Goal: Information Seeking & Learning: Learn about a topic

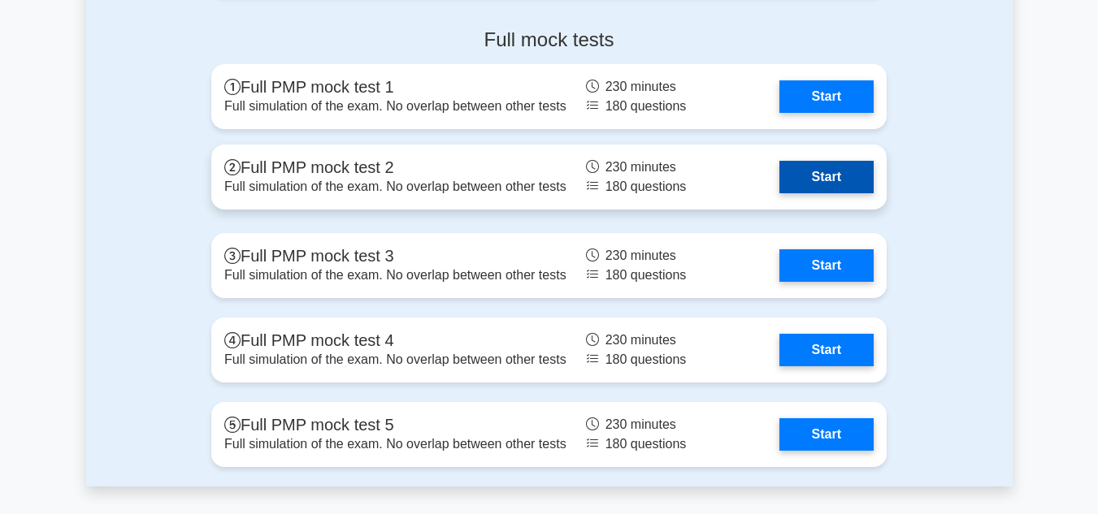
scroll to position [5037, 0]
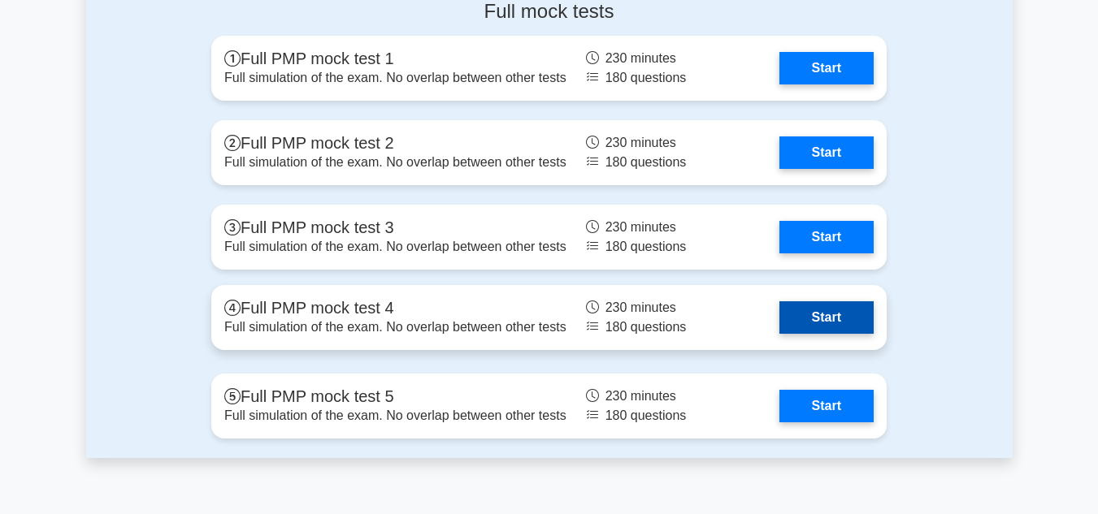
click at [779, 318] on link "Start" at bounding box center [826, 317] width 94 height 32
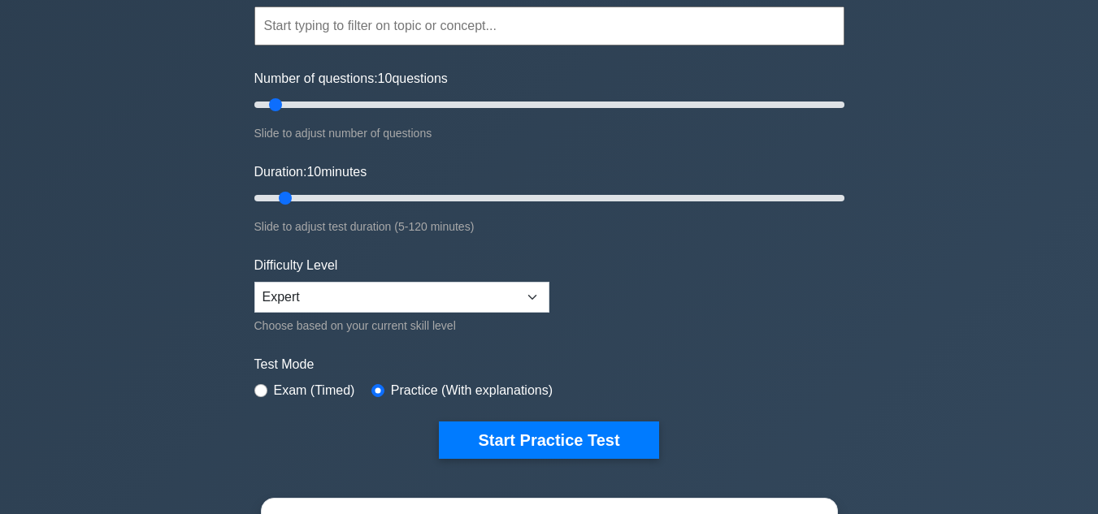
scroll to position [244, 0]
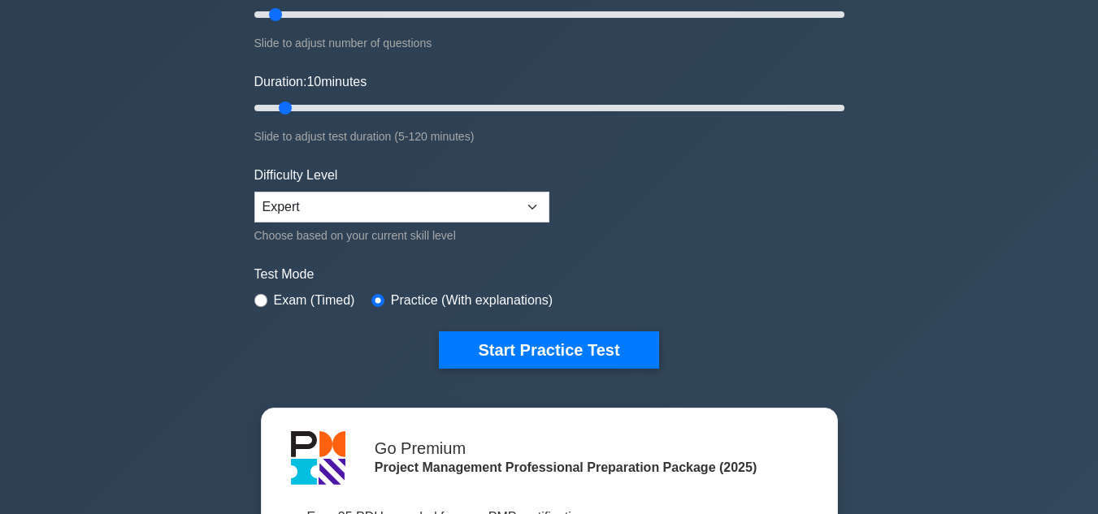
click at [288, 296] on label "Exam (Timed)" at bounding box center [314, 300] width 81 height 19
click at [259, 300] on input "radio" at bounding box center [260, 300] width 13 height 13
radio input "true"
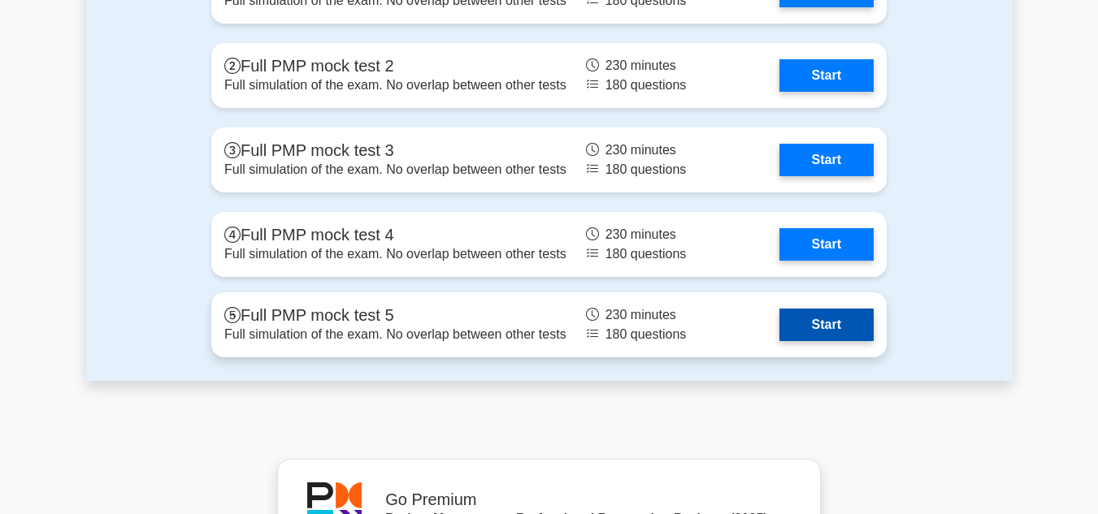
scroll to position [5119, 0]
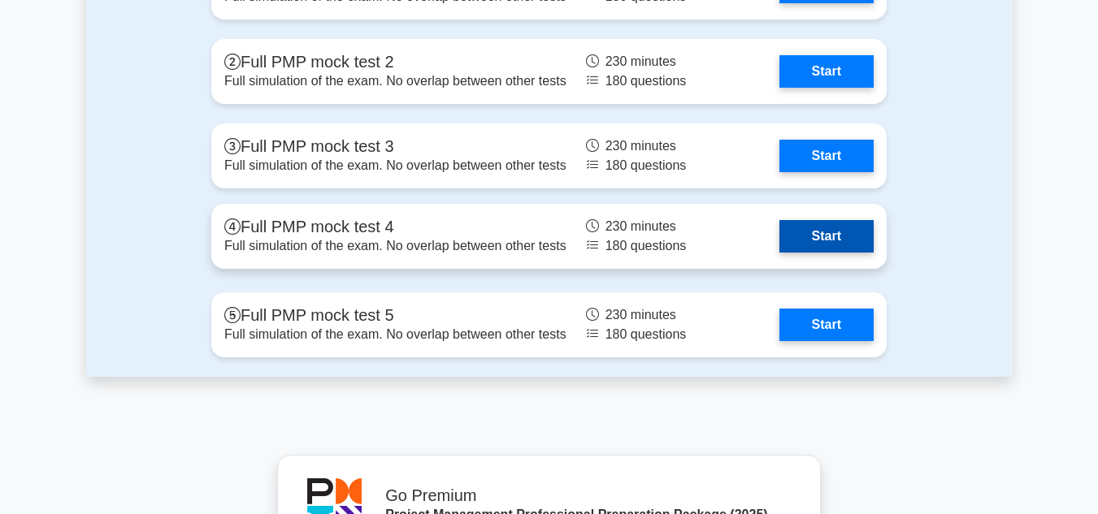
click at [779, 249] on link "Start" at bounding box center [826, 236] width 94 height 32
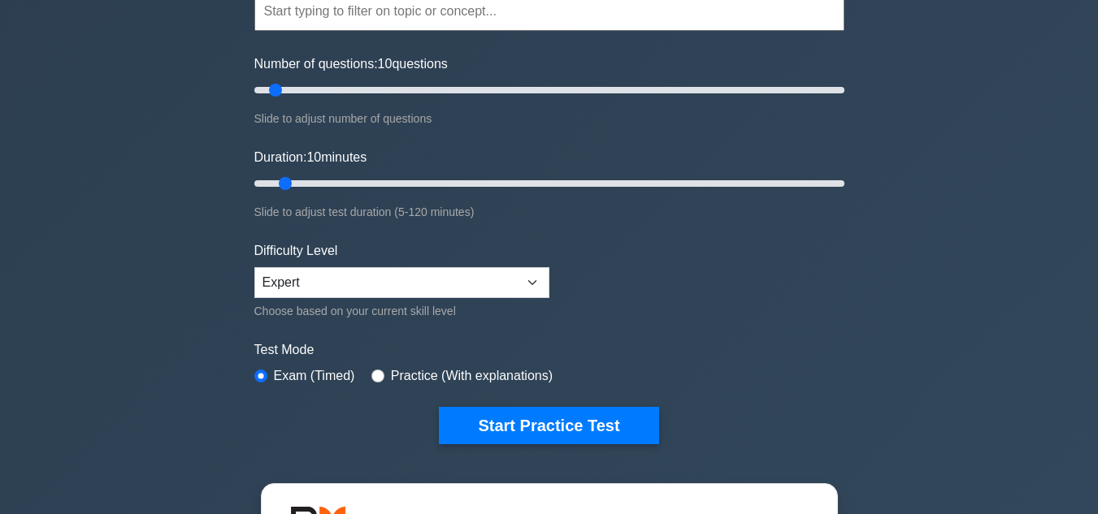
scroll to position [162, 0]
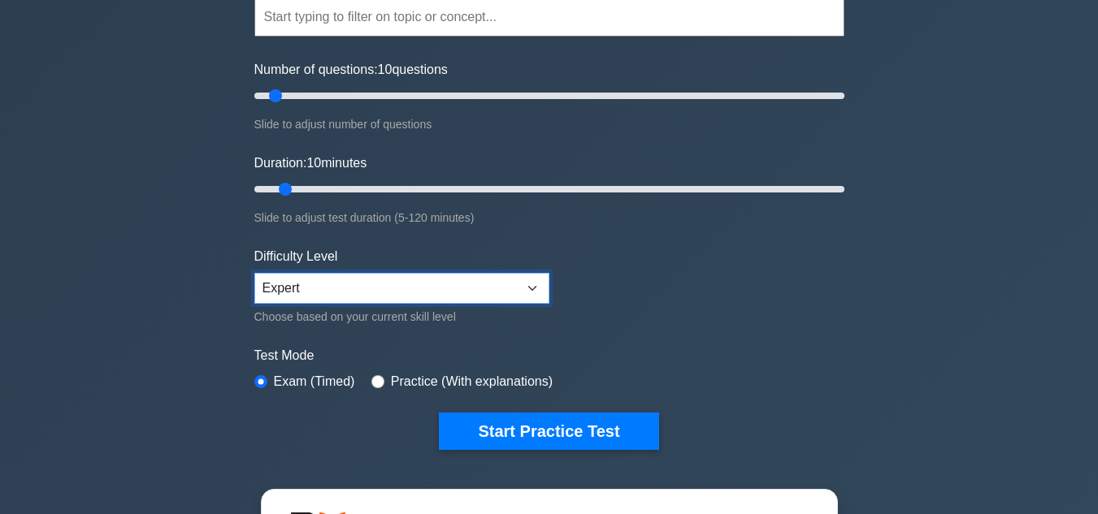
click at [531, 282] on select "Beginner Intermediate Expert" at bounding box center [401, 288] width 295 height 31
click at [254, 273] on select "Beginner Intermediate Expert" at bounding box center [401, 288] width 295 height 31
click at [809, 346] on label "Test Mode" at bounding box center [549, 355] width 590 height 19
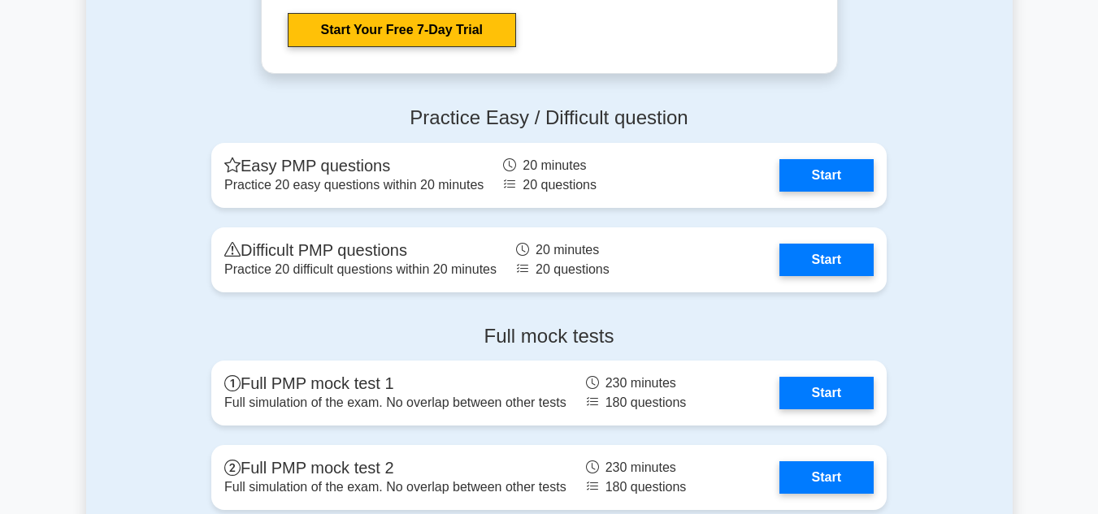
scroll to position [5119, 0]
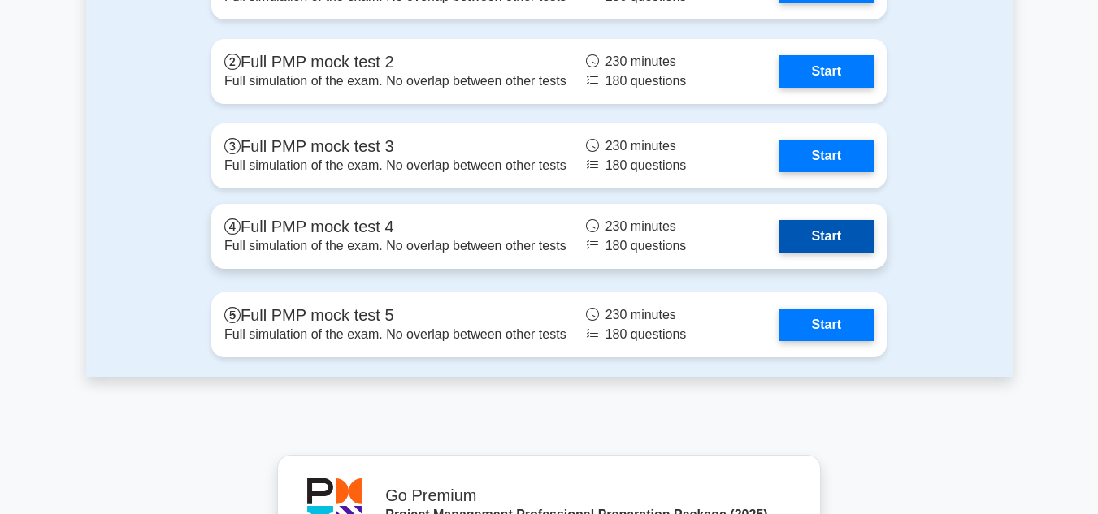
click at [779, 240] on link "Start" at bounding box center [826, 236] width 94 height 32
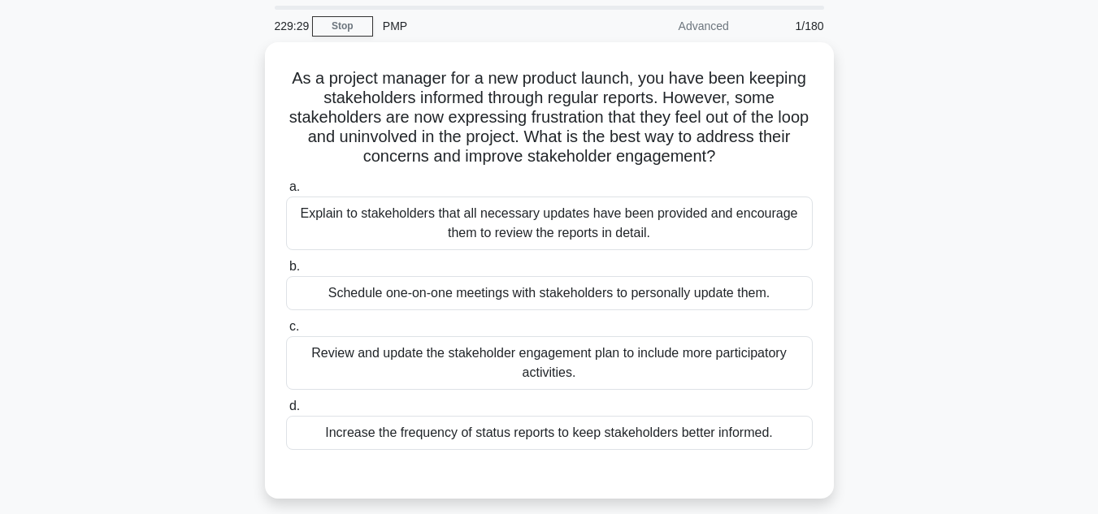
scroll to position [81, 0]
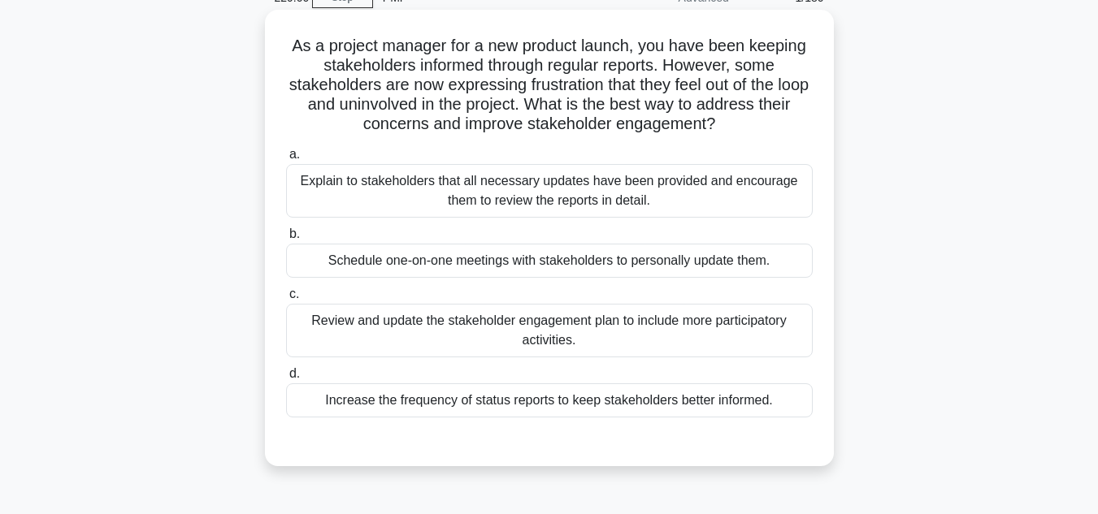
click at [635, 332] on div "Review and update the stakeholder engagement plan to include more participatory…" at bounding box center [549, 331] width 526 height 54
click at [286, 300] on input "c. Review and update the stakeholder engagement plan to include more participat…" at bounding box center [286, 294] width 0 height 11
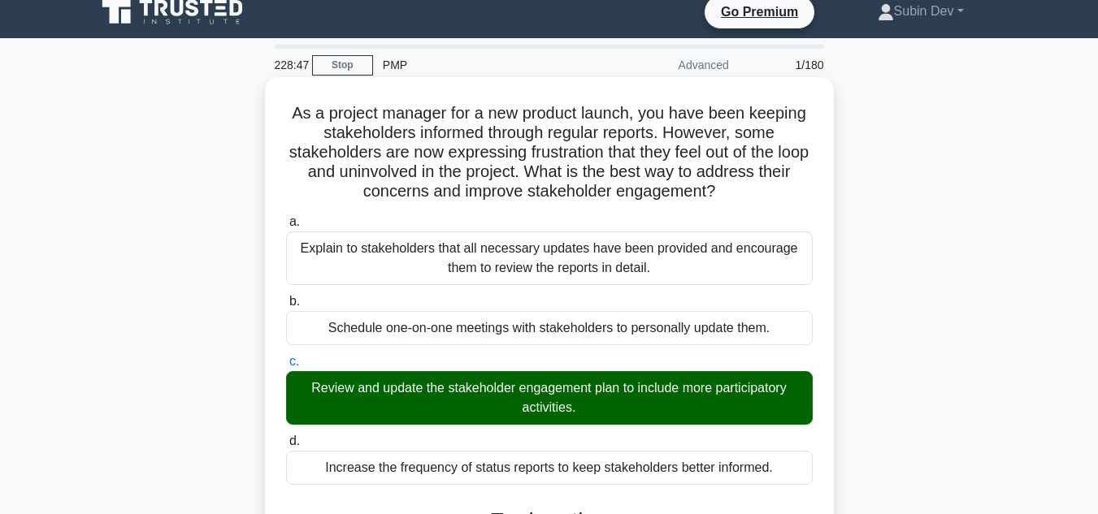
scroll to position [0, 0]
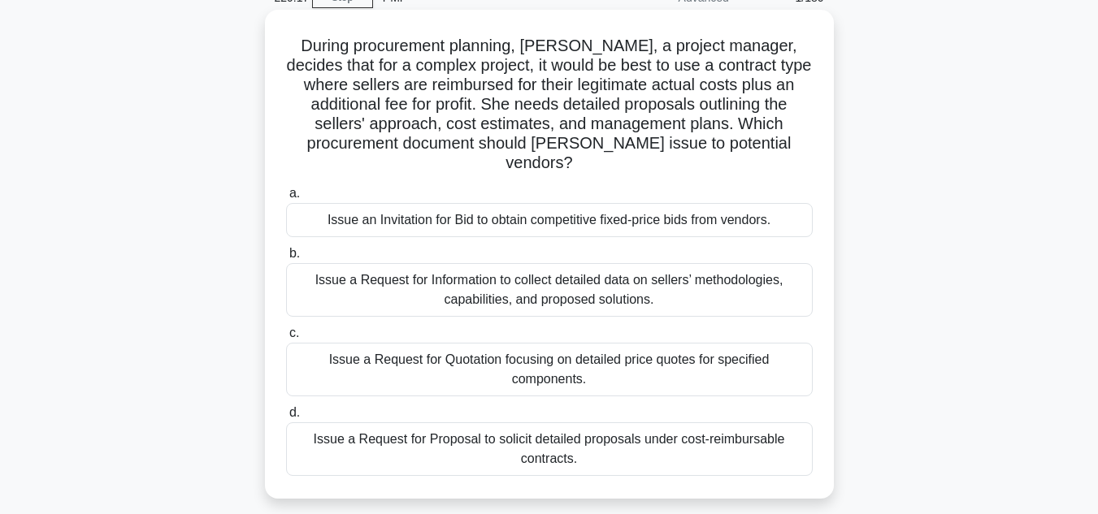
scroll to position [162, 0]
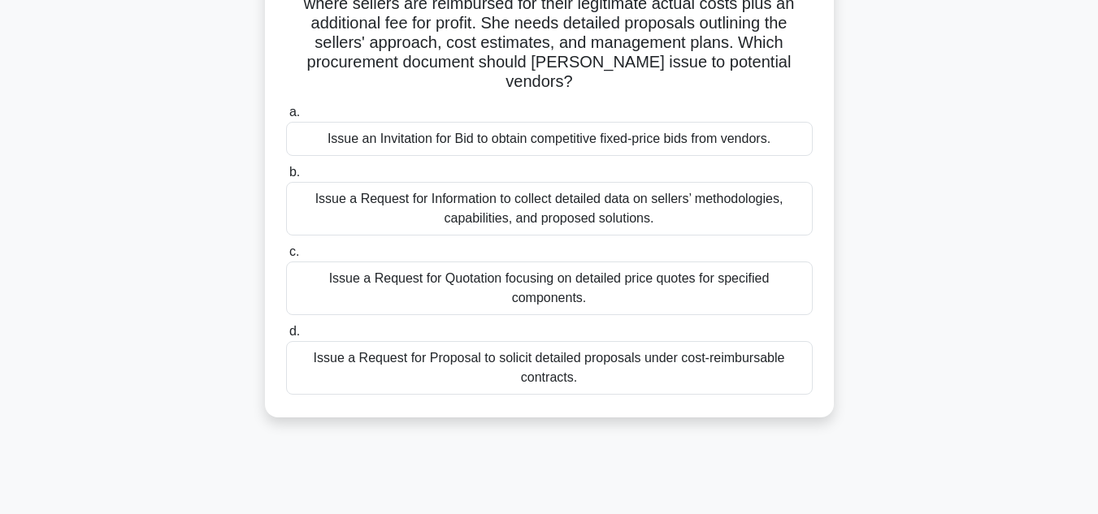
click at [585, 349] on div "Issue a Request for Proposal to solicit detailed proposals under cost-reimbursa…" at bounding box center [549, 368] width 526 height 54
click at [286, 337] on input "d. Issue a Request for Proposal to solicit detailed proposals under cost-reimbu…" at bounding box center [286, 332] width 0 height 11
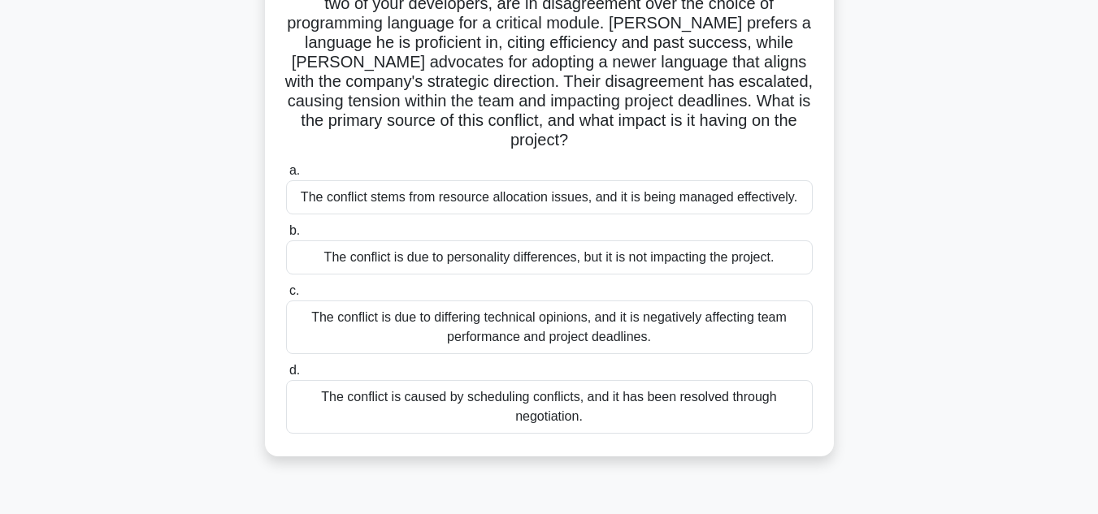
click at [598, 313] on div "The conflict is due to differing technical opinions, and it is negatively affec…" at bounding box center [549, 328] width 526 height 54
click at [286, 297] on input "c. The conflict is due to differing technical opinions, and it is negatively af…" at bounding box center [286, 291] width 0 height 11
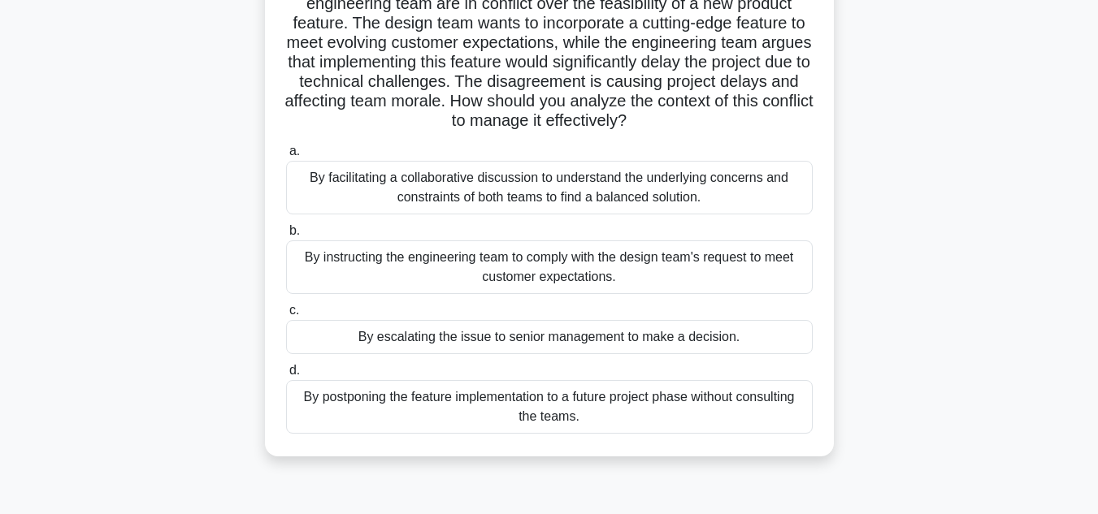
click at [583, 200] on div "By facilitating a collaborative discussion to understand the underlying concern…" at bounding box center [549, 188] width 526 height 54
click at [286, 157] on input "a. By facilitating a collaborative discussion to understand the underlying conc…" at bounding box center [286, 151] width 0 height 11
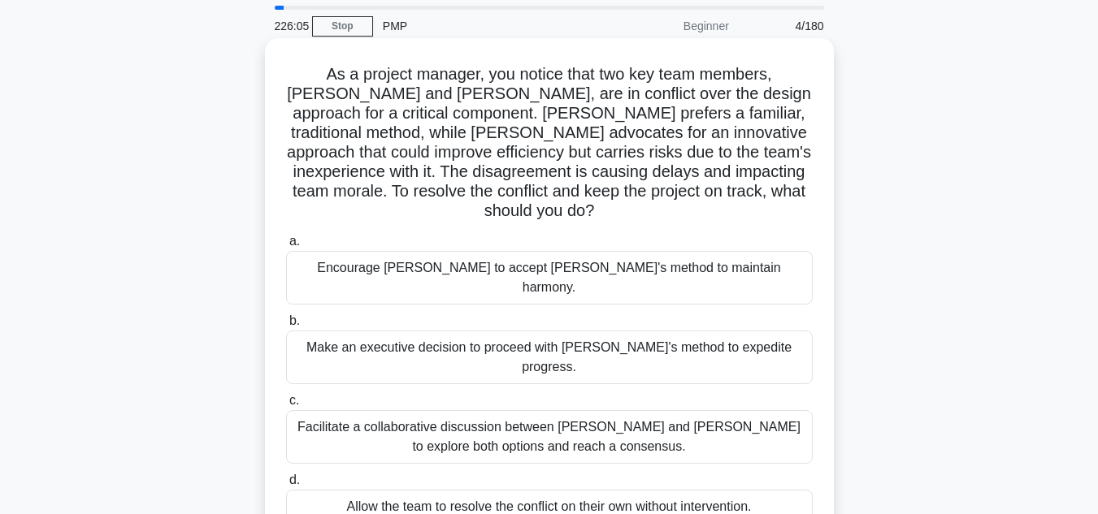
scroll to position [81, 0]
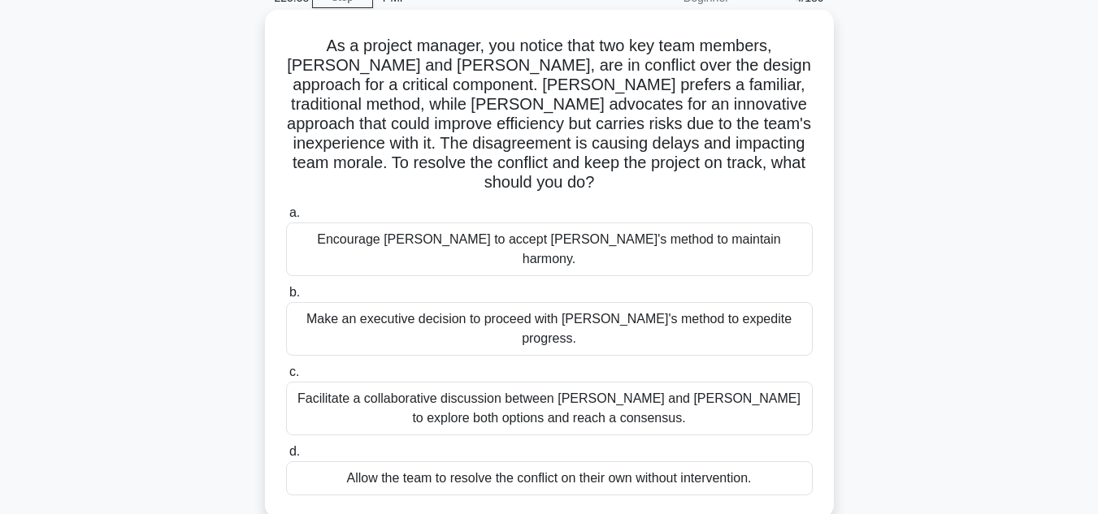
click at [578, 382] on div "Facilitate a collaborative discussion between Jake and Maria to explore both op…" at bounding box center [549, 409] width 526 height 54
click at [286, 367] on input "c. Facilitate a collaborative discussion between Jake and Maria to explore both…" at bounding box center [286, 372] width 0 height 11
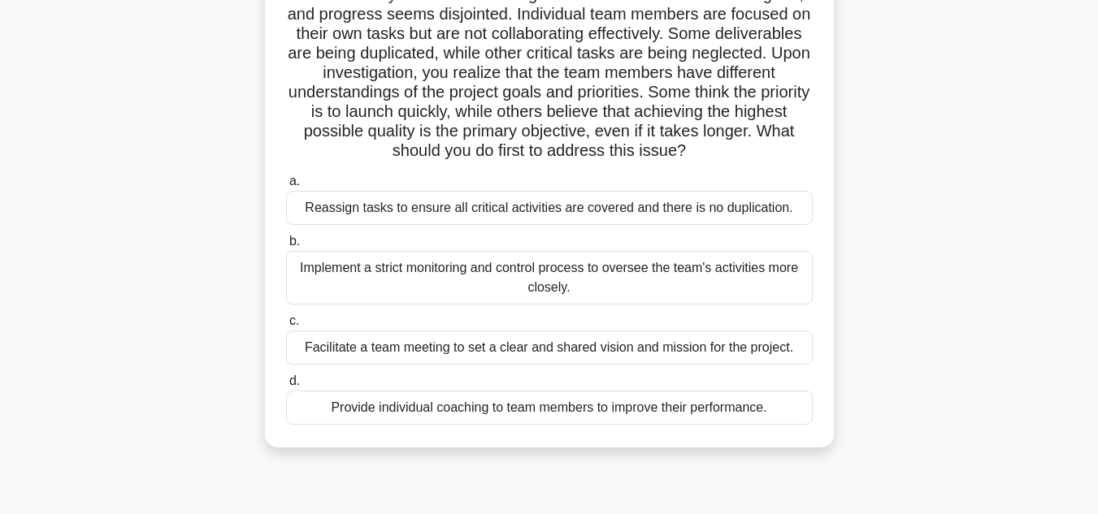
scroll to position [162, 0]
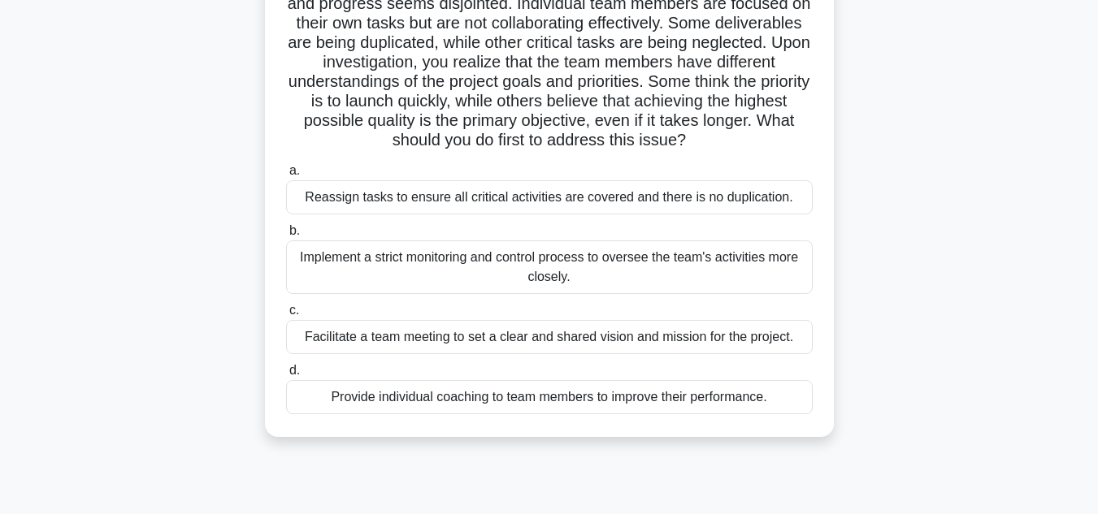
click at [613, 340] on div "Facilitate a team meeting to set a clear and shared vision and mission for the …" at bounding box center [549, 337] width 526 height 34
click at [286, 316] on input "c. Facilitate a team meeting to set a clear and shared vision and mission for t…" at bounding box center [286, 310] width 0 height 11
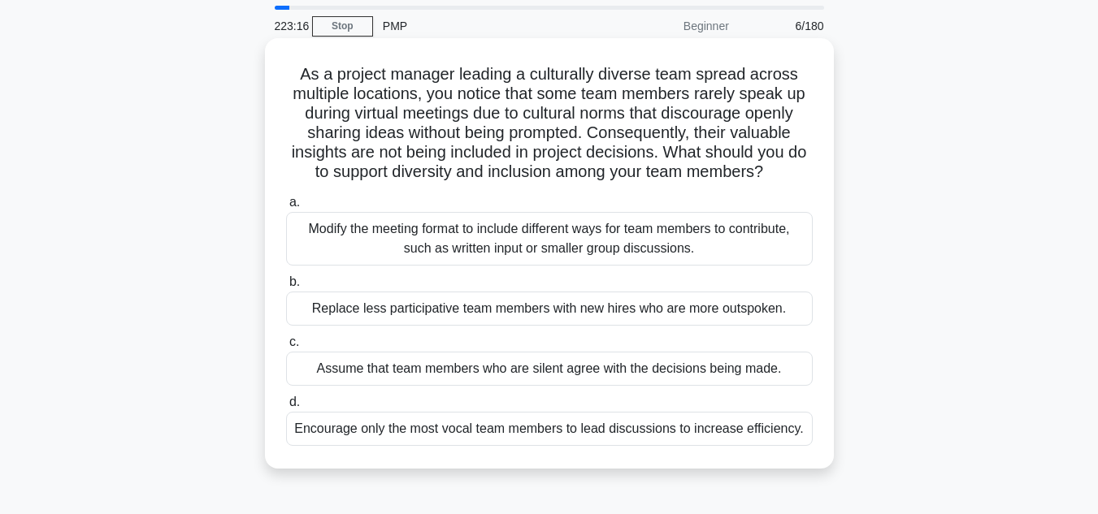
scroll to position [81, 0]
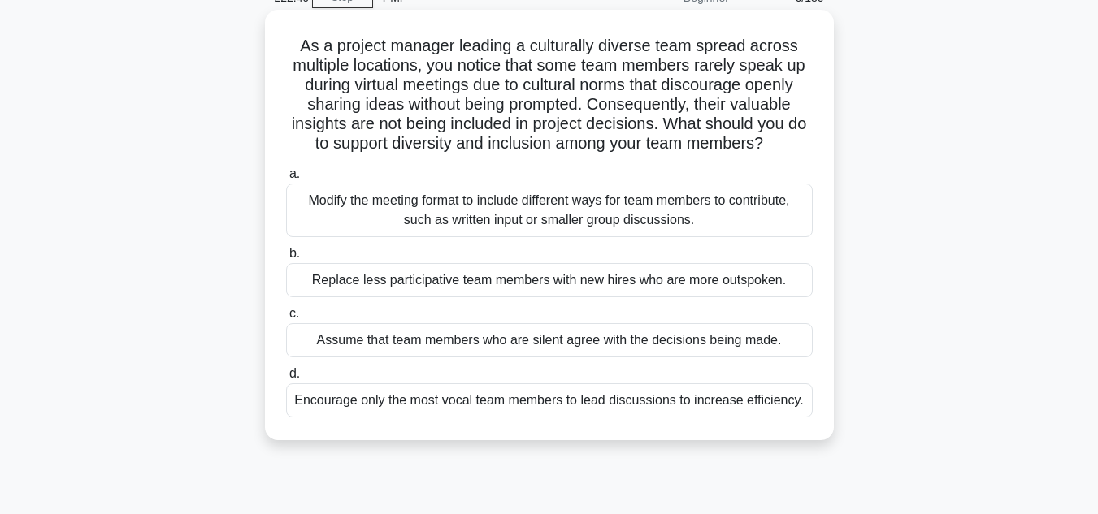
click at [623, 217] on div "Modify the meeting format to include different ways for team members to contrib…" at bounding box center [549, 211] width 526 height 54
click at [286, 180] on input "a. Modify the meeting format to include different ways for team members to cont…" at bounding box center [286, 174] width 0 height 11
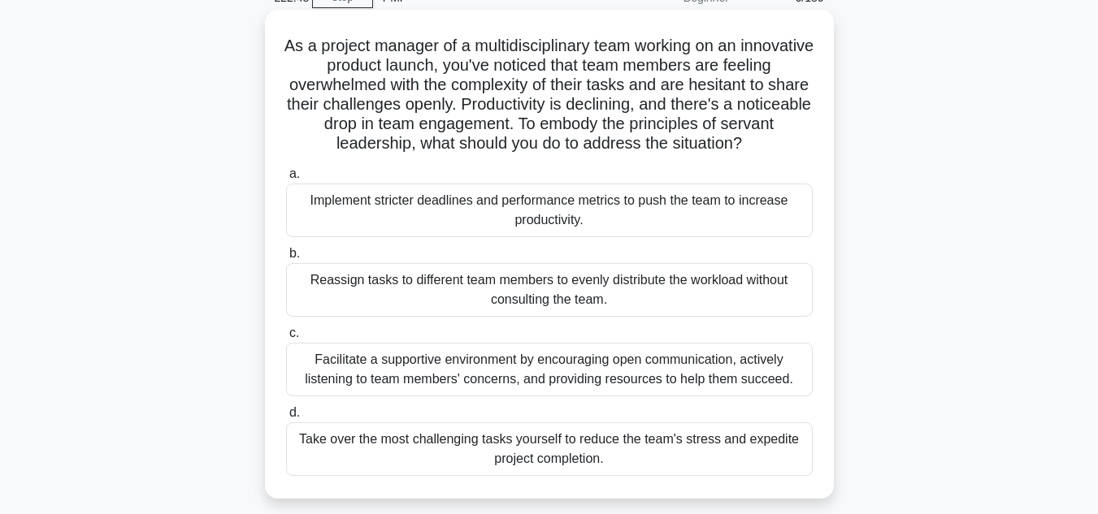
scroll to position [0, 0]
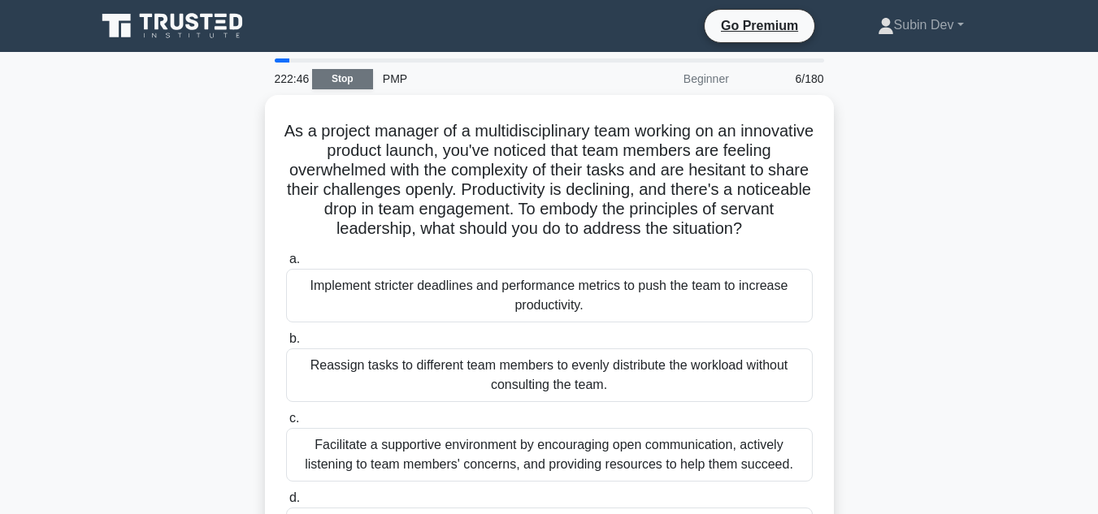
click at [346, 79] on link "Stop" at bounding box center [342, 79] width 61 height 20
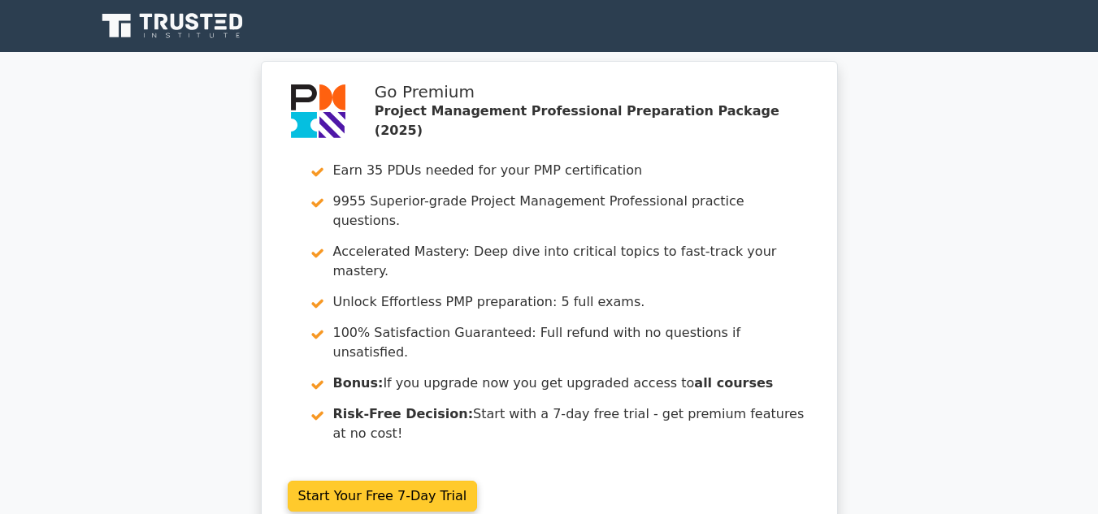
click at [334, 481] on link "Start Your Free 7-Day Trial" at bounding box center [383, 496] width 190 height 31
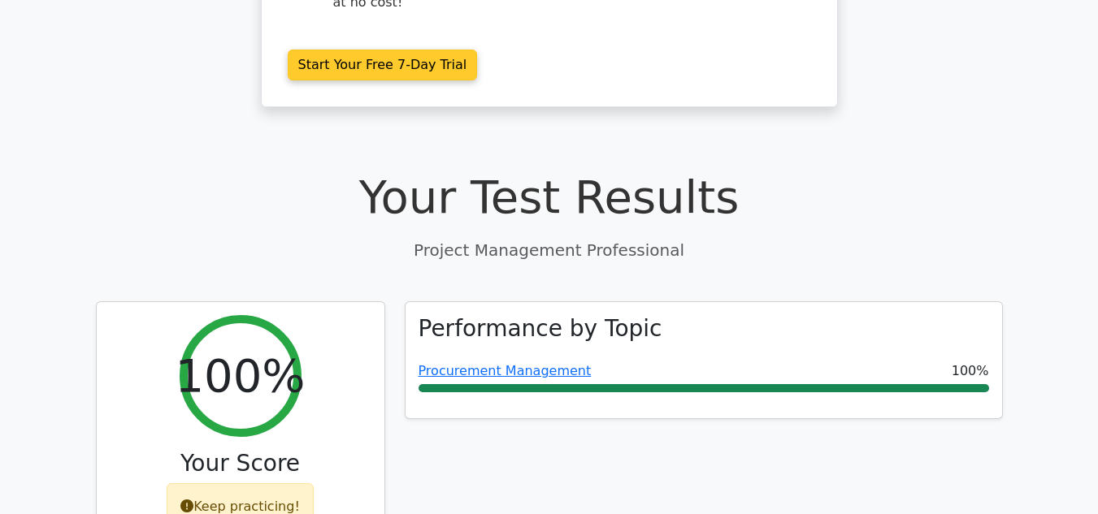
scroll to position [487, 0]
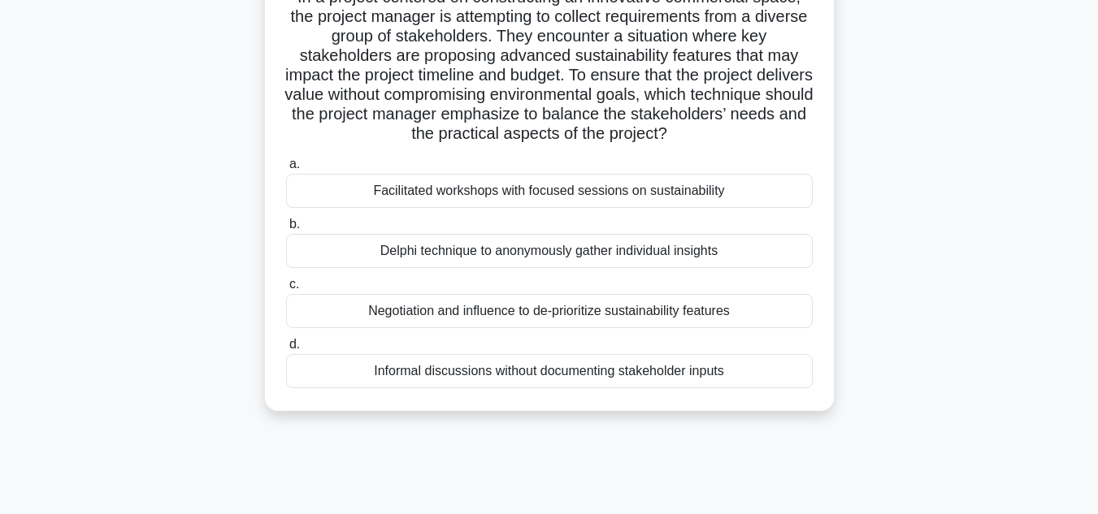
scroll to position [162, 0]
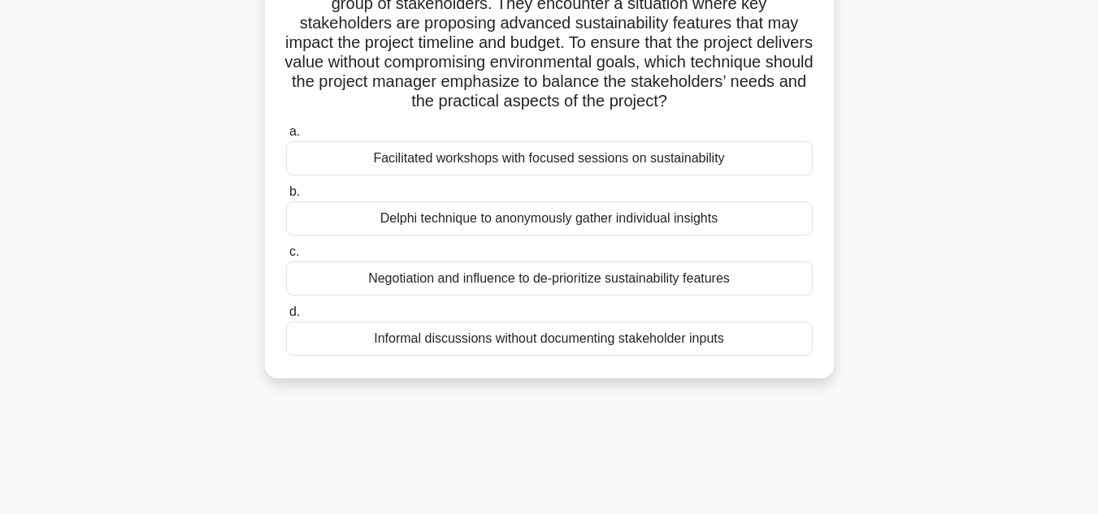
click at [500, 162] on div "Facilitated workshops with focused sessions on sustainability" at bounding box center [549, 158] width 526 height 34
click at [286, 137] on input "a. Facilitated workshops with focused sessions on sustainability" at bounding box center [286, 132] width 0 height 11
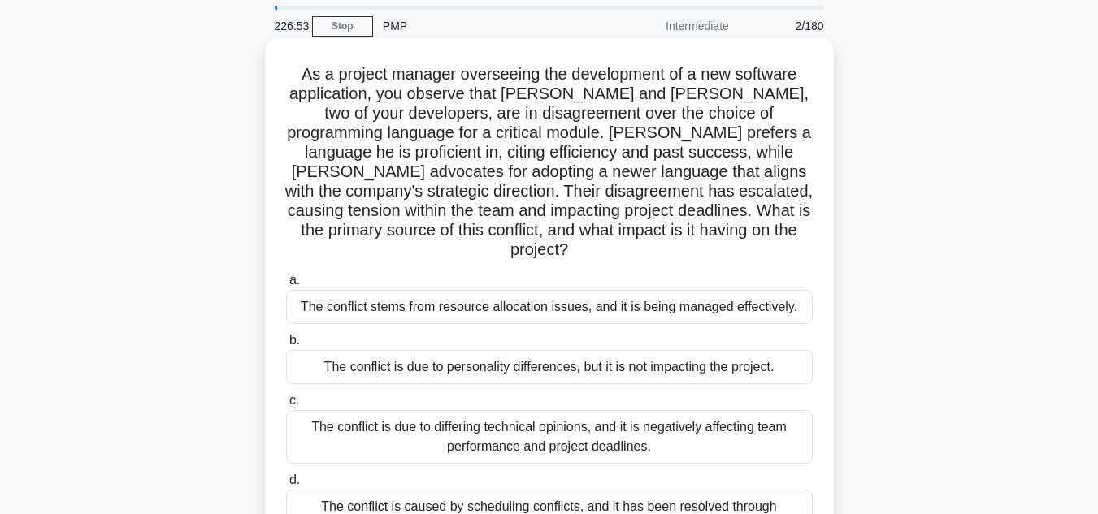
scroll to position [81, 0]
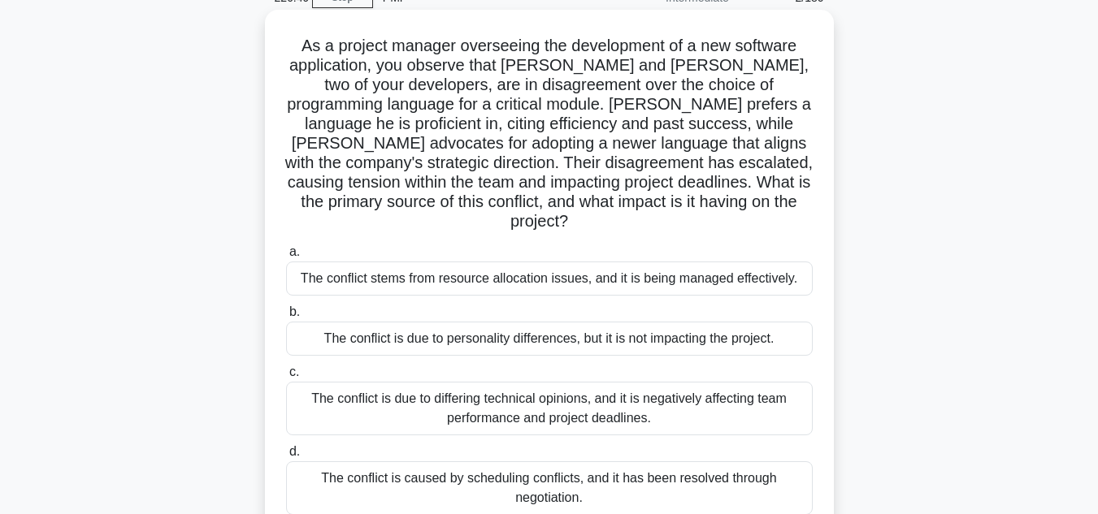
click at [601, 388] on div "The conflict is due to differing technical opinions, and it is negatively affec…" at bounding box center [549, 409] width 526 height 54
click at [286, 378] on input "c. The conflict is due to differing technical opinions, and it is negatively af…" at bounding box center [286, 372] width 0 height 11
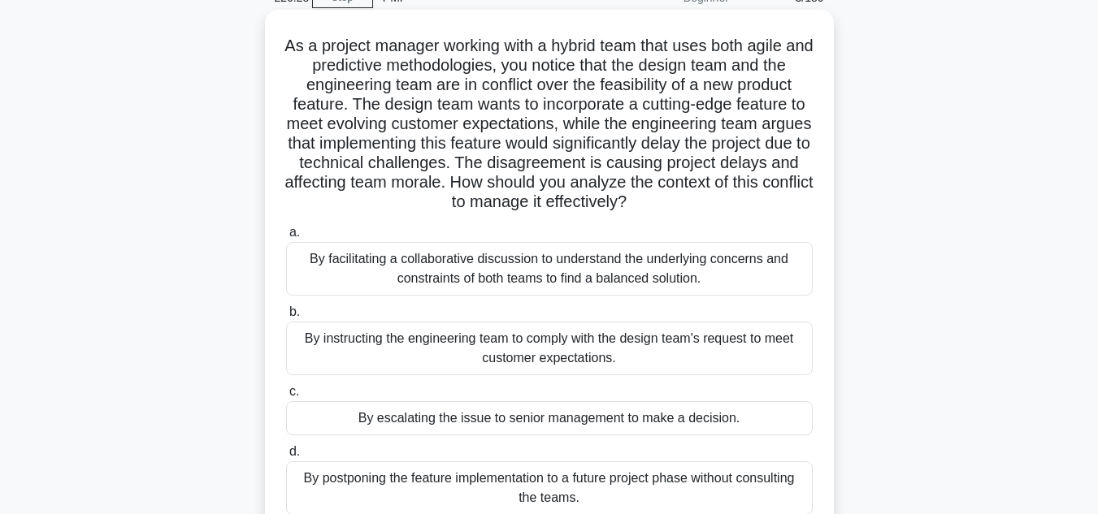
click at [609, 281] on div "By facilitating a collaborative discussion to understand the underlying concern…" at bounding box center [549, 269] width 526 height 54
click at [286, 238] on input "a. By facilitating a collaborative discussion to understand the underlying conc…" at bounding box center [286, 232] width 0 height 11
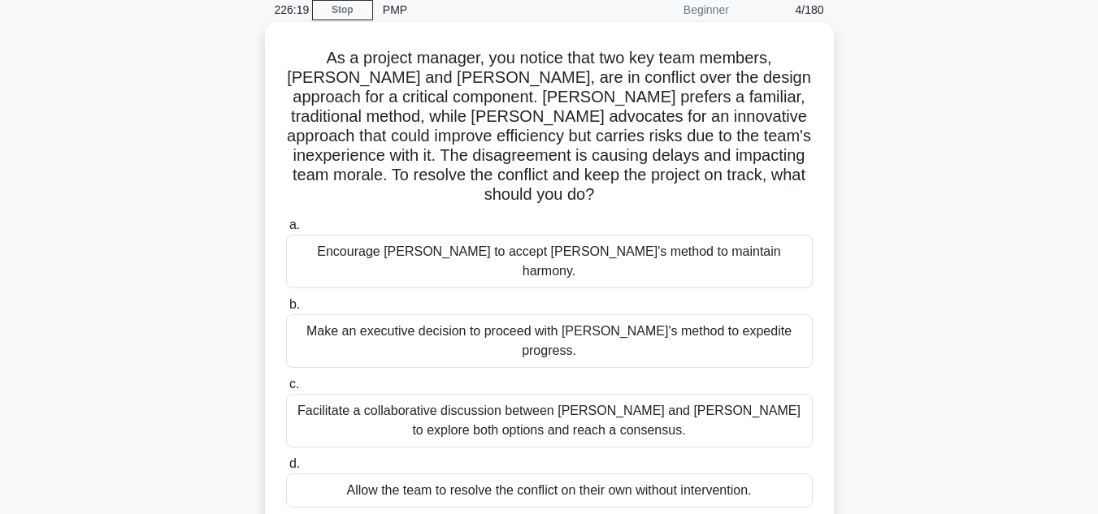
scroll to position [162, 0]
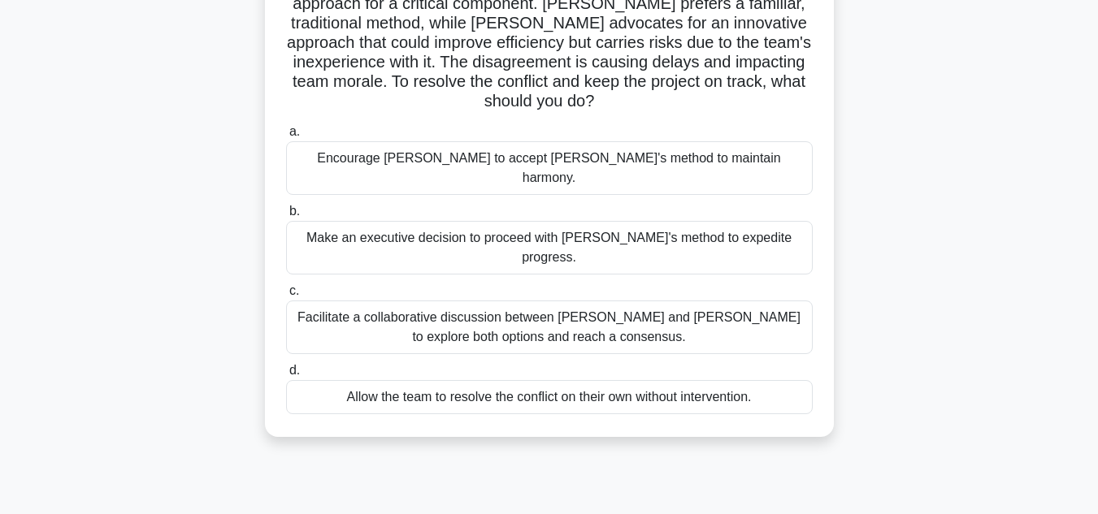
click at [587, 301] on div "Facilitate a collaborative discussion between [PERSON_NAME] and [PERSON_NAME] t…" at bounding box center [549, 328] width 526 height 54
click at [286, 286] on input "c. Facilitate a collaborative discussion between [PERSON_NAME] and [PERSON_NAME…" at bounding box center [286, 291] width 0 height 11
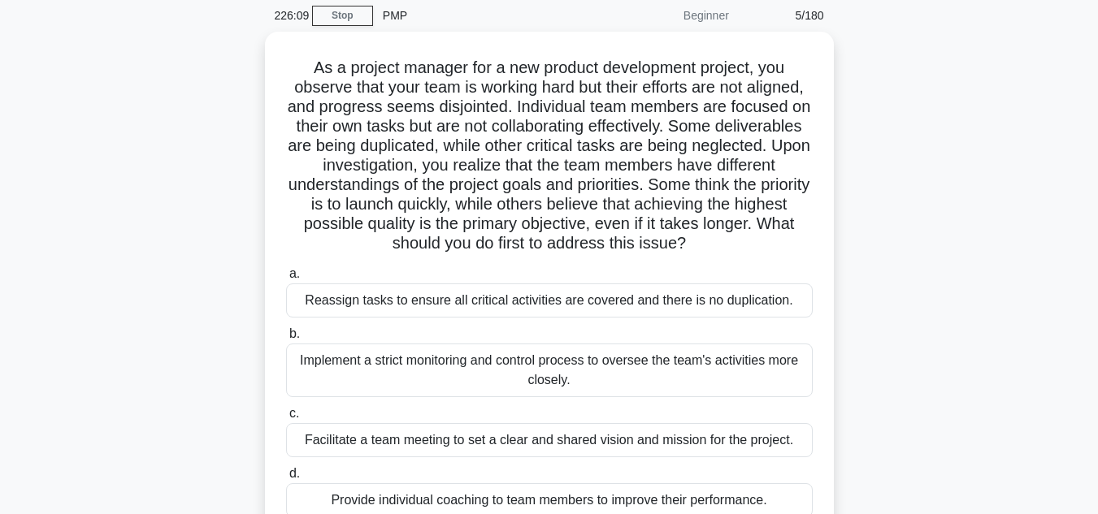
scroll to position [244, 0]
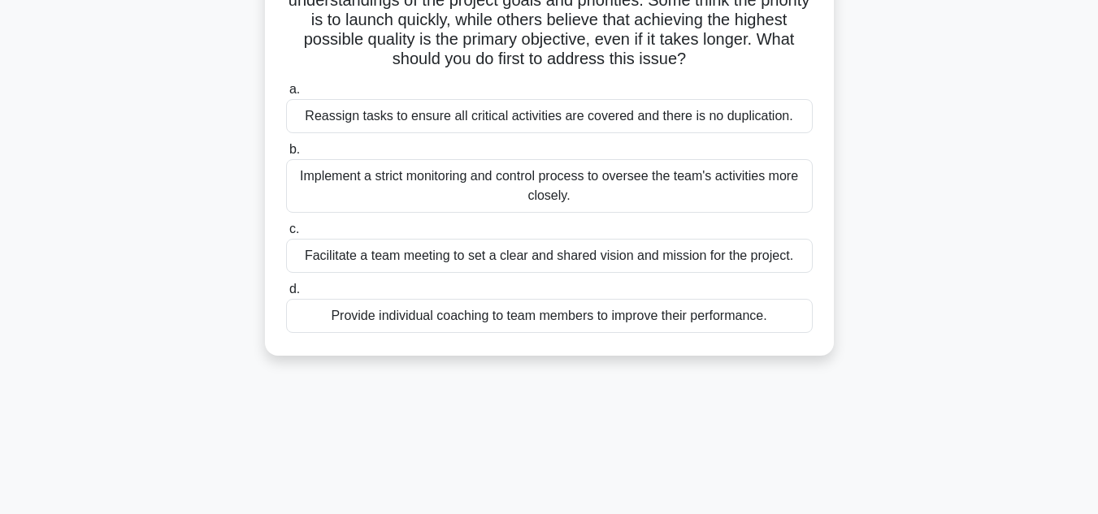
click at [513, 262] on div "Facilitate a team meeting to set a clear and shared vision and mission for the …" at bounding box center [549, 256] width 526 height 34
click at [286, 235] on input "c. Facilitate a team meeting to set a clear and shared vision and mission for t…" at bounding box center [286, 229] width 0 height 11
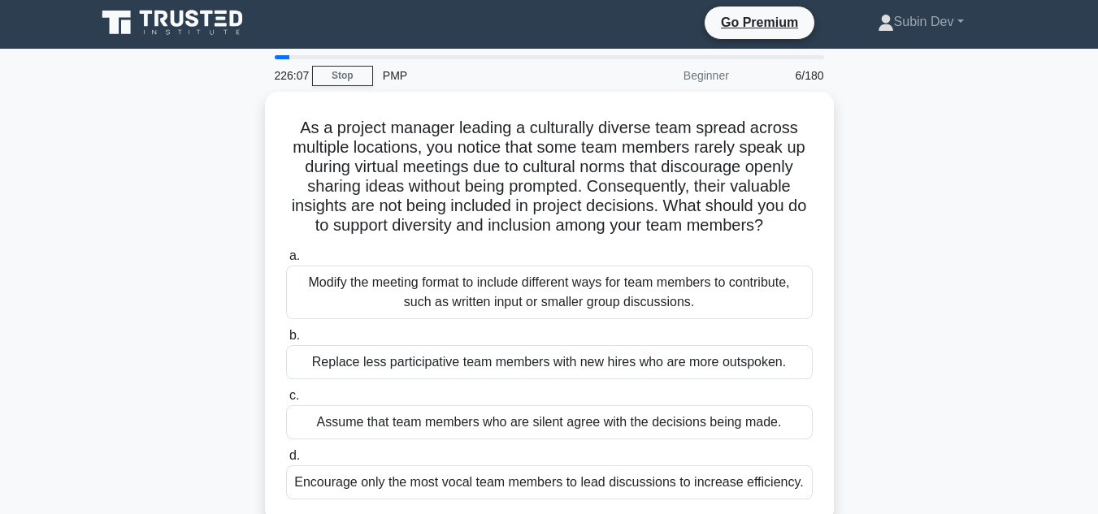
scroll to position [0, 0]
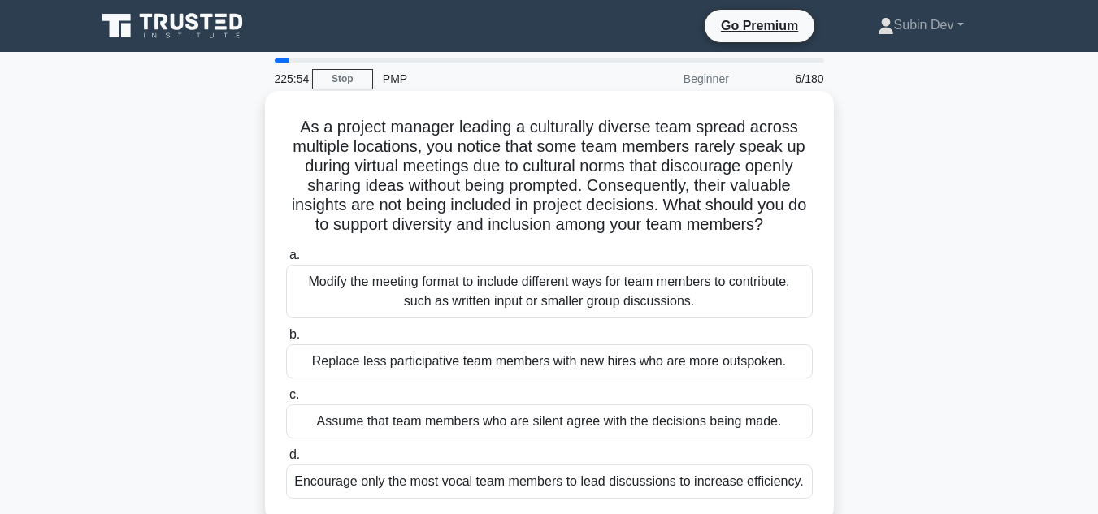
click at [566, 302] on div "Modify the meeting format to include different ways for team members to contrib…" at bounding box center [549, 292] width 526 height 54
click at [286, 261] on input "a. Modify the meeting format to include different ways for team members to cont…" at bounding box center [286, 255] width 0 height 11
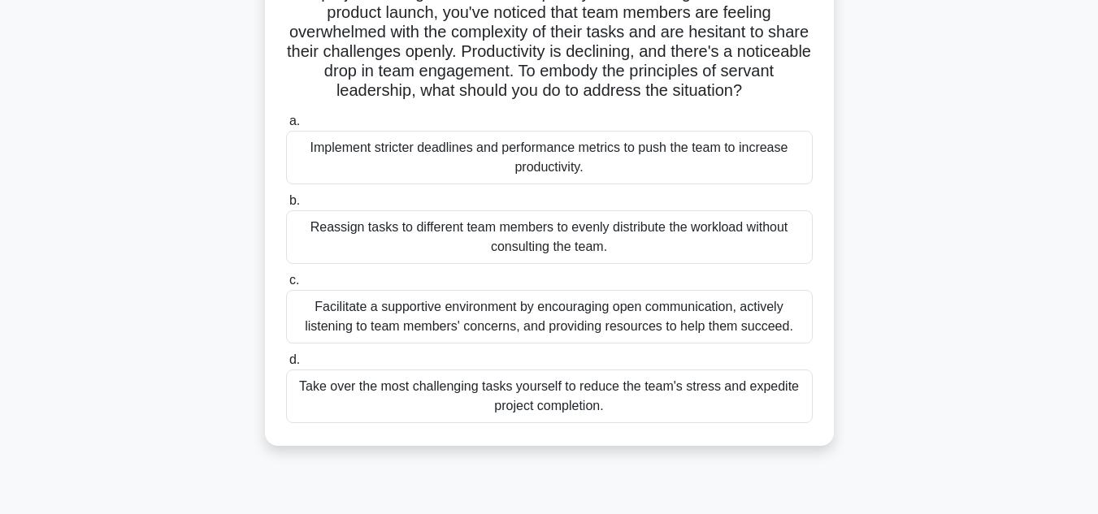
scroll to position [162, 0]
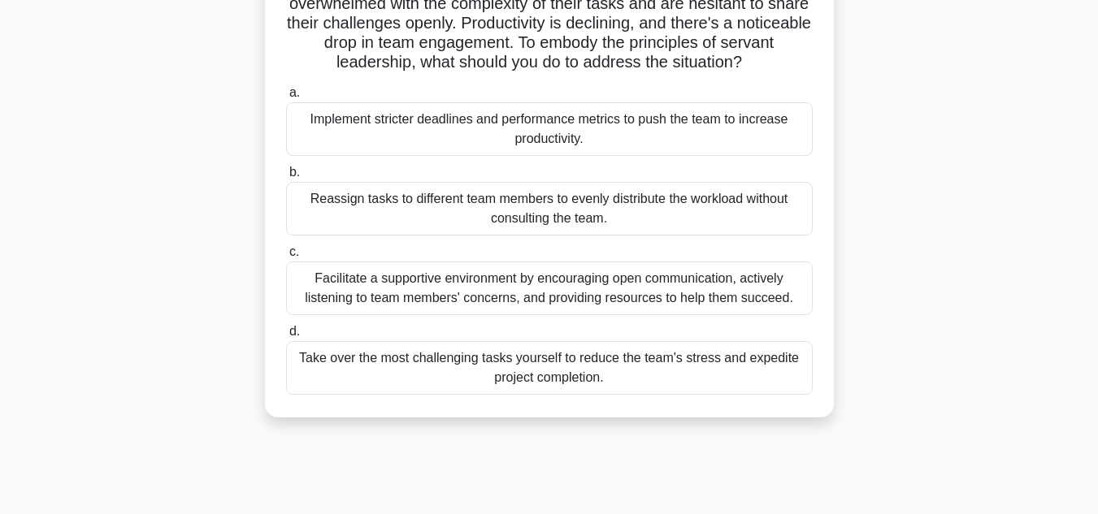
click at [610, 292] on div "Facilitate a supportive environment by encouraging open communication, actively…" at bounding box center [549, 289] width 526 height 54
click at [286, 258] on input "c. Facilitate a supportive environment by encouraging open communication, activ…" at bounding box center [286, 252] width 0 height 11
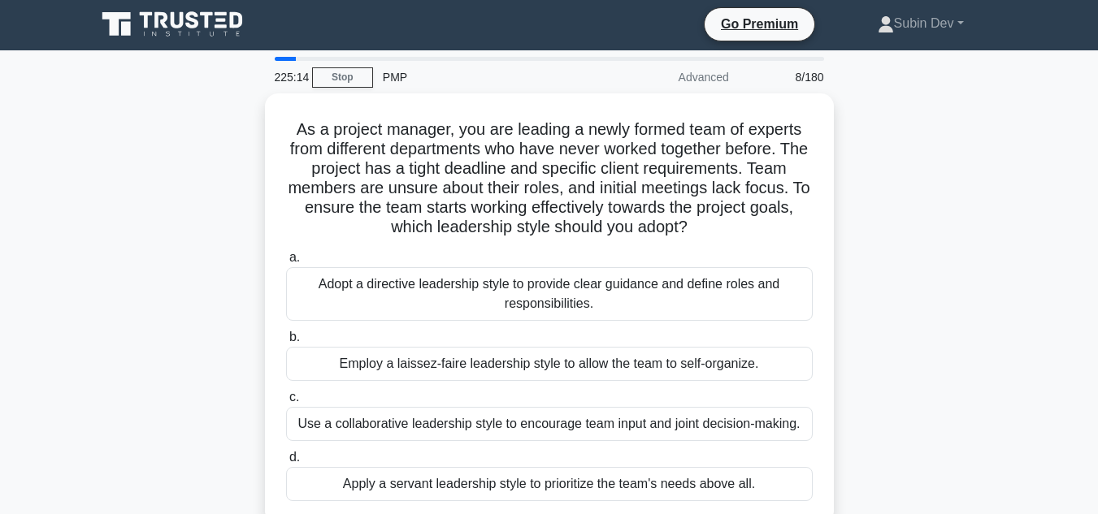
scroll to position [0, 0]
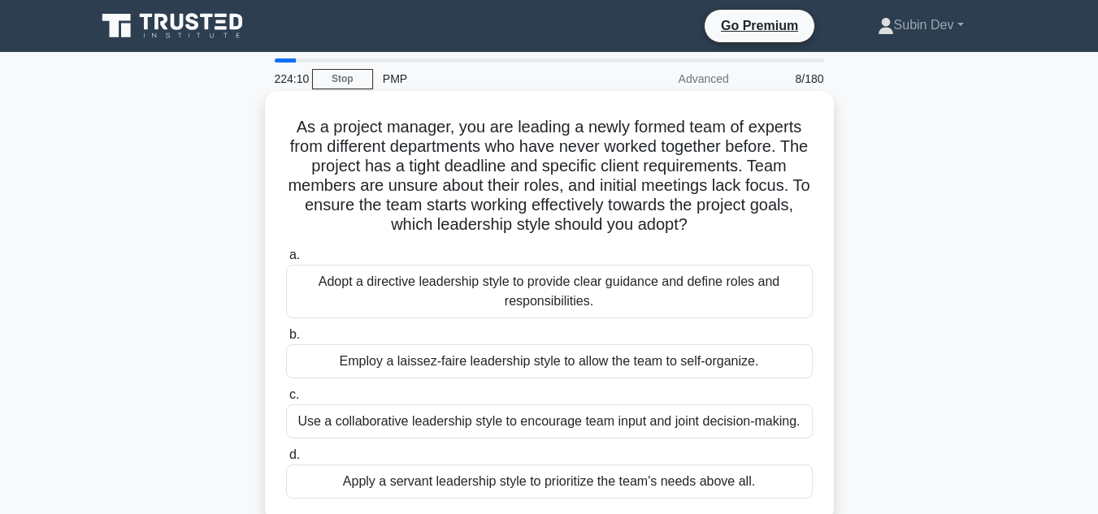
click at [514, 295] on div "Adopt a directive leadership style to provide clear guidance and define roles a…" at bounding box center [549, 292] width 526 height 54
click at [286, 261] on input "a. Adopt a directive leadership style to provide clear guidance and define role…" at bounding box center [286, 255] width 0 height 11
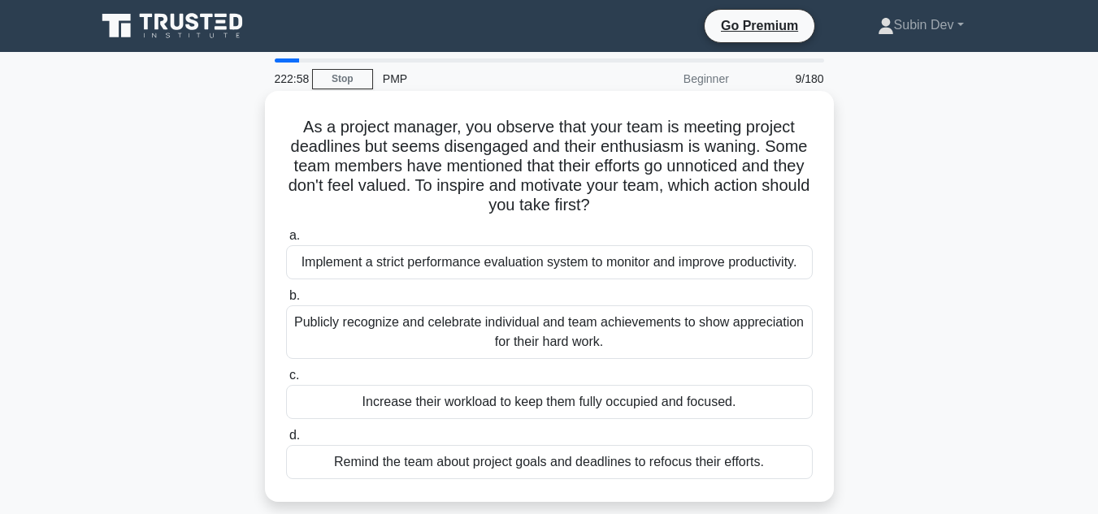
click at [650, 340] on div "Publicly recognize and celebrate individual and team achievements to show appre…" at bounding box center [549, 332] width 526 height 54
click at [286, 301] on input "b. Publicly recognize and celebrate individual and team achievements to show ap…" at bounding box center [286, 296] width 0 height 11
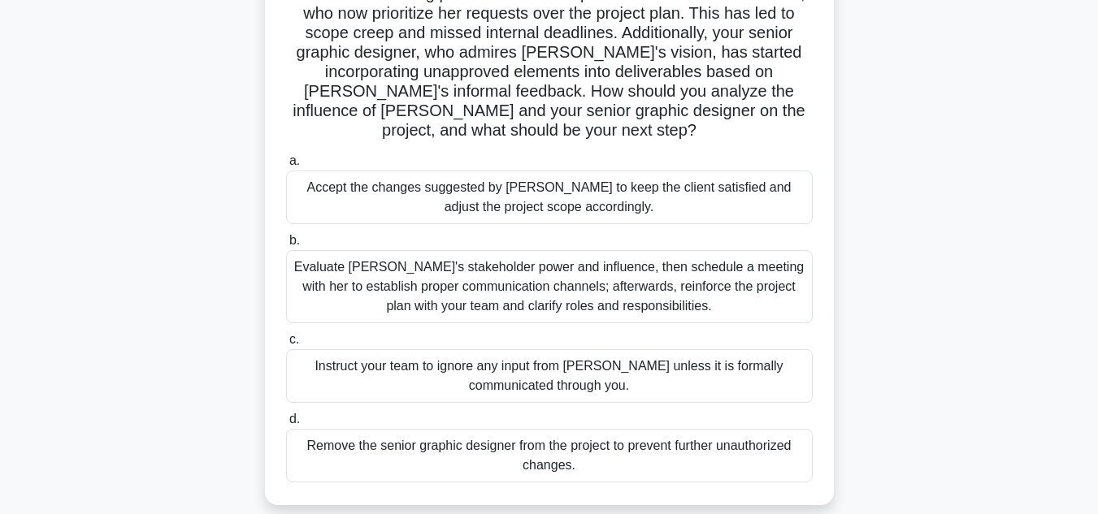
scroll to position [244, 0]
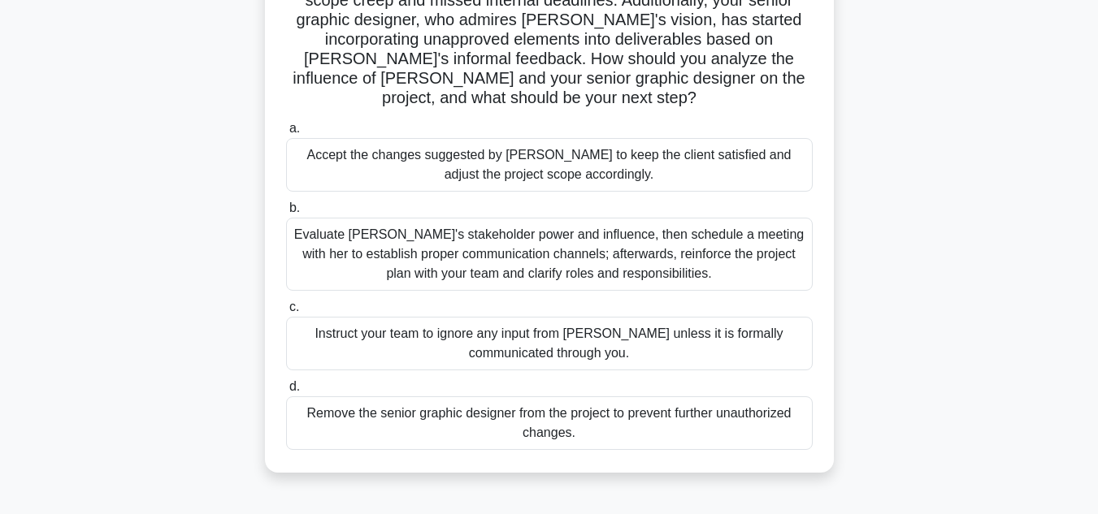
click at [699, 269] on div "Evaluate [PERSON_NAME]'s stakeholder power and influence, then schedule a meeti…" at bounding box center [549, 254] width 526 height 73
click at [286, 214] on input "b. Evaluate [PERSON_NAME]'s stakeholder power and influence, then schedule a me…" at bounding box center [286, 208] width 0 height 11
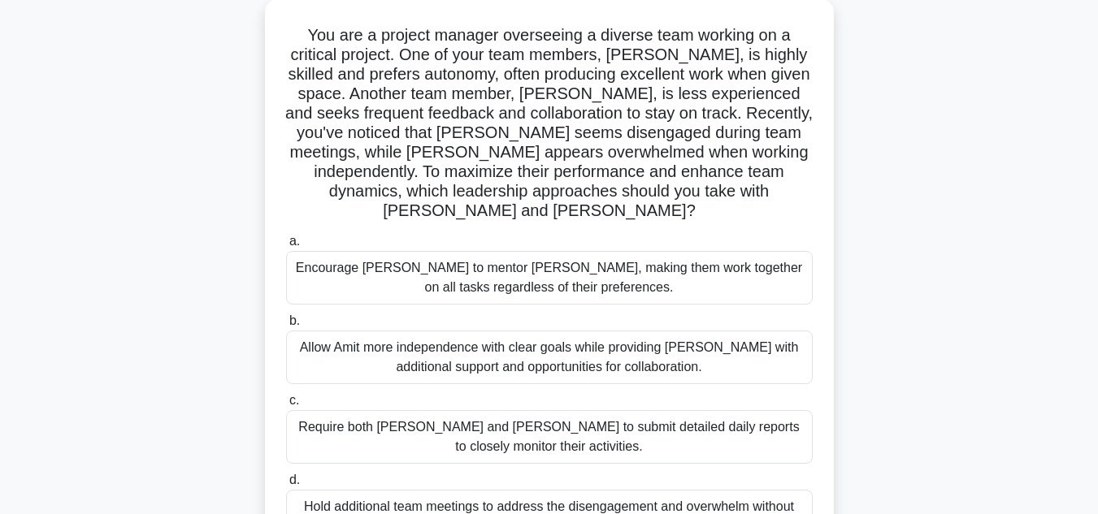
scroll to position [162, 0]
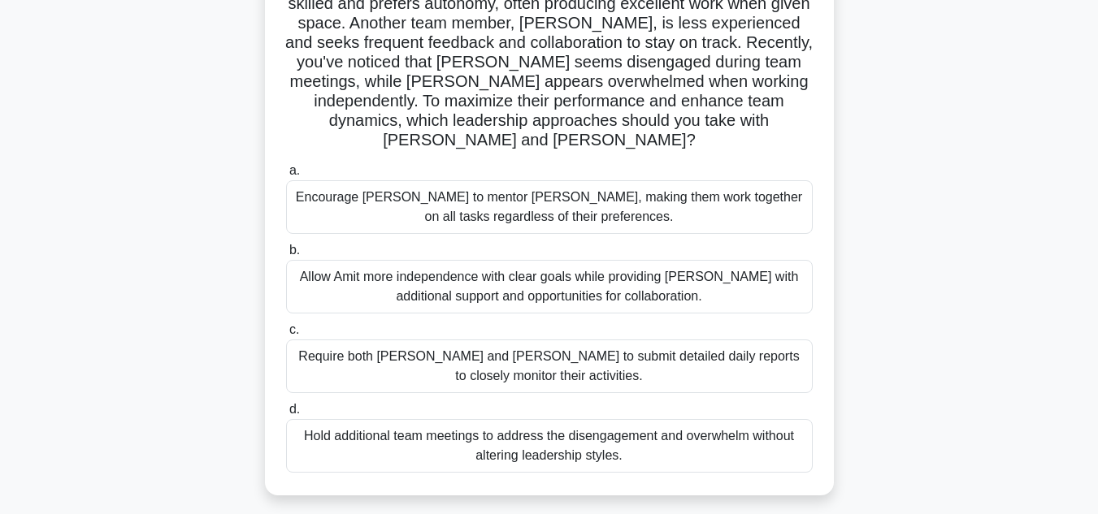
click at [572, 276] on div "Allow Amit more independence with clear goals while providing [PERSON_NAME] wit…" at bounding box center [549, 287] width 526 height 54
click at [286, 256] on input "b. Allow Amit more independence with clear goals while providing [PERSON_NAME] …" at bounding box center [286, 250] width 0 height 11
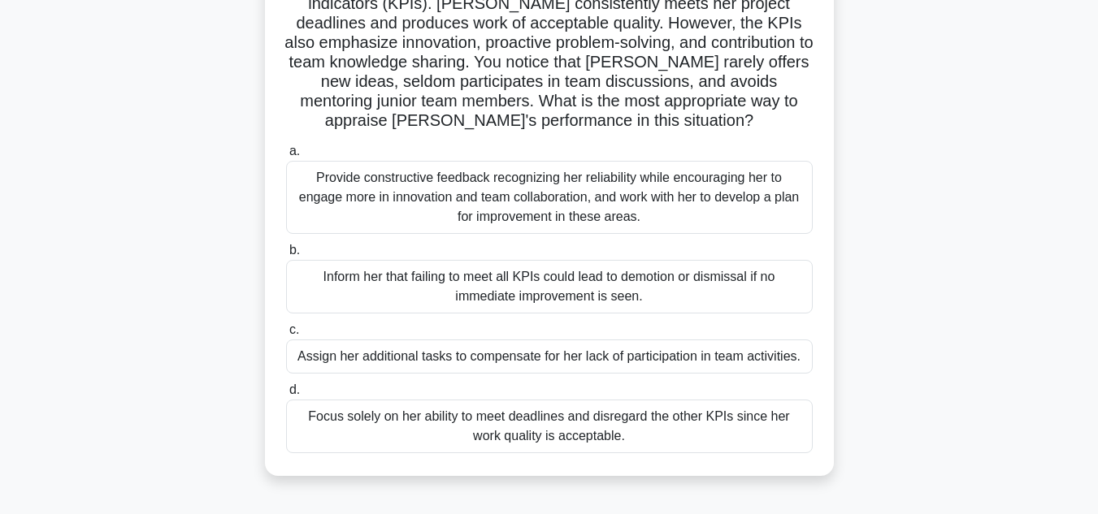
click at [623, 215] on div "Provide constructive feedback recognizing her reliability while encouraging her…" at bounding box center [549, 197] width 526 height 73
click at [286, 157] on input "a. Provide constructive feedback recognizing her reliability while encouraging …" at bounding box center [286, 151] width 0 height 11
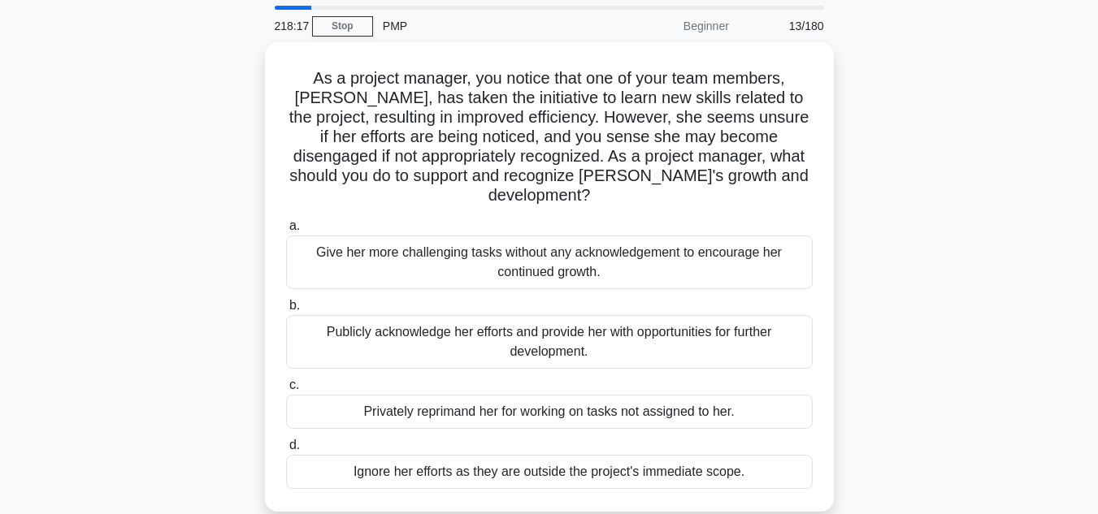
scroll to position [81, 0]
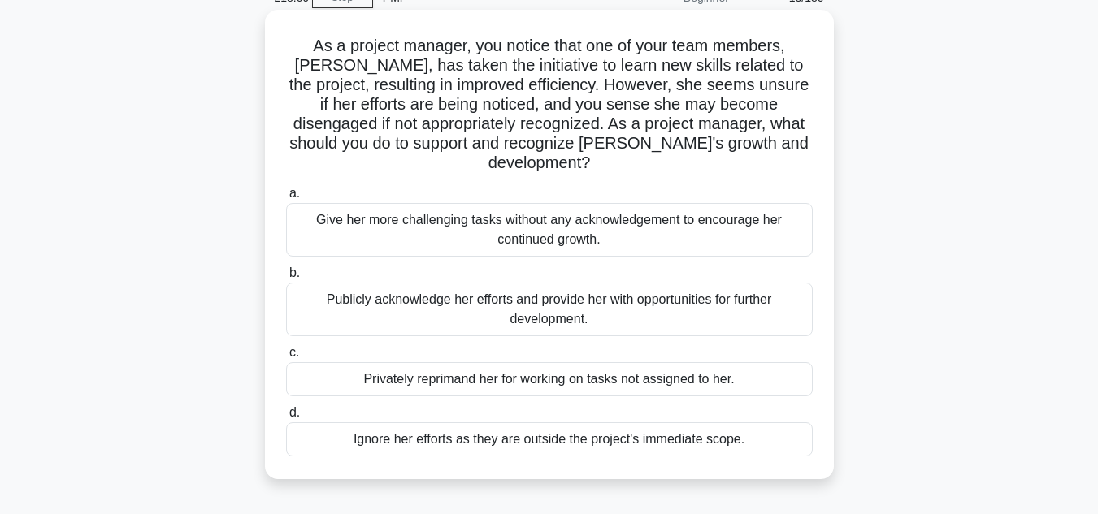
click at [604, 293] on div "Publicly acknowledge her efforts and provide her with opportunities for further…" at bounding box center [549, 310] width 526 height 54
click at [286, 279] on input "b. Publicly acknowledge her efforts and provide her with opportunities for furt…" at bounding box center [286, 273] width 0 height 11
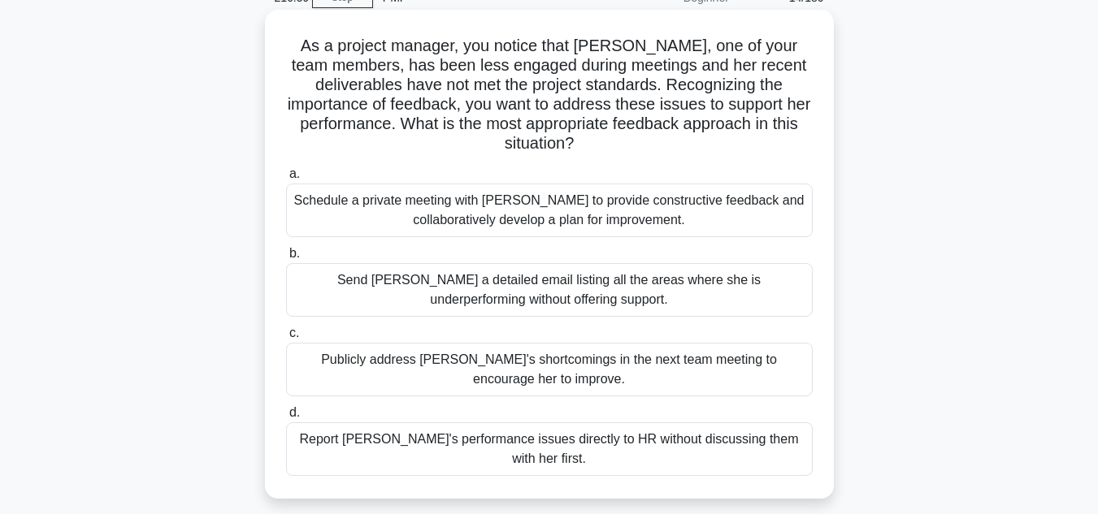
click at [566, 208] on div "Schedule a private meeting with [PERSON_NAME] to provide constructive feedback …" at bounding box center [549, 211] width 526 height 54
click at [286, 180] on input "a. Schedule a private meeting with [PERSON_NAME] to provide constructive feedba…" at bounding box center [286, 174] width 0 height 11
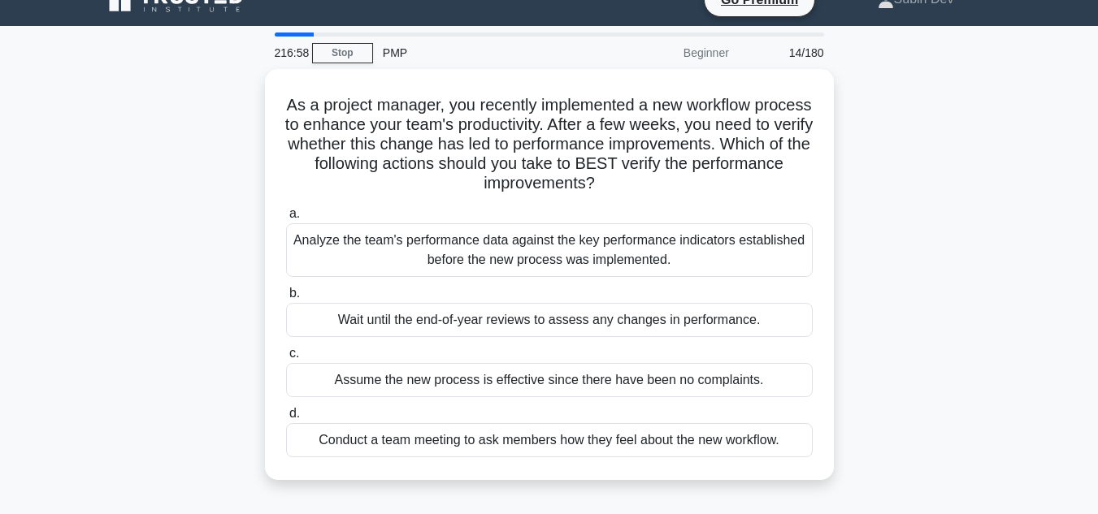
scroll to position [0, 0]
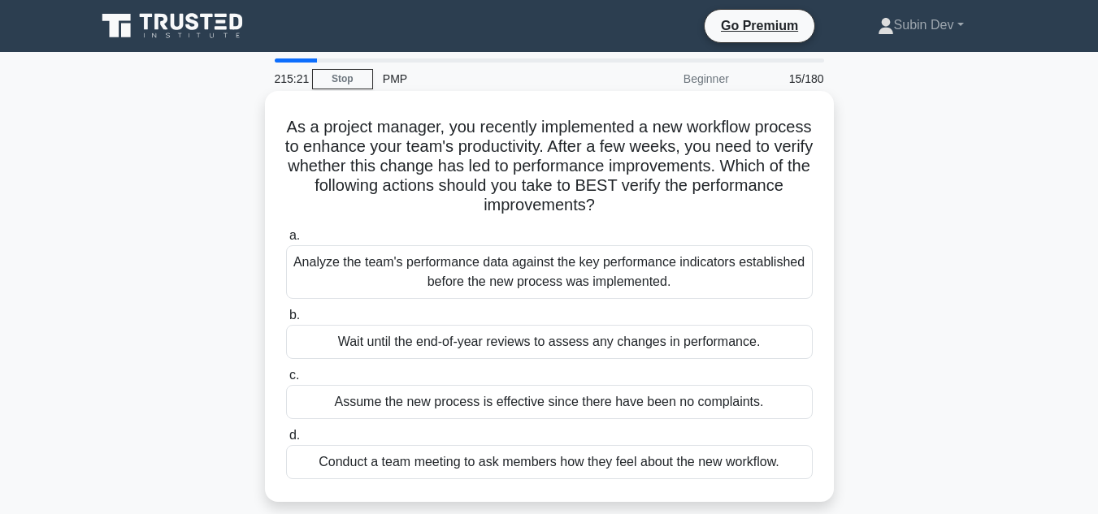
click at [562, 271] on div "Analyze the team's performance data against the key performance indicators esta…" at bounding box center [549, 272] width 526 height 54
click at [286, 241] on input "a. Analyze the team's performance data against the key performance indicators e…" at bounding box center [286, 236] width 0 height 11
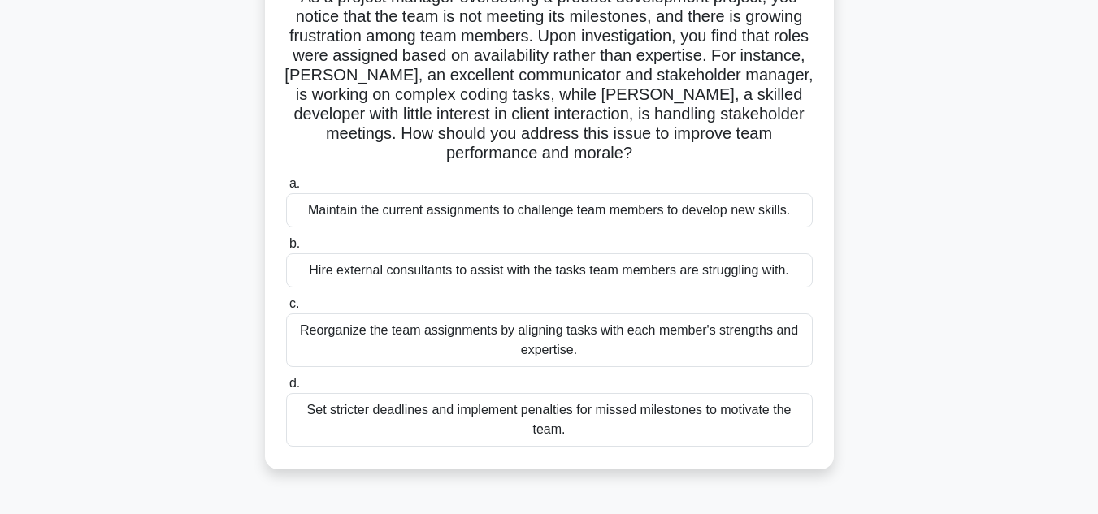
scroll to position [162, 0]
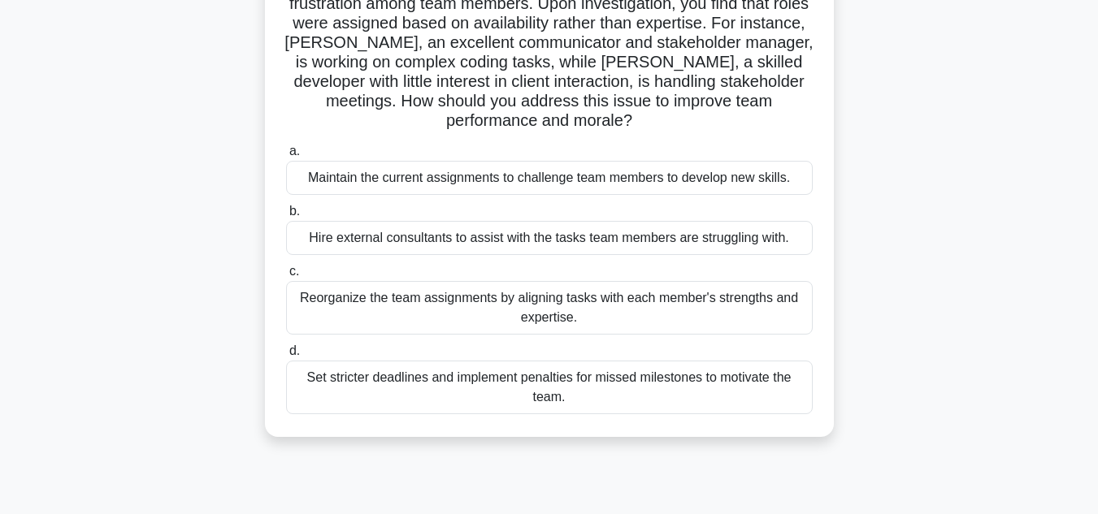
click at [591, 314] on div "Reorganize the team assignments by aligning tasks with each member's strengths …" at bounding box center [549, 308] width 526 height 54
click at [286, 277] on input "c. Reorganize the team assignments by aligning tasks with each member's strengt…" at bounding box center [286, 271] width 0 height 11
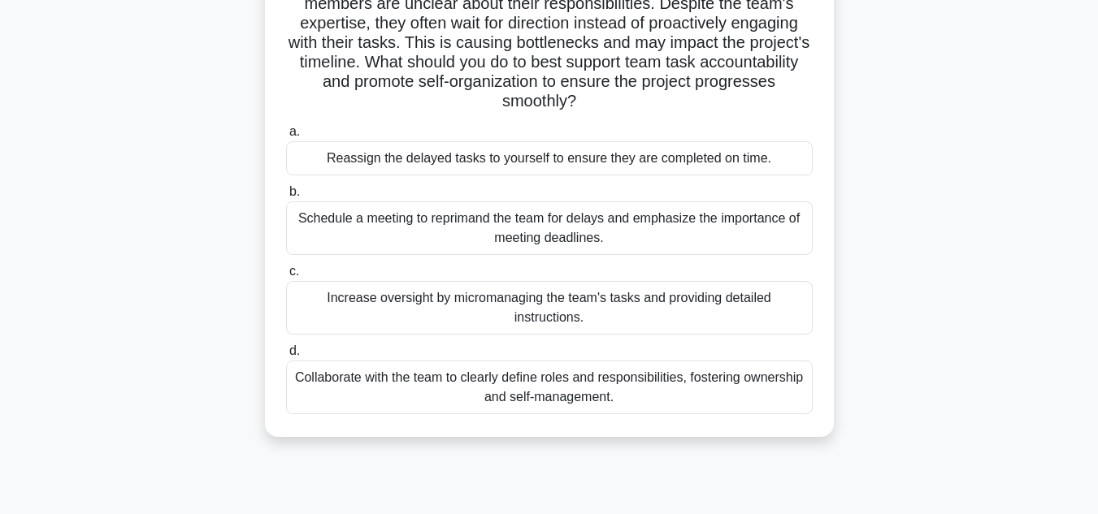
click at [611, 394] on div "Collaborate with the team to clearly define roles and responsibilities, fosteri…" at bounding box center [549, 388] width 526 height 54
click at [286, 357] on input "d. Collaborate with the team to clearly define roles and responsibilities, fost…" at bounding box center [286, 351] width 0 height 11
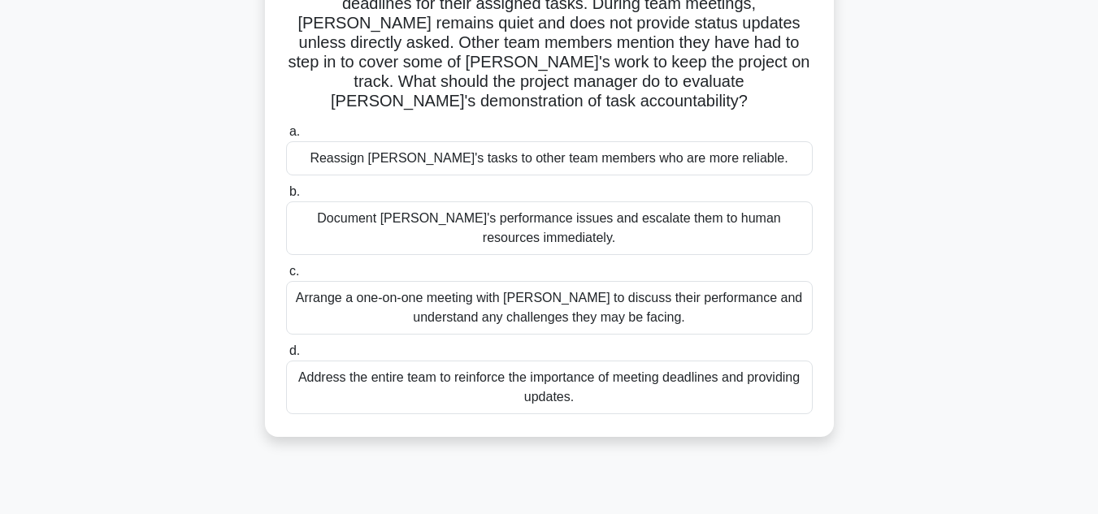
click at [646, 293] on div "Arrange a one-on-one meeting with [PERSON_NAME] to discuss their performance an…" at bounding box center [549, 308] width 526 height 54
click at [286, 277] on input "c. Arrange a one-on-one meeting with [PERSON_NAME] to discuss their performance…" at bounding box center [286, 271] width 0 height 11
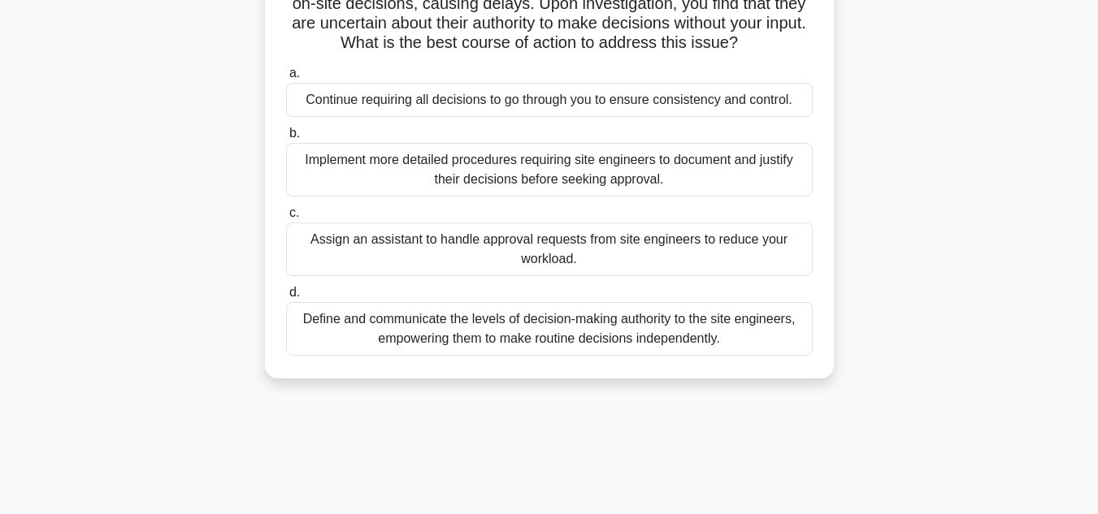
click at [562, 356] on div "Define and communicate the levels of decision-making authority to the site engi…" at bounding box center [549, 329] width 526 height 54
click at [286, 298] on input "d. Define and communicate the levels of decision-making authority to the site e…" at bounding box center [286, 293] width 0 height 11
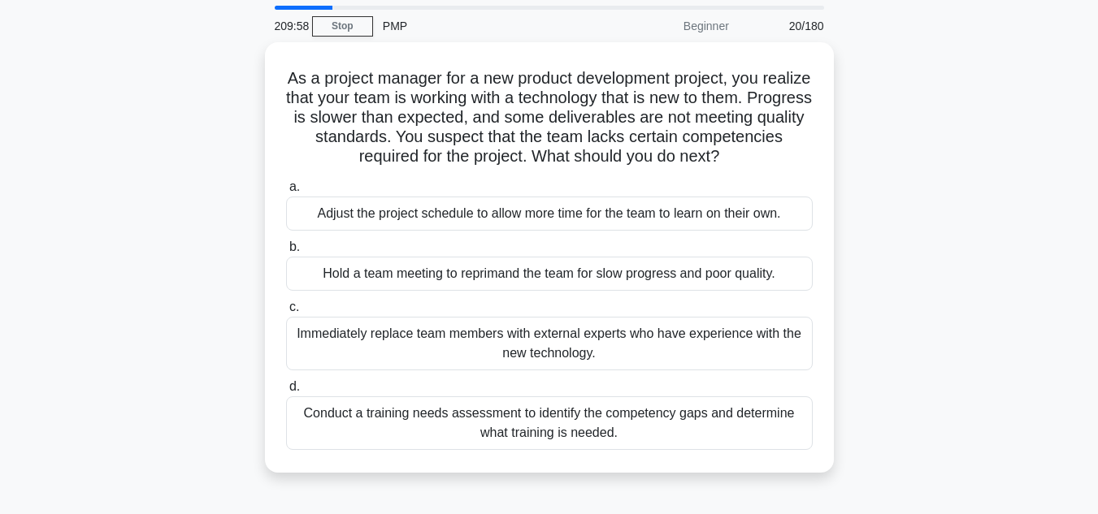
scroll to position [81, 0]
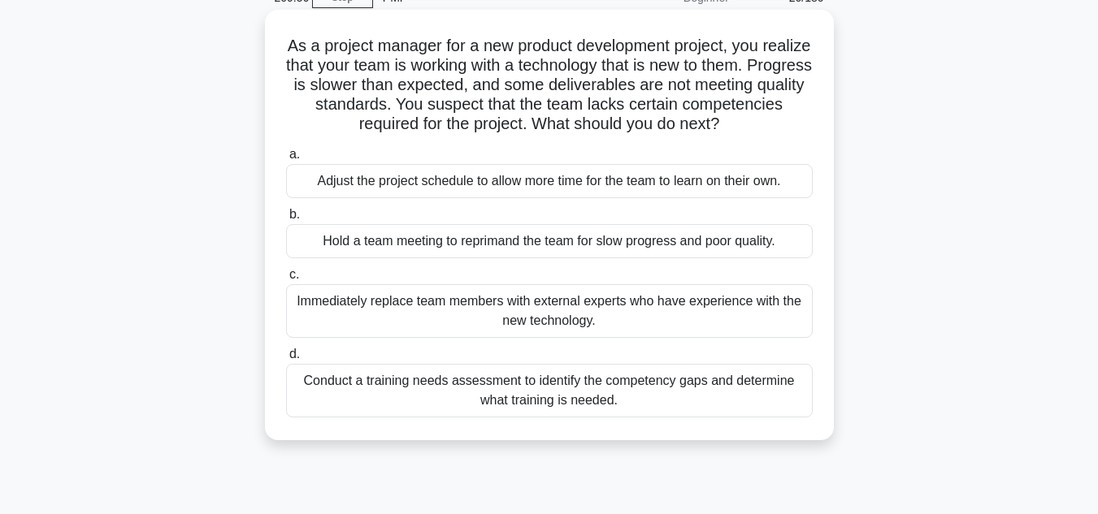
click at [598, 402] on div "Conduct a training needs assessment to identify the competency gaps and determi…" at bounding box center [549, 391] width 526 height 54
click at [286, 360] on input "d. Conduct a training needs assessment to identify the competency gaps and dete…" at bounding box center [286, 354] width 0 height 11
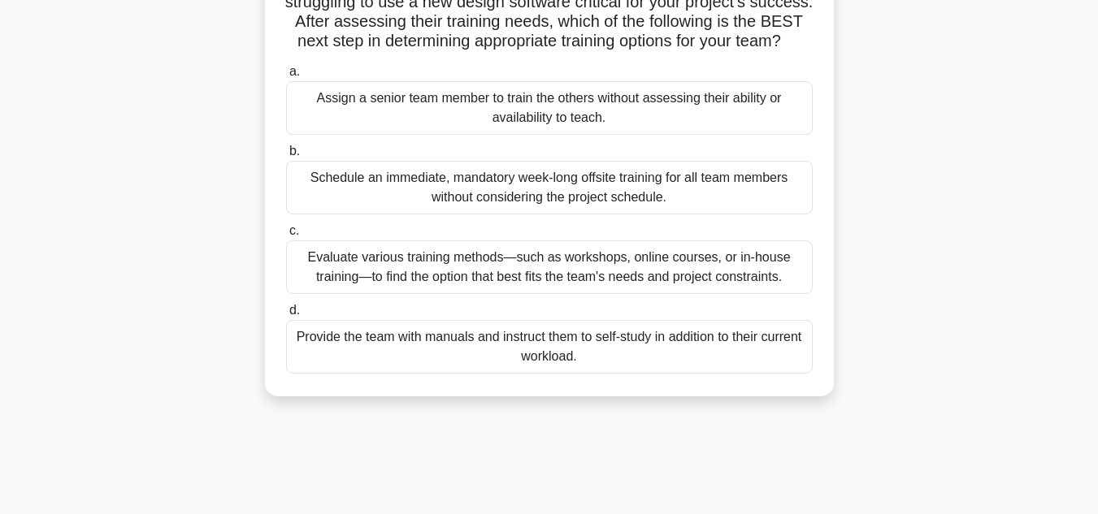
scroll to position [162, 0]
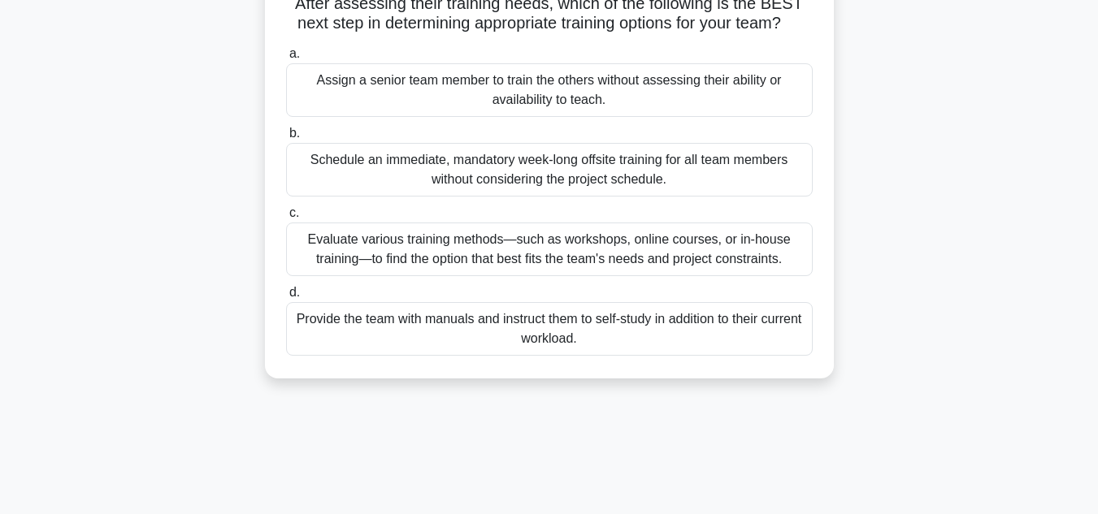
click at [649, 276] on div "Evaluate various training methods—such as workshops, online courses, or in-hous…" at bounding box center [549, 250] width 526 height 54
click at [286, 219] on input "c. Evaluate various training methods—such as workshops, online courses, or in-h…" at bounding box center [286, 213] width 0 height 11
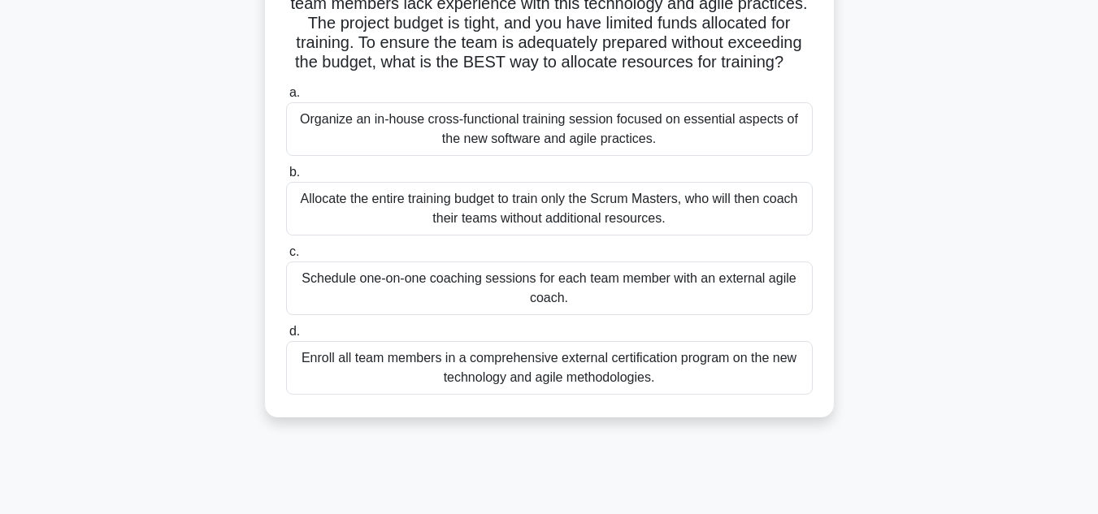
click at [480, 156] on div "Organize an in-house cross-functional training session focused on essential asp…" at bounding box center [549, 129] width 526 height 54
click at [286, 98] on input "a. Organize an in-house cross-functional training session focused on essential …" at bounding box center [286, 93] width 0 height 11
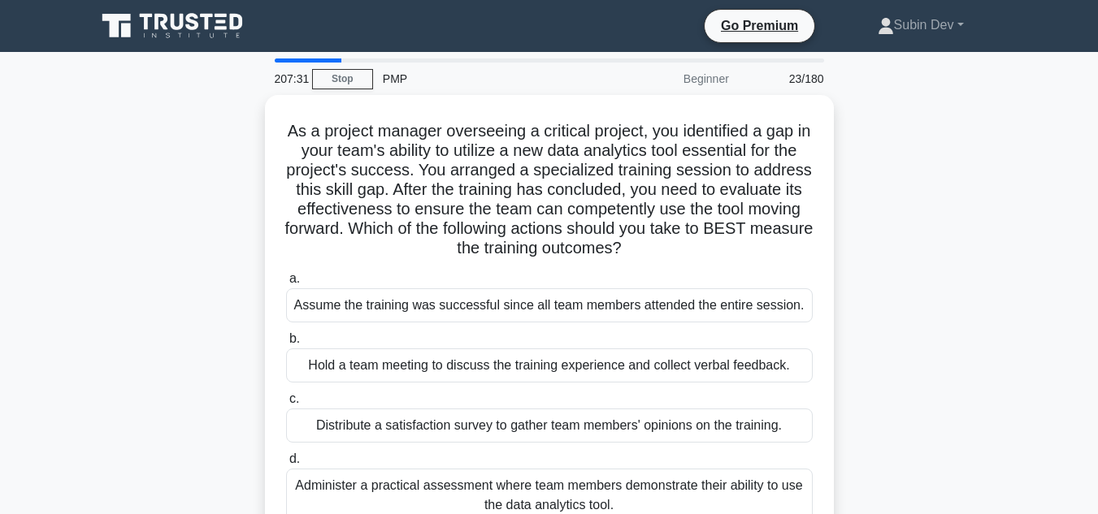
scroll to position [81, 0]
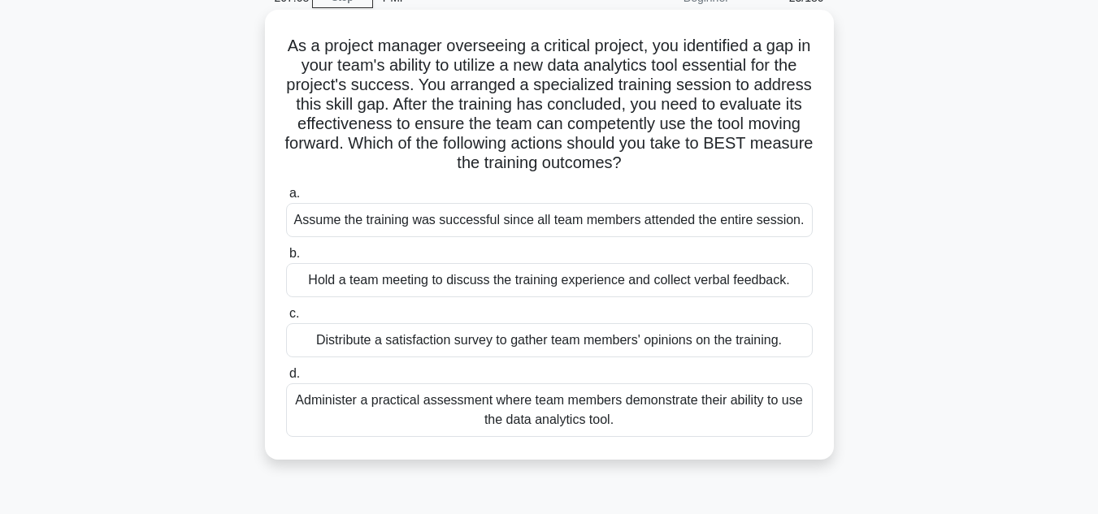
click at [570, 418] on div "Administer a practical assessment where team members demonstrate their ability …" at bounding box center [549, 410] width 526 height 54
click at [286, 379] on input "d. Administer a practical assessment where team members demonstrate their abili…" at bounding box center [286, 374] width 0 height 11
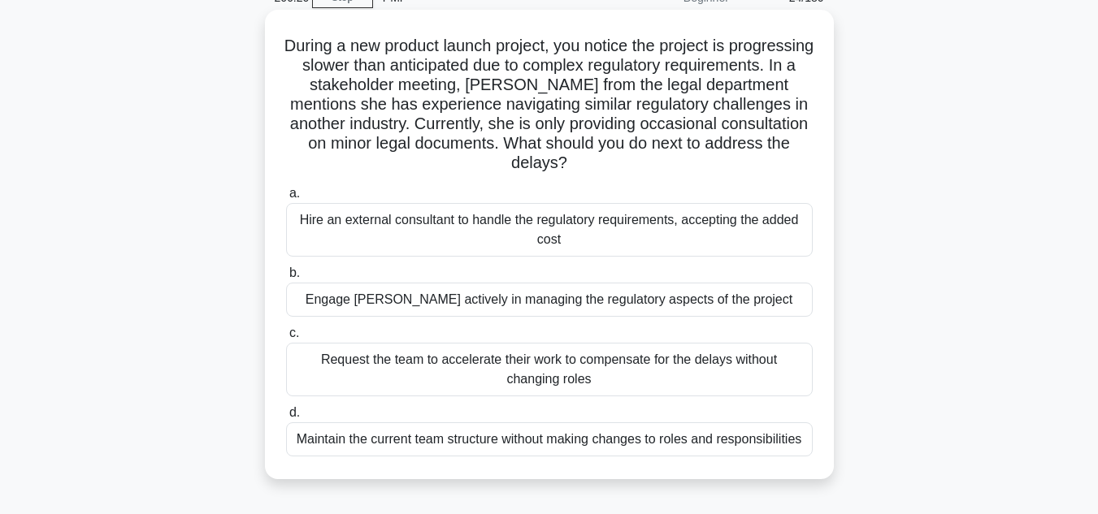
click at [607, 305] on div "Engage [PERSON_NAME] actively in managing the regulatory aspects of the project" at bounding box center [549, 300] width 526 height 34
click at [286, 279] on input "b. Engage [PERSON_NAME] actively in managing the regulatory aspects of the proj…" at bounding box center [286, 273] width 0 height 11
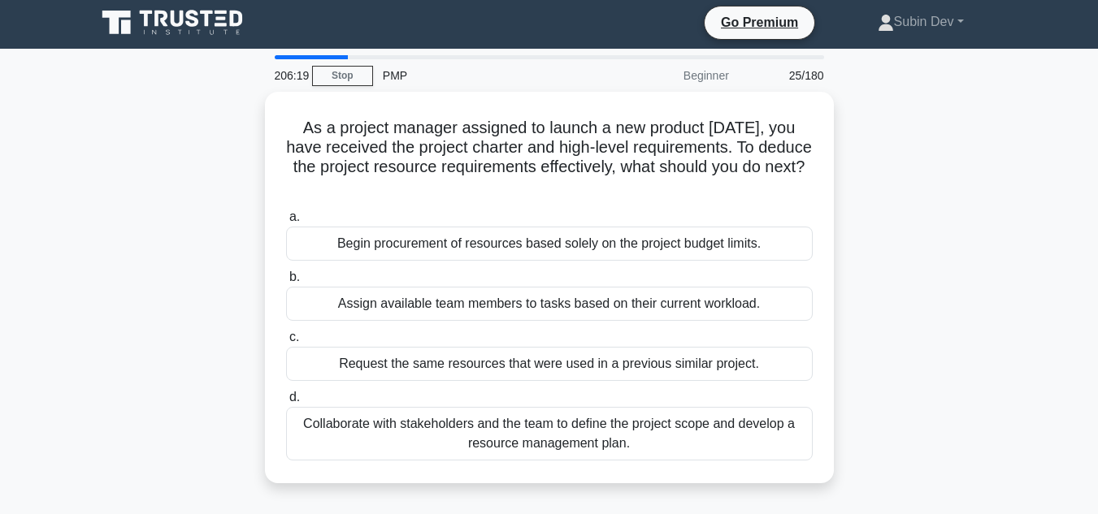
scroll to position [0, 0]
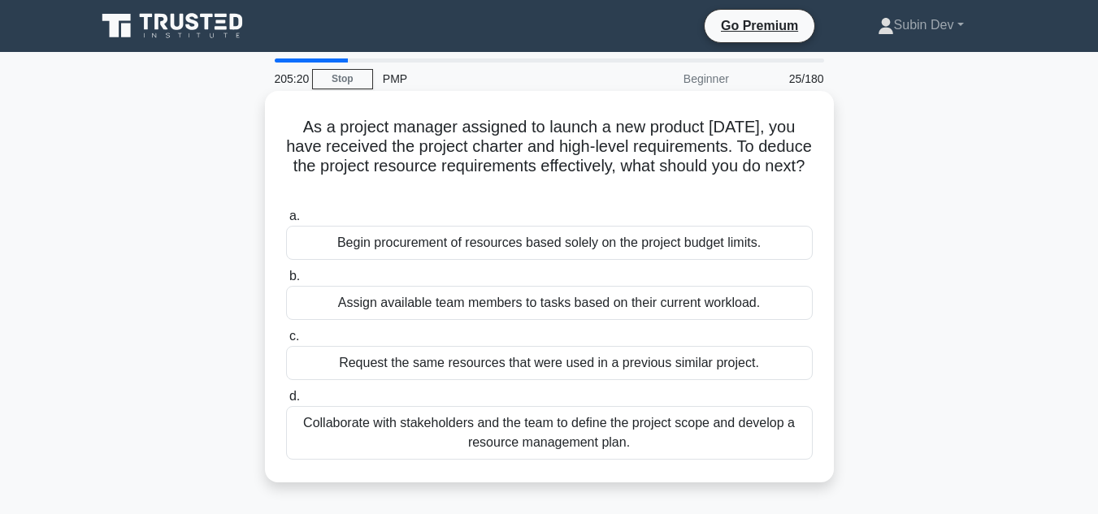
click at [655, 441] on div "Collaborate with stakeholders and the team to define the project scope and deve…" at bounding box center [549, 433] width 526 height 54
click at [286, 402] on input "d. Collaborate with stakeholders and the team to define the project scope and d…" at bounding box center [286, 397] width 0 height 11
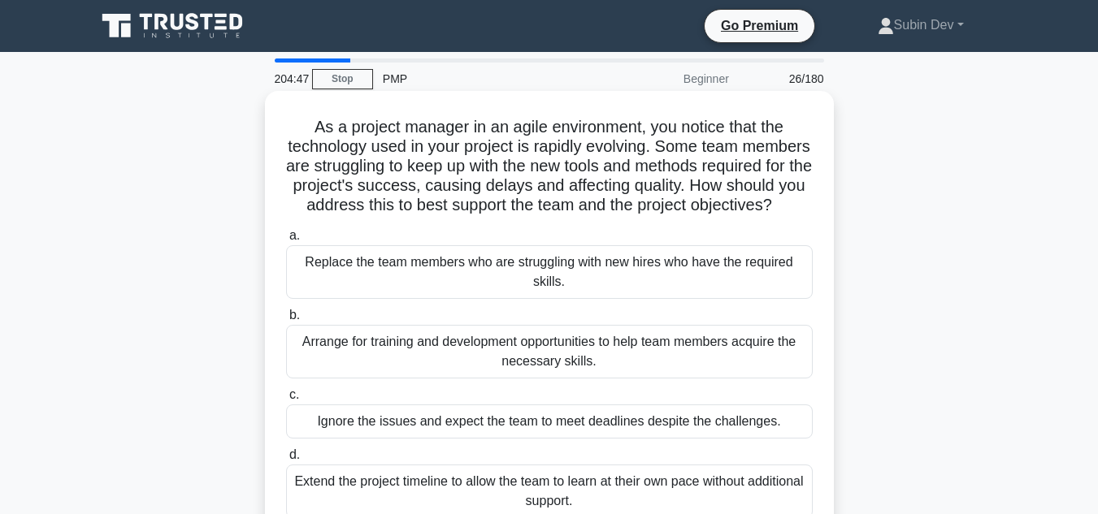
click at [492, 376] on div "Arrange for training and development opportunities to help team members acquire…" at bounding box center [549, 352] width 526 height 54
click at [286, 321] on input "b. Arrange for training and development opportunities to help team members acqu…" at bounding box center [286, 315] width 0 height 11
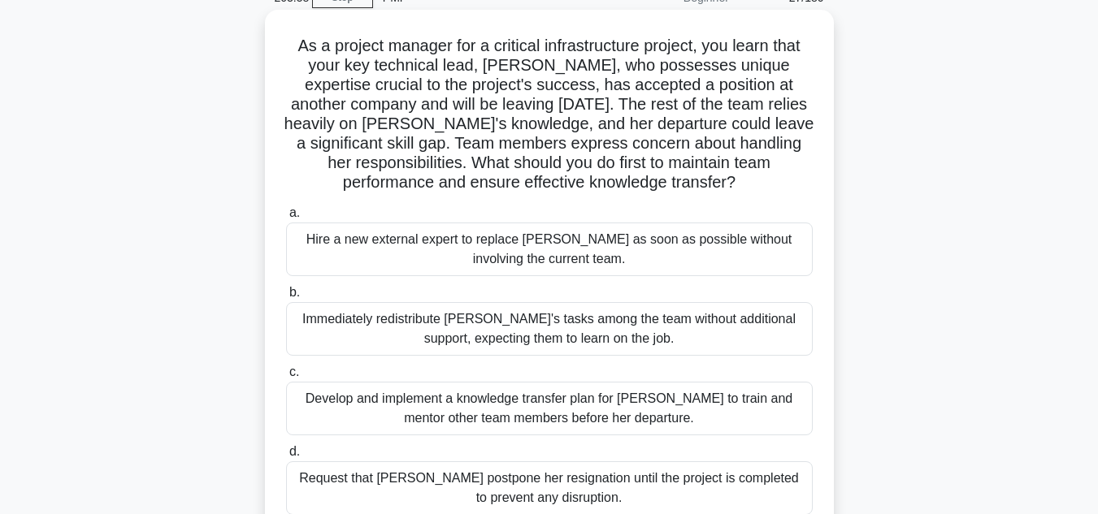
scroll to position [162, 0]
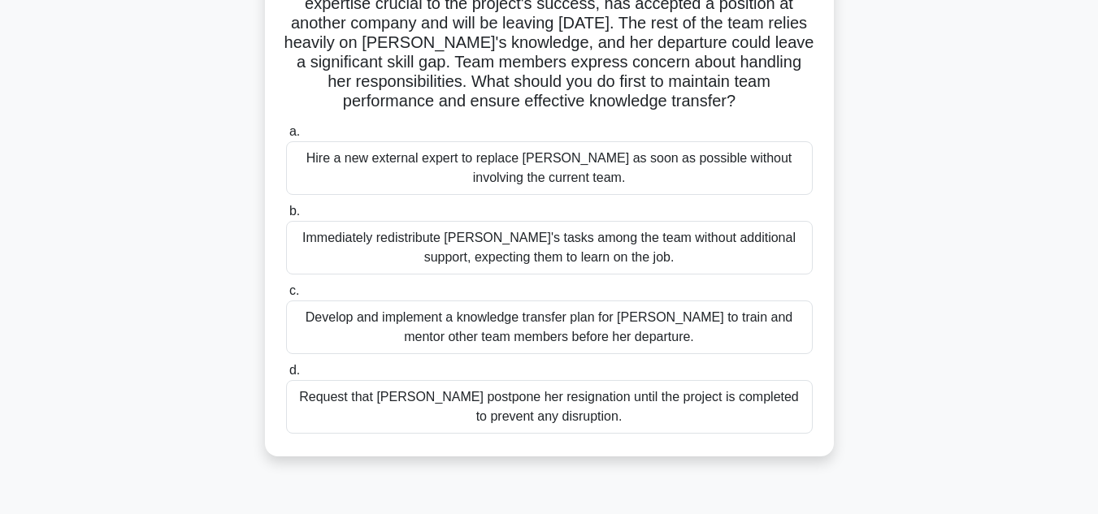
click at [613, 344] on div "Develop and implement a knowledge transfer plan for [PERSON_NAME] to train and …" at bounding box center [549, 328] width 526 height 54
click at [286, 297] on input "c. Develop and implement a knowledge transfer plan for [PERSON_NAME] to train a…" at bounding box center [286, 291] width 0 height 11
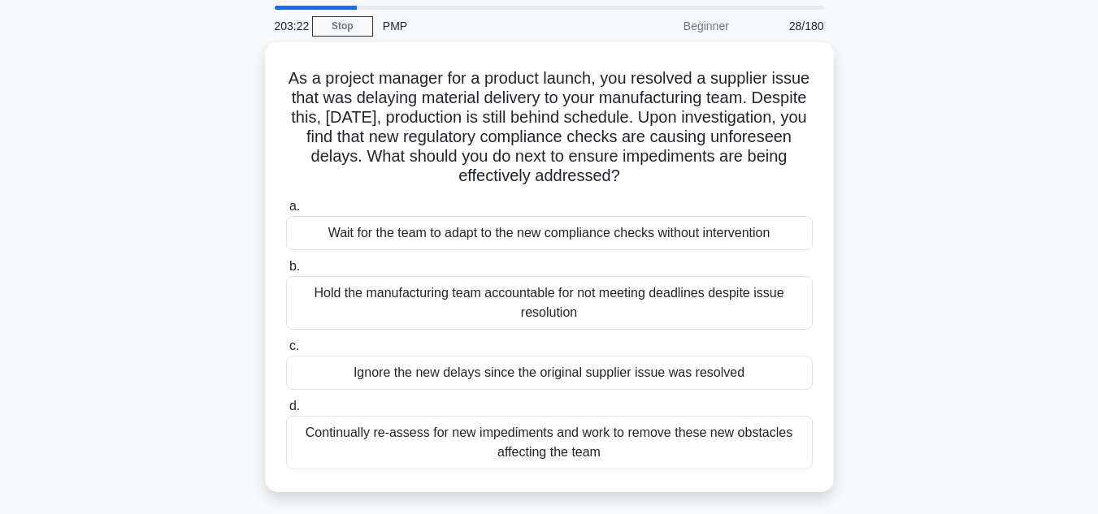
scroll to position [81, 0]
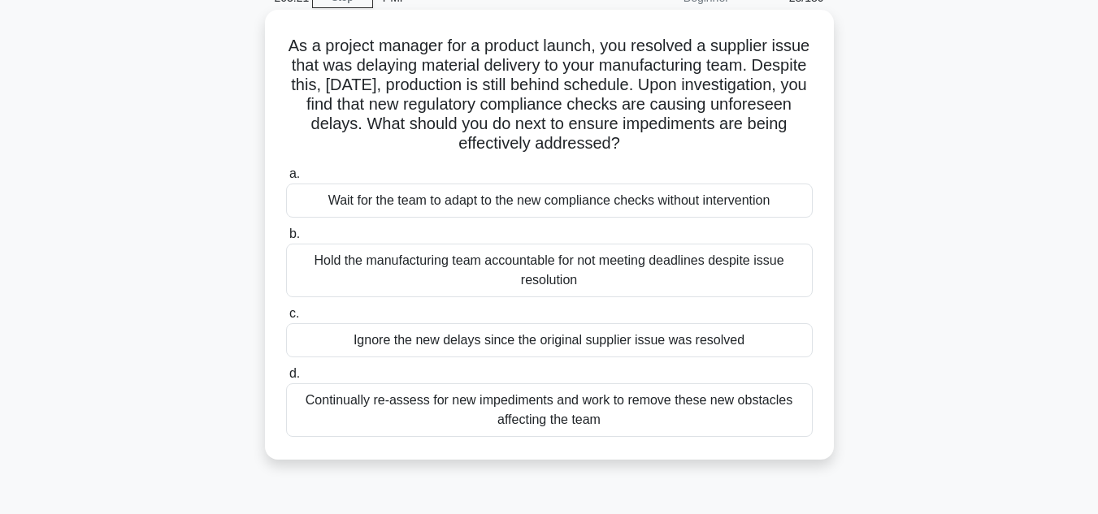
click at [638, 422] on div "Continually re-assess for new impediments and work to remove these new obstacle…" at bounding box center [549, 410] width 526 height 54
click at [286, 379] on input "d. Continually re-assess for new impediments and work to remove these new obsta…" at bounding box center [286, 374] width 0 height 11
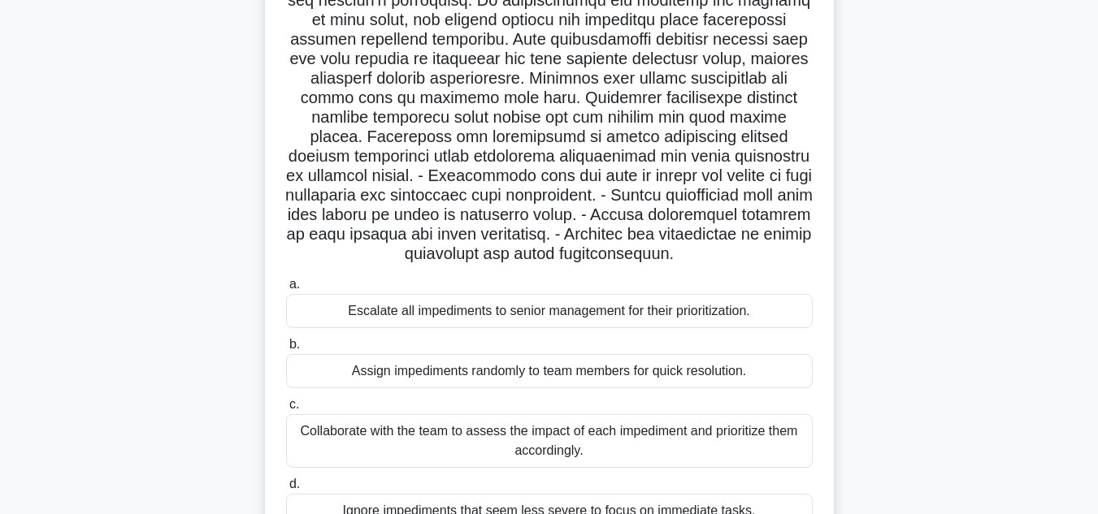
scroll to position [325, 0]
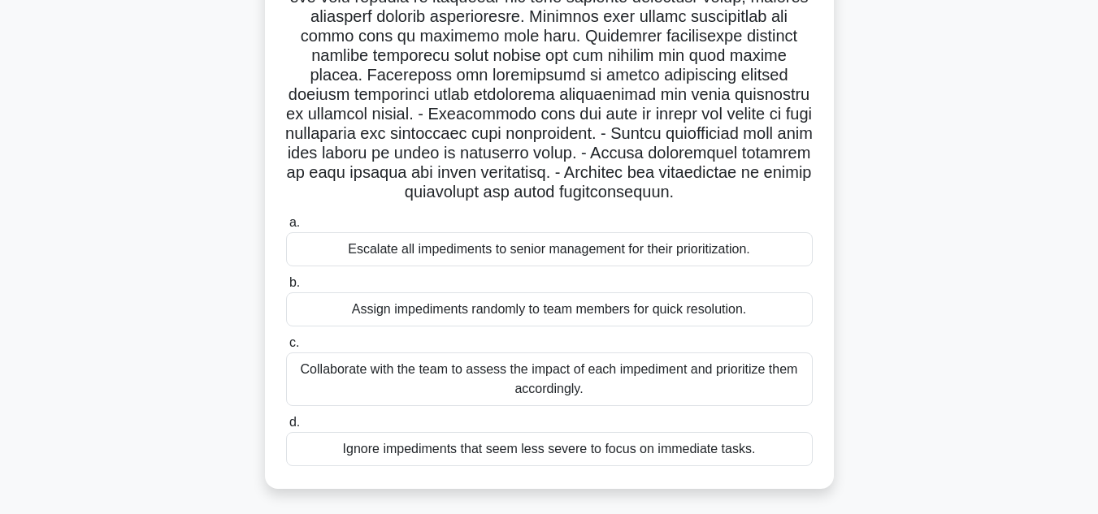
click at [622, 388] on div "Collaborate with the team to assess the impact of each impediment and prioritiz…" at bounding box center [549, 380] width 526 height 54
click at [286, 349] on input "c. Collaborate with the team to assess the impact of each impediment and priori…" at bounding box center [286, 343] width 0 height 11
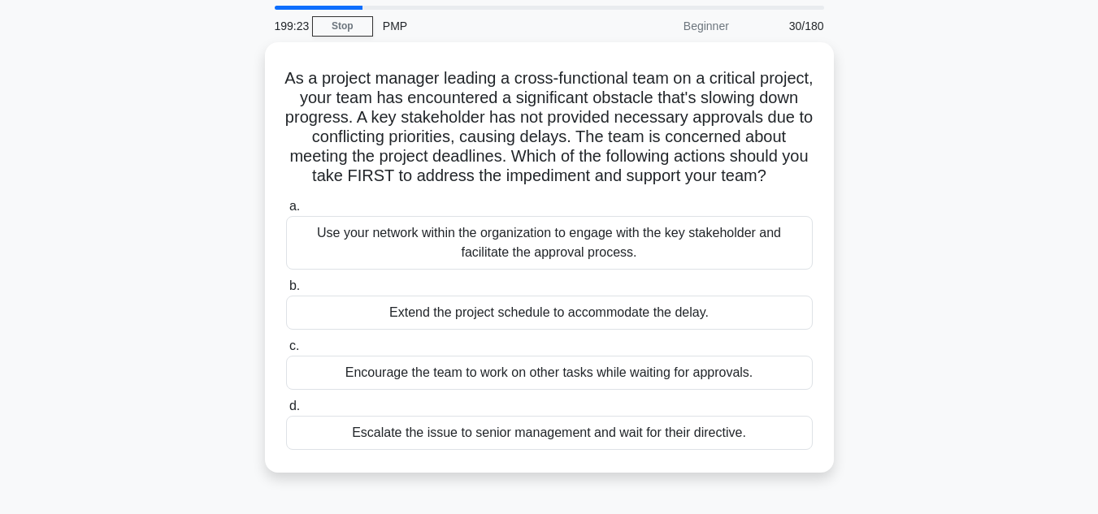
scroll to position [81, 0]
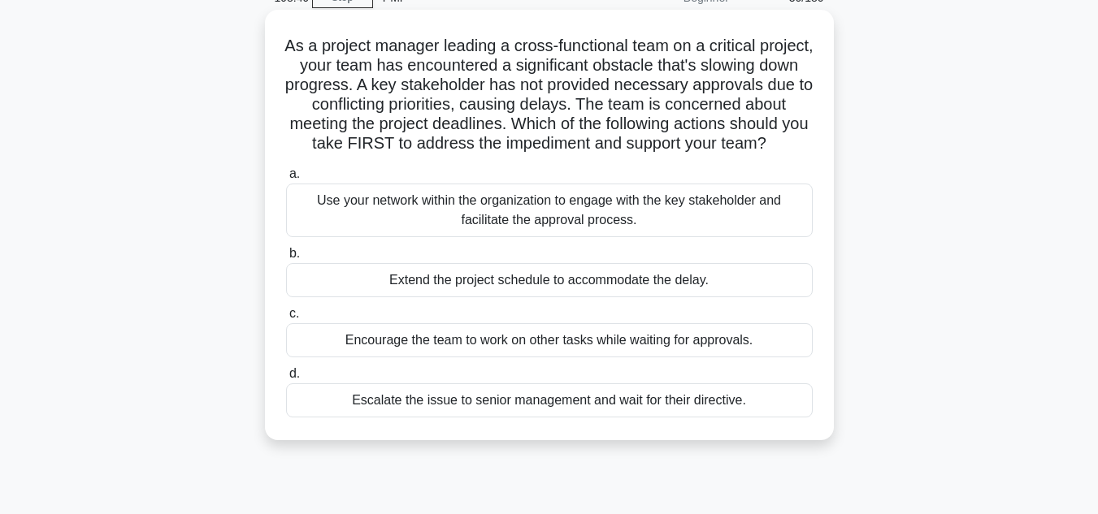
click at [593, 233] on div "Use your network within the organization to engage with the key stakeholder and…" at bounding box center [549, 211] width 526 height 54
click at [286, 180] on input "a. Use your network within the organization to engage with the key stakeholder …" at bounding box center [286, 174] width 0 height 11
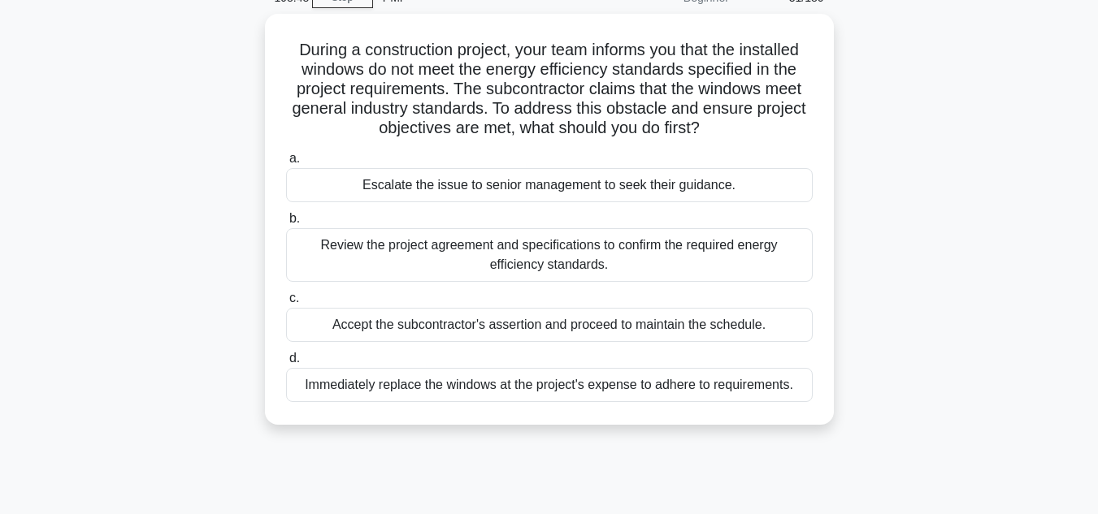
scroll to position [0, 0]
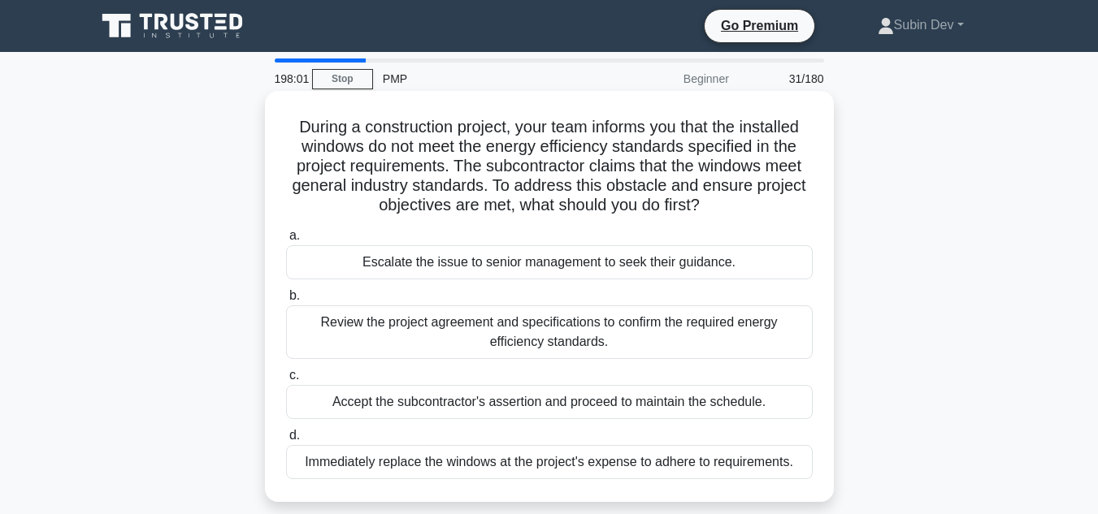
click at [518, 344] on div "Review the project agreement and specifications to confirm the required energy …" at bounding box center [549, 332] width 526 height 54
click at [286, 301] on input "b. Review the project agreement and specifications to confirm the required ener…" at bounding box center [286, 296] width 0 height 11
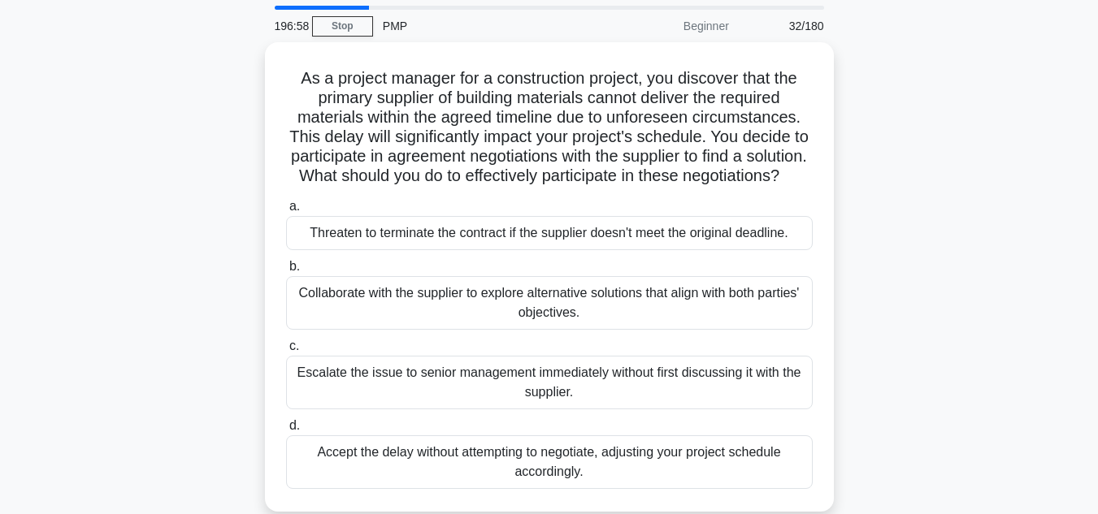
scroll to position [81, 0]
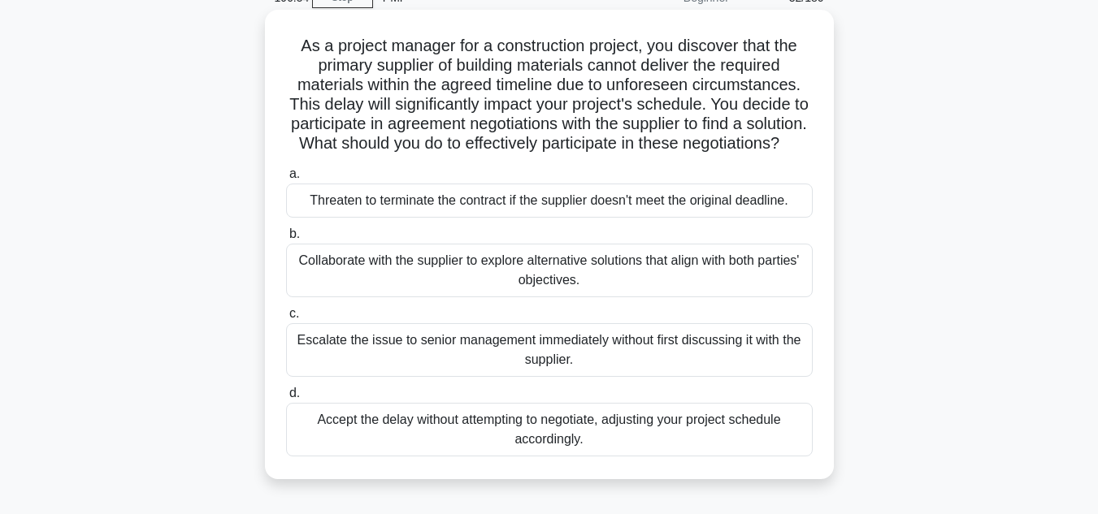
click at [539, 297] on div "Collaborate with the supplier to explore alternative solutions that align with …" at bounding box center [549, 271] width 526 height 54
click at [286, 240] on input "b. Collaborate with the supplier to explore alternative solutions that align wi…" at bounding box center [286, 234] width 0 height 11
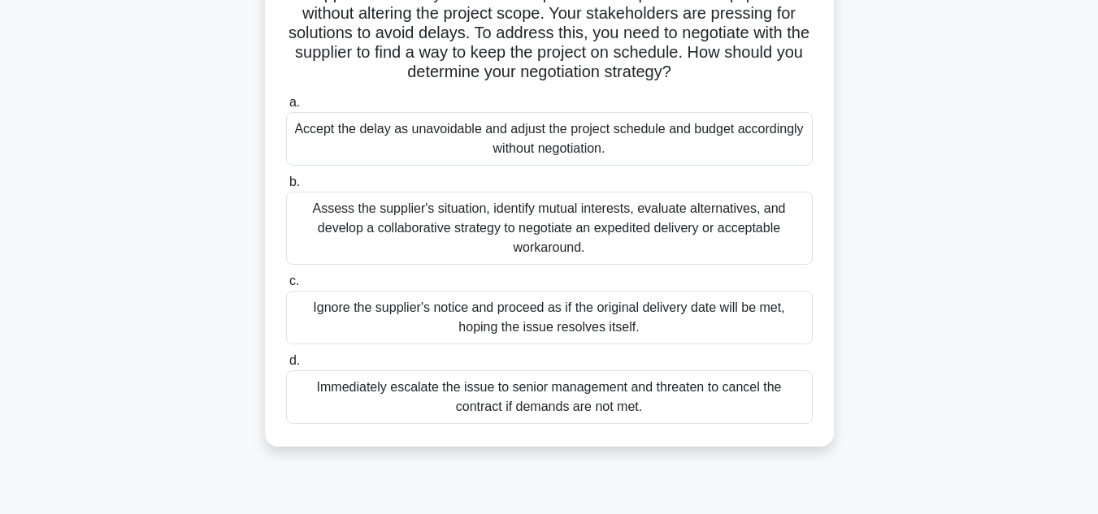
scroll to position [244, 0]
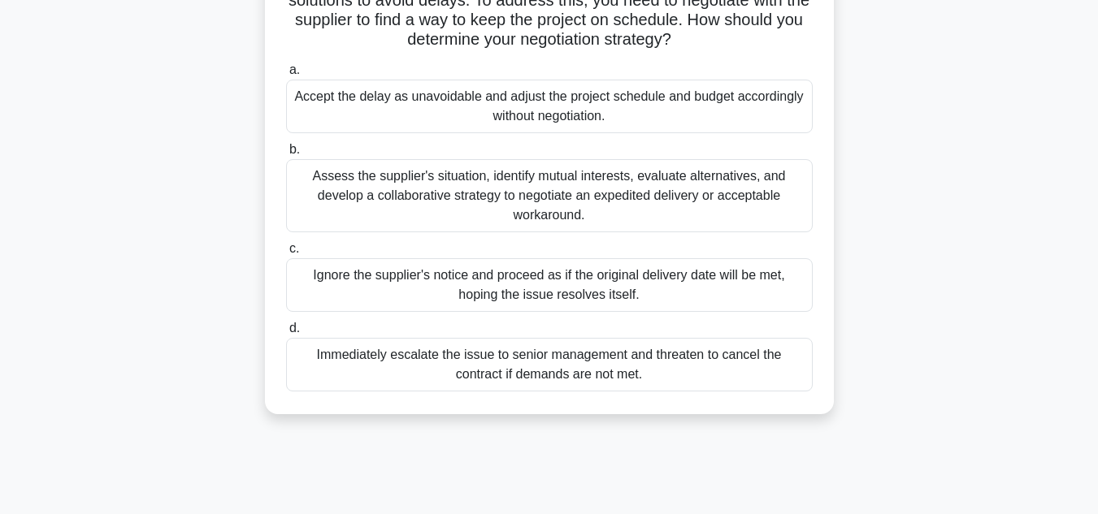
click at [570, 228] on div "Assess the supplier's situation, identify mutual interests, evaluate alternativ…" at bounding box center [549, 195] width 526 height 73
click at [286, 155] on input "b. Assess the supplier's situation, identify mutual interests, evaluate alterna…" at bounding box center [286, 150] width 0 height 11
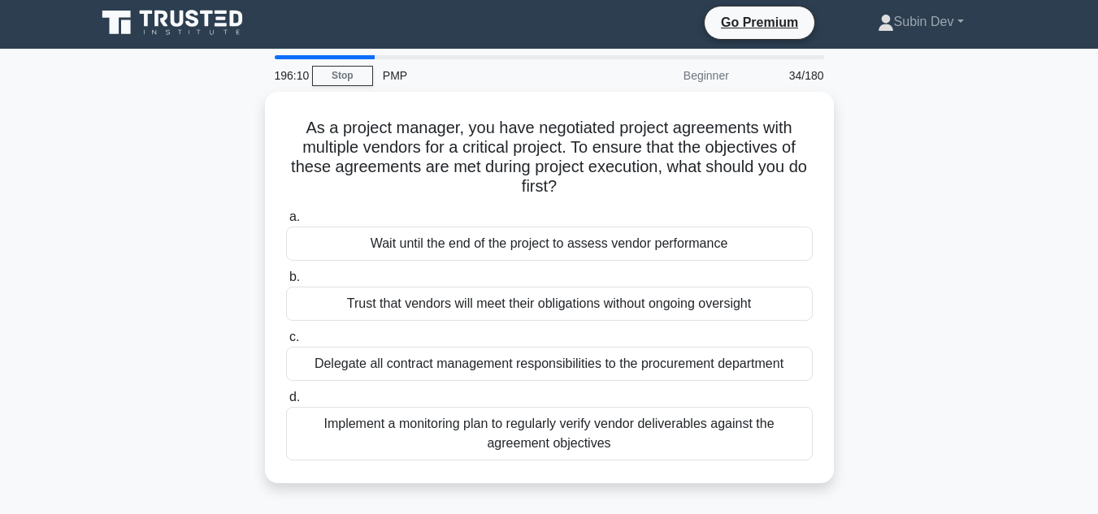
scroll to position [0, 0]
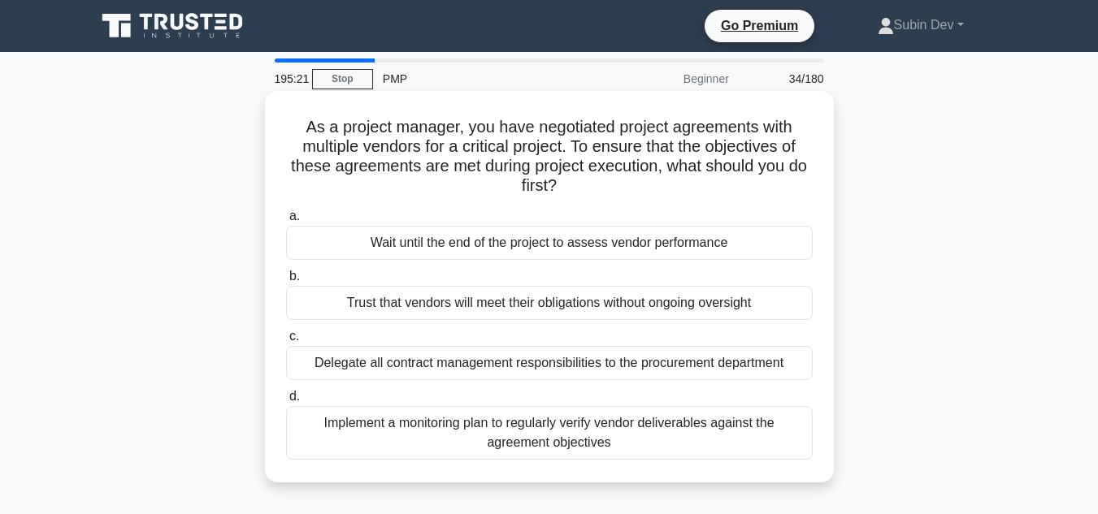
click at [660, 443] on div "Implement a monitoring plan to regularly verify vendor deliverables against the…" at bounding box center [549, 433] width 526 height 54
click at [286, 402] on input "d. Implement a monitoring plan to regularly verify vendor deliverables against …" at bounding box center [286, 397] width 0 height 11
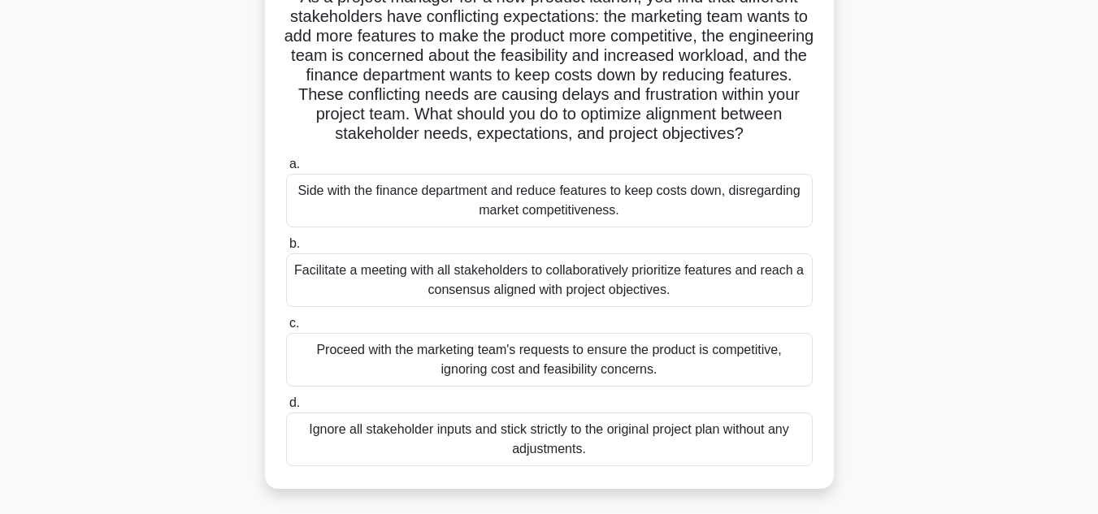
scroll to position [162, 0]
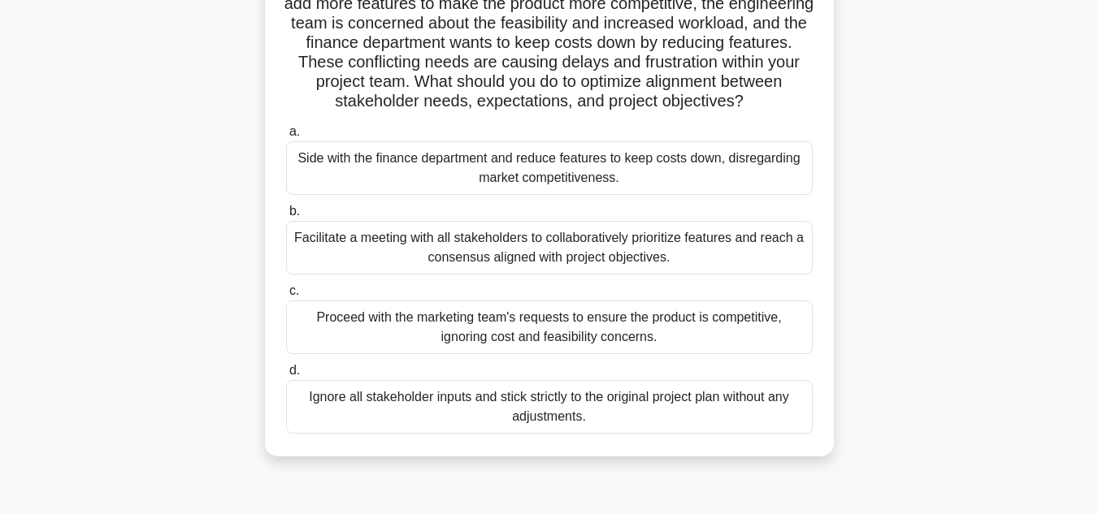
click at [626, 275] on div "Facilitate a meeting with all stakeholders to collaboratively prioritize featur…" at bounding box center [549, 248] width 526 height 54
click at [286, 217] on input "b. Facilitate a meeting with all stakeholders to collaboratively prioritize fea…" at bounding box center [286, 211] width 0 height 11
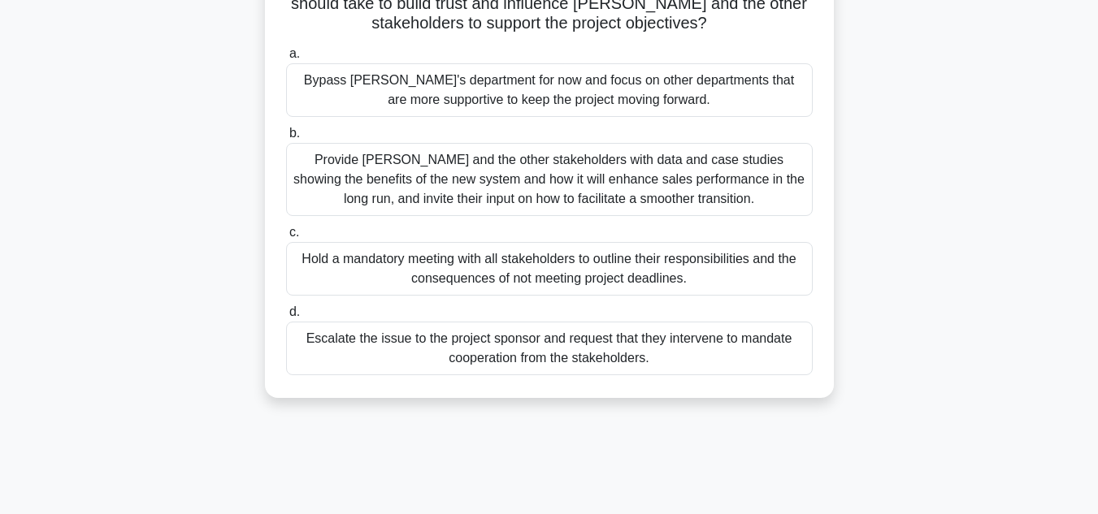
scroll to position [325, 0]
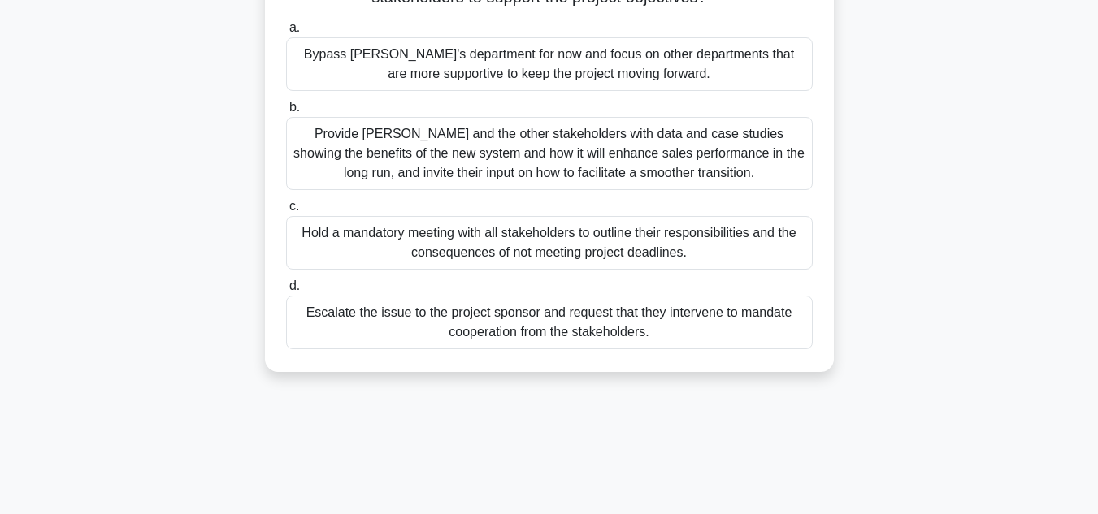
click at [546, 150] on div "Provide [PERSON_NAME] and the other stakeholders with data and case studies sho…" at bounding box center [549, 153] width 526 height 73
click at [286, 113] on input "b. Provide [PERSON_NAME] and the other stakeholders with data and case studies …" at bounding box center [286, 107] width 0 height 11
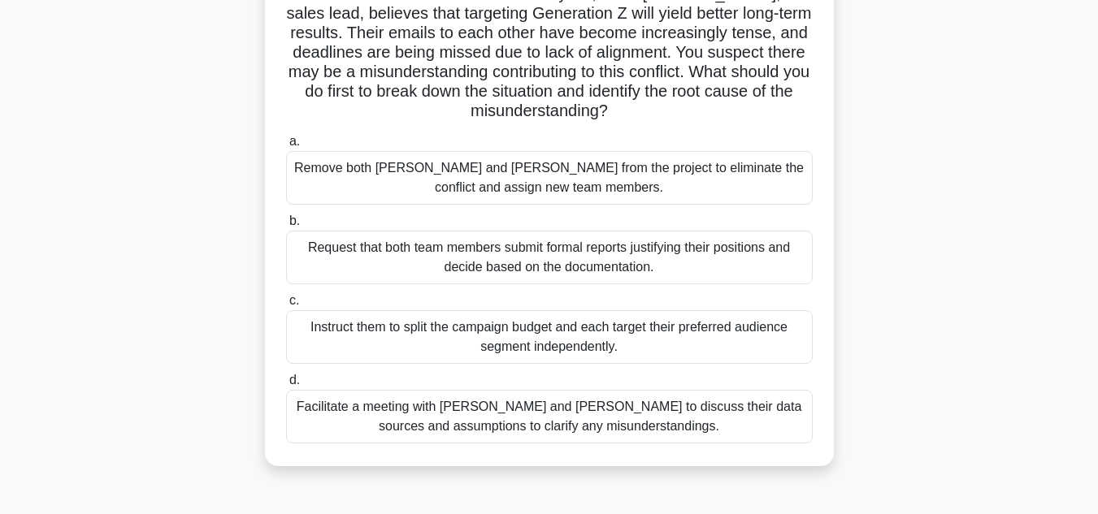
scroll to position [244, 0]
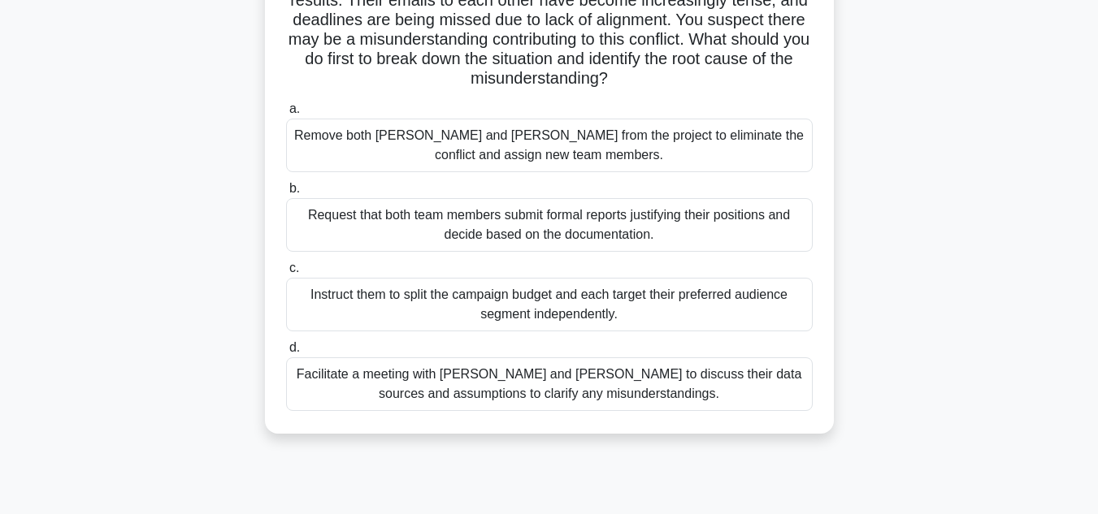
click at [553, 363] on div "Facilitate a meeting with [PERSON_NAME] and [PERSON_NAME] to discuss their data…" at bounding box center [549, 384] width 526 height 54
click at [286, 353] on input "d. Facilitate a meeting with [PERSON_NAME] and [PERSON_NAME] to discuss their d…" at bounding box center [286, 348] width 0 height 11
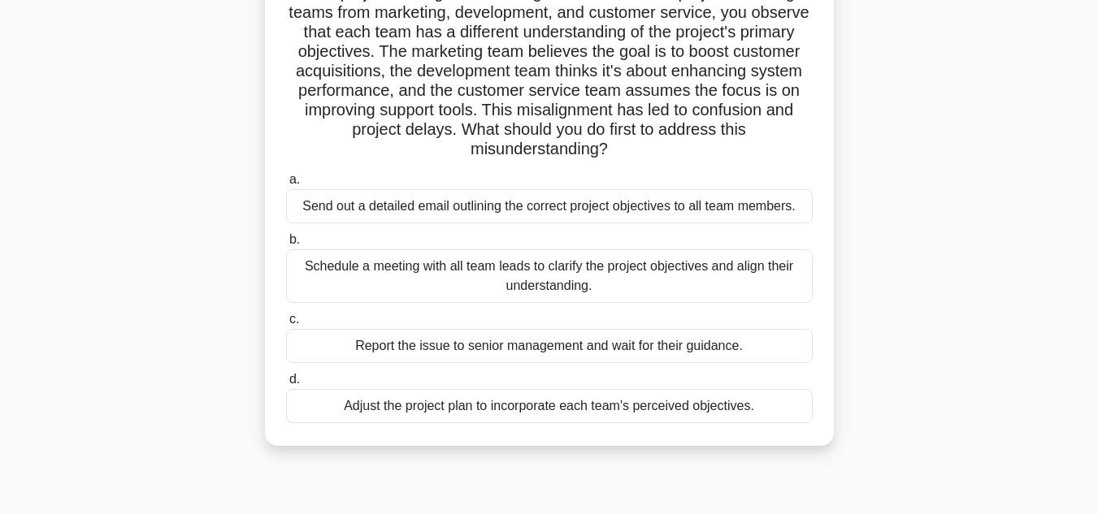
scroll to position [162, 0]
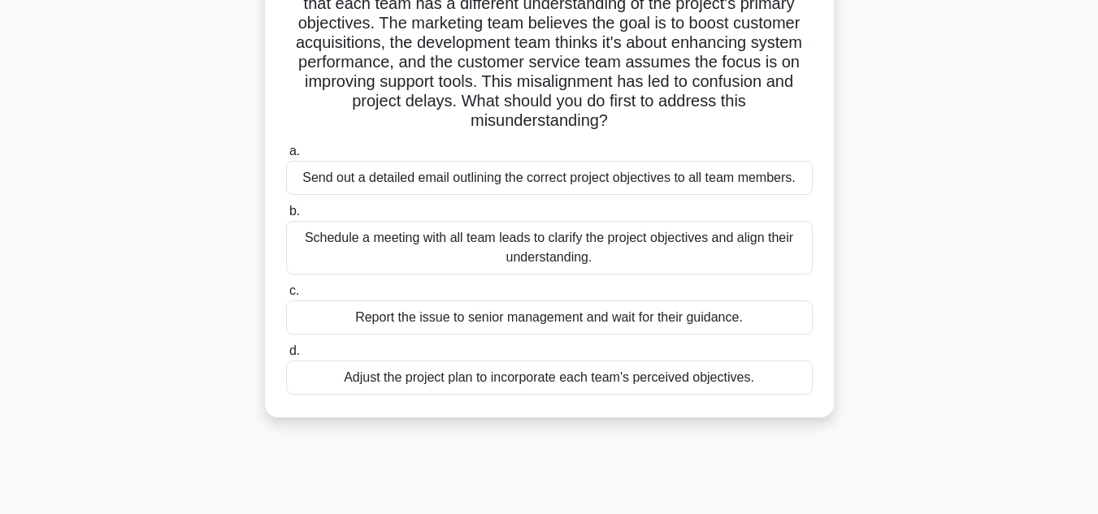
click at [630, 247] on div "Schedule a meeting with all team leads to clarify the project objectives and al…" at bounding box center [549, 248] width 526 height 54
click at [286, 217] on input "b. Schedule a meeting with all team leads to clarify the project objectives and…" at bounding box center [286, 211] width 0 height 11
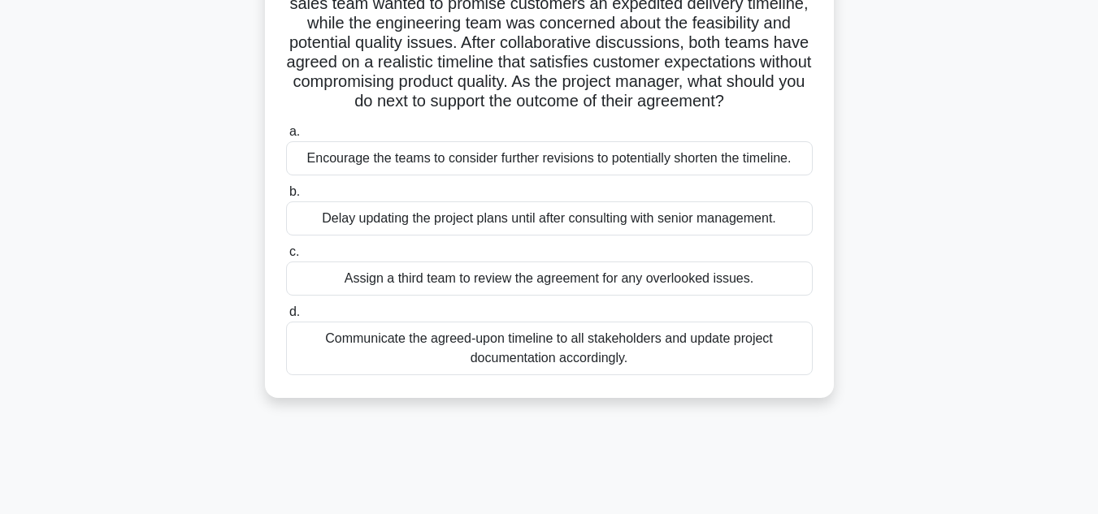
click at [609, 375] on div "Communicate the agreed-upon timeline to all stakeholders and update project doc…" at bounding box center [549, 349] width 526 height 54
click at [286, 318] on input "d. Communicate the agreed-upon timeline to all stakeholders and update project …" at bounding box center [286, 312] width 0 height 11
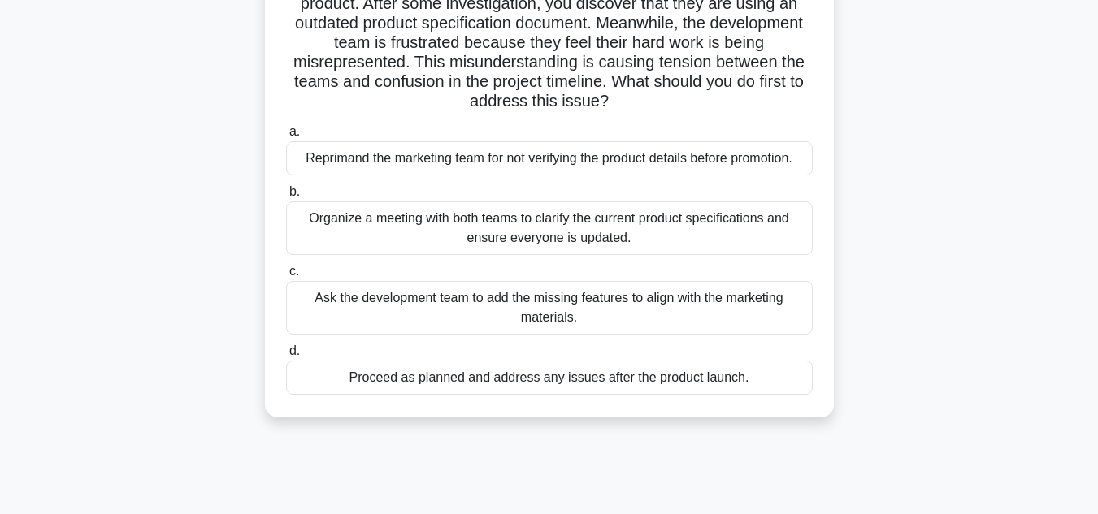
click at [594, 238] on div "Organize a meeting with both teams to clarify the current product specification…" at bounding box center [549, 228] width 526 height 54
click at [286, 197] on input "b. Organize a meeting with both teams to clarify the current product specificat…" at bounding box center [286, 192] width 0 height 11
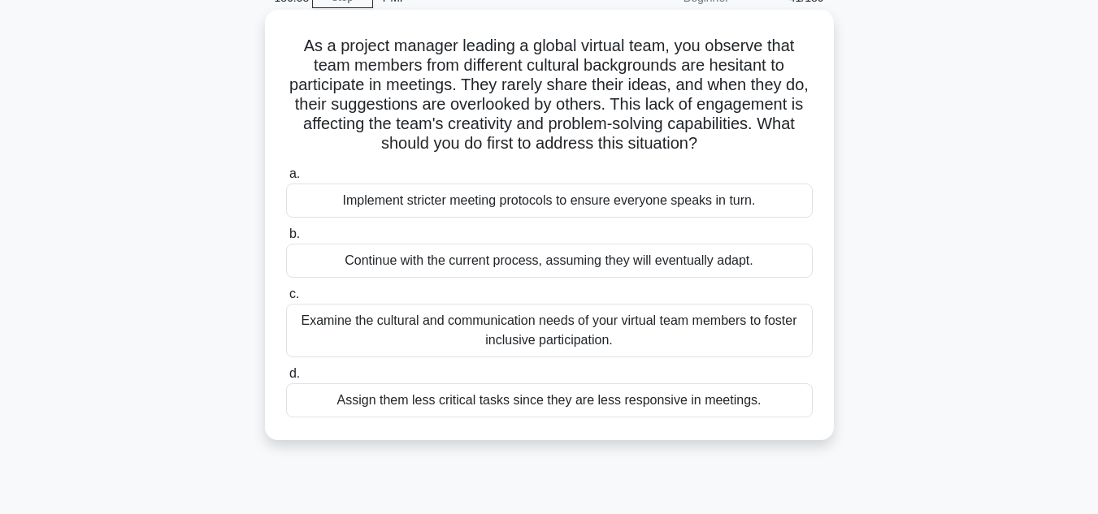
scroll to position [0, 0]
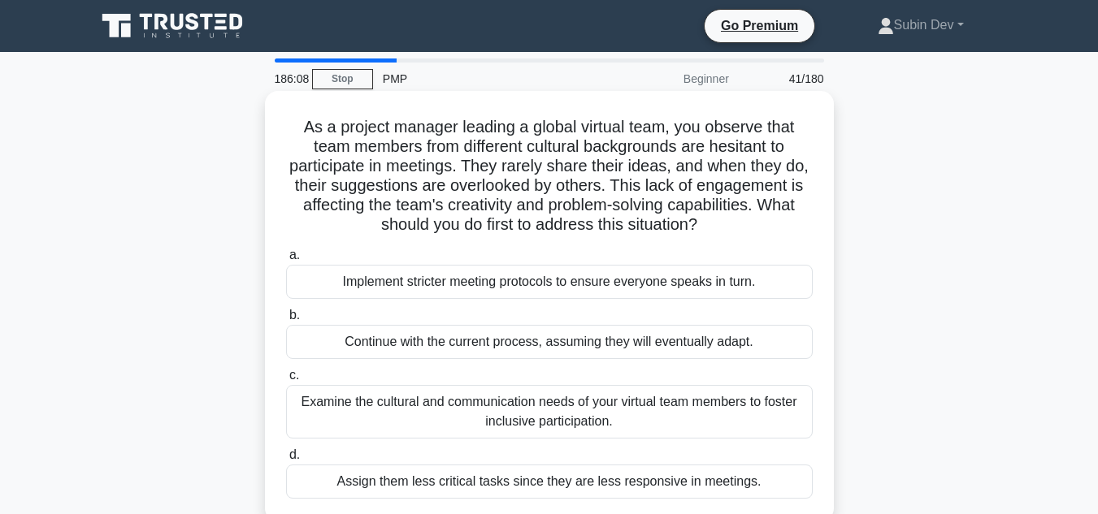
click at [635, 415] on div "Examine the cultural and communication needs of your virtual team members to fo…" at bounding box center [549, 412] width 526 height 54
click at [286, 381] on input "c. Examine the cultural and communication needs of your virtual team members to…" at bounding box center [286, 375] width 0 height 11
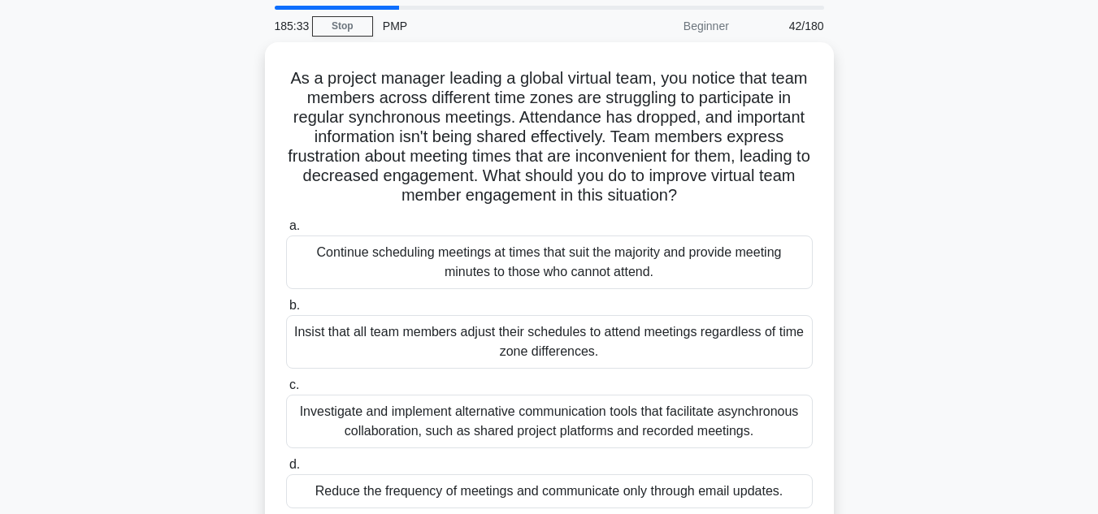
scroll to position [81, 0]
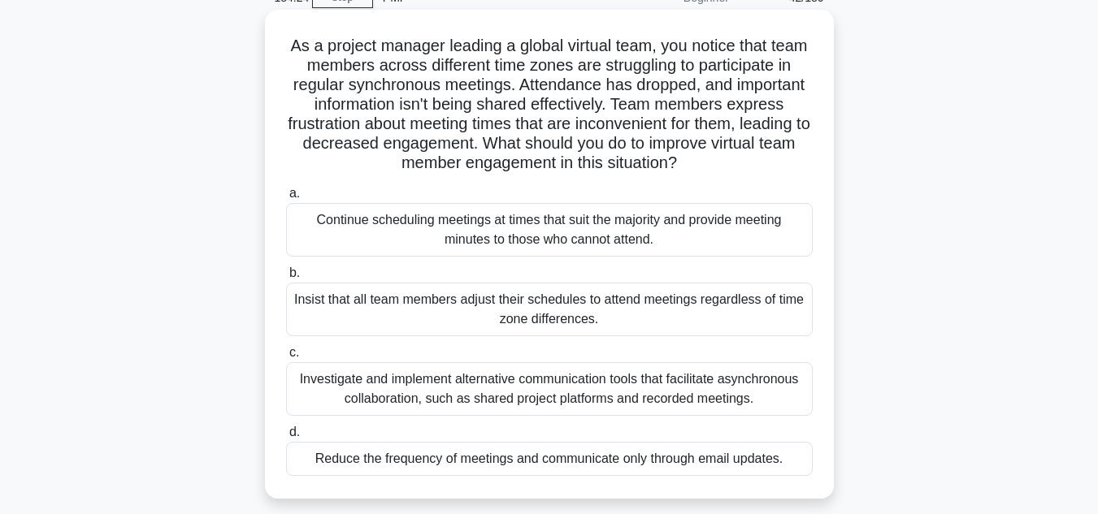
click at [575, 229] on div "Continue scheduling meetings at times that suit the majority and provide meetin…" at bounding box center [549, 230] width 526 height 54
click at [286, 199] on input "a. Continue scheduling meetings at times that suit the majority and provide mee…" at bounding box center [286, 193] width 0 height 11
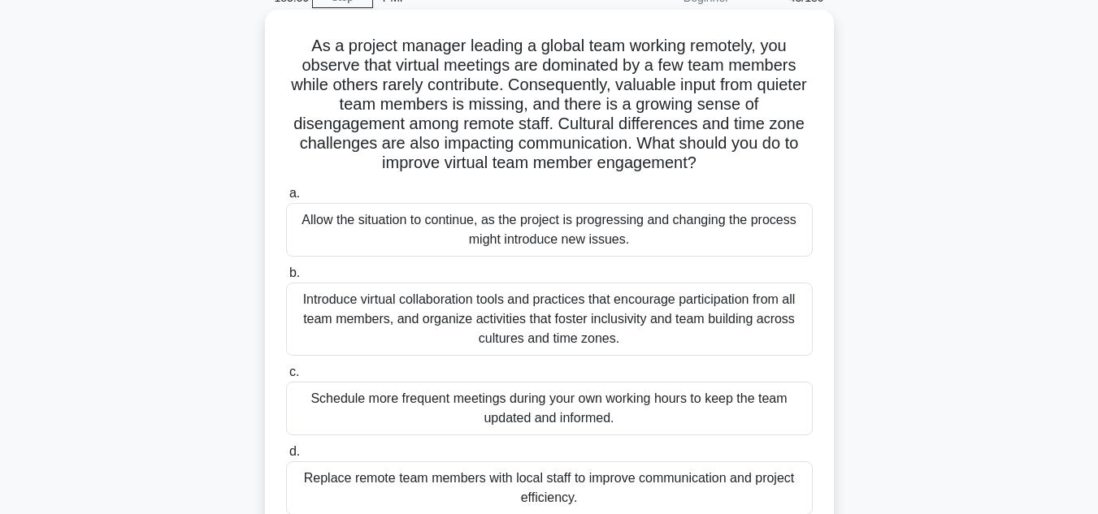
scroll to position [162, 0]
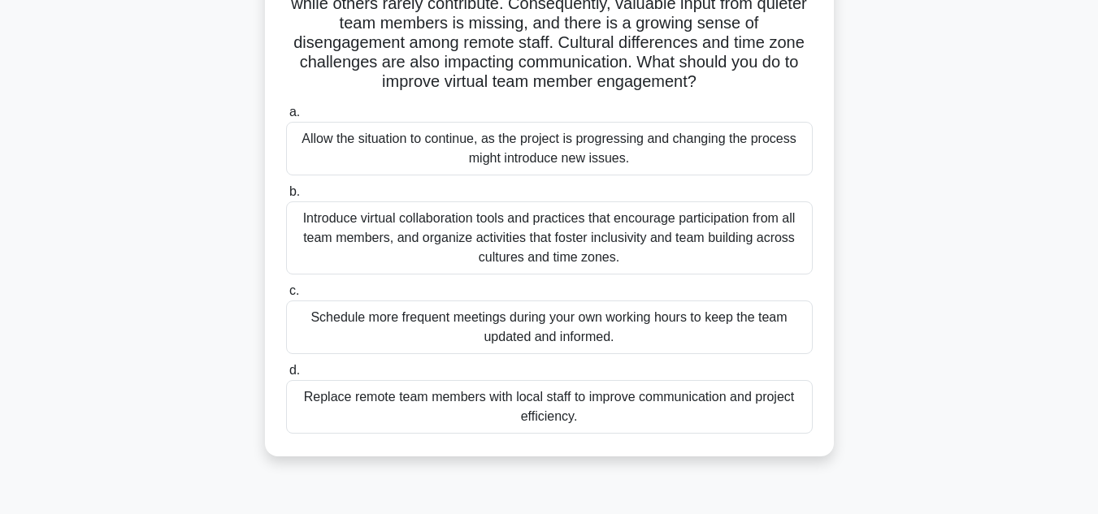
click at [625, 249] on div "Introduce virtual collaboration tools and practices that encourage participatio…" at bounding box center [549, 237] width 526 height 73
click at [286, 197] on input "b. Introduce virtual collaboration tools and practices that encourage participa…" at bounding box center [286, 192] width 0 height 11
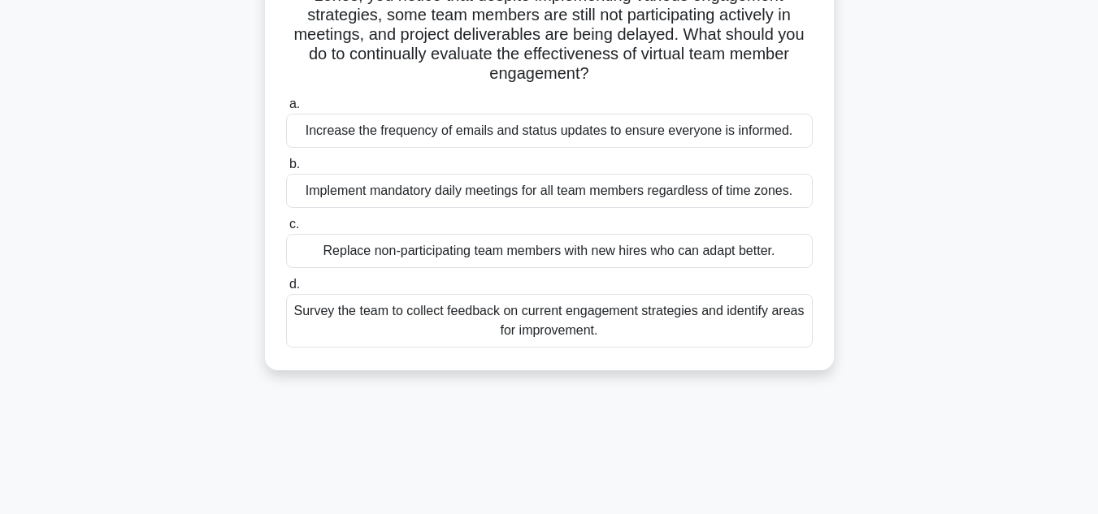
scroll to position [0, 0]
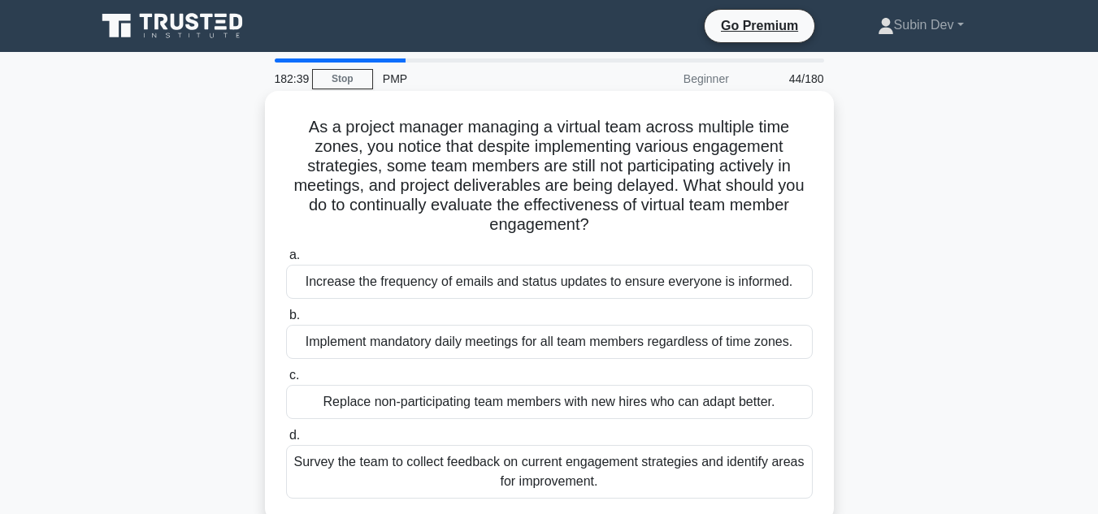
click at [609, 486] on div "Survey the team to collect feedback on current engagement strategies and identi…" at bounding box center [549, 472] width 526 height 54
click at [286, 441] on input "d. Survey the team to collect feedback on current engagement strategies and ide…" at bounding box center [286, 436] width 0 height 11
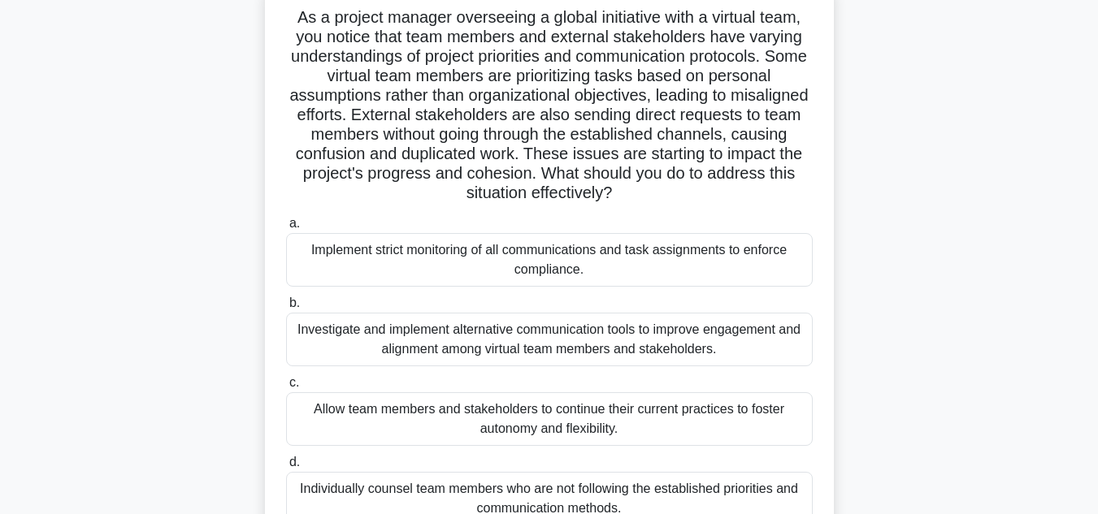
scroll to position [81, 0]
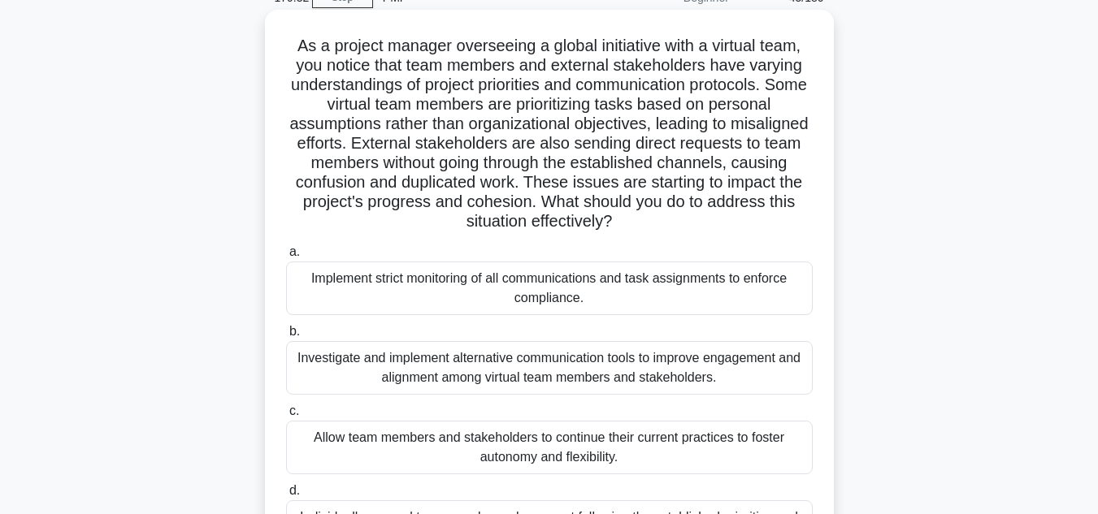
click at [633, 297] on div "Implement strict monitoring of all communications and task assignments to enfor…" at bounding box center [549, 289] width 526 height 54
click at [286, 258] on input "a. Implement strict monitoring of all communications and task assignments to en…" at bounding box center [286, 252] width 0 height 11
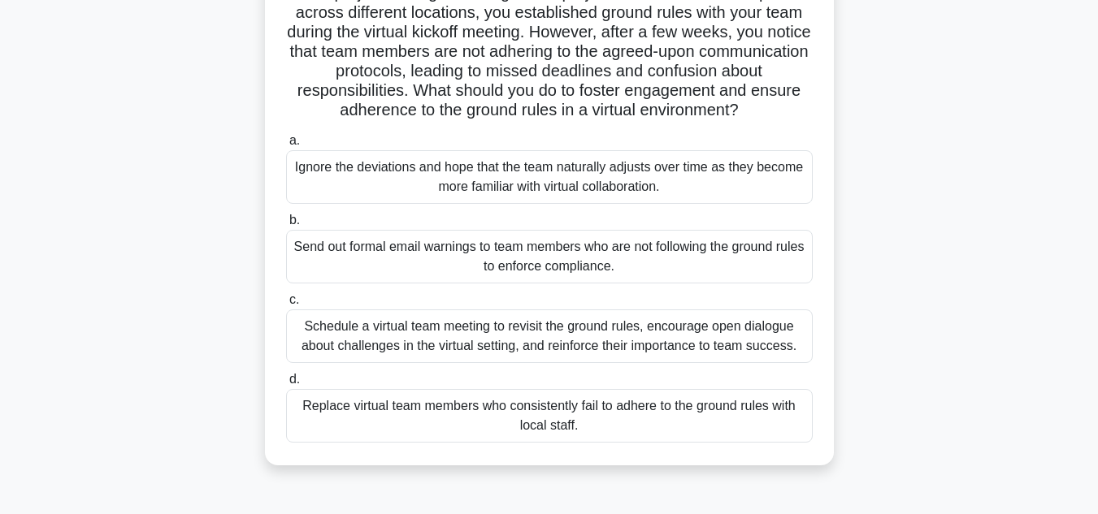
scroll to position [162, 0]
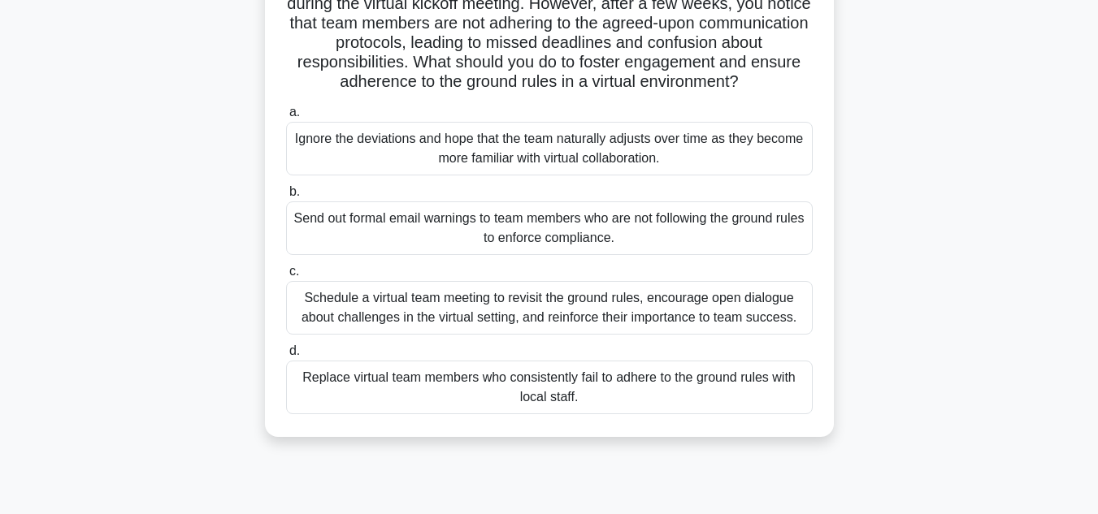
click at [605, 324] on div "Schedule a virtual team meeting to revisit the ground rules, encourage open dia…" at bounding box center [549, 308] width 526 height 54
click at [286, 277] on input "c. Schedule a virtual team meeting to revisit the ground rules, encourage open …" at bounding box center [286, 271] width 0 height 11
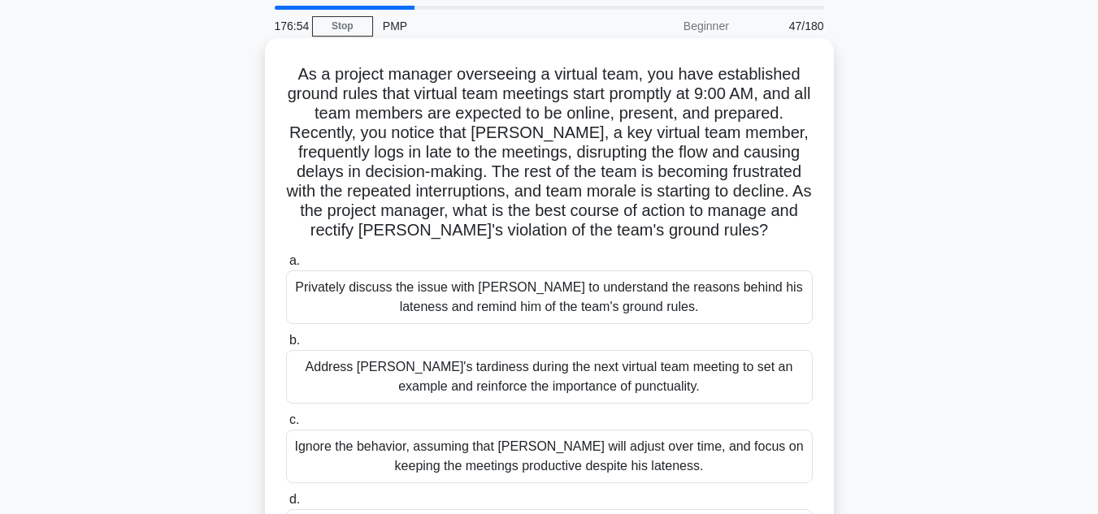
scroll to position [81, 0]
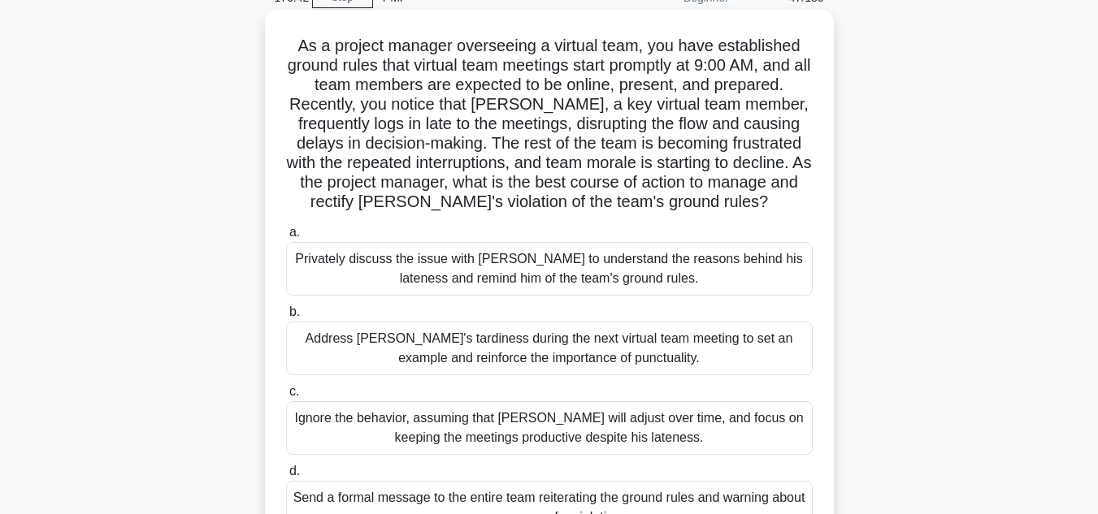
click at [477, 278] on div "Privately discuss the issue with [PERSON_NAME] to understand the reasons behind…" at bounding box center [549, 269] width 526 height 54
click at [286, 238] on input "a. Privately discuss the issue with [PERSON_NAME] to understand the reasons beh…" at bounding box center [286, 232] width 0 height 11
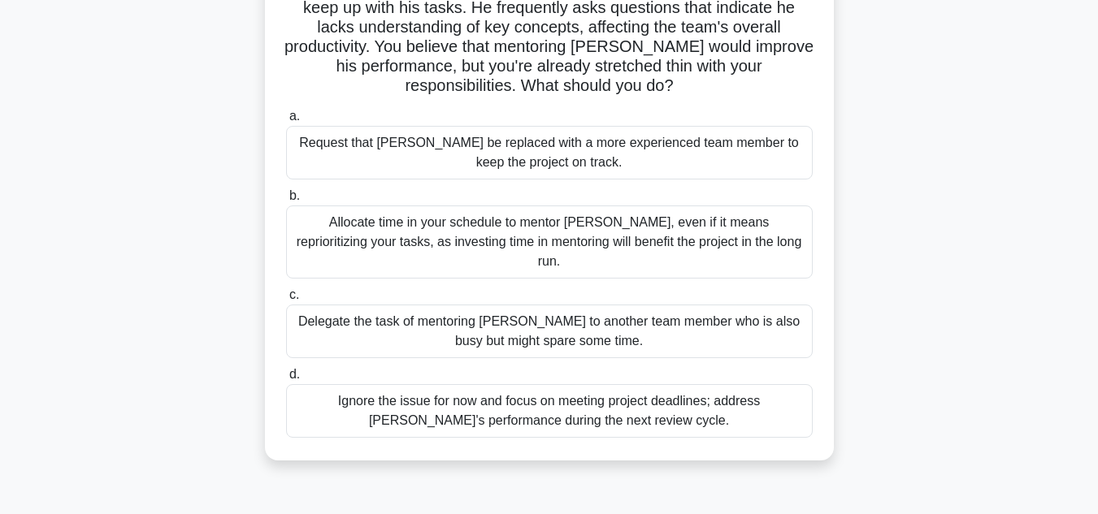
scroll to position [162, 0]
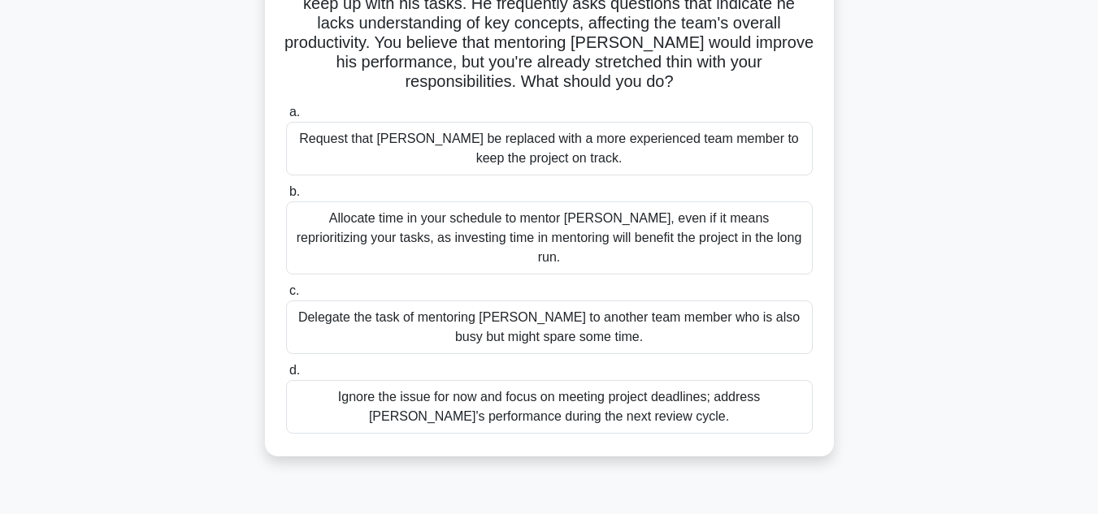
click at [726, 240] on div "Allocate time in your schedule to mentor [PERSON_NAME], even if it means reprio…" at bounding box center [549, 237] width 526 height 73
click at [286, 197] on input "b. Allocate time in your schedule to mentor [PERSON_NAME], even if it means rep…" at bounding box center [286, 192] width 0 height 11
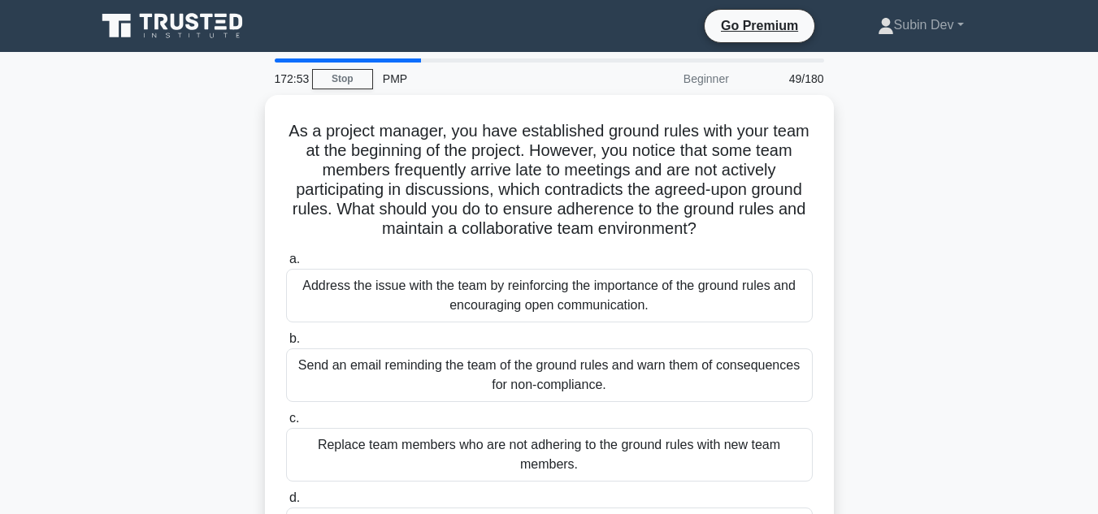
scroll to position [81, 0]
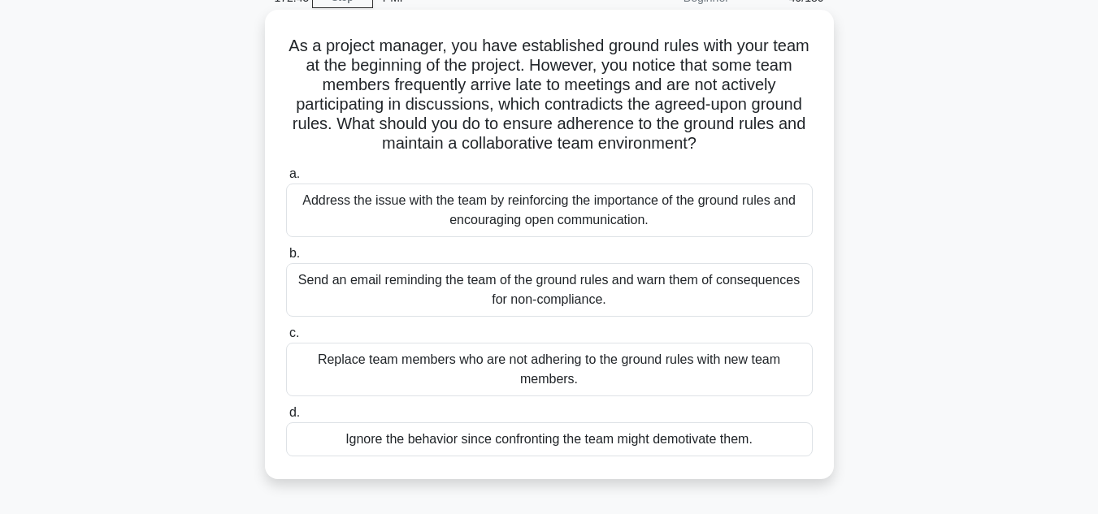
click at [605, 227] on div "Address the issue with the team by reinforcing the importance of the ground rul…" at bounding box center [549, 211] width 526 height 54
click at [286, 180] on input "a. Address the issue with the team by reinforcing the importance of the ground …" at bounding box center [286, 174] width 0 height 11
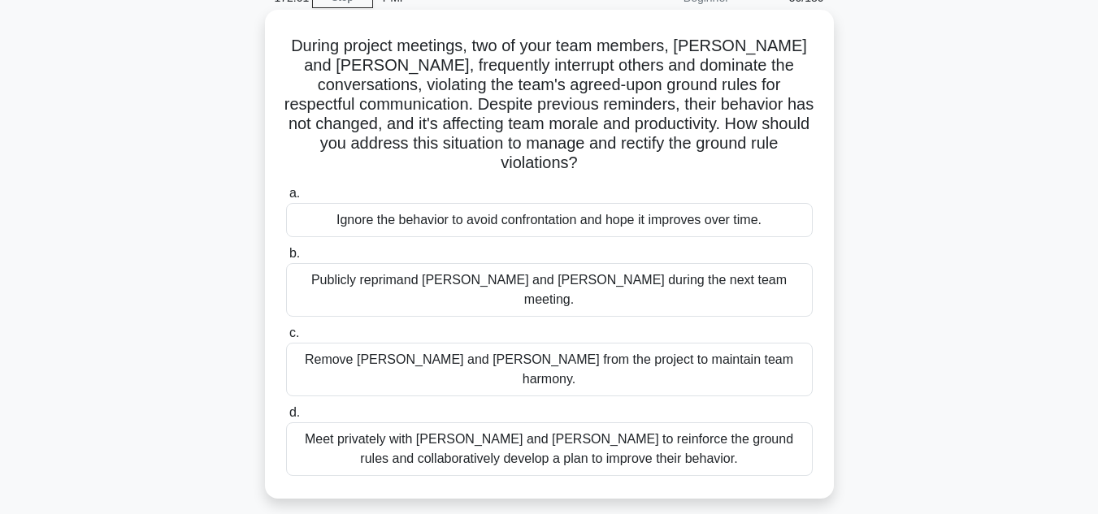
click at [626, 422] on div "Meet privately with [PERSON_NAME] and [PERSON_NAME] to reinforce the ground rul…" at bounding box center [549, 449] width 526 height 54
click at [286, 416] on input "d. Meet privately with [PERSON_NAME] and [PERSON_NAME] to reinforce the ground …" at bounding box center [286, 413] width 0 height 11
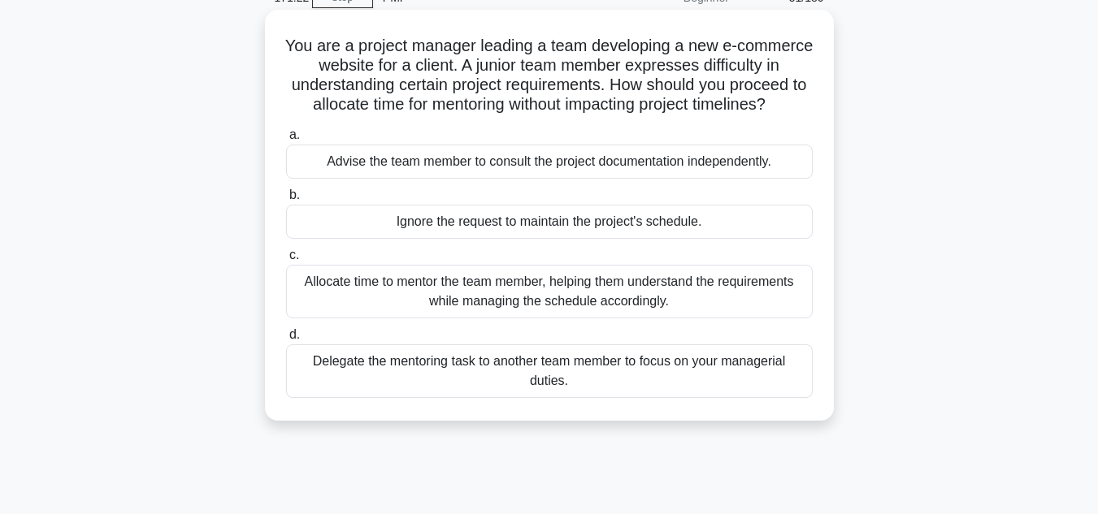
click at [581, 318] on div "Allocate time to mentor the team member, helping them understand the requiremen…" at bounding box center [549, 292] width 526 height 54
click at [286, 261] on input "c. Allocate time to mentor the team member, helping them understand the require…" at bounding box center [286, 255] width 0 height 11
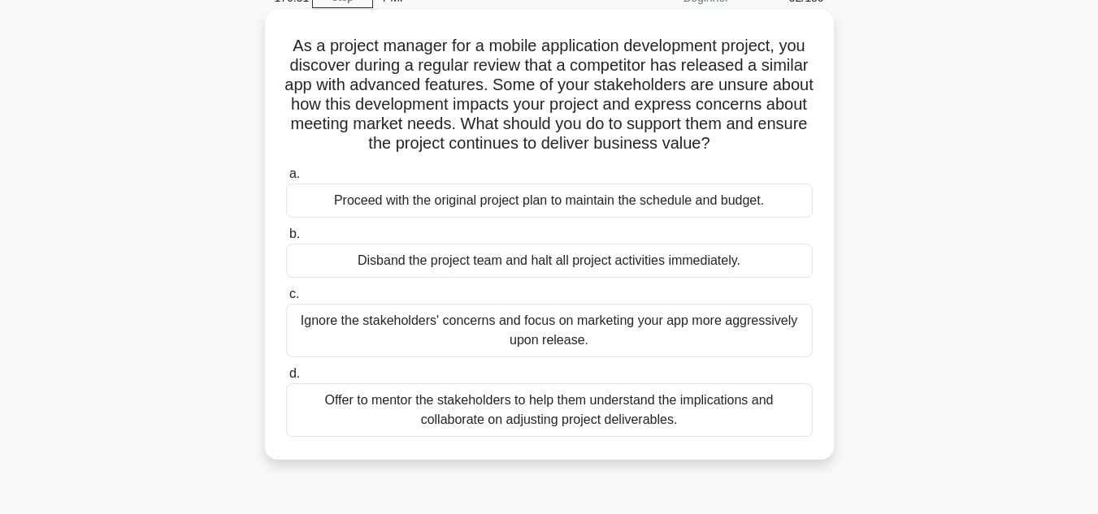
click at [614, 414] on div "Offer to mentor the stakeholders to help them understand the implications and c…" at bounding box center [549, 410] width 526 height 54
click at [286, 379] on input "d. Offer to mentor the stakeholders to help them understand the implications an…" at bounding box center [286, 374] width 0 height 11
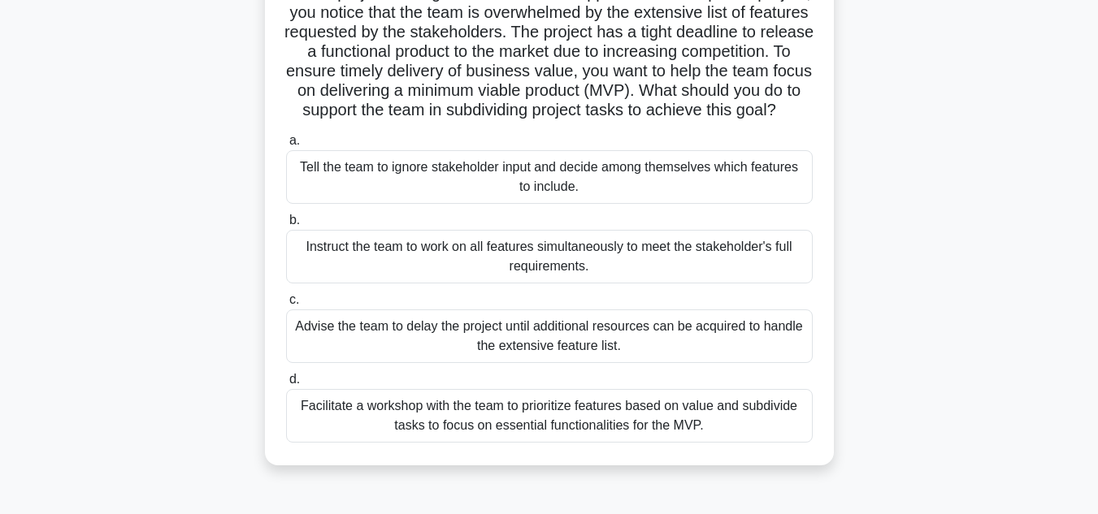
scroll to position [162, 0]
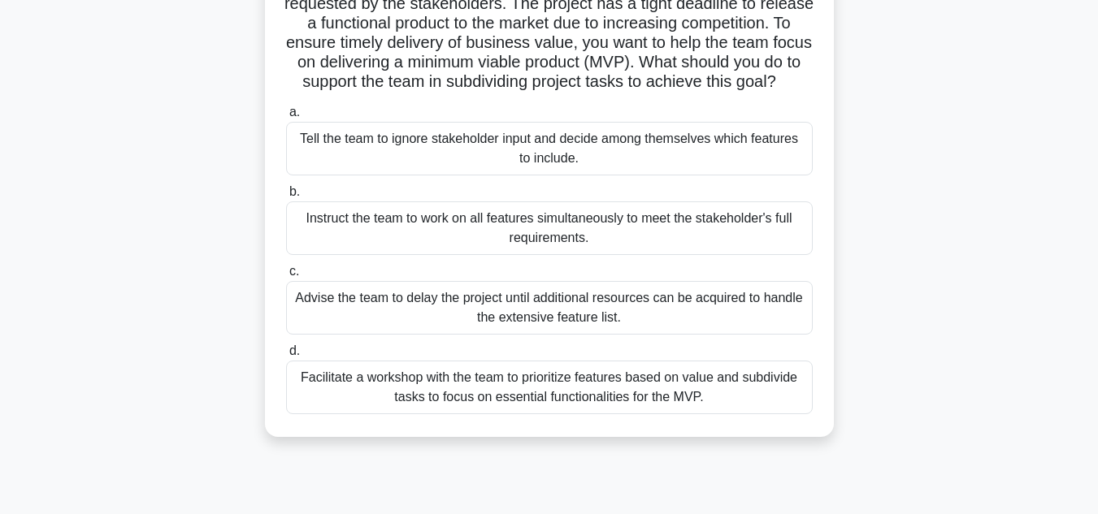
click at [580, 414] on div "Facilitate a workshop with the team to prioritize features based on value and s…" at bounding box center [549, 388] width 526 height 54
click at [286, 357] on input "d. Facilitate a workshop with the team to prioritize features based on value an…" at bounding box center [286, 351] width 0 height 11
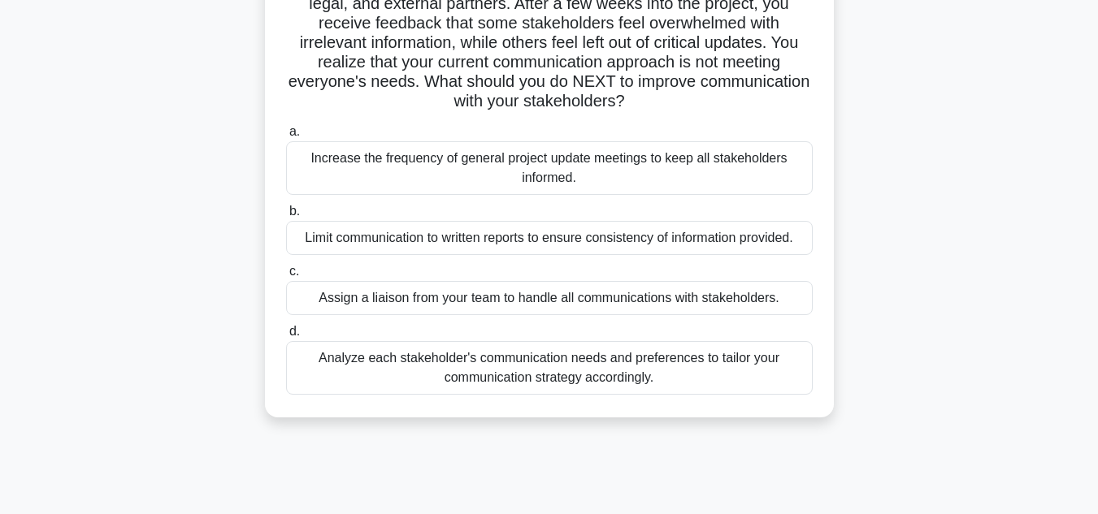
click at [601, 381] on div "Analyze each stakeholder's communication needs and preferences to tailor your c…" at bounding box center [549, 368] width 526 height 54
click at [286, 337] on input "d. Analyze each stakeholder's communication needs and preferences to tailor you…" at bounding box center [286, 332] width 0 height 11
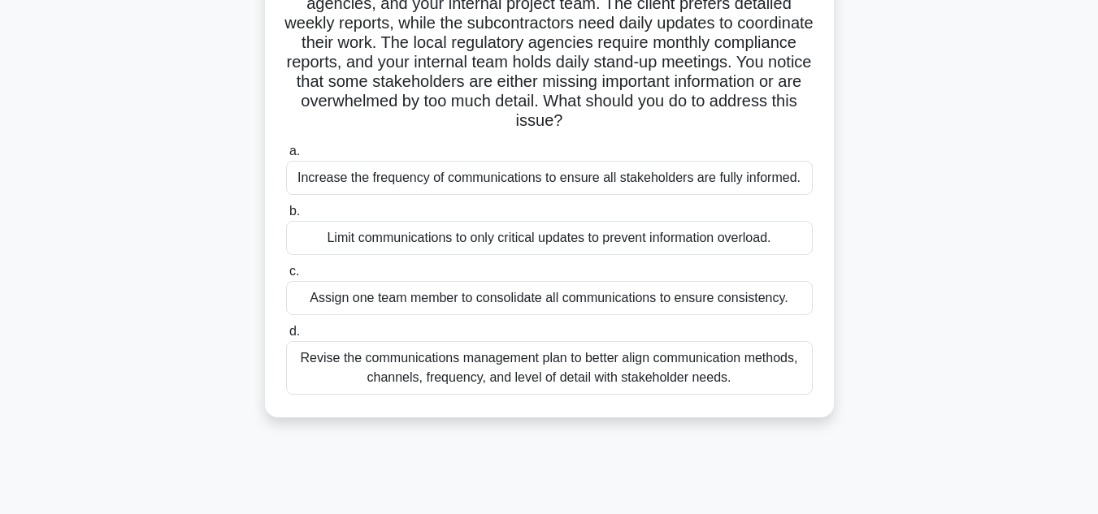
click at [554, 380] on div "Revise the communications management plan to better align communication methods…" at bounding box center [549, 368] width 526 height 54
click at [286, 337] on input "d. Revise the communications management plan to better align communication meth…" at bounding box center [286, 332] width 0 height 11
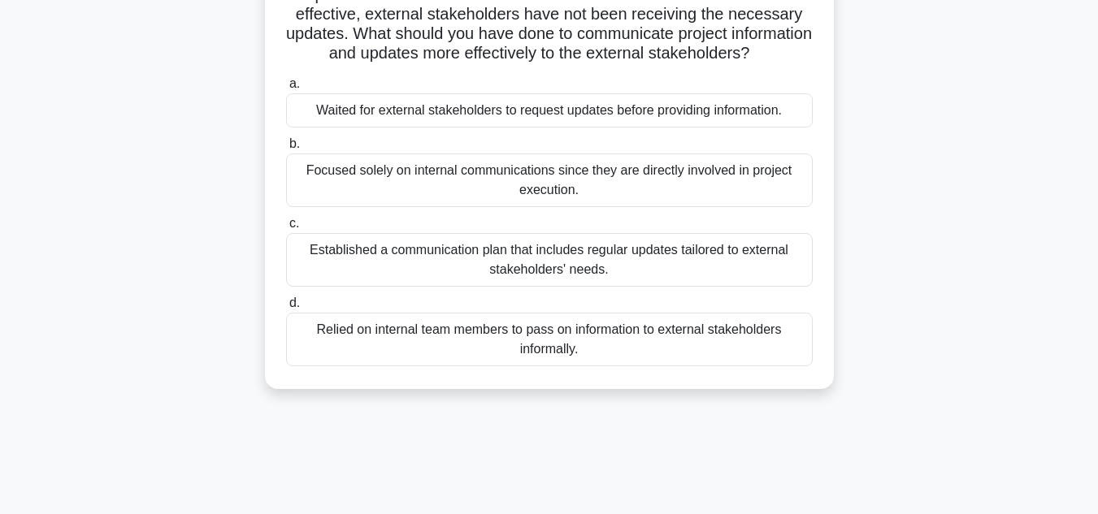
scroll to position [244, 0]
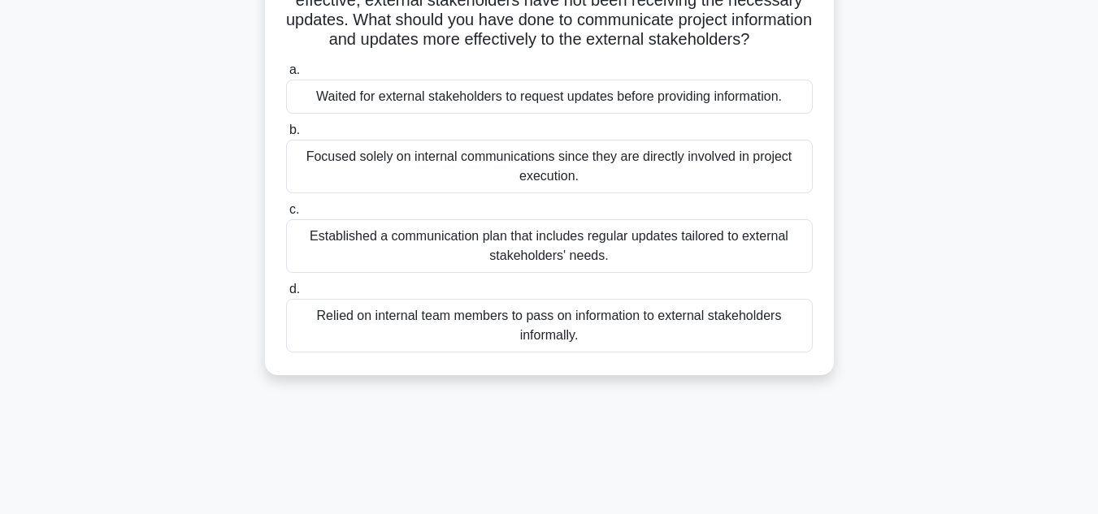
click at [613, 273] on div "Established a communication plan that includes regular updates tailored to exte…" at bounding box center [549, 246] width 526 height 54
click at [286, 215] on input "c. Established a communication plan that includes regular updates tailored to e…" at bounding box center [286, 210] width 0 height 11
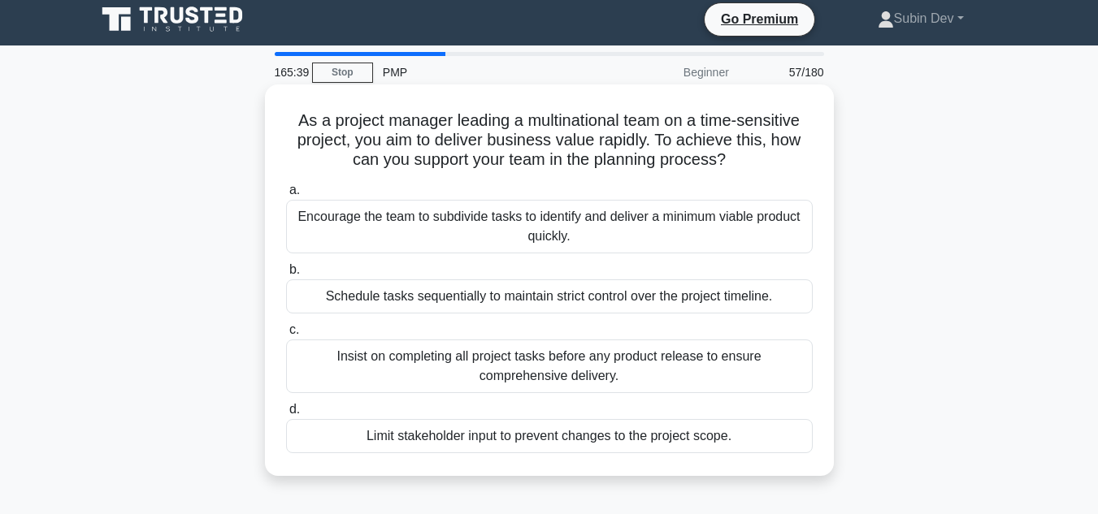
scroll to position [0, 0]
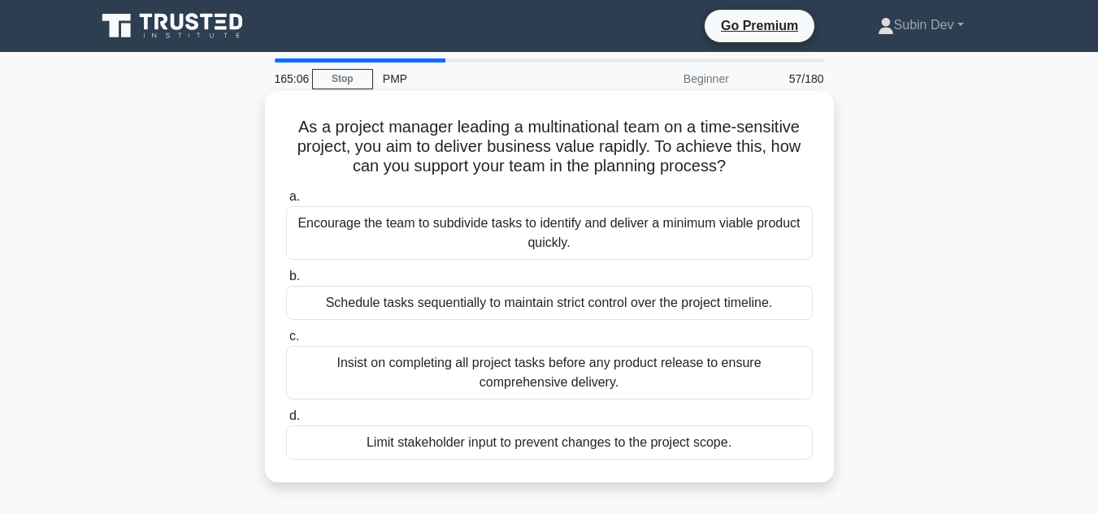
click at [587, 233] on div "Encourage the team to subdivide tasks to identify and deliver a minimum viable …" at bounding box center [549, 233] width 526 height 54
click at [286, 202] on input "a. Encourage the team to subdivide tasks to identify and deliver a minimum viab…" at bounding box center [286, 197] width 0 height 11
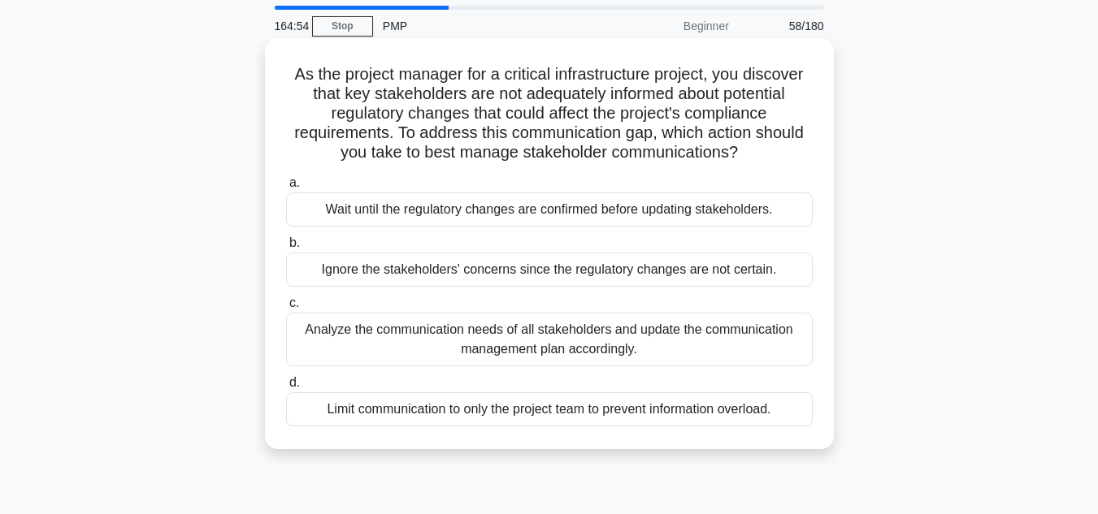
scroll to position [81, 0]
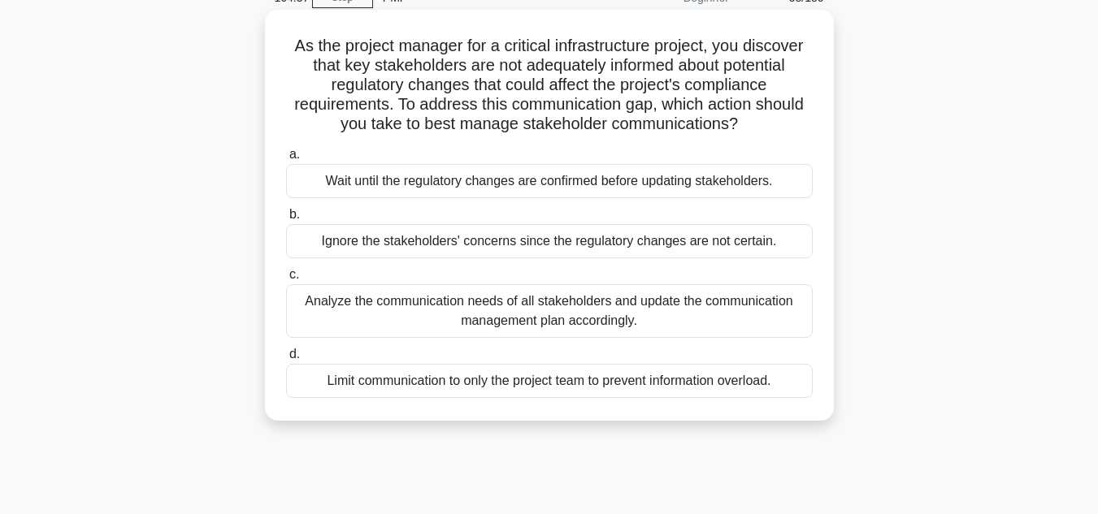
click at [652, 316] on div "Analyze the communication needs of all stakeholders and update the communicatio…" at bounding box center [549, 311] width 526 height 54
click at [286, 280] on input "c. Analyze the communication needs of all stakeholders and update the communica…" at bounding box center [286, 275] width 0 height 11
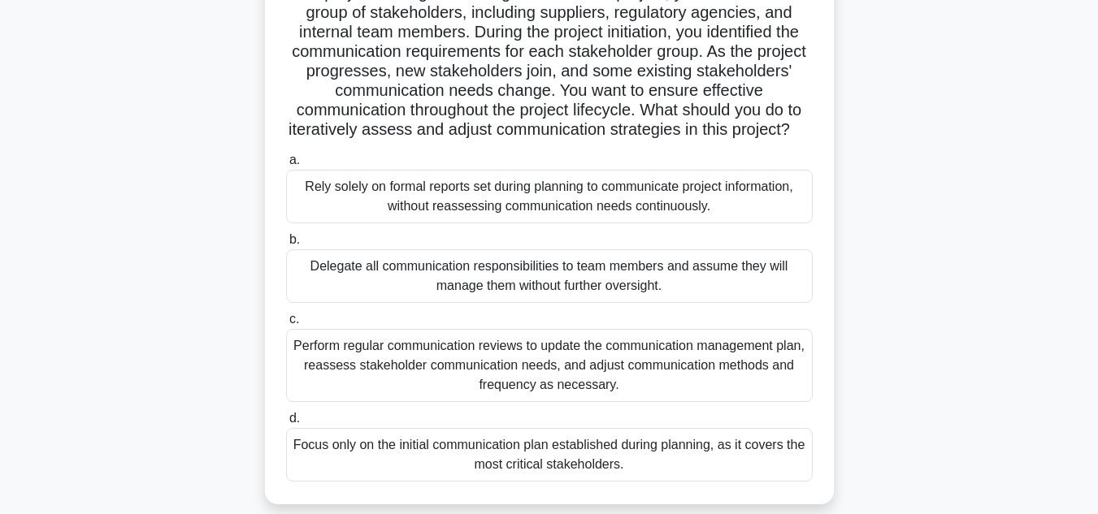
scroll to position [162, 0]
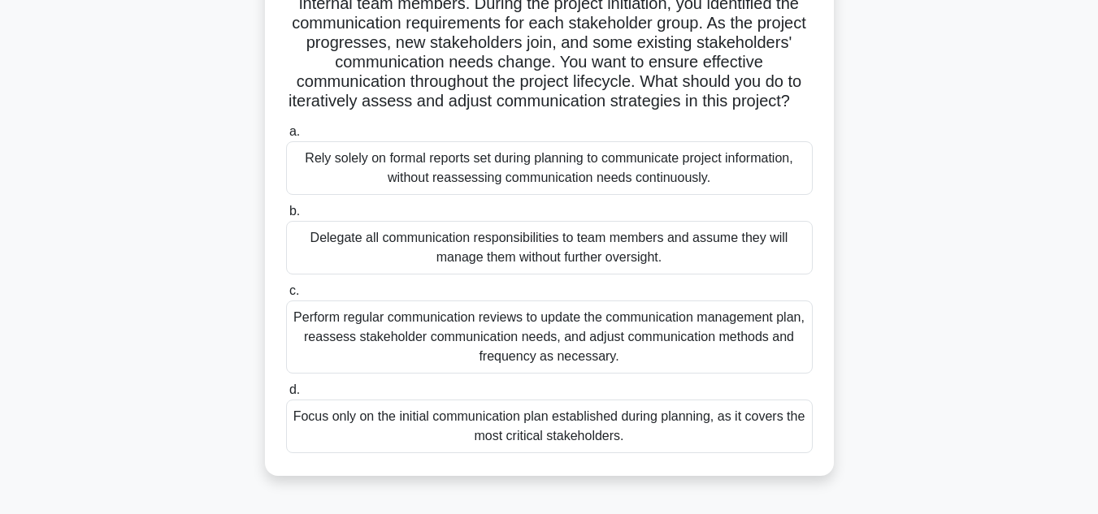
click at [641, 356] on div "Perform regular communication reviews to update the communication management pl…" at bounding box center [549, 337] width 526 height 73
click at [286, 297] on input "c. Perform regular communication reviews to update the communication management…" at bounding box center [286, 291] width 0 height 11
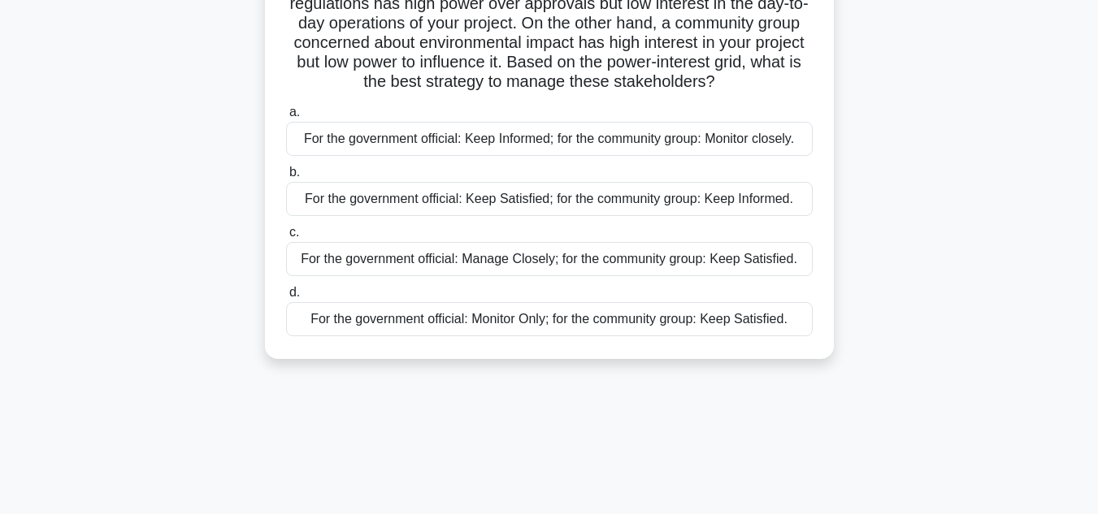
click at [509, 206] on div "For the government official: Keep Satisfied; for the community group: Keep Info…" at bounding box center [549, 199] width 526 height 34
click at [286, 178] on input "b. For the government official: Keep Satisfied; for the community group: Keep I…" at bounding box center [286, 172] width 0 height 11
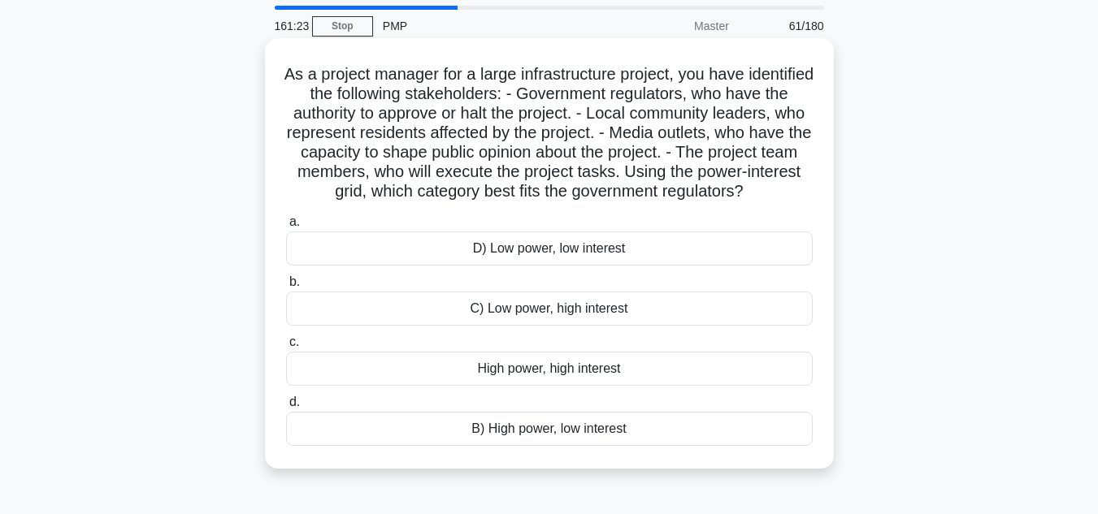
scroll to position [81, 0]
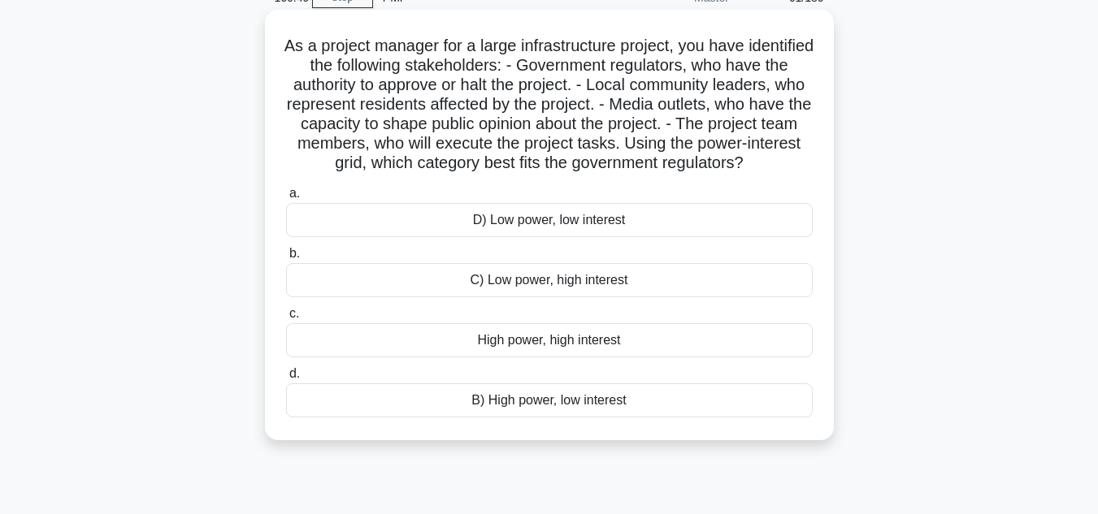
click at [572, 357] on div "High power, high interest" at bounding box center [549, 340] width 526 height 34
click at [286, 319] on input "c. High power, high interest" at bounding box center [286, 314] width 0 height 11
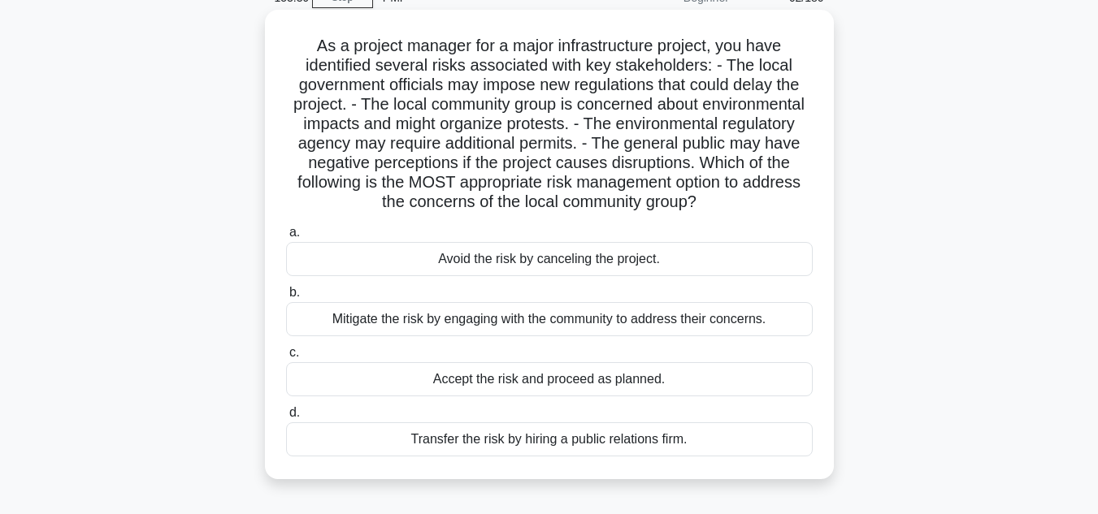
click at [550, 336] on div "Mitigate the risk by engaging with the community to address their concerns." at bounding box center [549, 319] width 526 height 34
click at [286, 298] on input "b. Mitigate the risk by engaging with the community to address their concerns." at bounding box center [286, 293] width 0 height 11
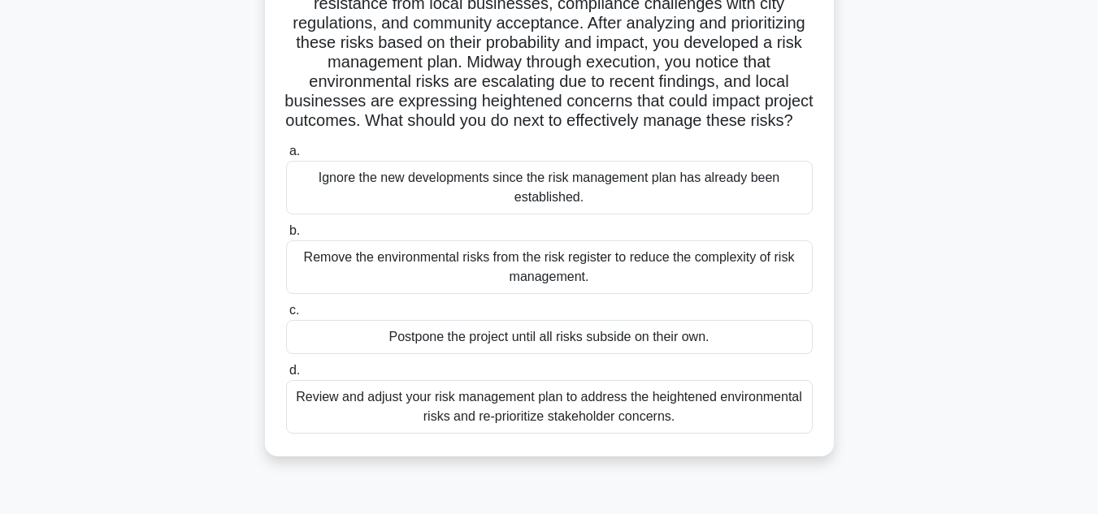
scroll to position [244, 0]
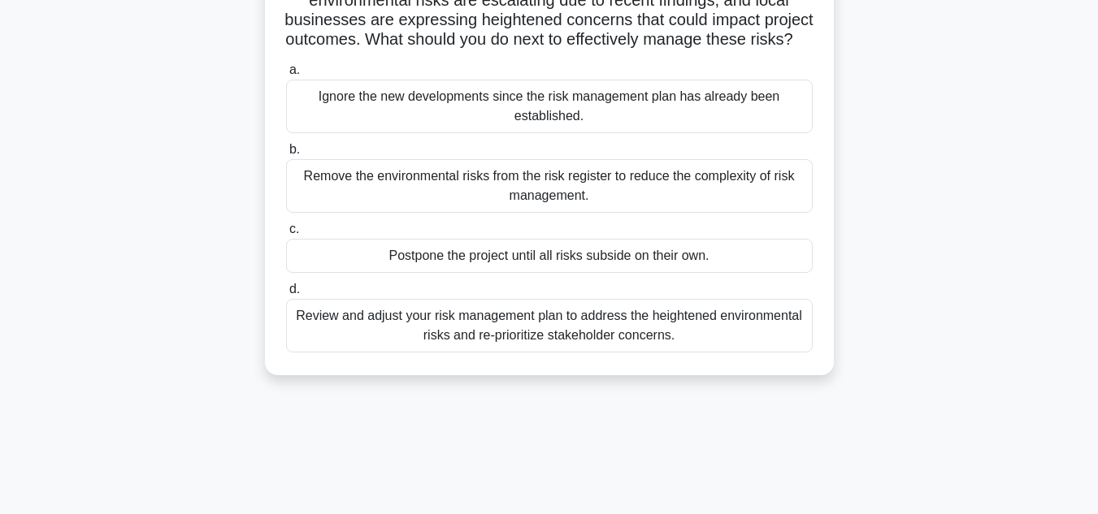
click at [596, 353] on div "Review and adjust your risk management plan to address the heightened environme…" at bounding box center [549, 326] width 526 height 54
click at [286, 295] on input "d. Review and adjust your risk management plan to address the heightened enviro…" at bounding box center [286, 289] width 0 height 11
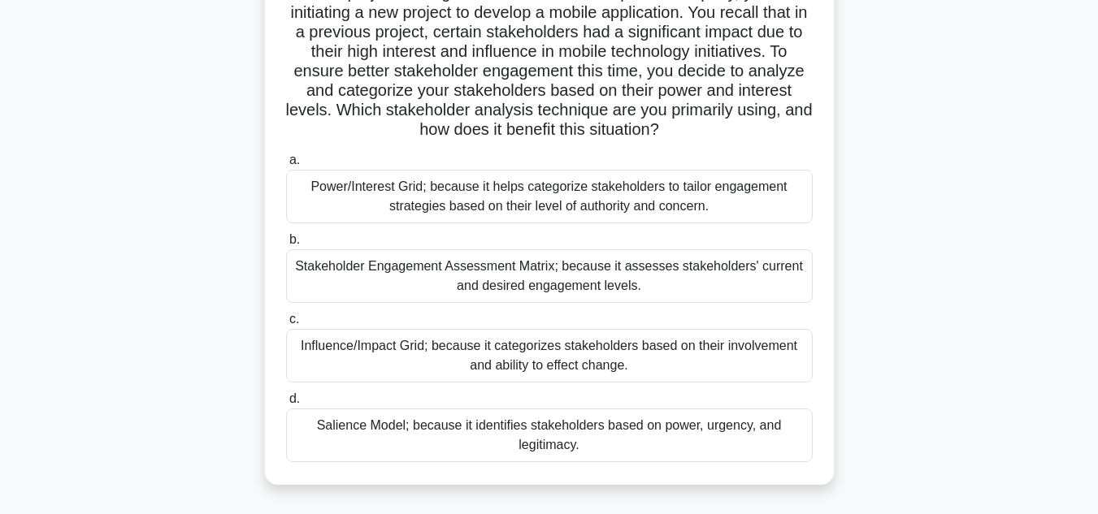
scroll to position [162, 0]
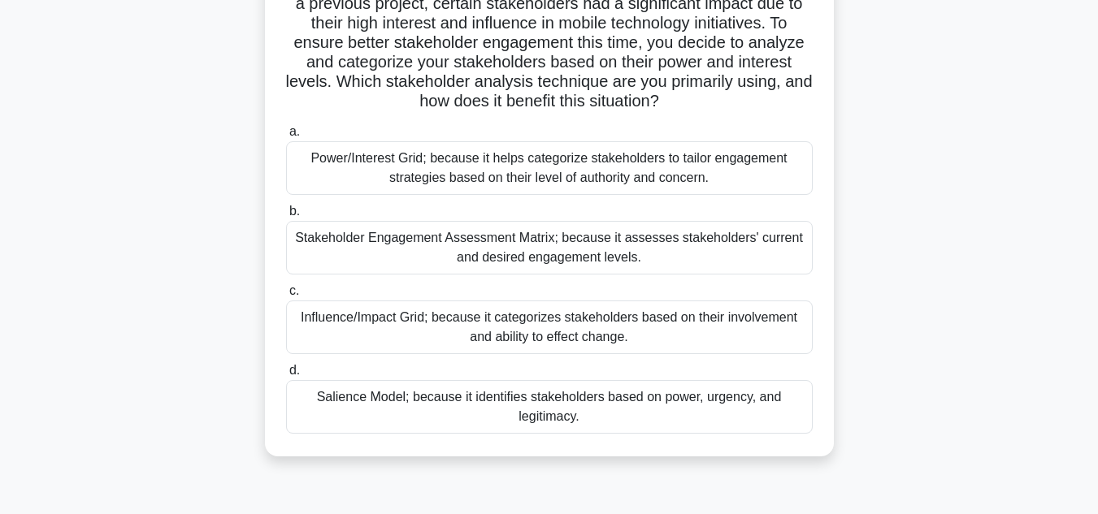
click at [548, 254] on div "Stakeholder Engagement Assessment Matrix; because it assesses stakeholders' cur…" at bounding box center [549, 248] width 526 height 54
click at [286, 217] on input "b. Stakeholder Engagement Assessment Matrix; because it assesses stakeholders' …" at bounding box center [286, 211] width 0 height 11
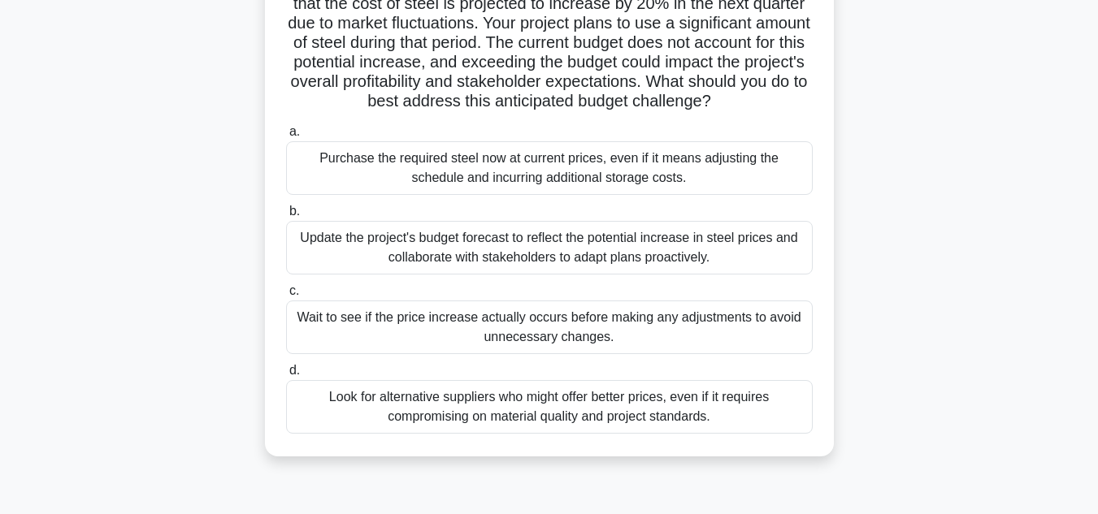
click at [648, 275] on div "Update the project's budget forecast to reflect the potential increase in steel…" at bounding box center [549, 248] width 526 height 54
click at [286, 217] on input "b. Update the project's budget forecast to reflect the potential increase in st…" at bounding box center [286, 211] width 0 height 11
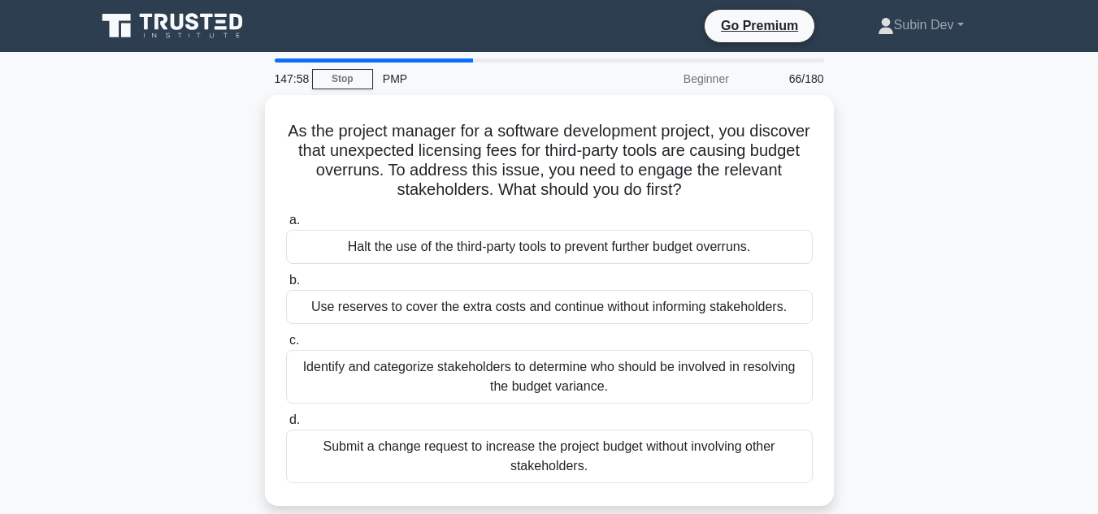
scroll to position [0, 0]
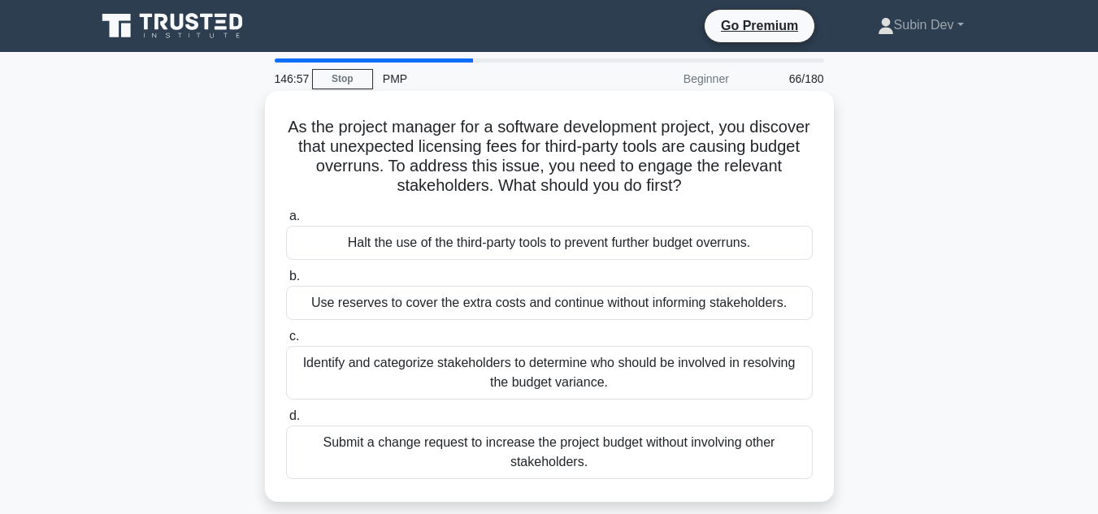
click at [548, 380] on div "Identify and categorize stakeholders to determine who should be involved in res…" at bounding box center [549, 373] width 526 height 54
click at [286, 342] on input "c. Identify and categorize stakeholders to determine who should be involved in …" at bounding box center [286, 336] width 0 height 11
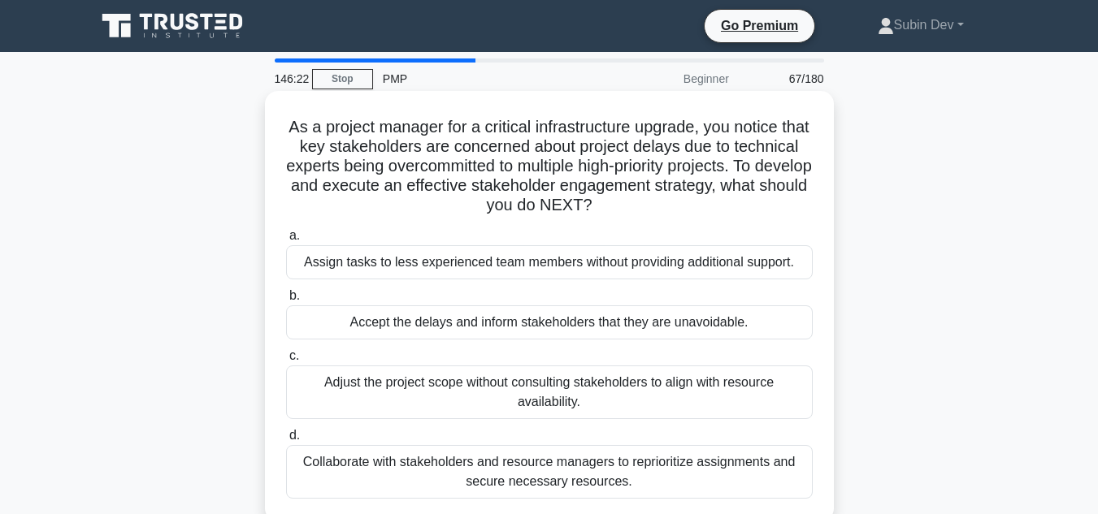
scroll to position [81, 0]
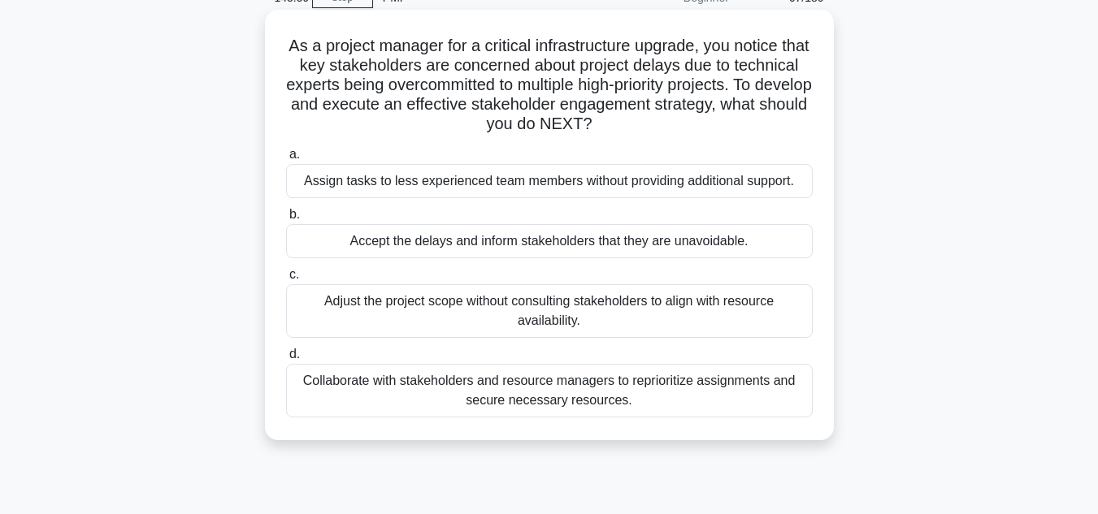
click at [586, 400] on div "Collaborate with stakeholders and resource managers to reprioritize assignments…" at bounding box center [549, 391] width 526 height 54
click at [286, 360] on input "d. Collaborate with stakeholders and resource managers to reprioritize assignme…" at bounding box center [286, 354] width 0 height 11
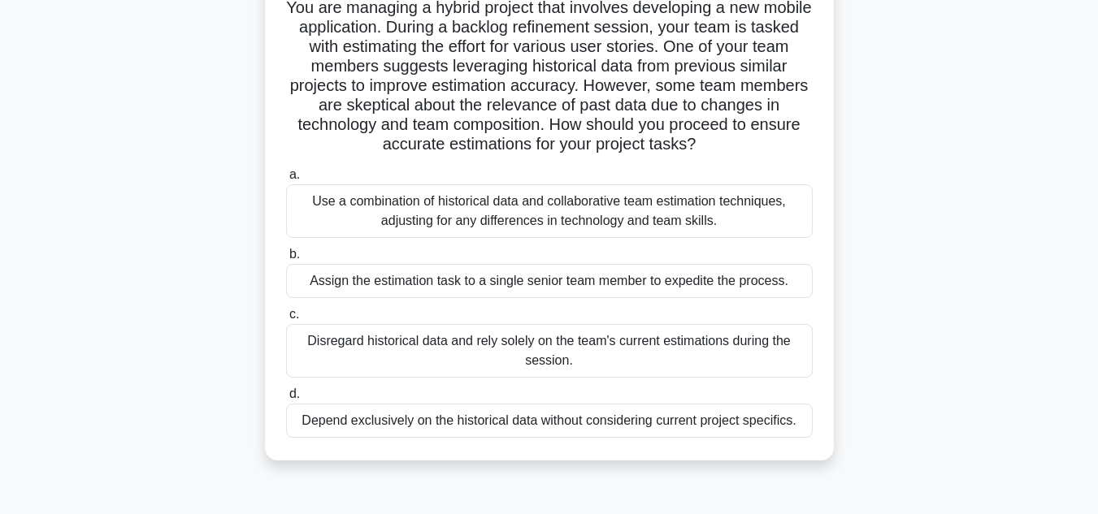
scroll to position [162, 0]
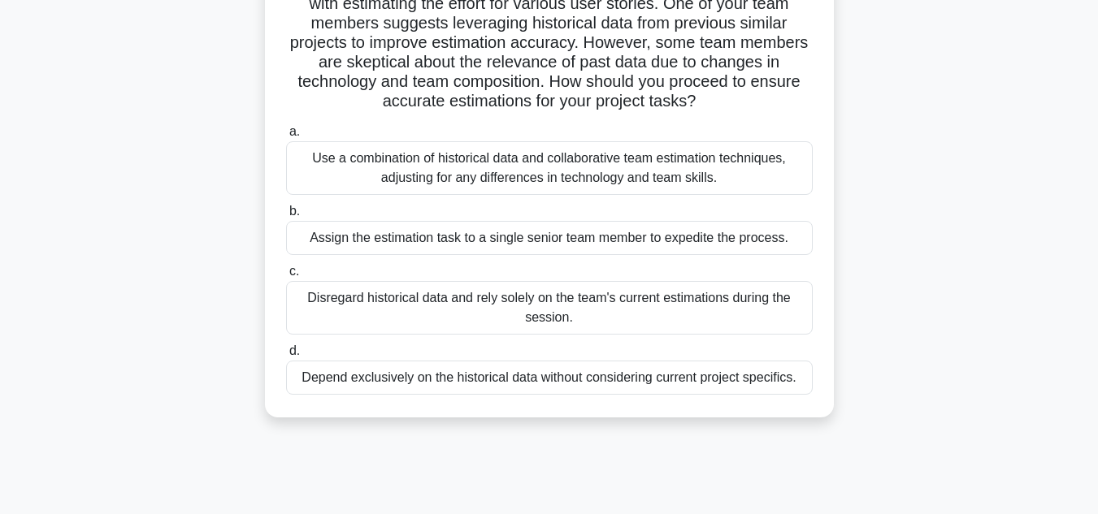
click at [641, 178] on div "Use a combination of historical data and collaborative team estimation techniqu…" at bounding box center [549, 168] width 526 height 54
click at [286, 137] on input "a. Use a combination of historical data and collaborative team estimation techn…" at bounding box center [286, 132] width 0 height 11
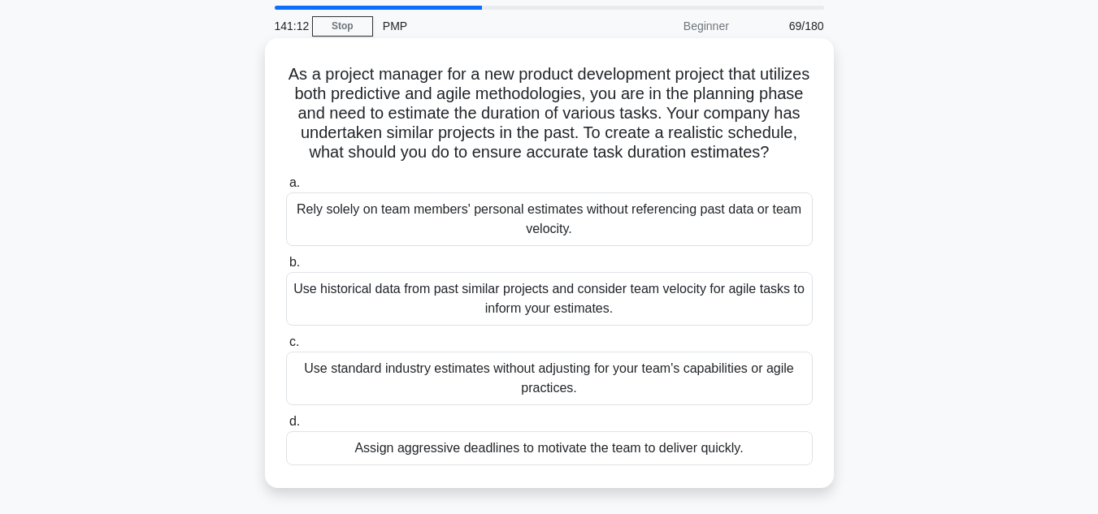
scroll to position [81, 0]
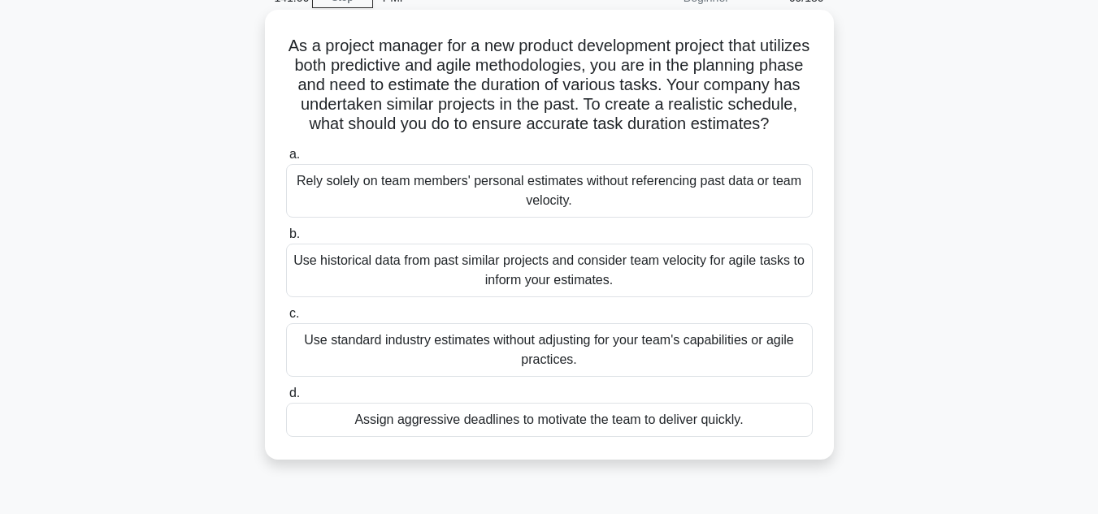
click at [509, 292] on div "Use historical data from past similar projects and consider team velocity for a…" at bounding box center [549, 271] width 526 height 54
click at [286, 240] on input "b. Use historical data from past similar projects and consider team velocity fo…" at bounding box center [286, 234] width 0 height 11
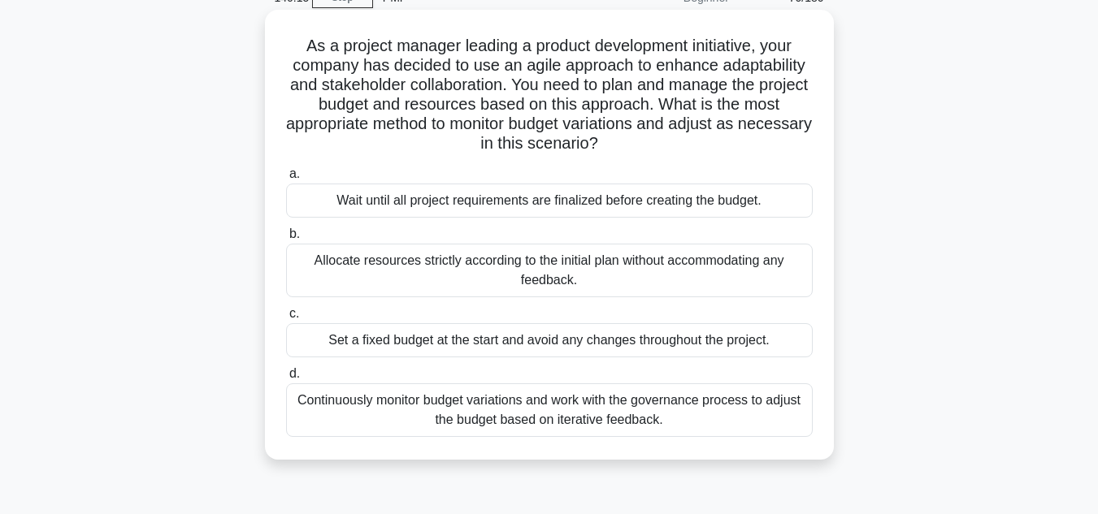
click at [578, 419] on div "Continuously monitor budget variations and work with the governance process to …" at bounding box center [549, 410] width 526 height 54
click at [286, 379] on input "d. Continuously monitor budget variations and work with the governance process …" at bounding box center [286, 374] width 0 height 11
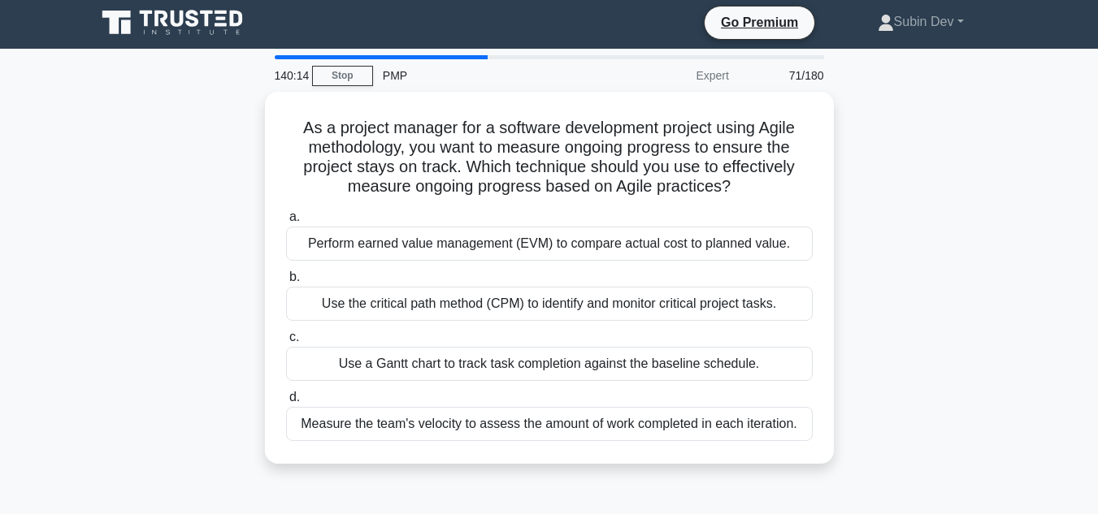
scroll to position [0, 0]
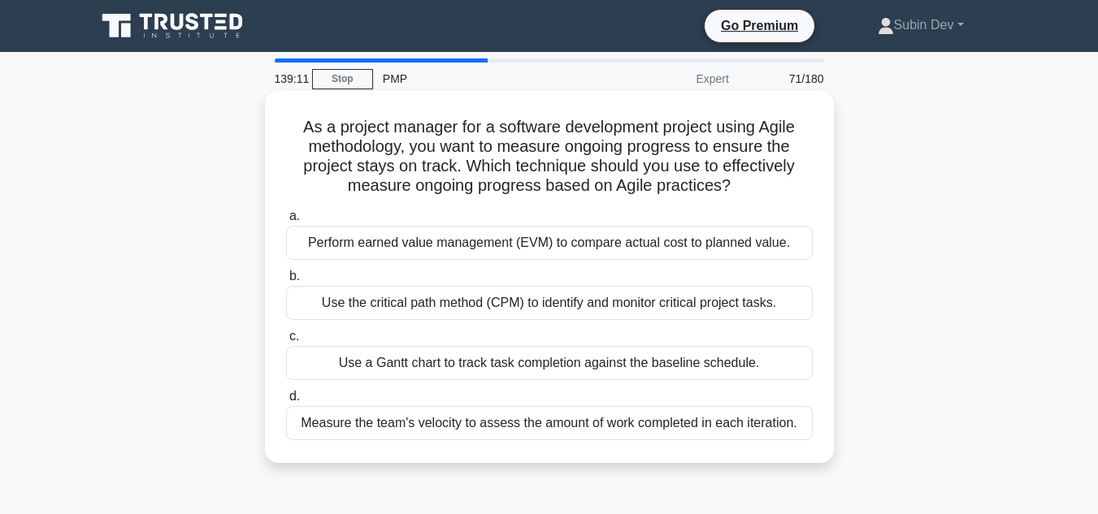
click at [526, 368] on div "Use a Gantt chart to track task completion against the baseline schedule." at bounding box center [549, 363] width 526 height 34
click at [286, 342] on input "c. Use a [PERSON_NAME] chart to track task completion against the baseline sche…" at bounding box center [286, 336] width 0 height 11
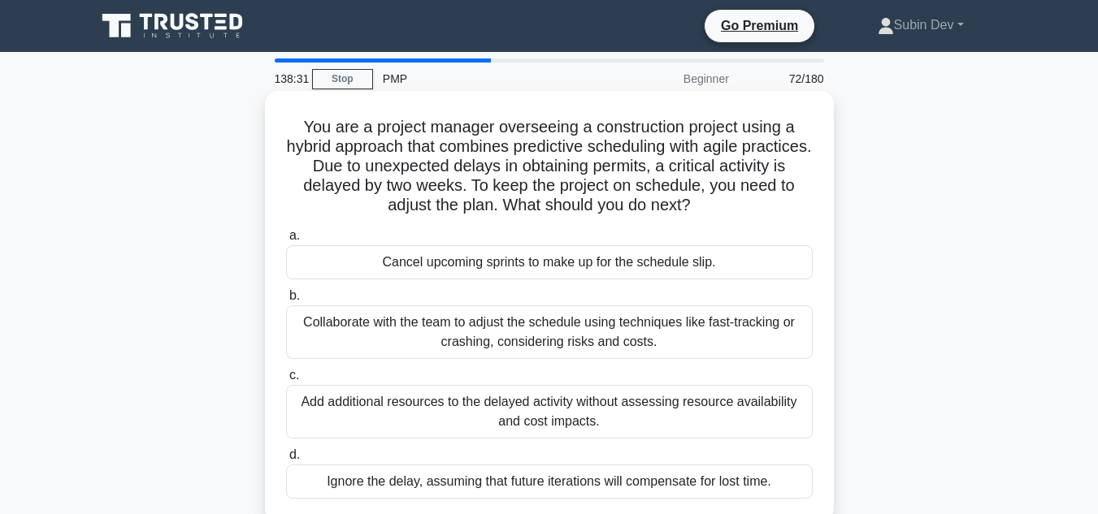
click at [751, 338] on div "Collaborate with the team to adjust the schedule using techniques like fast-tra…" at bounding box center [549, 332] width 526 height 54
click at [286, 301] on input "b. Collaborate with the team to adjust the schedule using techniques like fast-…" at bounding box center [286, 296] width 0 height 11
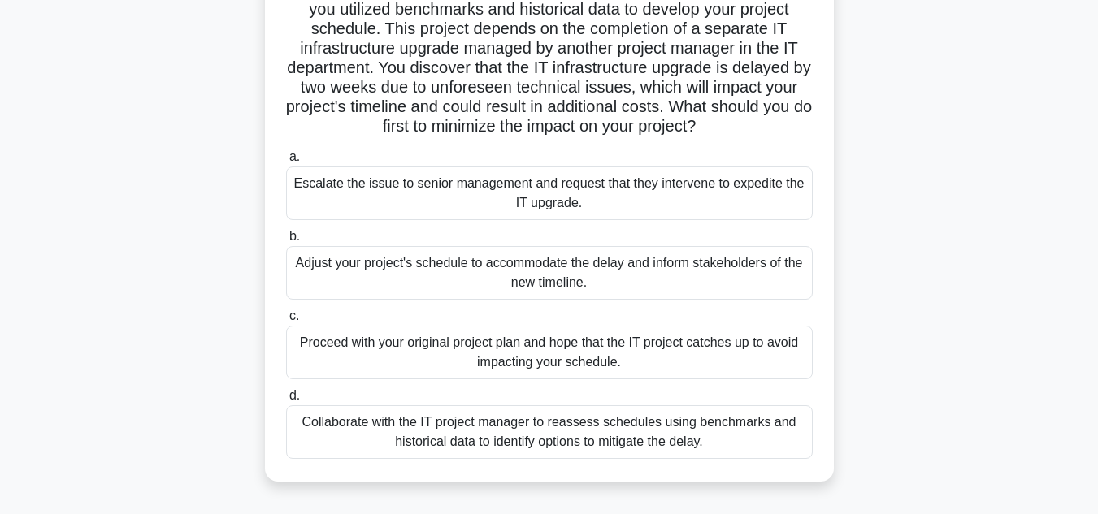
scroll to position [162, 0]
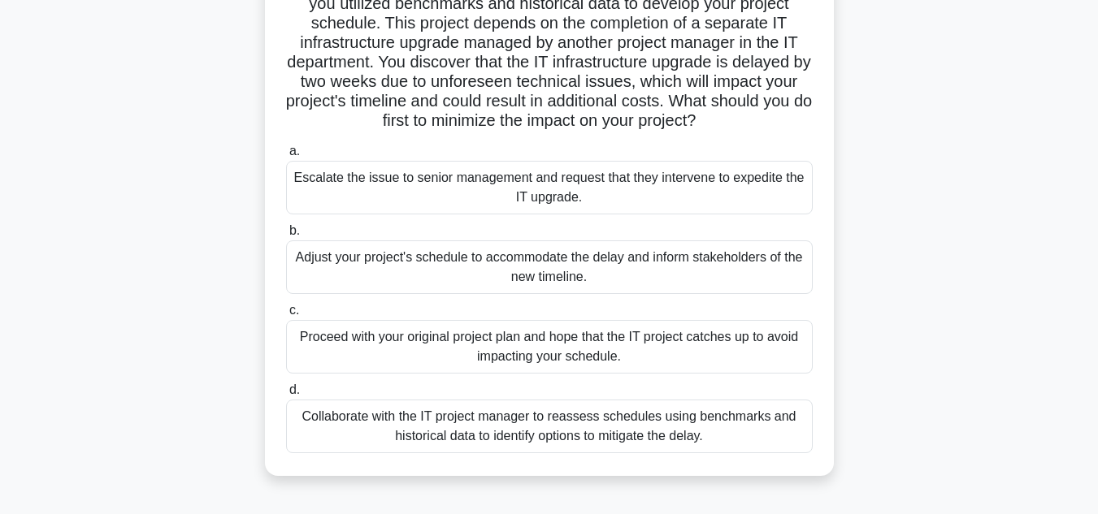
click at [633, 440] on div "Collaborate with the IT project manager to reassess schedules using benchmarks …" at bounding box center [549, 427] width 526 height 54
click at [286, 396] on input "d. Collaborate with the IT project manager to reassess schedules using benchmar…" at bounding box center [286, 390] width 0 height 11
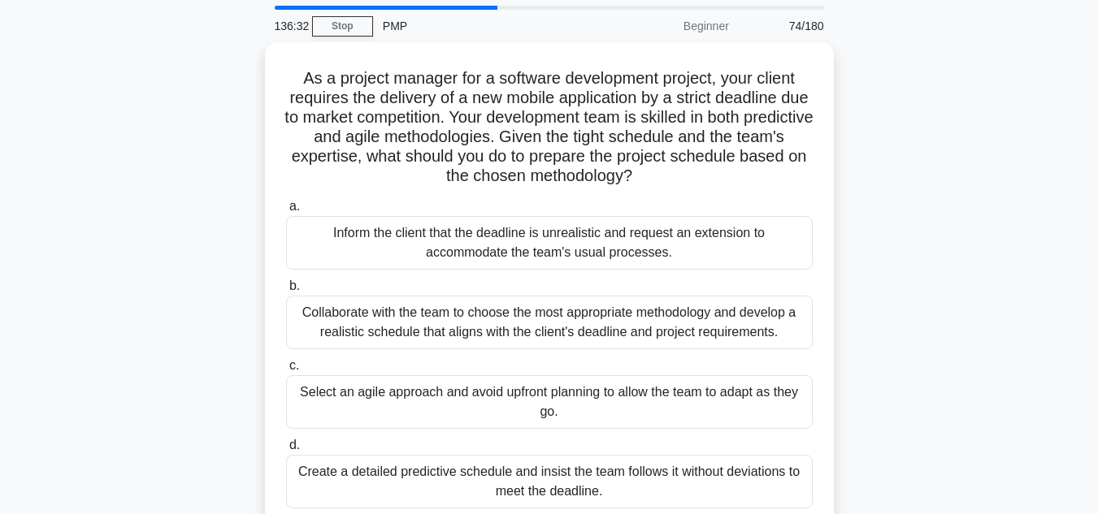
scroll to position [81, 0]
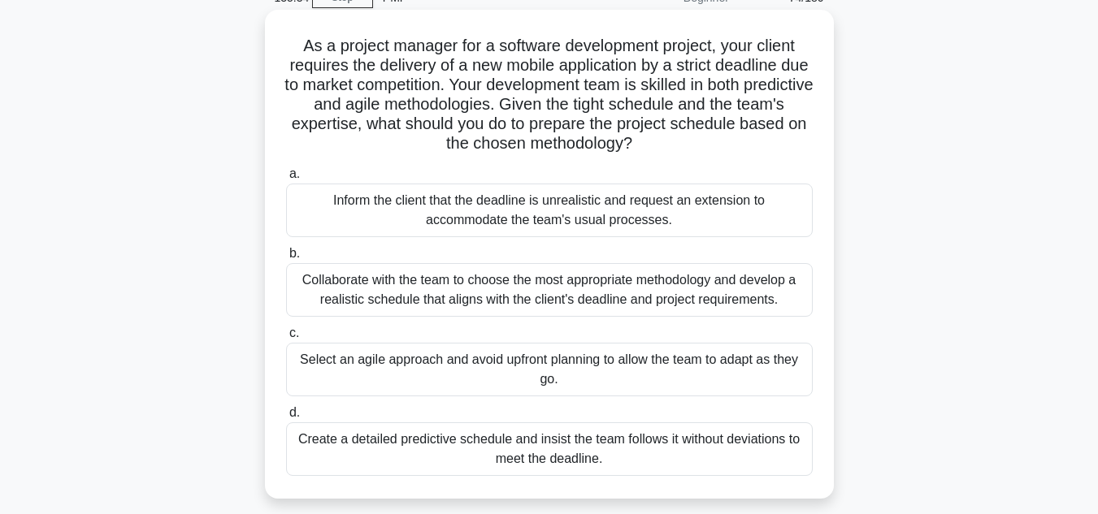
click at [574, 298] on div "Collaborate with the team to choose the most appropriate methodology and develo…" at bounding box center [549, 290] width 526 height 54
click at [286, 259] on input "b. Collaborate with the team to choose the most appropriate methodology and dev…" at bounding box center [286, 254] width 0 height 11
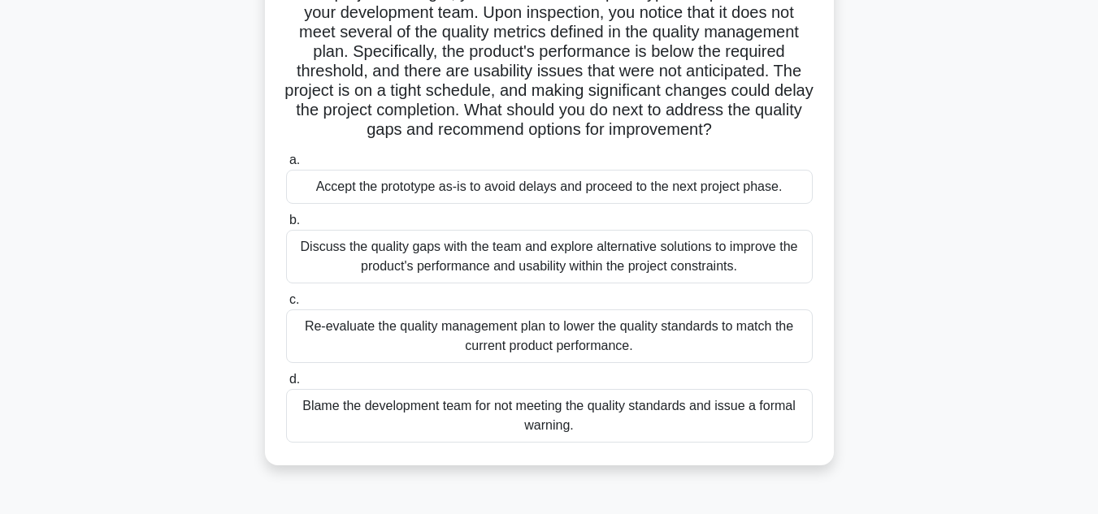
scroll to position [162, 0]
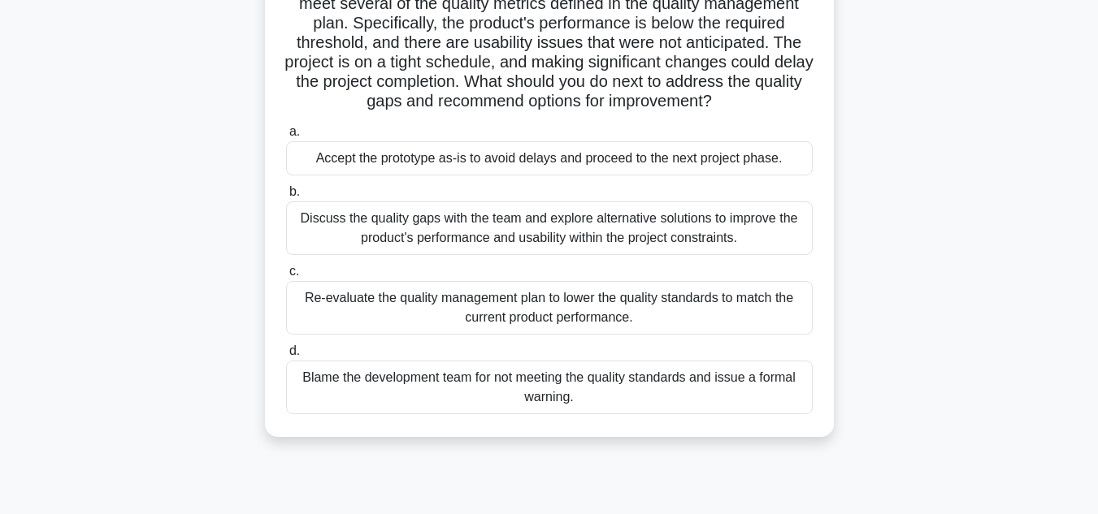
click at [629, 239] on div "Discuss the quality gaps with the team and explore alternative solutions to imp…" at bounding box center [549, 228] width 526 height 54
click at [286, 197] on input "b. Discuss the quality gaps with the team and explore alternative solutions to …" at bounding box center [286, 192] width 0 height 11
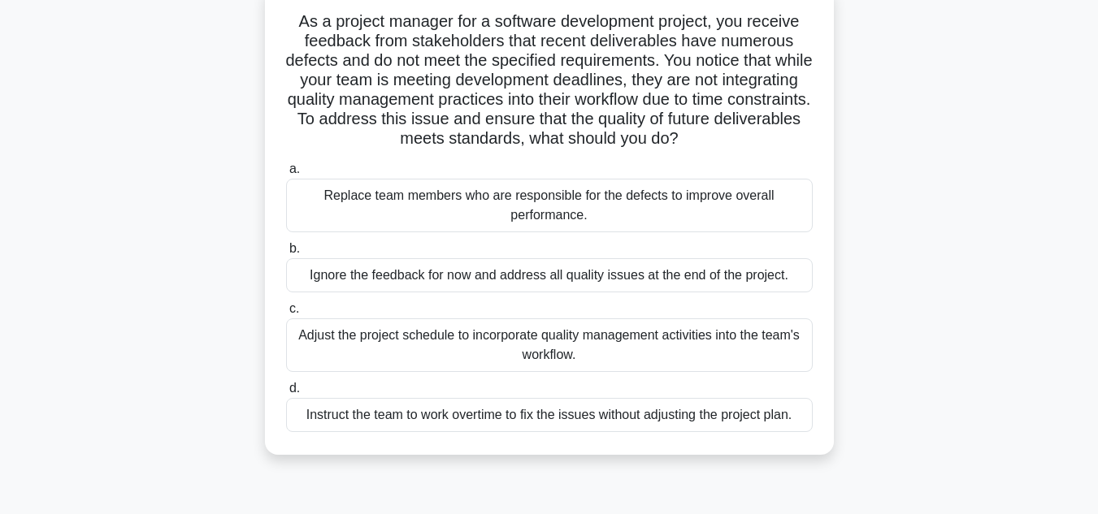
scroll to position [81, 0]
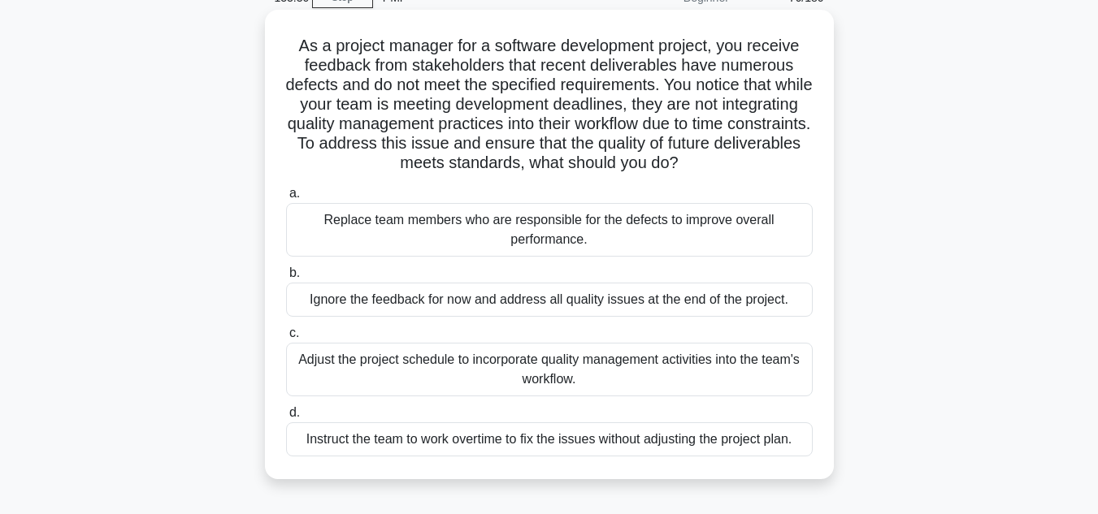
click at [615, 364] on div "Adjust the project schedule to incorporate quality management activities into t…" at bounding box center [549, 370] width 526 height 54
click at [286, 339] on input "c. Adjust the project schedule to incorporate quality management activities int…" at bounding box center [286, 333] width 0 height 11
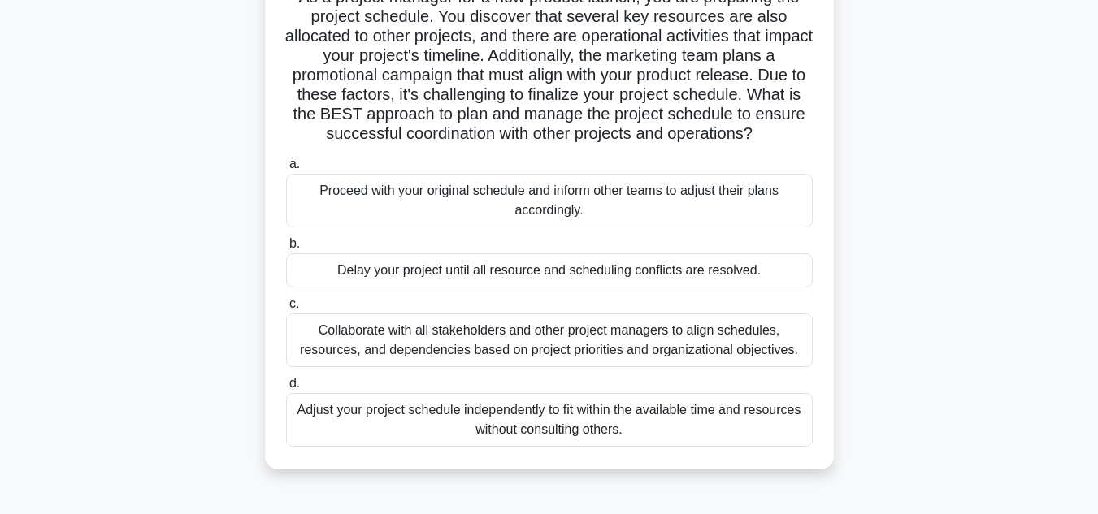
scroll to position [162, 0]
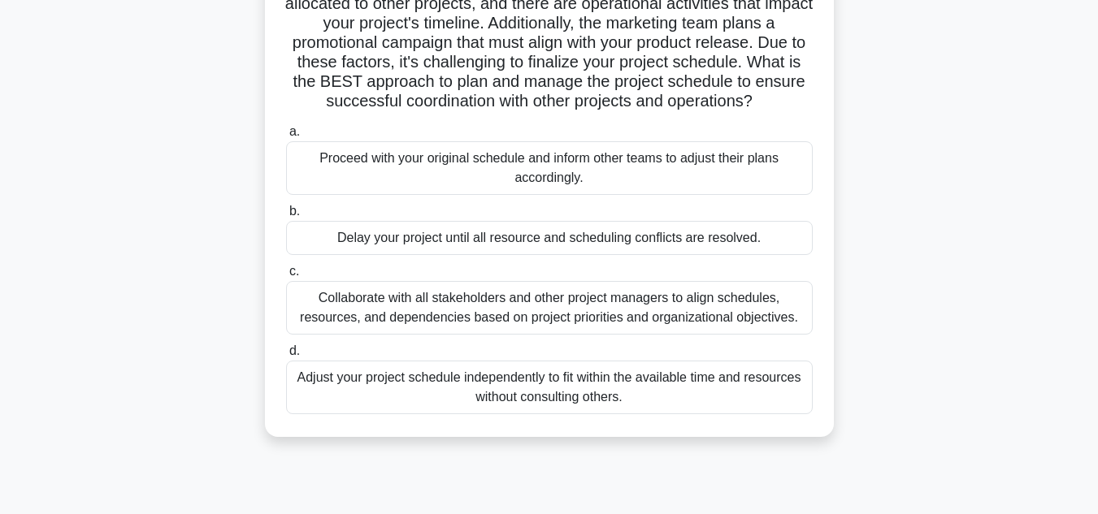
click at [665, 320] on div "Collaborate with all stakeholders and other project managers to align schedules…" at bounding box center [549, 308] width 526 height 54
click at [286, 277] on input "c. Collaborate with all stakeholders and other project managers to align schedu…" at bounding box center [286, 271] width 0 height 11
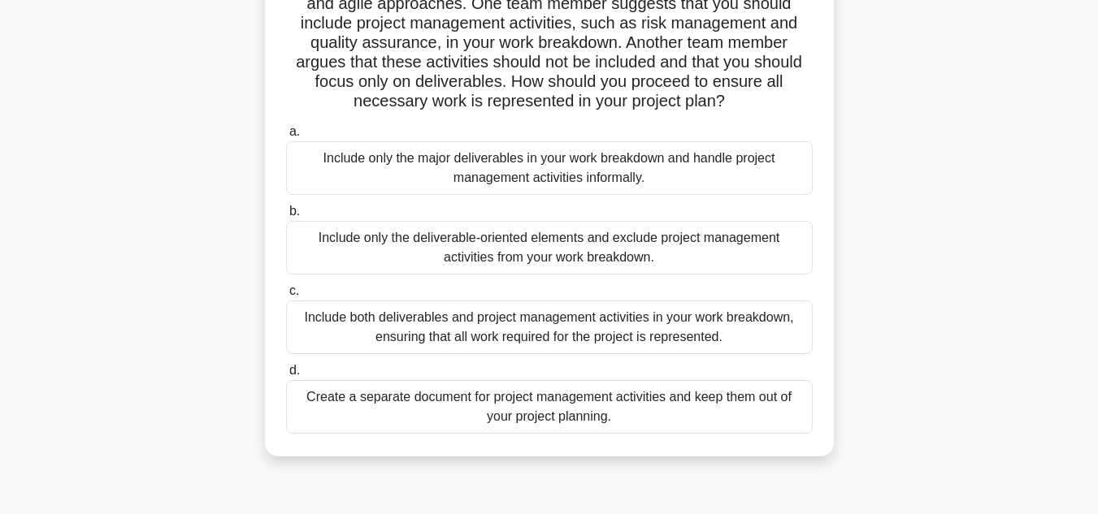
click at [726, 336] on div "Include both deliverables and project management activities in your work breakd…" at bounding box center [549, 328] width 526 height 54
click at [286, 297] on input "c. Include both deliverables and project management activities in your work bre…" at bounding box center [286, 291] width 0 height 11
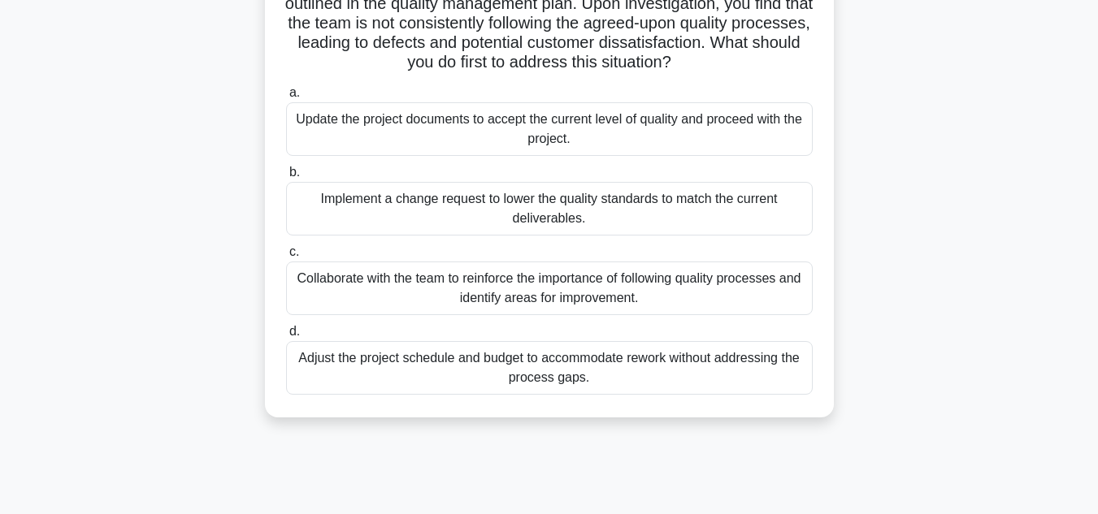
click at [665, 312] on div "Collaborate with the team to reinforce the importance of following quality proc…" at bounding box center [549, 289] width 526 height 54
click at [286, 258] on input "c. Collaborate with the team to reinforce the importance of following quality p…" at bounding box center [286, 252] width 0 height 11
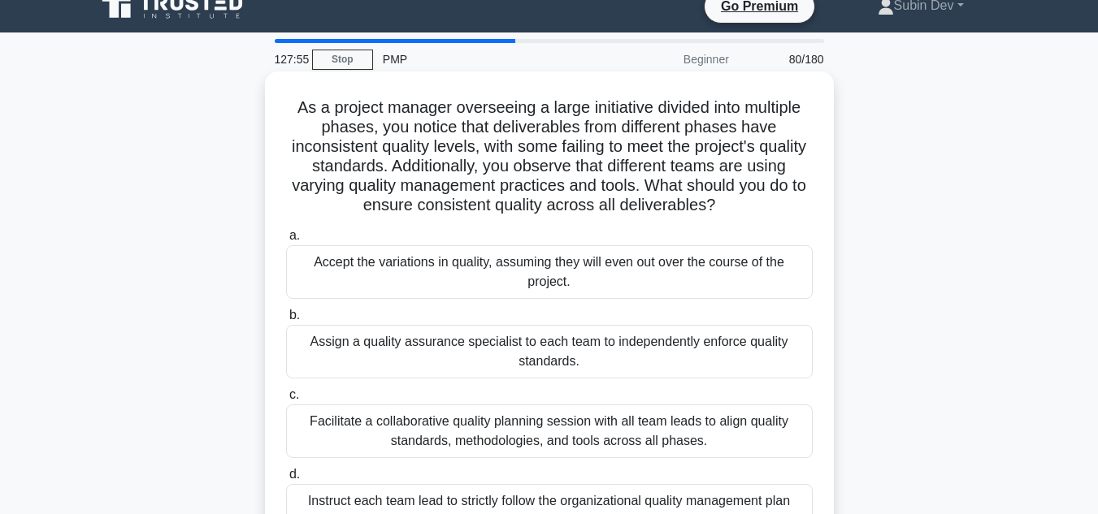
scroll to position [81, 0]
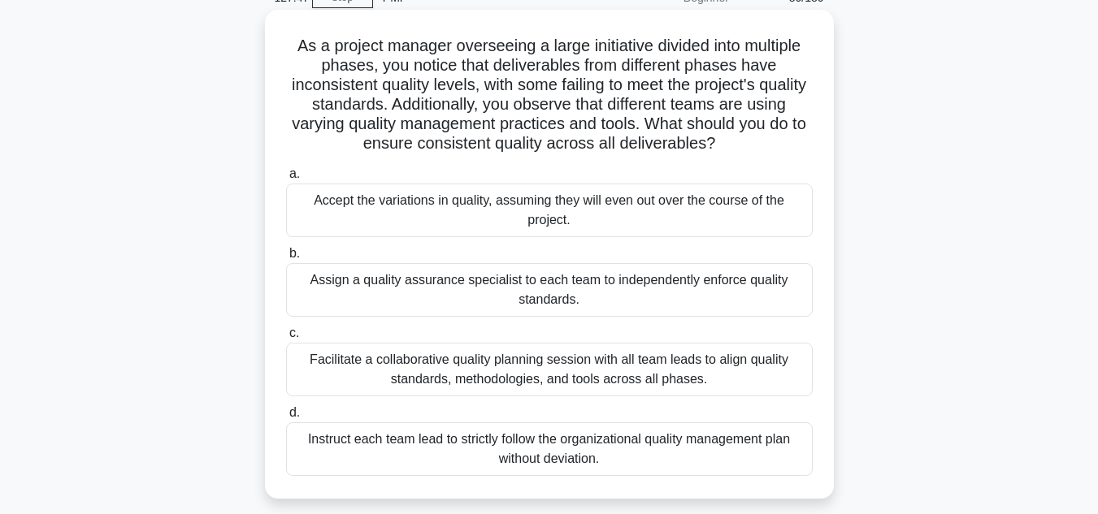
click at [678, 377] on div "Facilitate a collaborative quality planning session with all team leads to alig…" at bounding box center [549, 370] width 526 height 54
click at [286, 339] on input "c. Facilitate a collaborative quality planning session with all team leads to a…" at bounding box center [286, 333] width 0 height 11
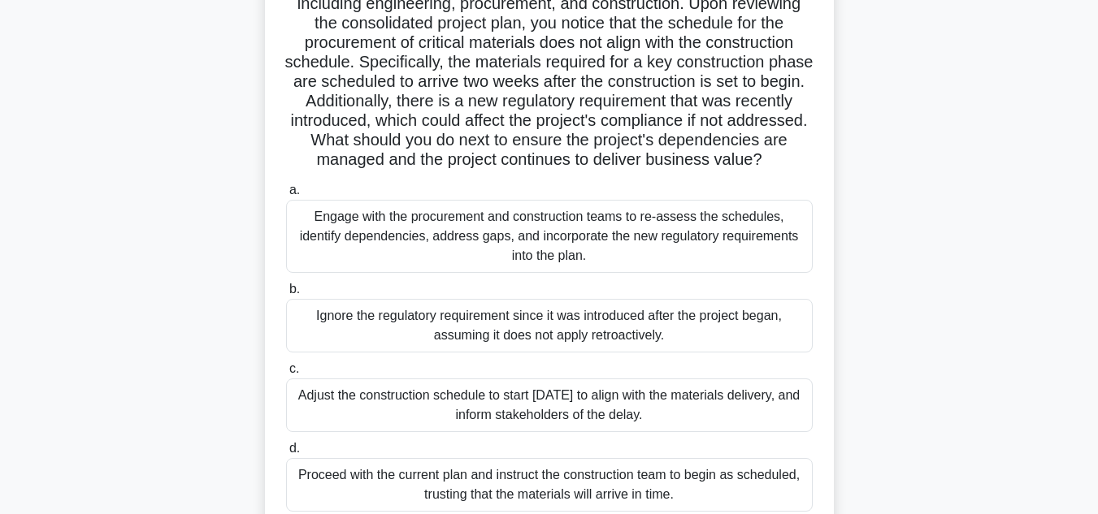
scroll to position [244, 0]
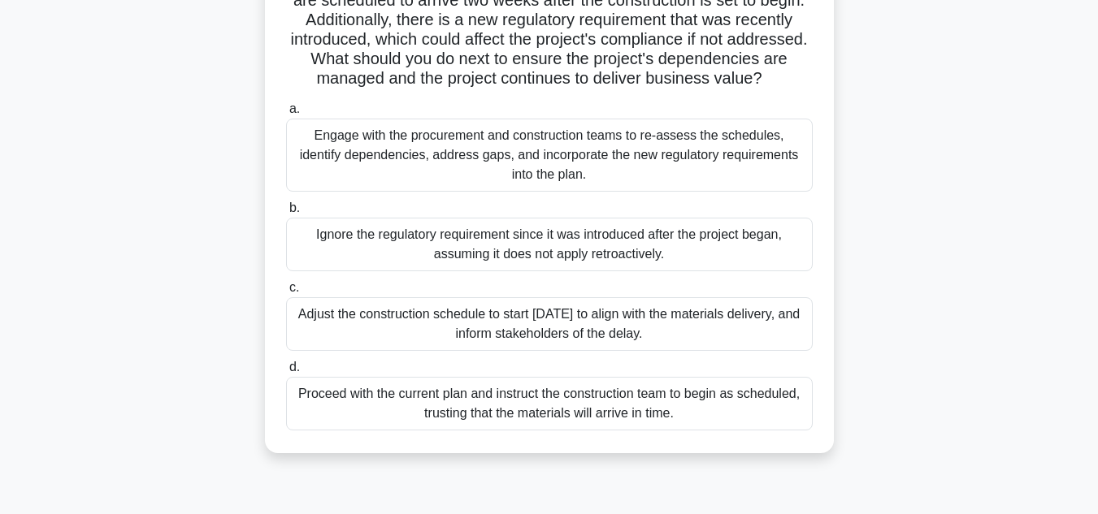
click at [560, 192] on div "Engage with the procurement and construction teams to re-assess the schedules, …" at bounding box center [549, 155] width 526 height 73
click at [286, 115] on input "a. Engage with the procurement and construction teams to re-assess the schedule…" at bounding box center [286, 109] width 0 height 11
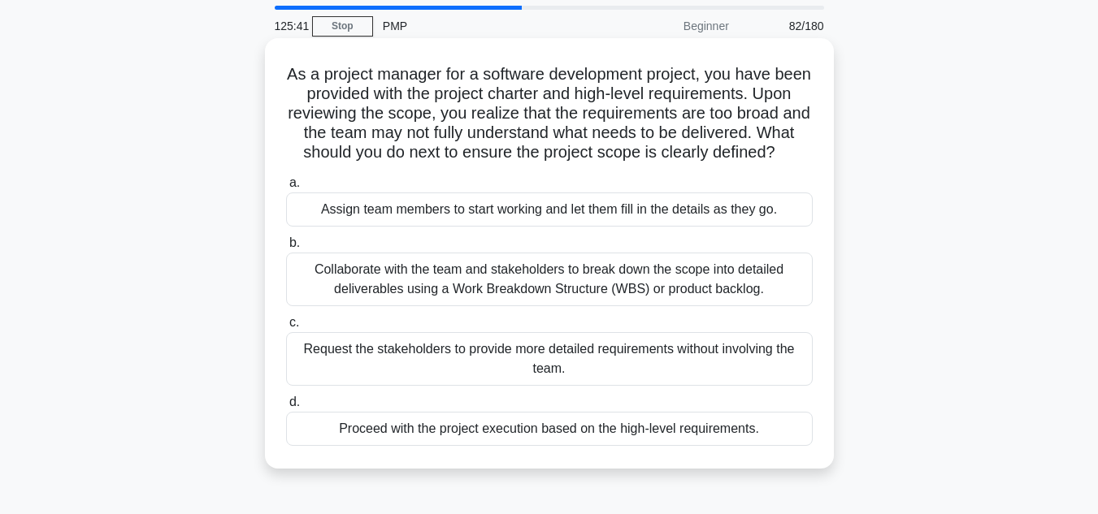
scroll to position [81, 0]
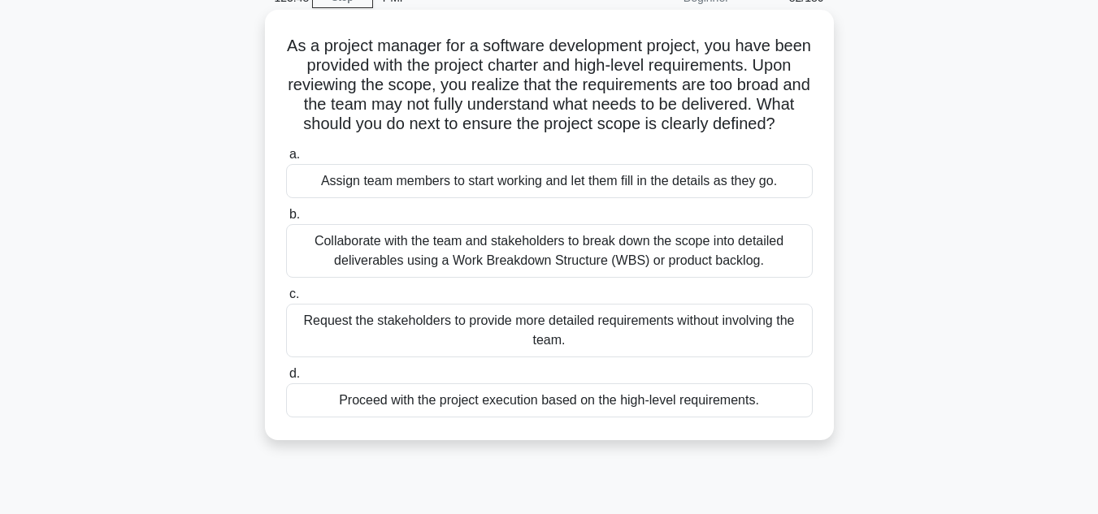
click at [580, 198] on div "Assign team members to start working and let them fill in the details as they g…" at bounding box center [549, 181] width 526 height 34
click at [286, 160] on input "a. Assign team members to start working and let them fill in the details as the…" at bounding box center [286, 154] width 0 height 11
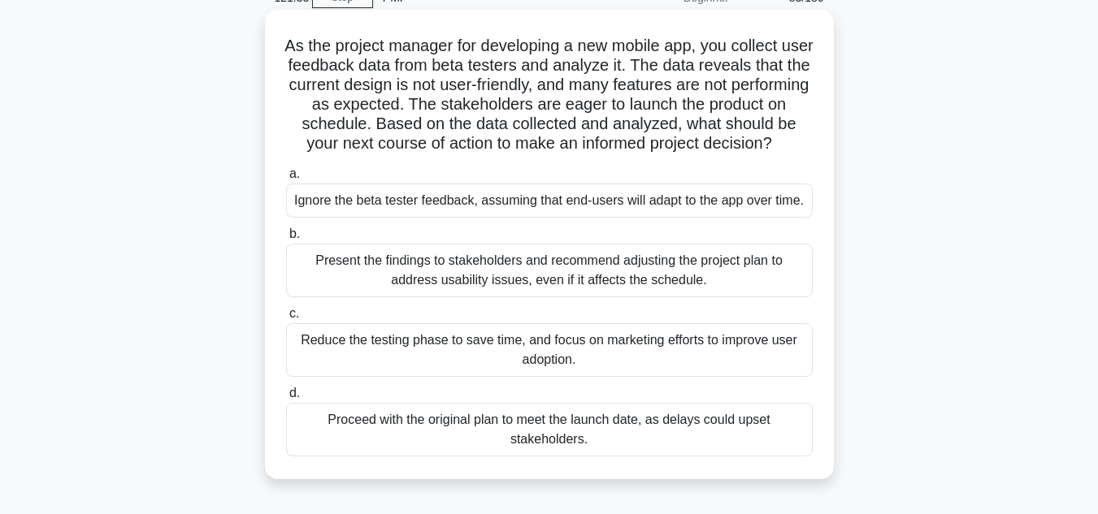
click at [557, 297] on div "Present the findings to stakeholders and recommend adjusting the project plan t…" at bounding box center [549, 271] width 526 height 54
click at [286, 240] on input "b. Present the findings to stakeholders and recommend adjusting the project pla…" at bounding box center [286, 234] width 0 height 11
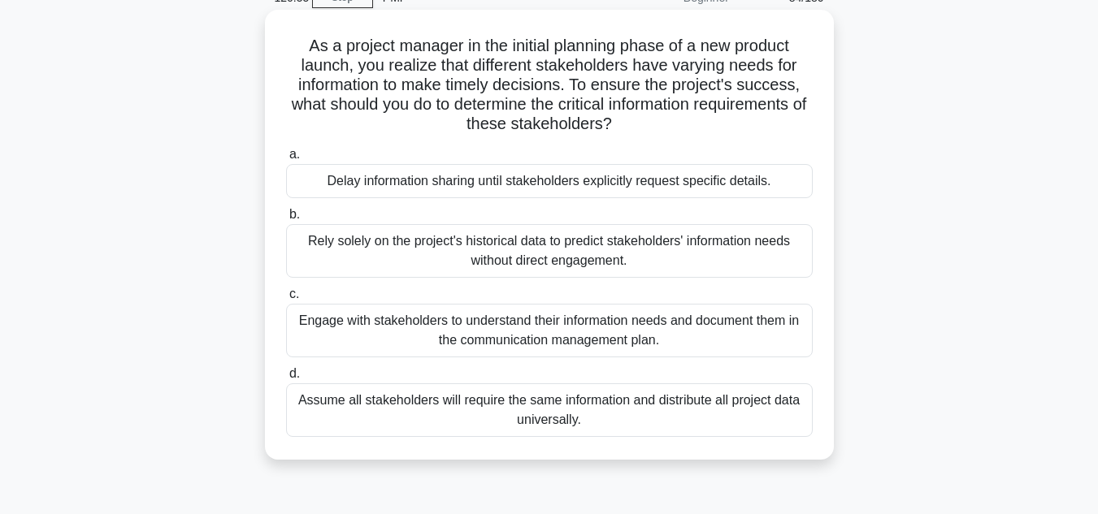
click at [655, 331] on div "Engage with stakeholders to understand their information needs and document the…" at bounding box center [549, 331] width 526 height 54
click at [286, 300] on input "c. Engage with stakeholders to understand their information needs and document …" at bounding box center [286, 294] width 0 height 11
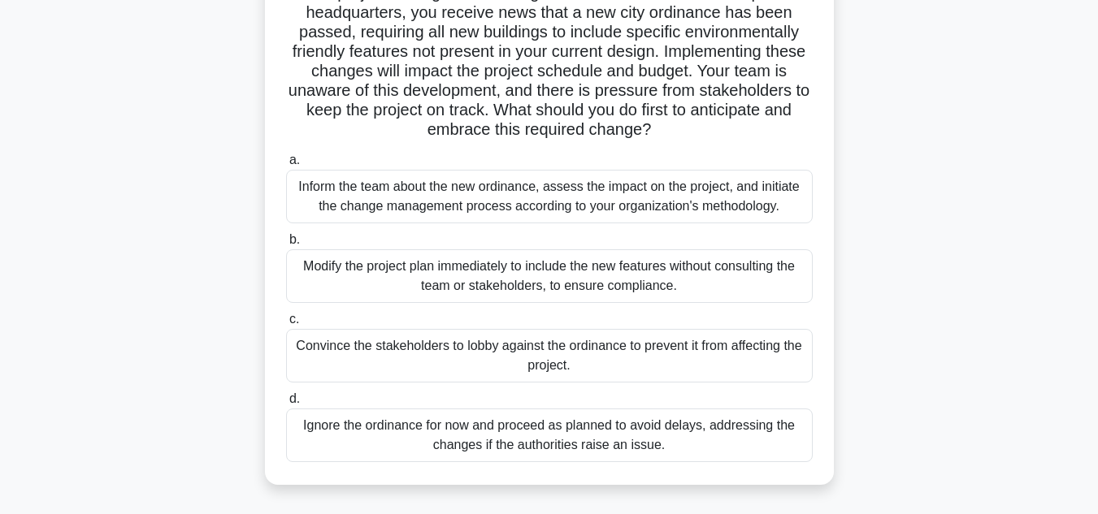
scroll to position [162, 0]
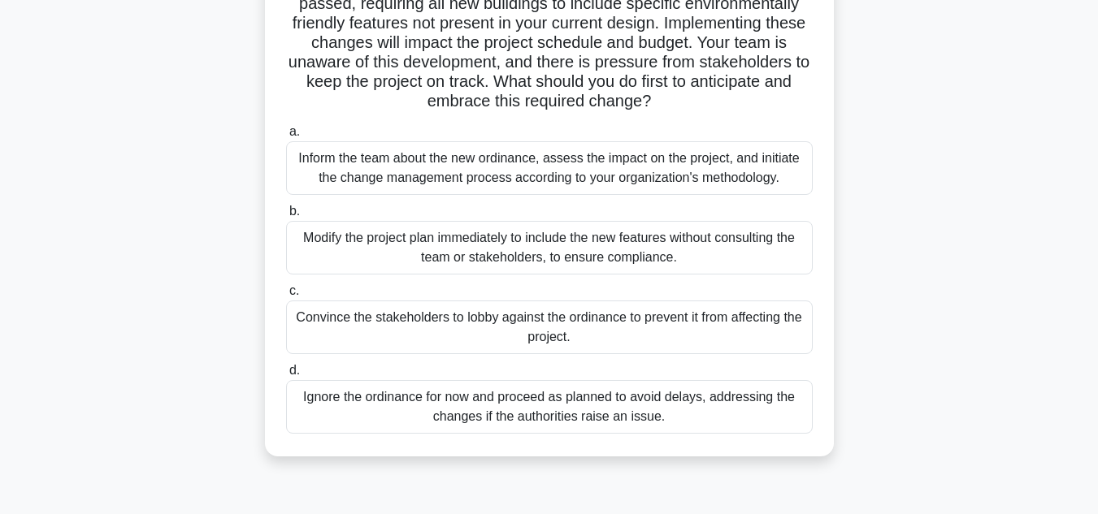
click at [527, 180] on div "Inform the team about the new ordinance, assess the impact on the project, and …" at bounding box center [549, 168] width 526 height 54
click at [286, 137] on input "a. Inform the team about the new ordinance, assess the impact on the project, a…" at bounding box center [286, 132] width 0 height 11
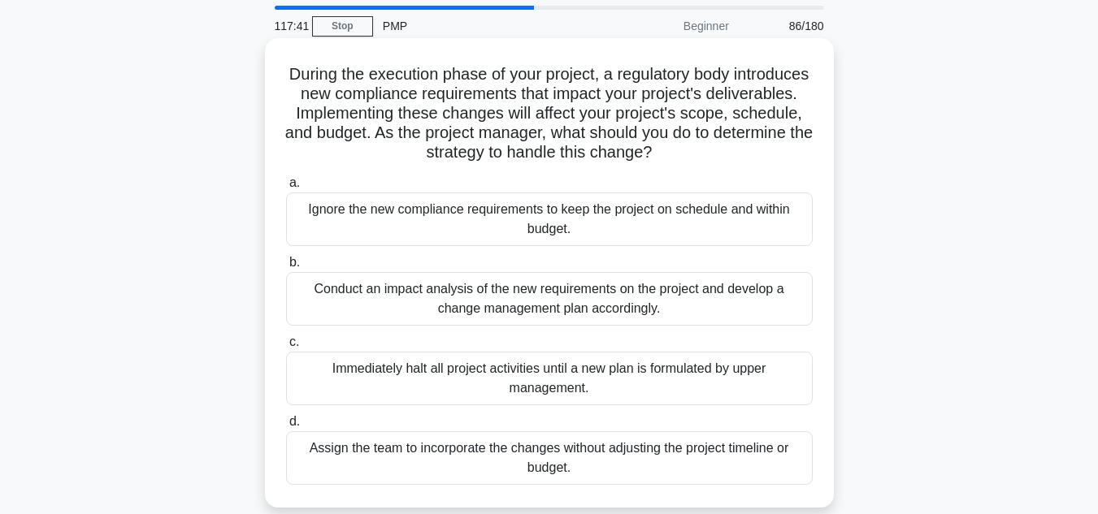
scroll to position [81, 0]
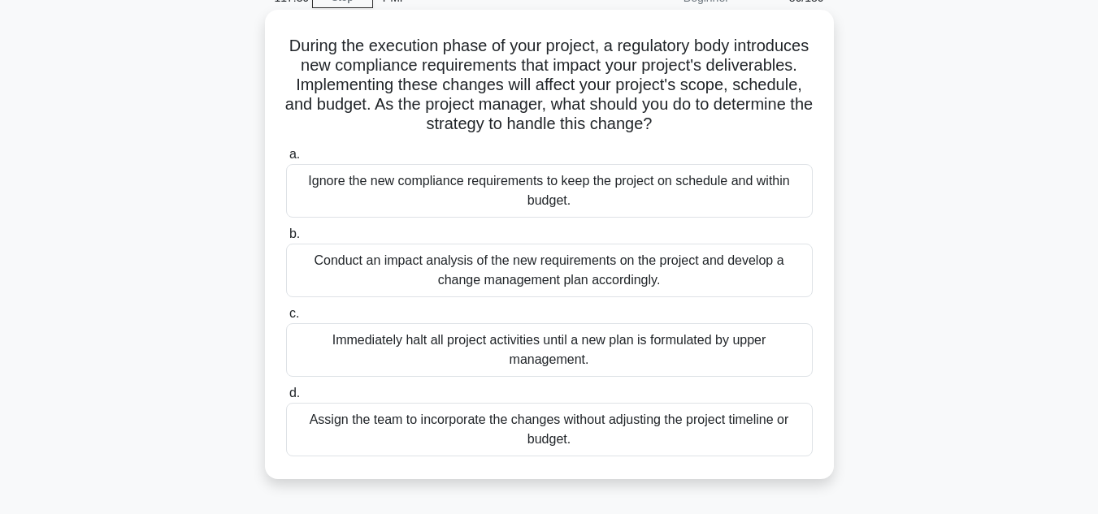
click at [561, 275] on div "Conduct an impact analysis of the new requirements on the project and develop a…" at bounding box center [549, 271] width 526 height 54
click at [286, 240] on input "b. Conduct an impact analysis of the new requirements on the project and develo…" at bounding box center [286, 234] width 0 height 11
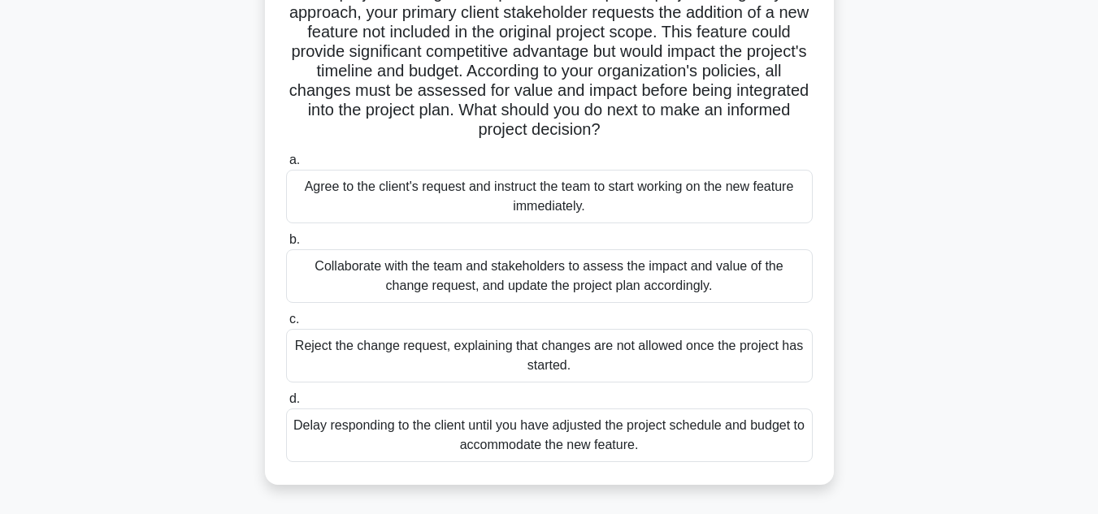
scroll to position [162, 0]
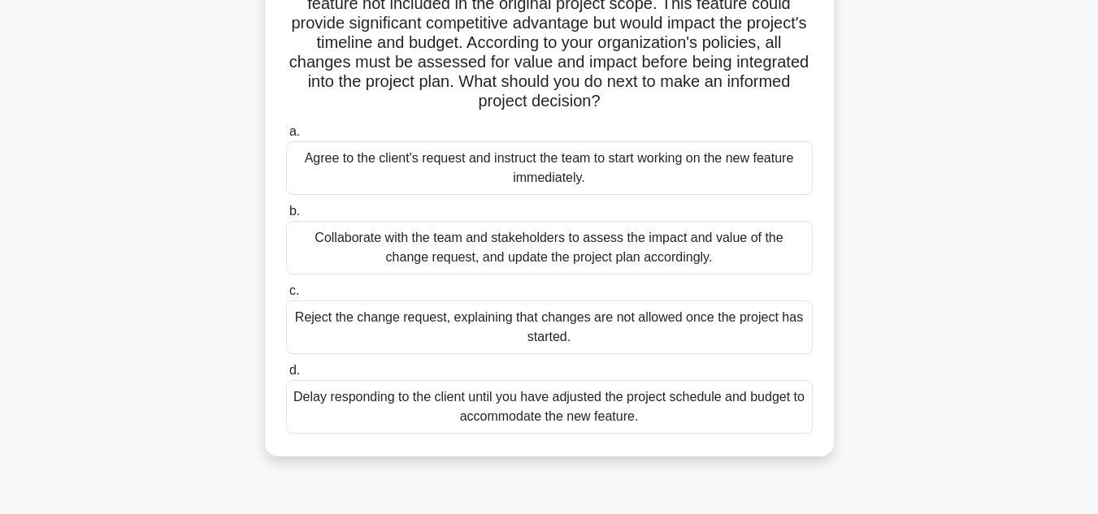
click at [617, 260] on div "Collaborate with the team and stakeholders to assess the impact and value of th…" at bounding box center [549, 248] width 526 height 54
click at [286, 217] on input "b. Collaborate with the team and stakeholders to assess the impact and value of…" at bounding box center [286, 211] width 0 height 11
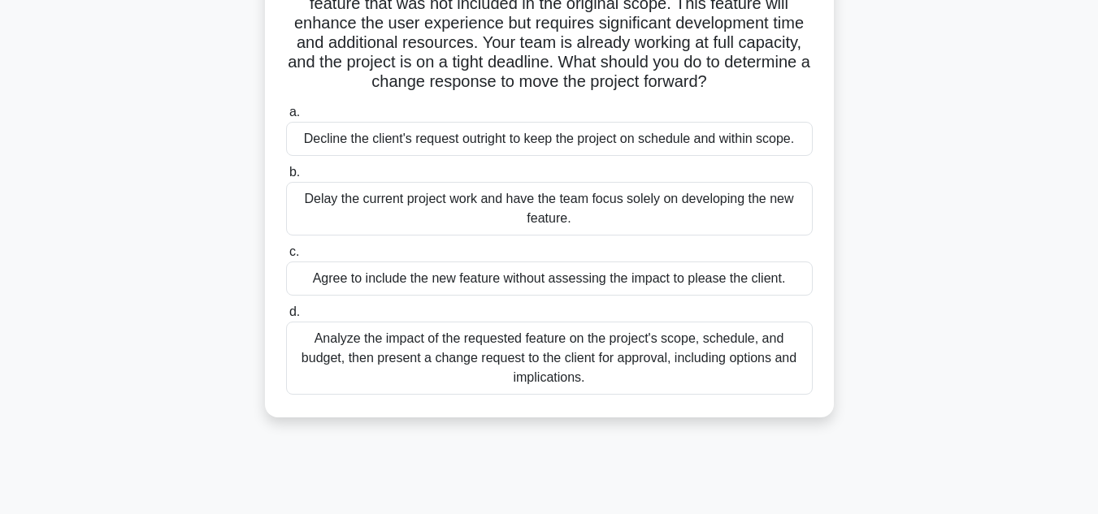
click at [584, 359] on div "Analyze the impact of the requested feature on the project's scope, schedule, a…" at bounding box center [549, 358] width 526 height 73
click at [286, 318] on input "d. Analyze the impact of the requested feature on the project's scope, schedule…" at bounding box center [286, 312] width 0 height 11
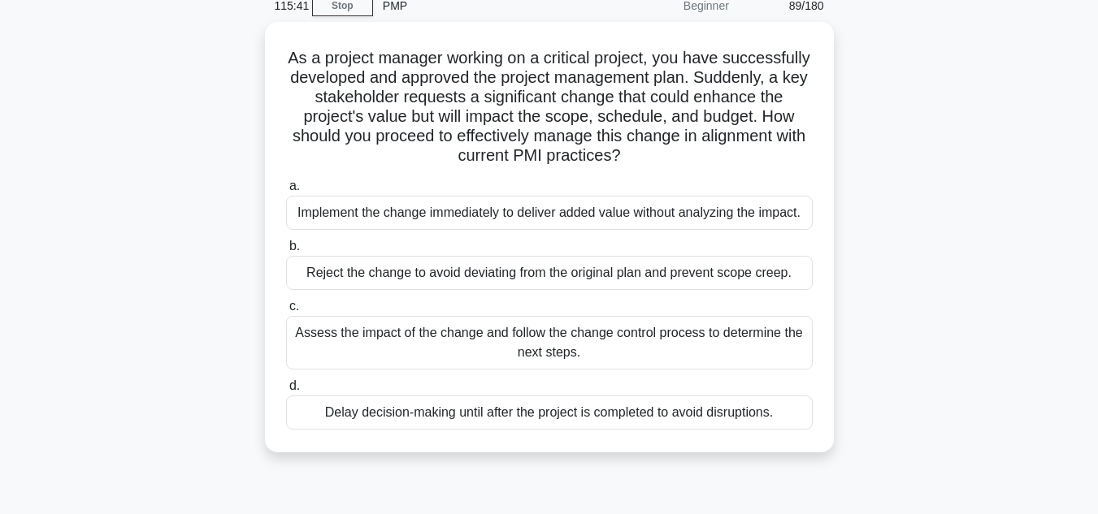
scroll to position [0, 0]
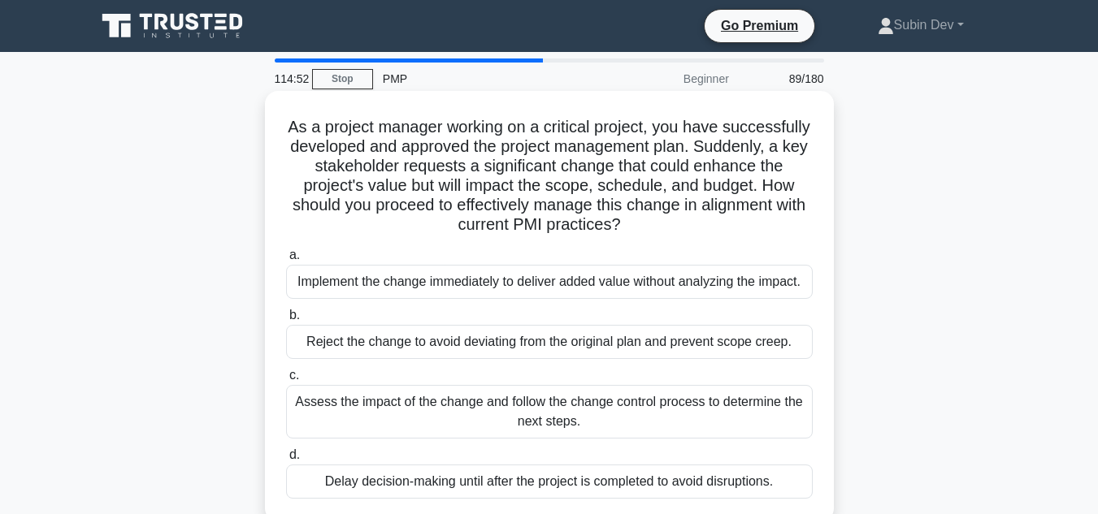
click at [656, 413] on div "Assess the impact of the change and follow the change control process to determ…" at bounding box center [549, 412] width 526 height 54
click at [286, 381] on input "c. Assess the impact of the change and follow the change control process to det…" at bounding box center [286, 375] width 0 height 11
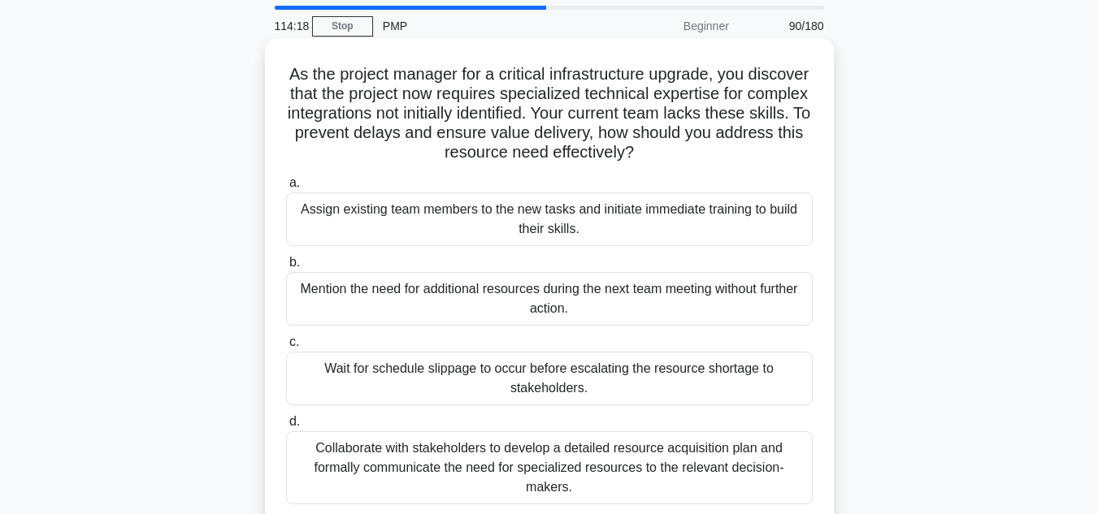
scroll to position [81, 0]
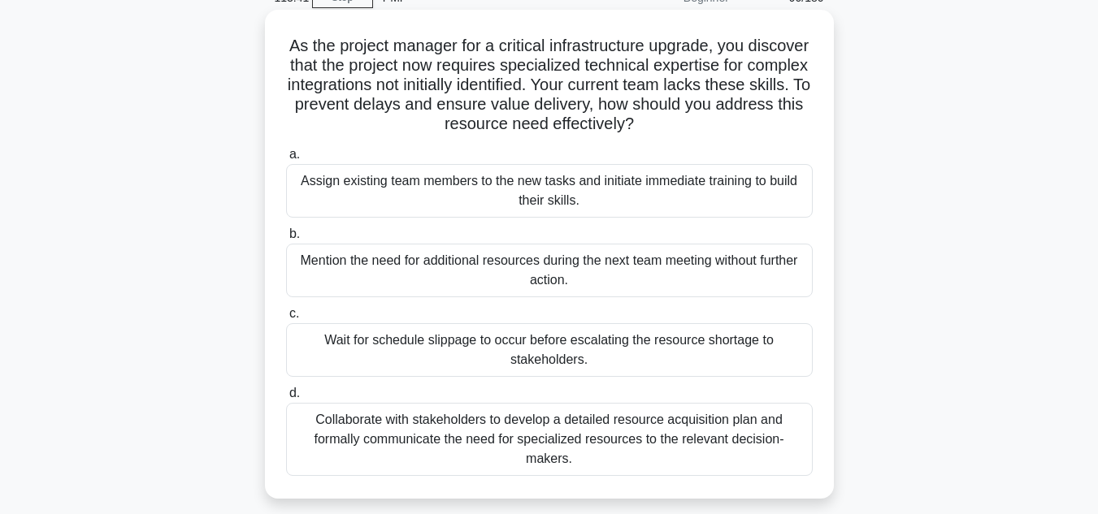
click at [585, 435] on div "Collaborate with stakeholders to develop a detailed resource acquisition plan a…" at bounding box center [549, 439] width 526 height 73
click at [286, 399] on input "d. Collaborate with stakeholders to develop a detailed resource acquisition pla…" at bounding box center [286, 393] width 0 height 11
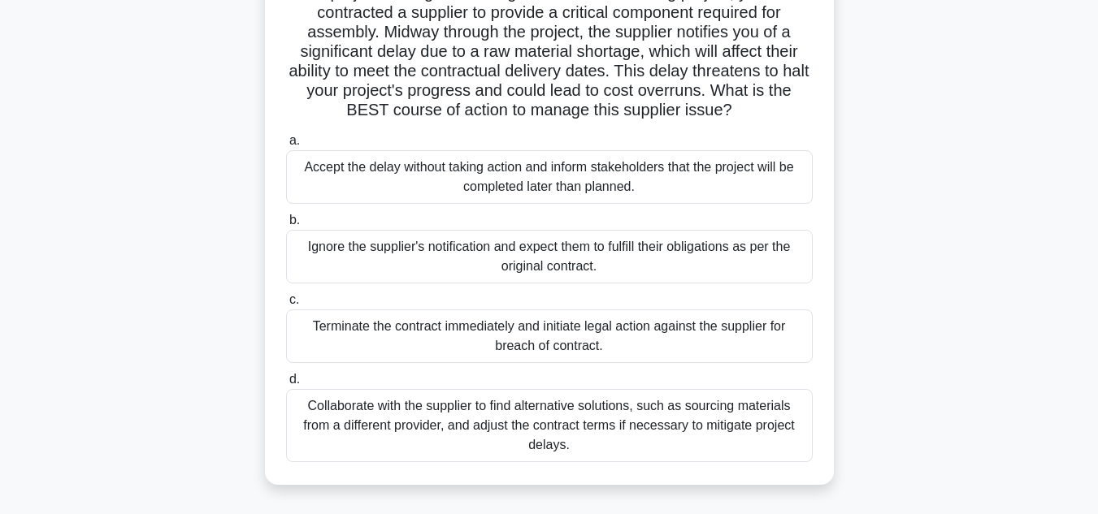
scroll to position [162, 0]
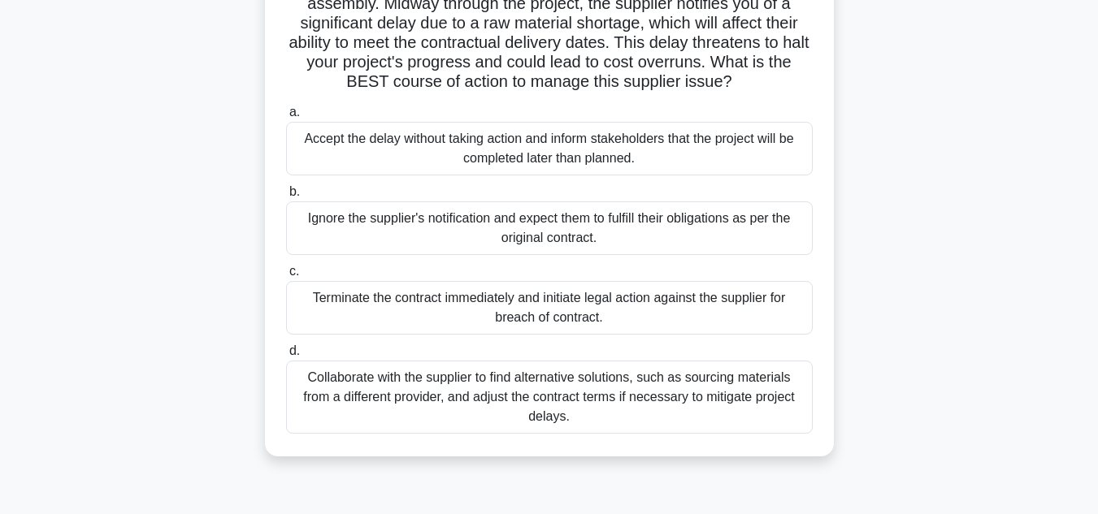
click at [641, 400] on div "Collaborate with the supplier to find alternative solutions, such as sourcing m…" at bounding box center [549, 397] width 526 height 73
click at [286, 357] on input "d. Collaborate with the supplier to find alternative solutions, such as sourcin…" at bounding box center [286, 351] width 0 height 11
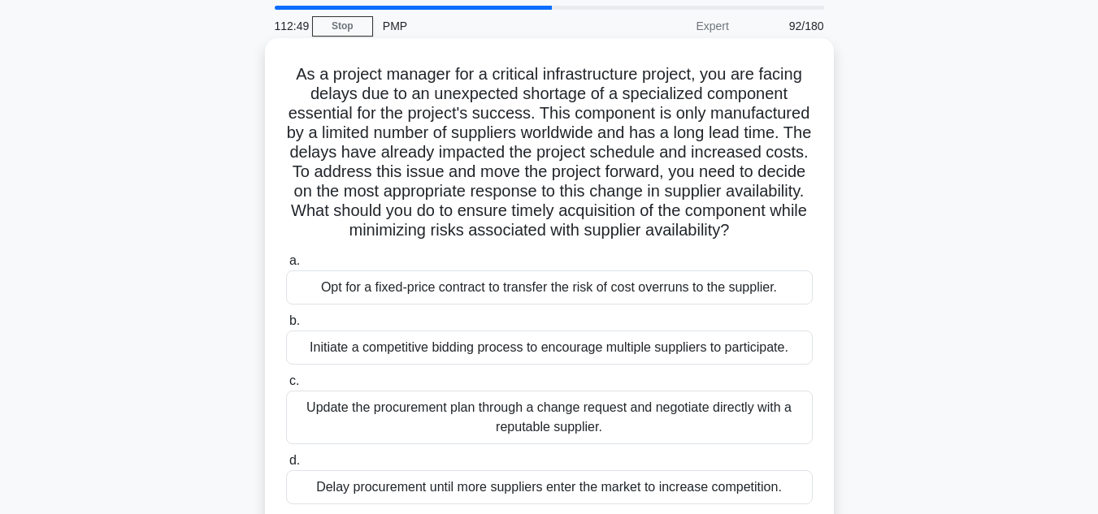
scroll to position [81, 0]
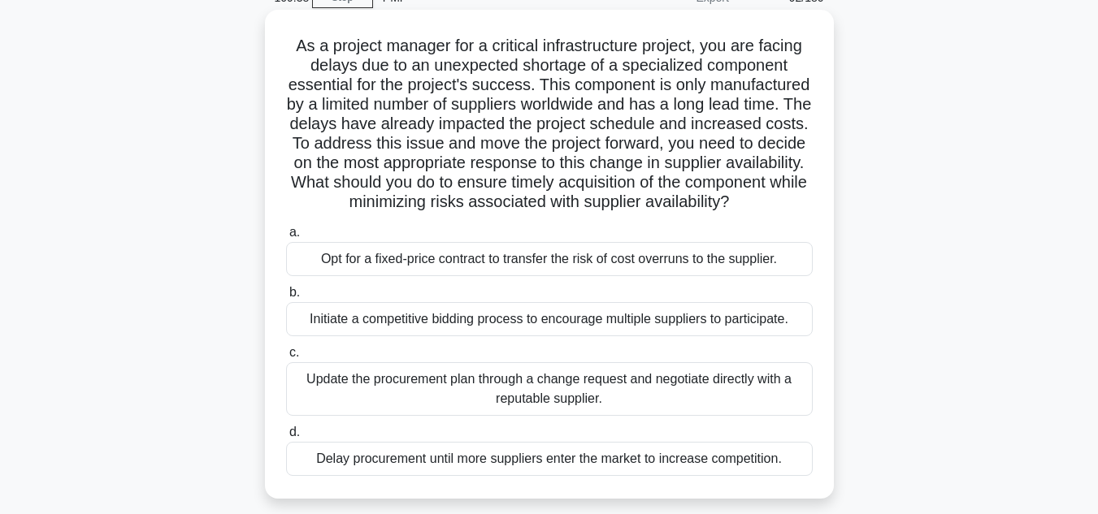
click at [620, 412] on div "Update the procurement plan through a change request and negotiate directly wit…" at bounding box center [549, 389] width 526 height 54
click at [286, 358] on input "c. Update the procurement plan through a change request and negotiate directly …" at bounding box center [286, 353] width 0 height 11
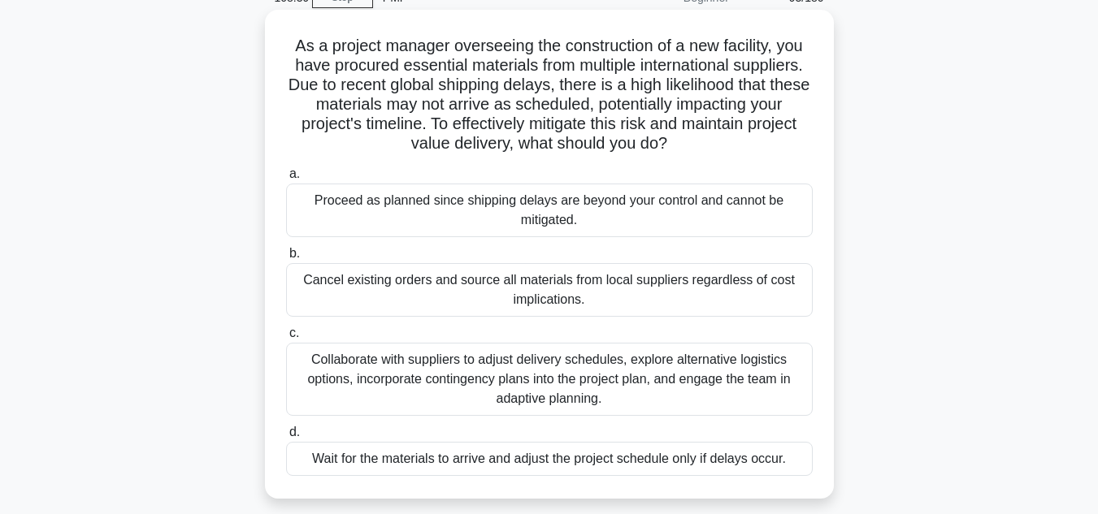
click at [590, 392] on div "Collaborate with suppliers to adjust delivery schedules, explore alternative lo…" at bounding box center [549, 379] width 526 height 73
click at [286, 339] on input "c. Collaborate with suppliers to adjust delivery schedules, explore alternative…" at bounding box center [286, 333] width 0 height 11
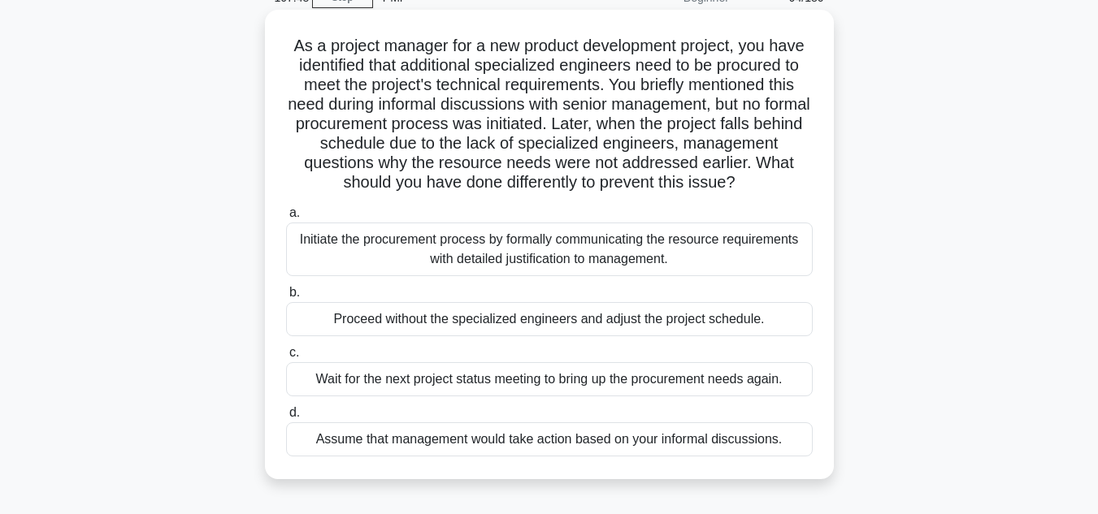
click at [537, 253] on div "Initiate the procurement process by formally communicating the resource require…" at bounding box center [549, 250] width 526 height 54
click at [286, 219] on input "a. Initiate the procurement process by formally communicating the resource requ…" at bounding box center [286, 213] width 0 height 11
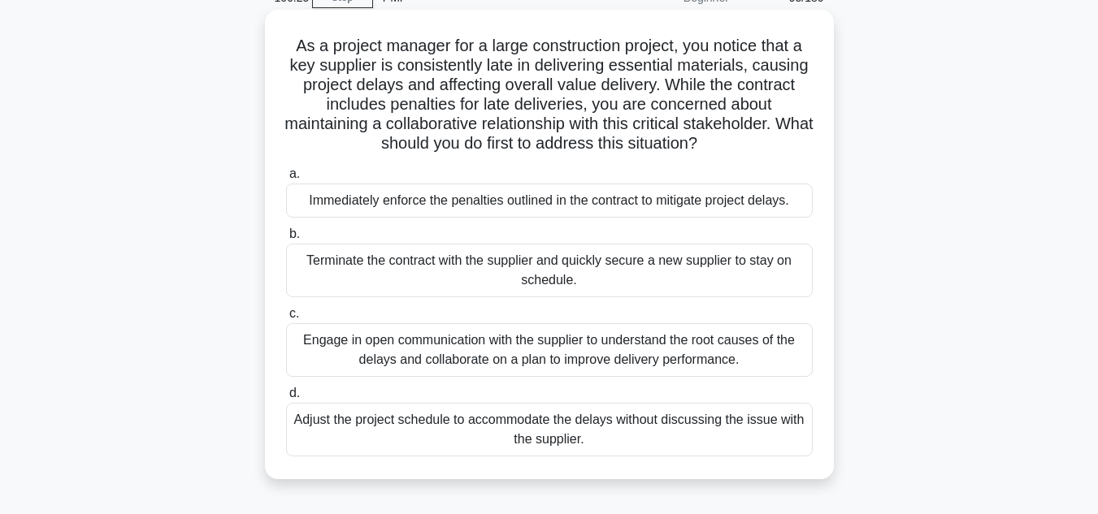
click at [474, 359] on div "Engage in open communication with the supplier to understand the root causes of…" at bounding box center [549, 350] width 526 height 54
click at [286, 319] on input "c. Engage in open communication with the supplier to understand the root causes…" at bounding box center [286, 314] width 0 height 11
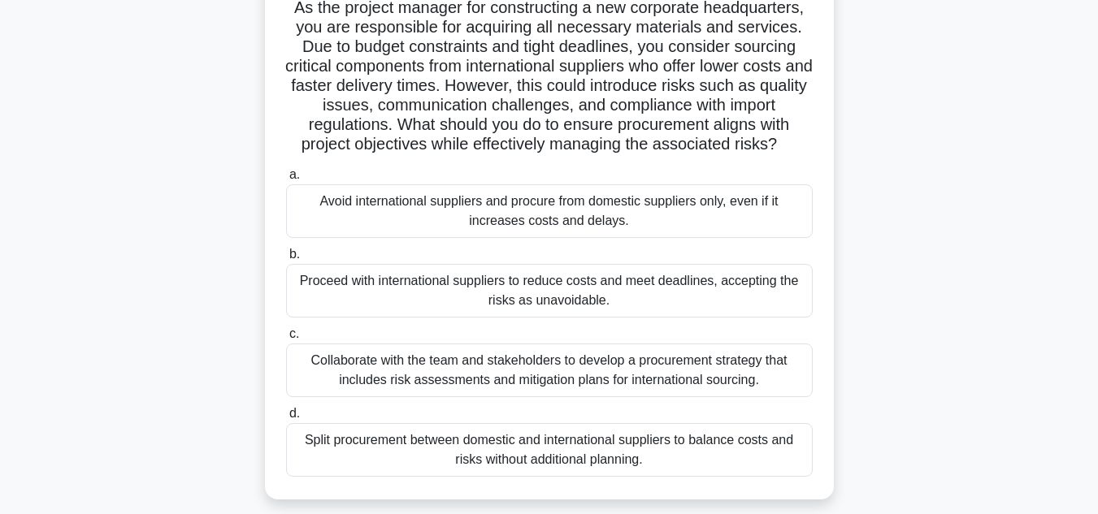
scroll to position [162, 0]
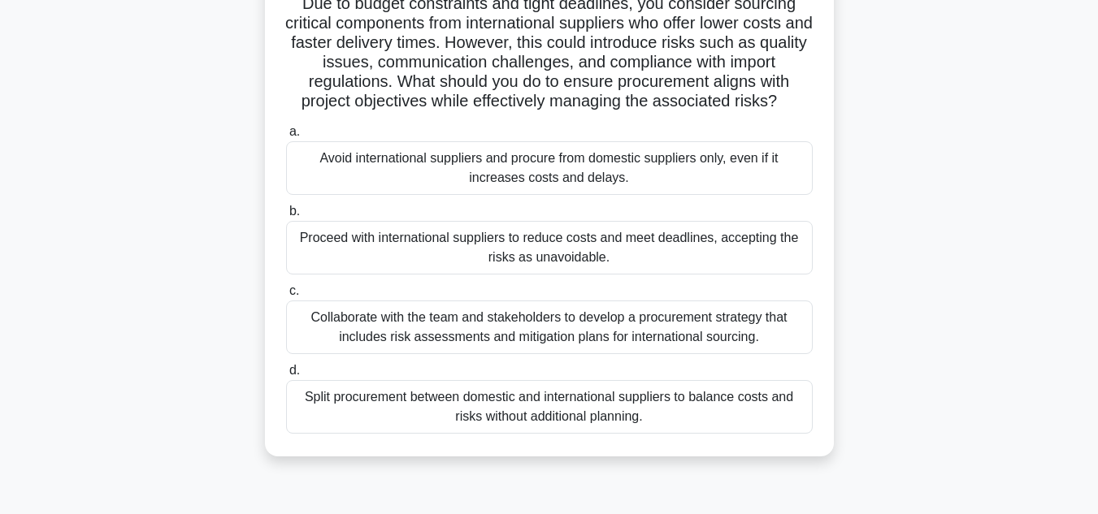
click at [543, 332] on div "Collaborate with the team and stakeholders to develop a procurement strategy th…" at bounding box center [549, 328] width 526 height 54
click at [286, 297] on input "c. Collaborate with the team and stakeholders to develop a procurement strategy…" at bounding box center [286, 291] width 0 height 11
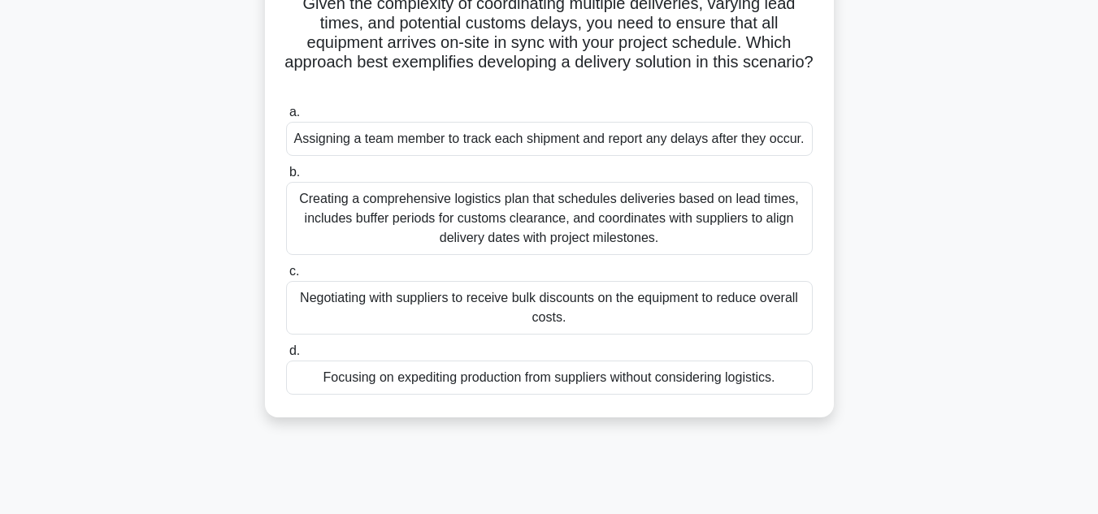
click at [506, 240] on div "Creating a comprehensive logistics plan that schedules deliveries based on lead…" at bounding box center [549, 218] width 526 height 73
click at [286, 178] on input "b. Creating a comprehensive logistics plan that schedules deliveries based on l…" at bounding box center [286, 172] width 0 height 11
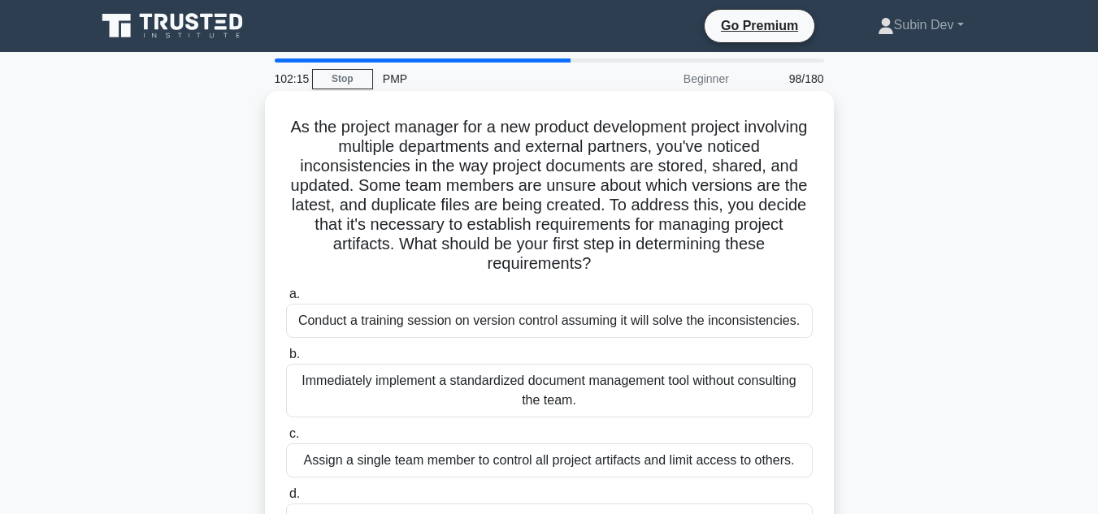
scroll to position [244, 0]
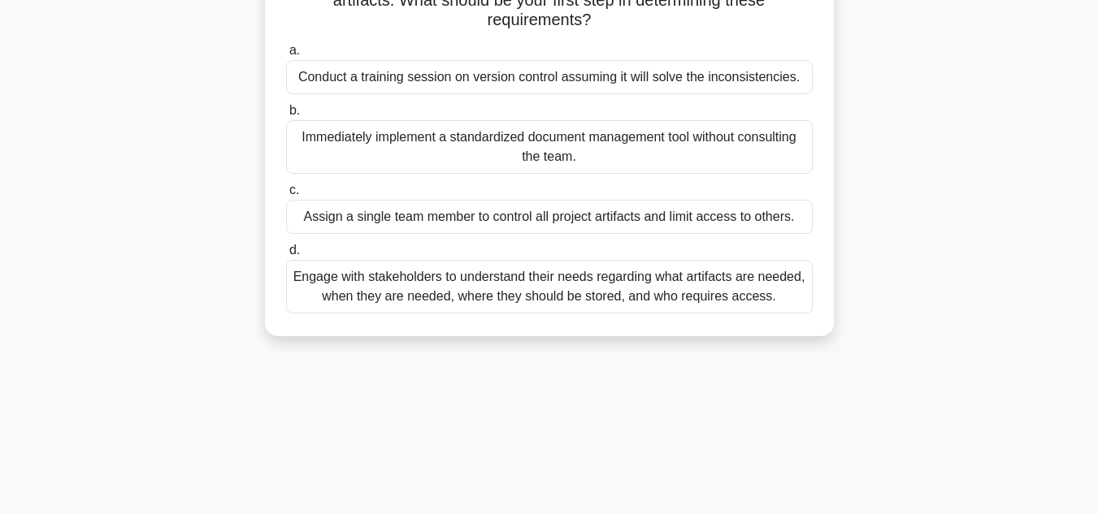
click at [649, 294] on div "Engage with stakeholders to understand their needs regarding what artifacts are…" at bounding box center [549, 287] width 526 height 54
click at [286, 256] on input "d. Engage with stakeholders to understand their needs regarding what artifacts …" at bounding box center [286, 250] width 0 height 11
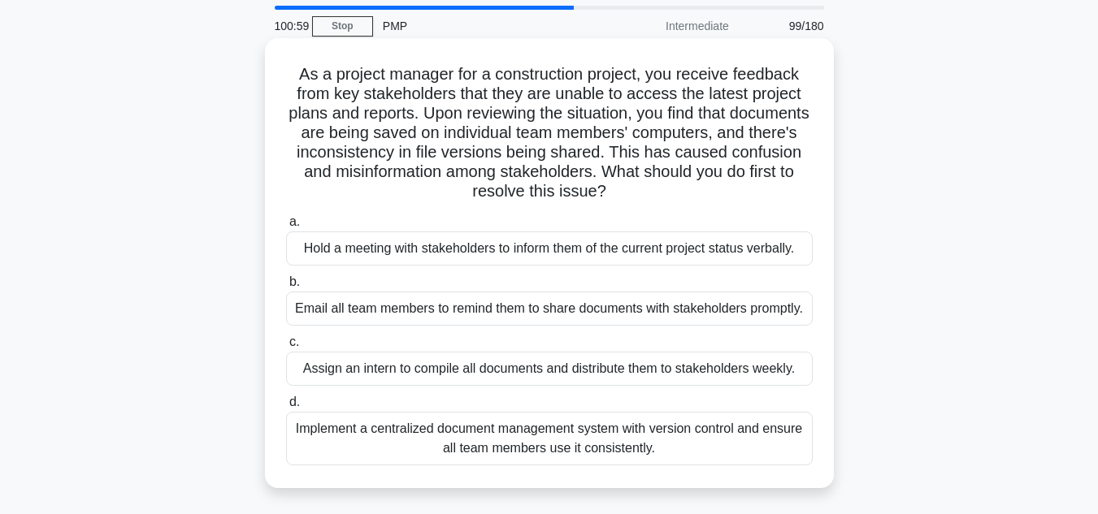
scroll to position [81, 0]
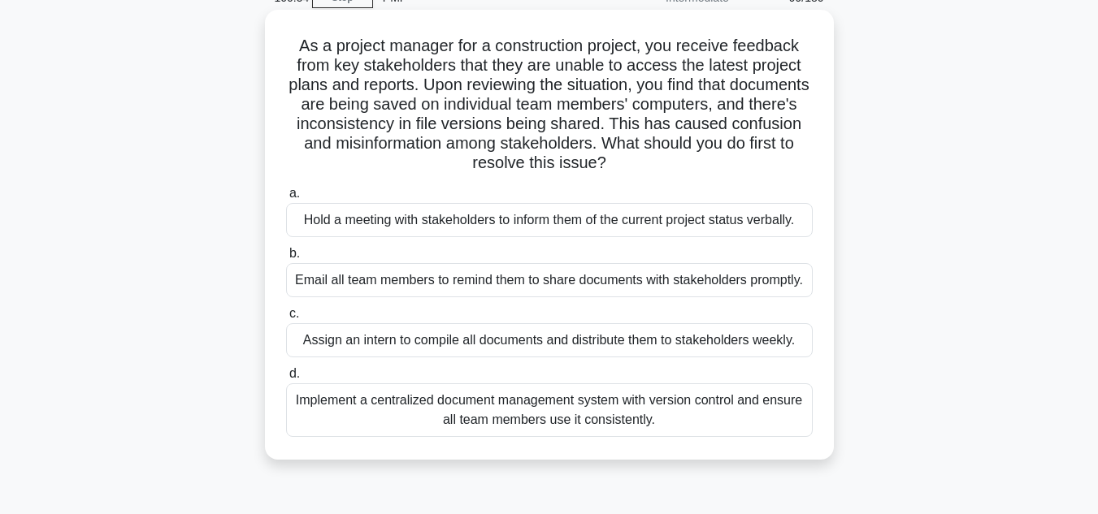
click at [639, 416] on div "Implement a centralized document management system with version control and ens…" at bounding box center [549, 410] width 526 height 54
click at [286, 379] on input "d. Implement a centralized document management system with version control and …" at bounding box center [286, 374] width 0 height 11
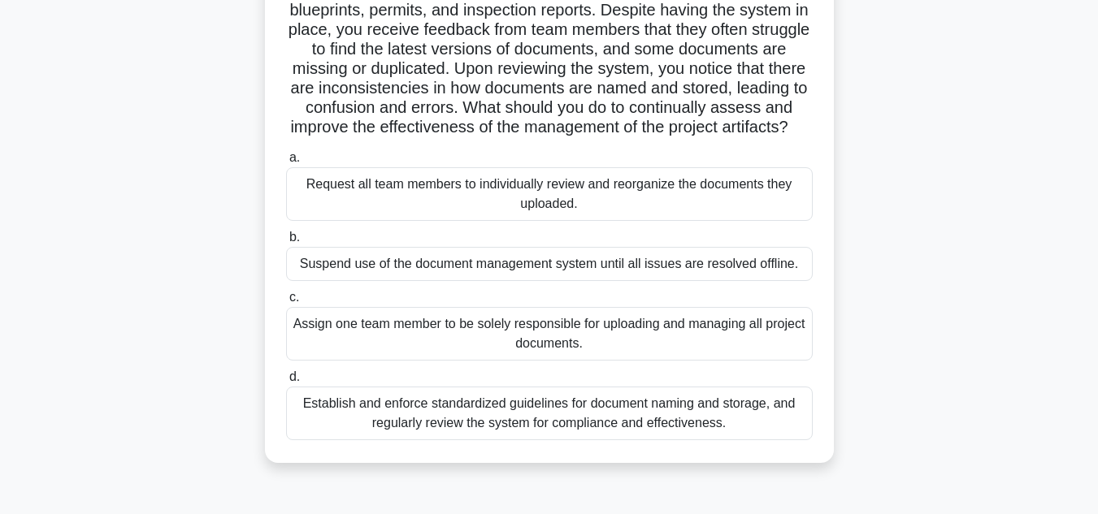
scroll to position [162, 0]
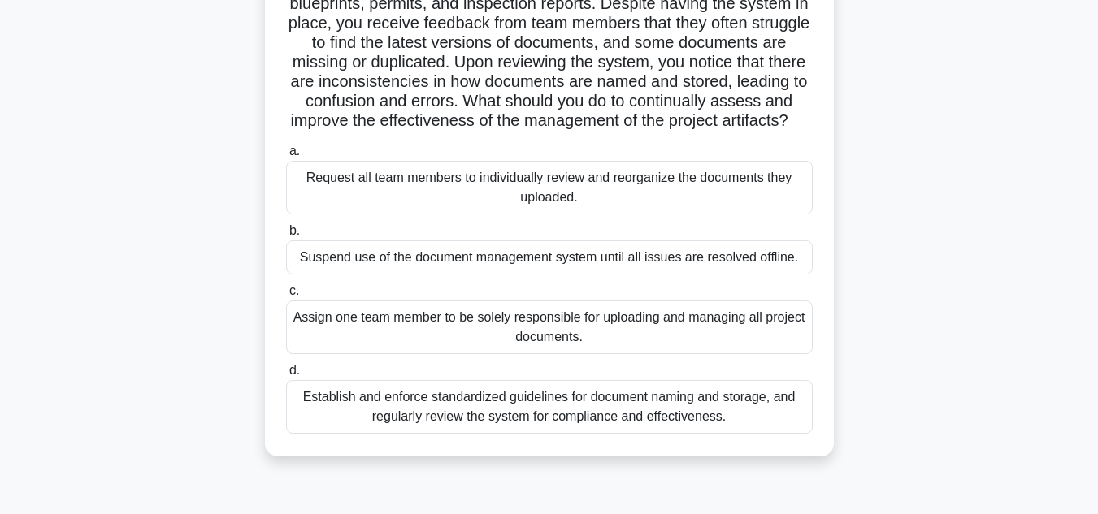
click at [595, 434] on div "Establish and enforce standardized guidelines for document naming and storage, …" at bounding box center [549, 407] width 526 height 54
click at [286, 376] on input "d. Establish and enforce standardized guidelines for document naming and storag…" at bounding box center [286, 371] width 0 height 11
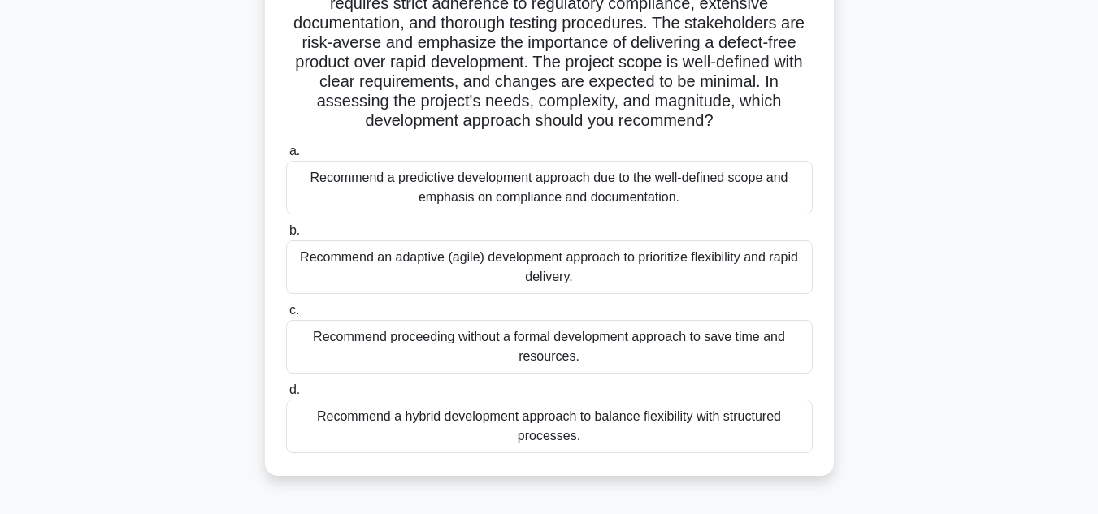
click at [606, 201] on div "Recommend a predictive development approach due to the well-defined scope and e…" at bounding box center [549, 188] width 526 height 54
click at [286, 157] on input "a. Recommend a predictive development approach due to the well-defined scope an…" at bounding box center [286, 151] width 0 height 11
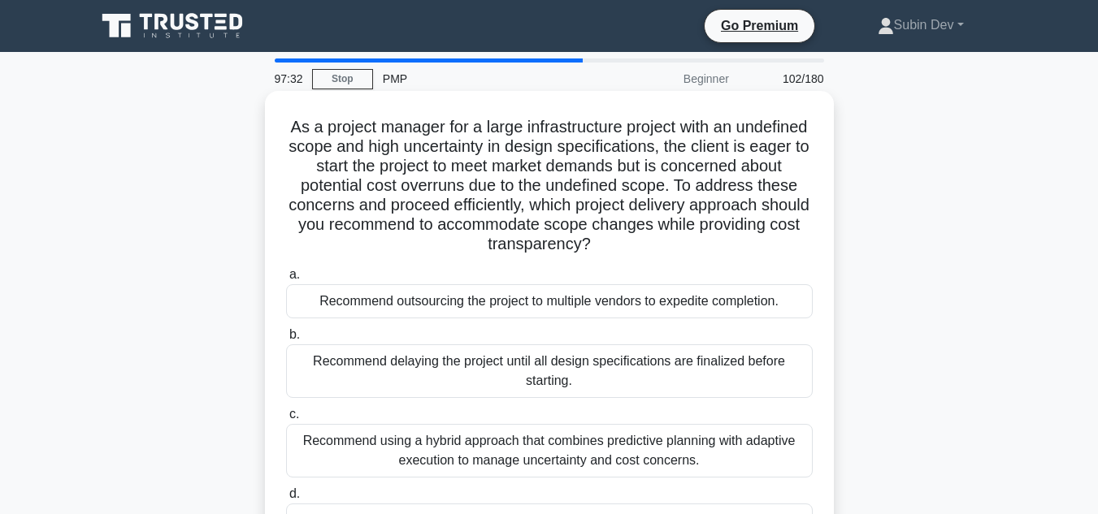
scroll to position [81, 0]
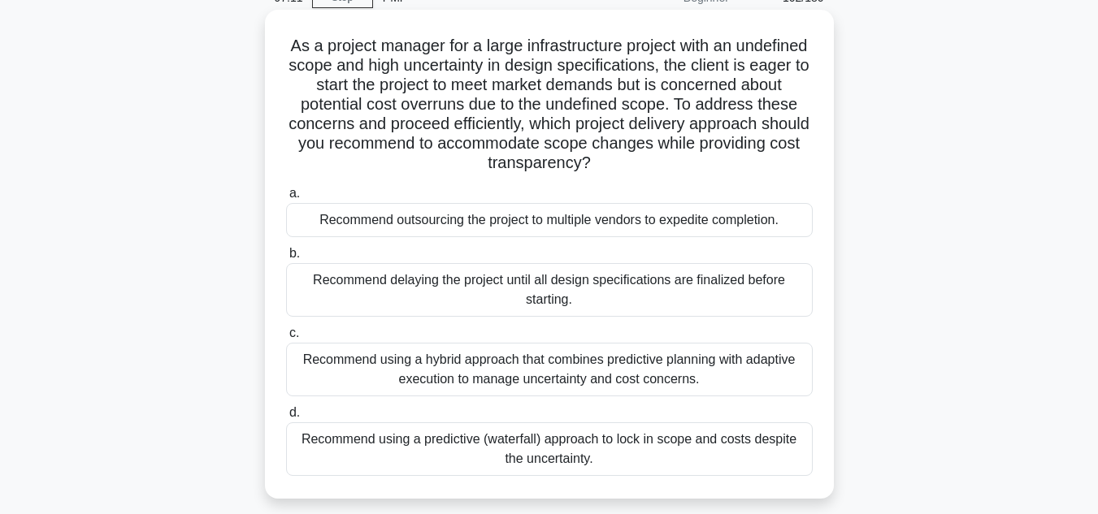
click at [503, 378] on div "Recommend using a hybrid approach that combines predictive planning with adapti…" at bounding box center [549, 370] width 526 height 54
click at [286, 339] on input "c. Recommend using a hybrid approach that combines predictive planning with ada…" at bounding box center [286, 333] width 0 height 11
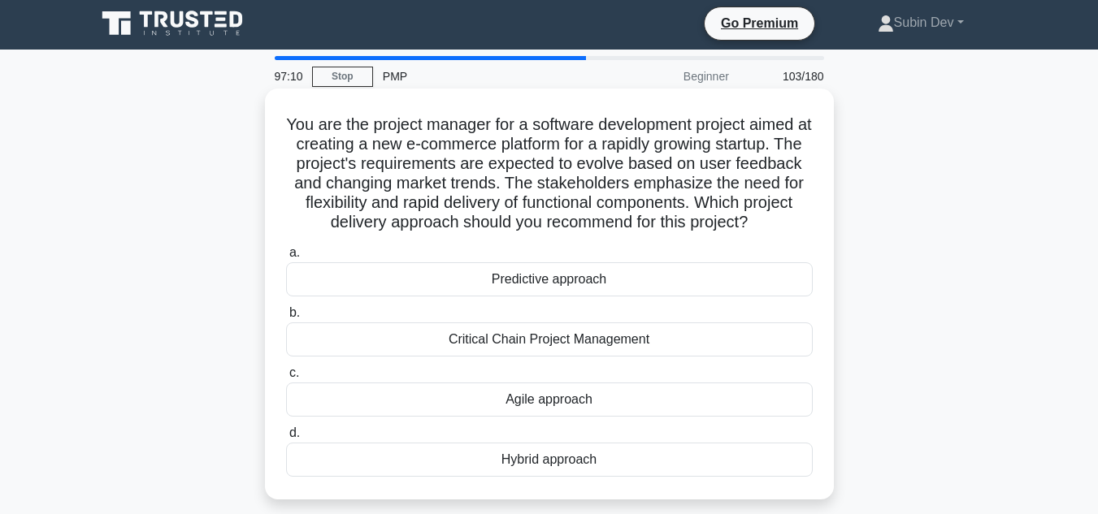
scroll to position [0, 0]
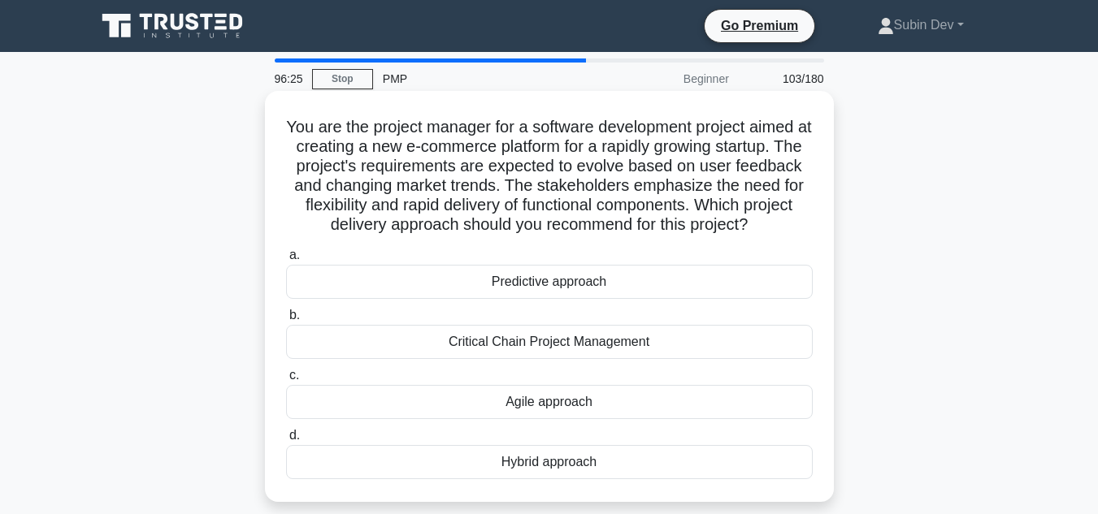
click at [582, 405] on div "Agile approach" at bounding box center [549, 402] width 526 height 34
click at [286, 381] on input "c. Agile approach" at bounding box center [286, 375] width 0 height 11
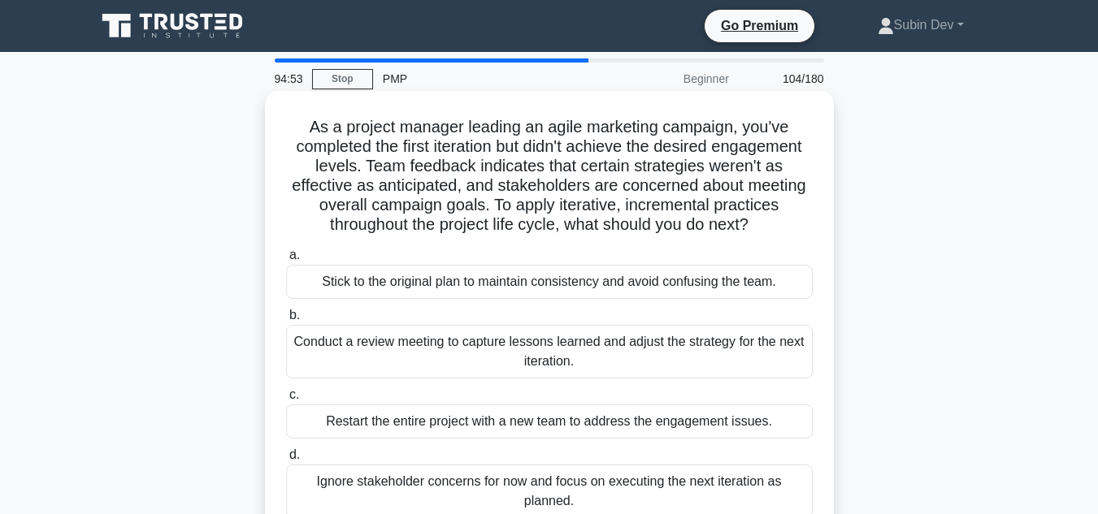
click at [599, 347] on div "Conduct a review meeting to capture lessons learned and adjust the strategy for…" at bounding box center [549, 352] width 526 height 54
click at [286, 321] on input "b. Conduct a review meeting to capture lessons learned and adjust the strategy …" at bounding box center [286, 315] width 0 height 11
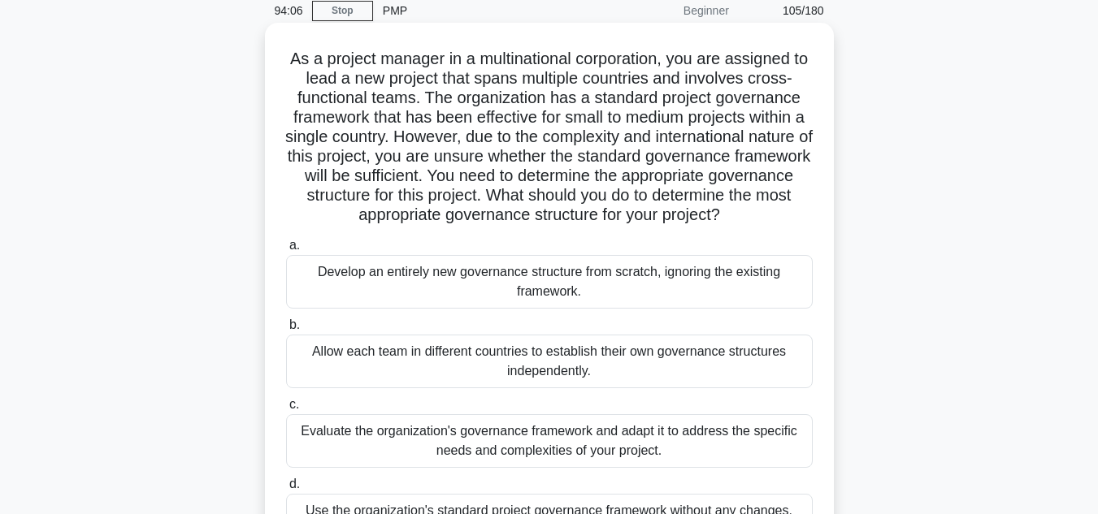
scroll to position [244, 0]
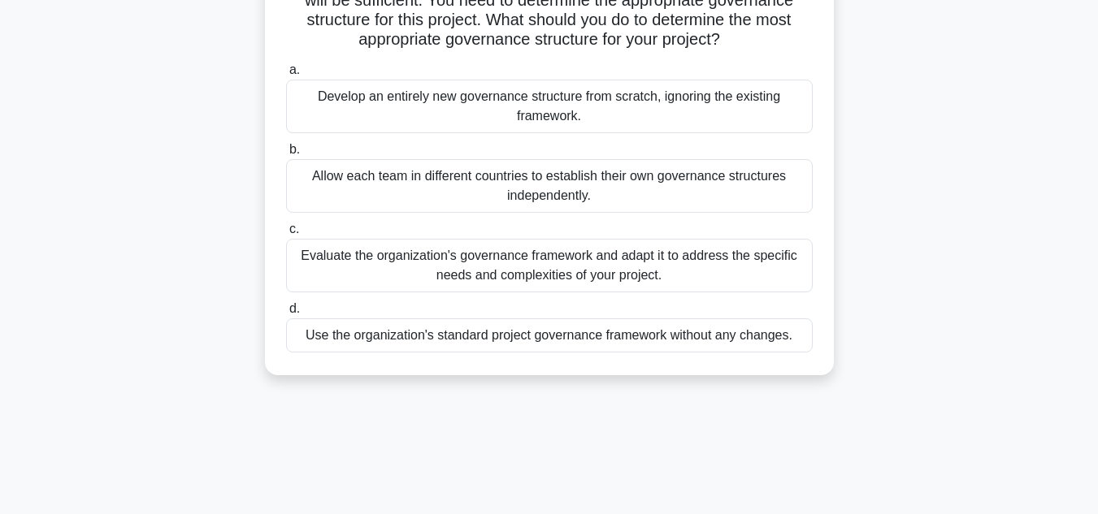
click at [567, 278] on div "Evaluate the organization's governance framework and adapt it to address the sp…" at bounding box center [549, 266] width 526 height 54
click at [286, 235] on input "c. Evaluate the organization's governance framework and adapt it to address the…" at bounding box center [286, 229] width 0 height 11
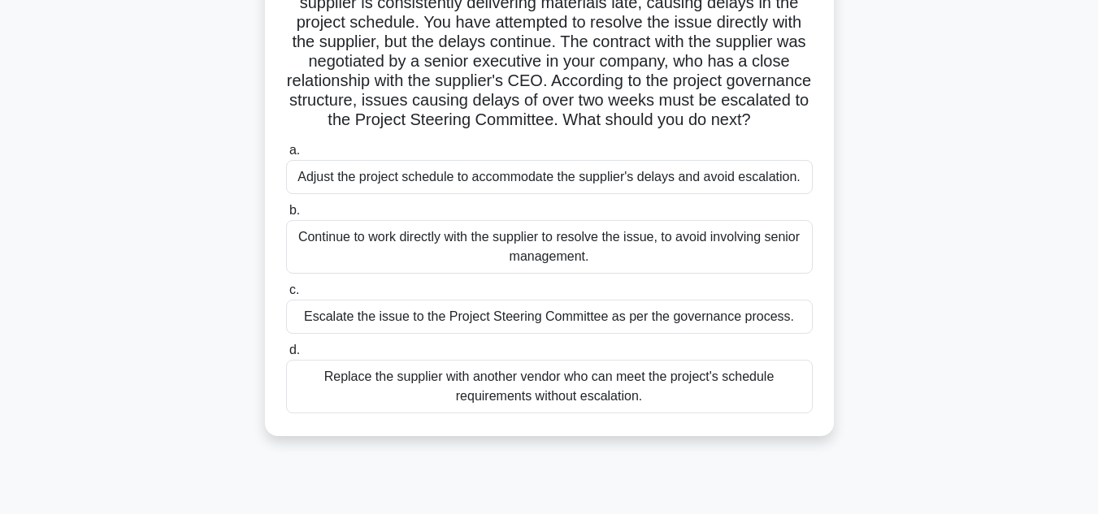
scroll to position [162, 0]
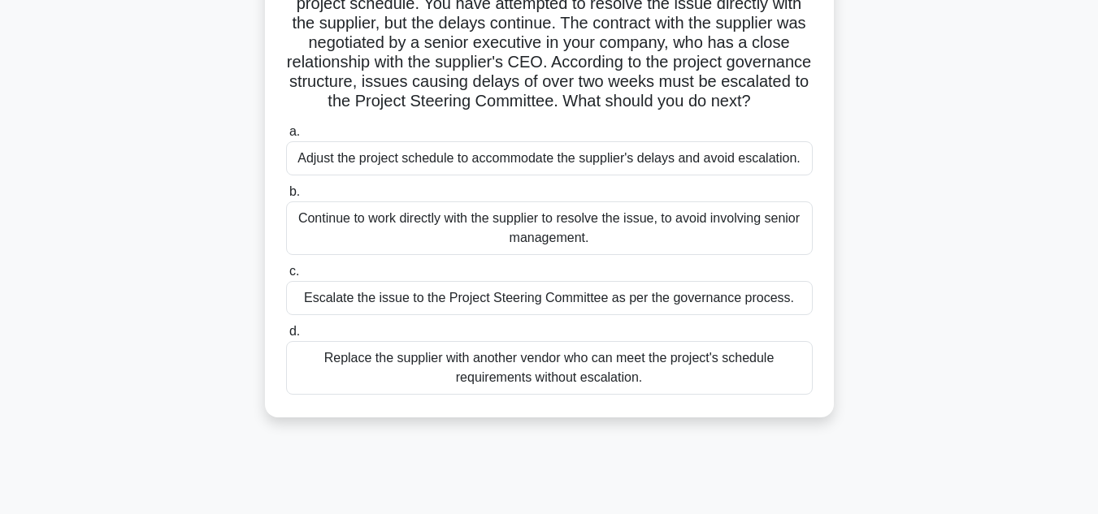
click at [614, 315] on div "Escalate the issue to the Project Steering Committee as per the governance proc…" at bounding box center [549, 298] width 526 height 34
click at [286, 277] on input "c. Escalate the issue to the Project Steering Committee as per the governance p…" at bounding box center [286, 271] width 0 height 11
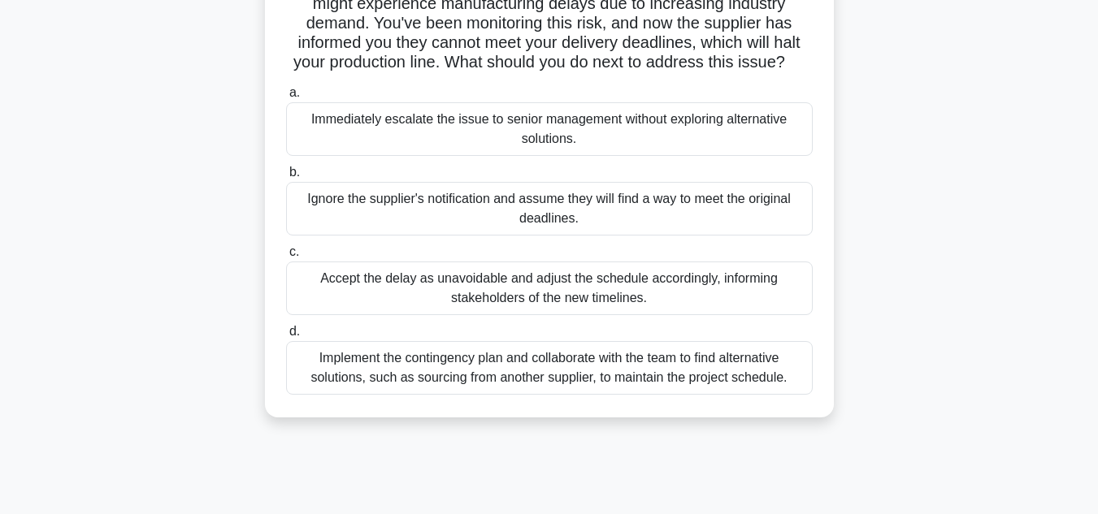
click at [648, 395] on div "Implement the contingency plan and collaborate with the team to find alternativ…" at bounding box center [549, 368] width 526 height 54
click at [286, 337] on input "d. Implement the contingency plan and collaborate with the team to find alterna…" at bounding box center [286, 332] width 0 height 11
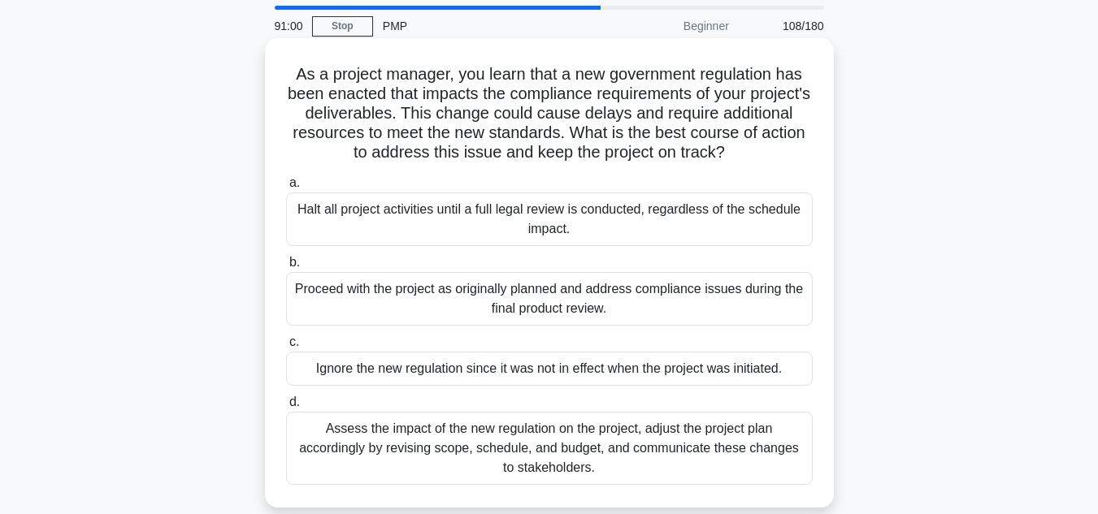
scroll to position [81, 0]
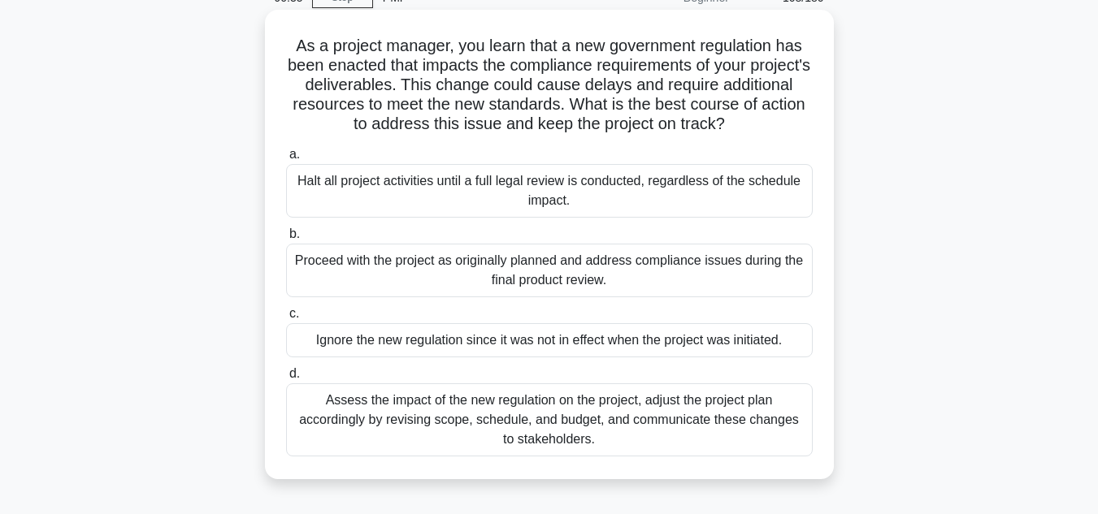
click at [562, 429] on div "Assess the impact of the new regulation on the project, adjust the project plan…" at bounding box center [549, 419] width 526 height 73
click at [286, 379] on input "d. Assess the impact of the new regulation on the project, adjust the project p…" at bounding box center [286, 374] width 0 height 11
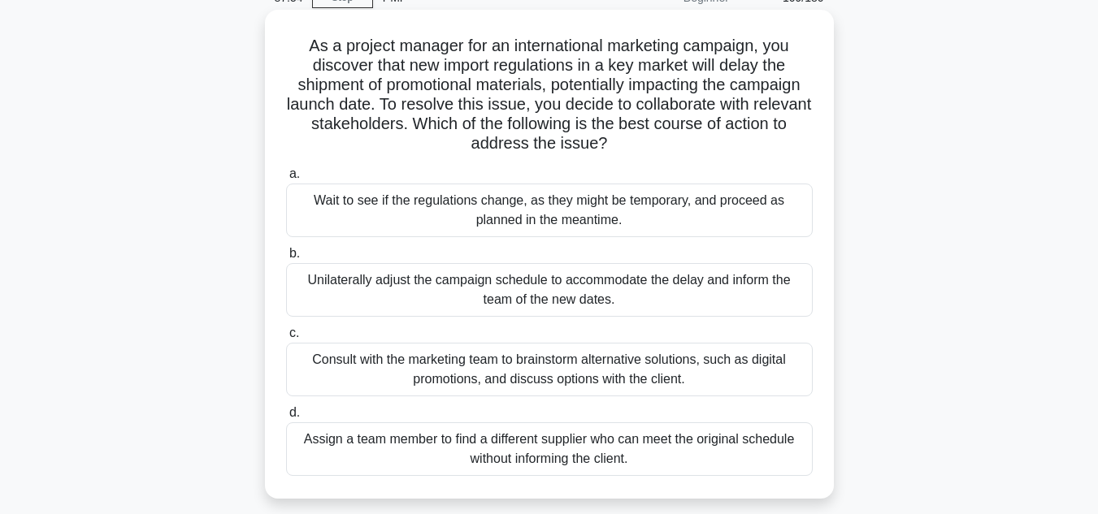
click at [550, 375] on div "Consult with the marketing team to brainstorm alternative solutions, such as di…" at bounding box center [549, 370] width 526 height 54
click at [286, 339] on input "c. Consult with the marketing team to brainstorm alternative solutions, such as…" at bounding box center [286, 333] width 0 height 11
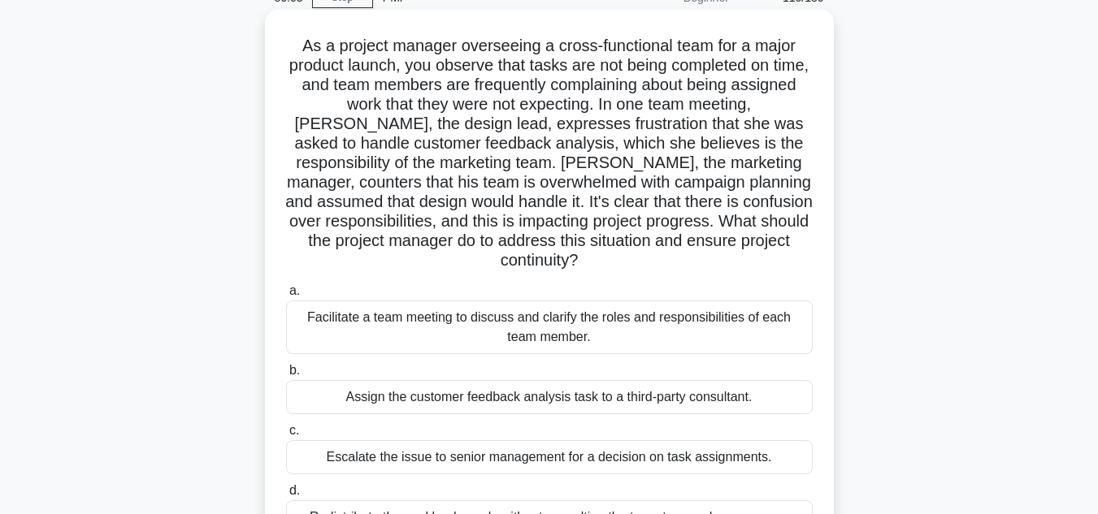
click at [578, 337] on div "Facilitate a team meeting to discuss and clarify the roles and responsibilities…" at bounding box center [549, 328] width 526 height 54
click at [286, 297] on input "a. Facilitate a team meeting to discuss and clarify the roles and responsibilit…" at bounding box center [286, 291] width 0 height 11
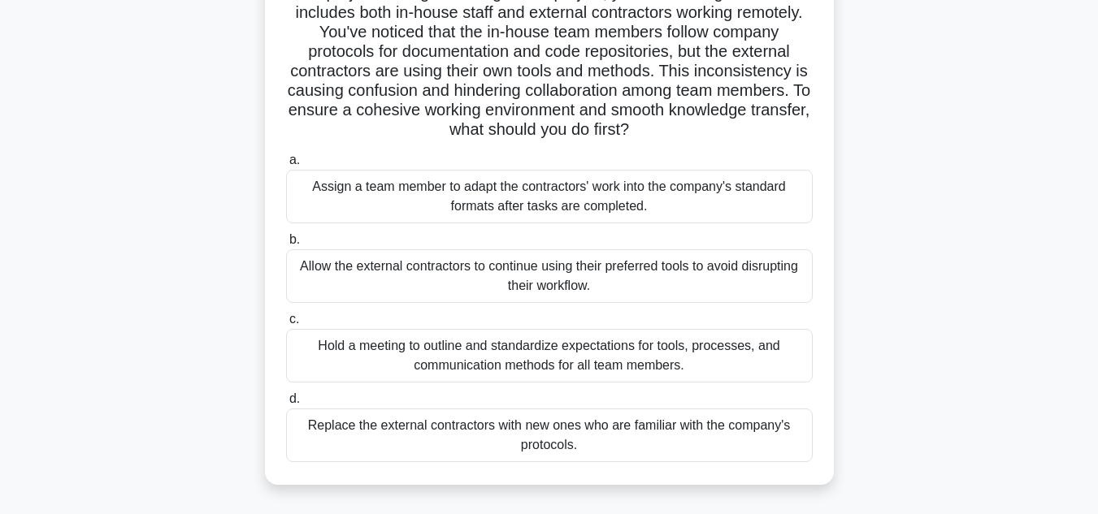
scroll to position [162, 0]
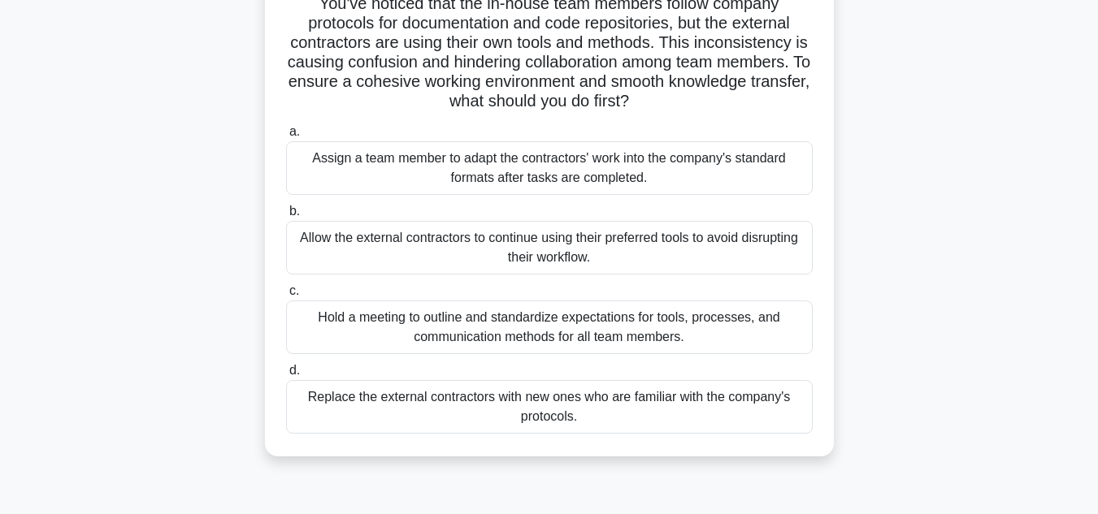
click at [588, 334] on div "Hold a meeting to outline and standardize expectations for tools, processes, an…" at bounding box center [549, 328] width 526 height 54
click at [286, 297] on input "c. Hold a meeting to outline and standardize expectations for tools, processes,…" at bounding box center [286, 291] width 0 height 11
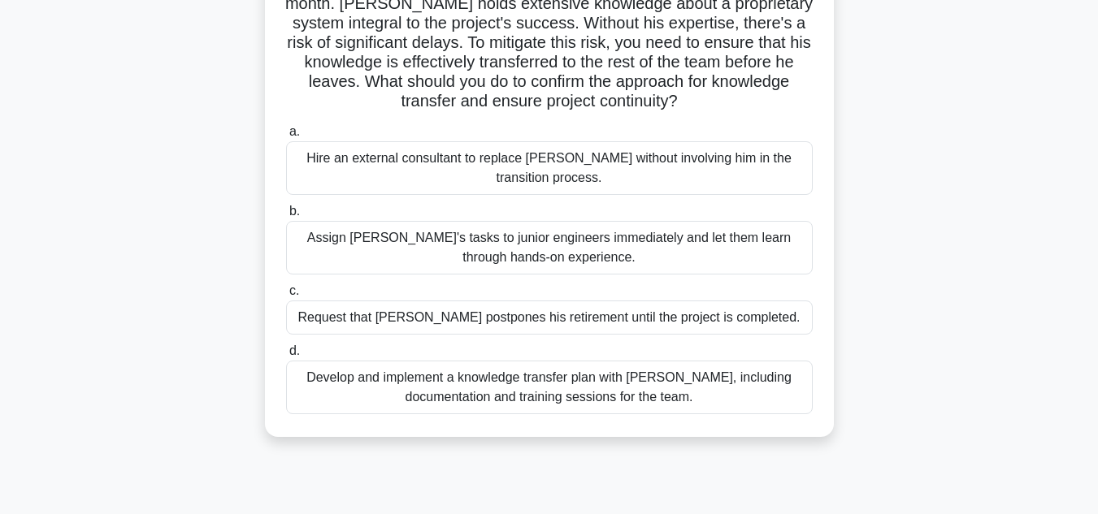
click at [531, 389] on div "Develop and implement a knowledge transfer plan with [PERSON_NAME], including d…" at bounding box center [549, 388] width 526 height 54
click at [286, 357] on input "d. Develop and implement a knowledge transfer plan with [PERSON_NAME], includin…" at bounding box center [286, 351] width 0 height 11
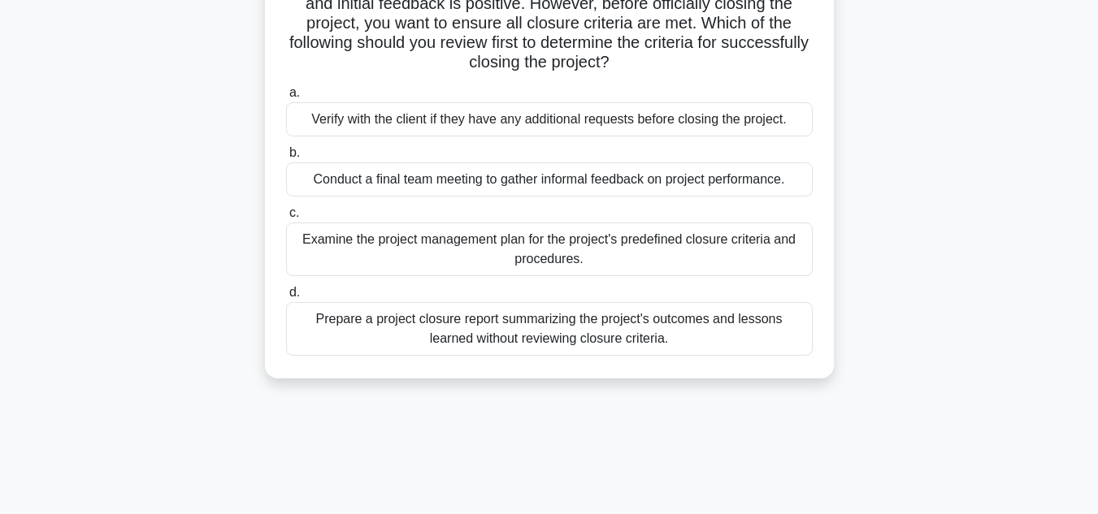
click at [644, 247] on div "Examine the project management plan for the project's predefined closure criter…" at bounding box center [549, 250] width 526 height 54
click at [286, 219] on input "c. Examine the project management plan for the project's predefined closure cri…" at bounding box center [286, 213] width 0 height 11
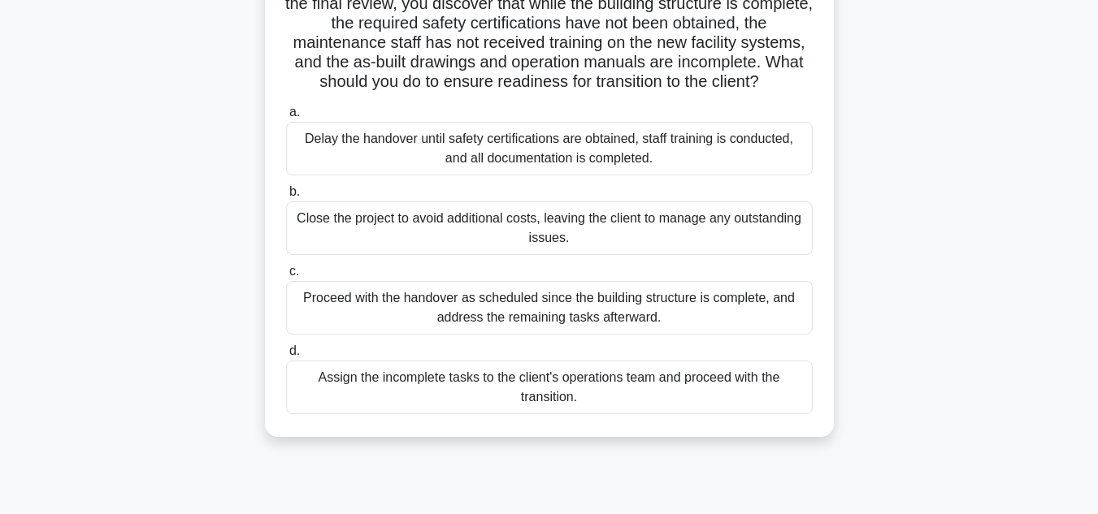
click at [522, 158] on div "Delay the handover until safety certifications are obtained, staff training is …" at bounding box center [549, 149] width 526 height 54
click at [286, 118] on input "a. Delay the handover until safety certifications are obtained, staff training …" at bounding box center [286, 112] width 0 height 11
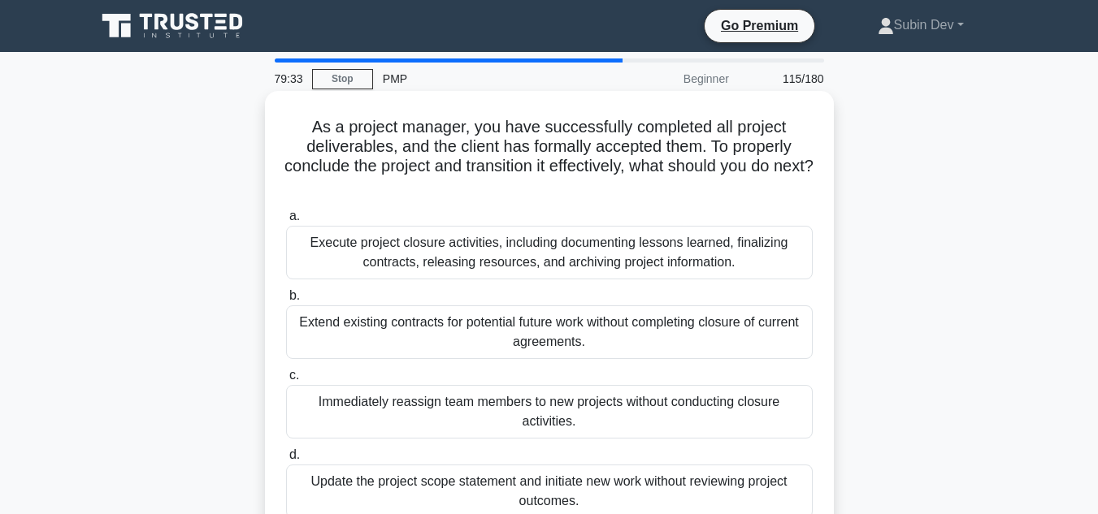
scroll to position [81, 0]
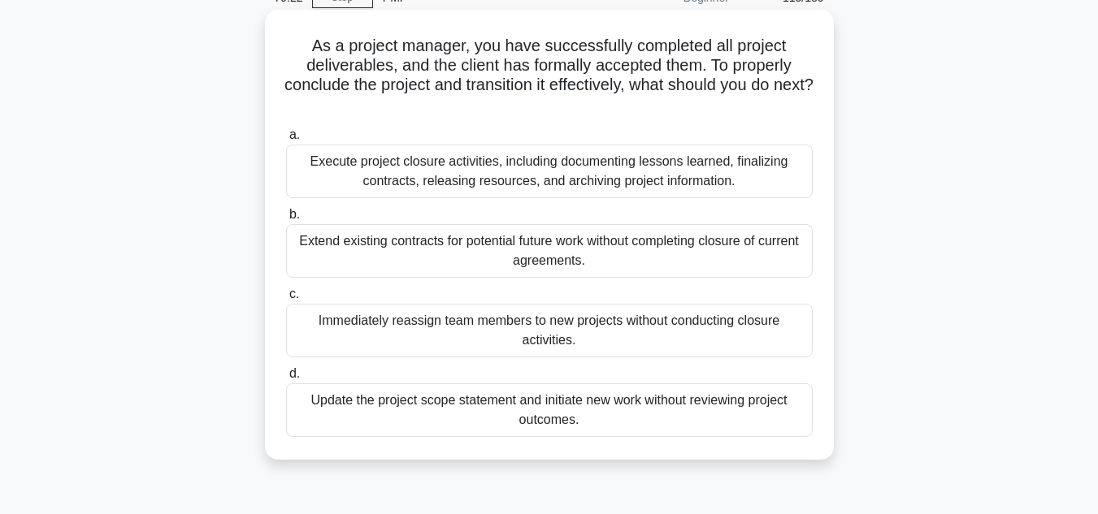
click at [543, 158] on div "Execute project closure activities, including documenting lessons learned, fina…" at bounding box center [549, 172] width 526 height 54
click at [286, 141] on input "a. Execute project closure activities, including documenting lessons learned, f…" at bounding box center [286, 135] width 0 height 11
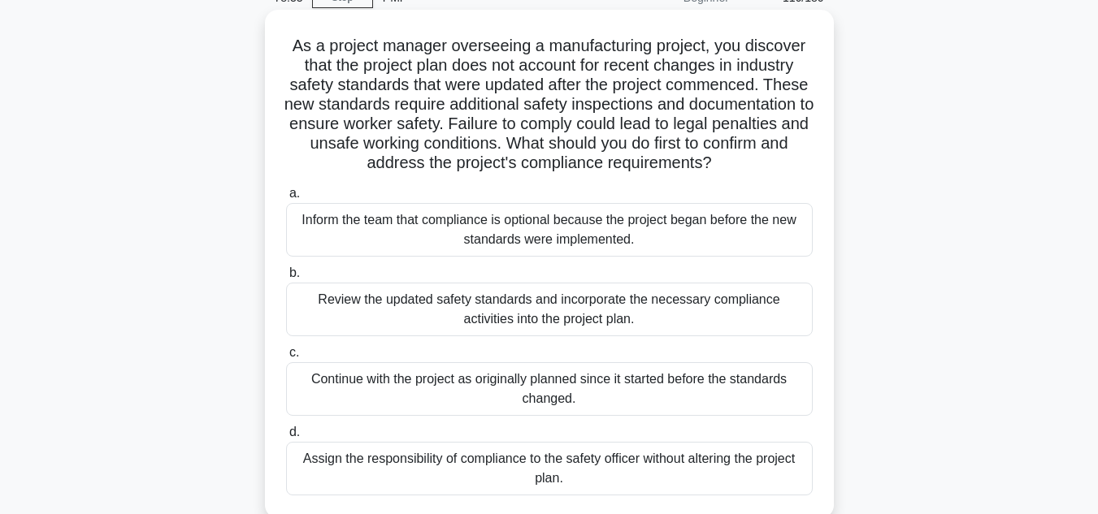
scroll to position [162, 0]
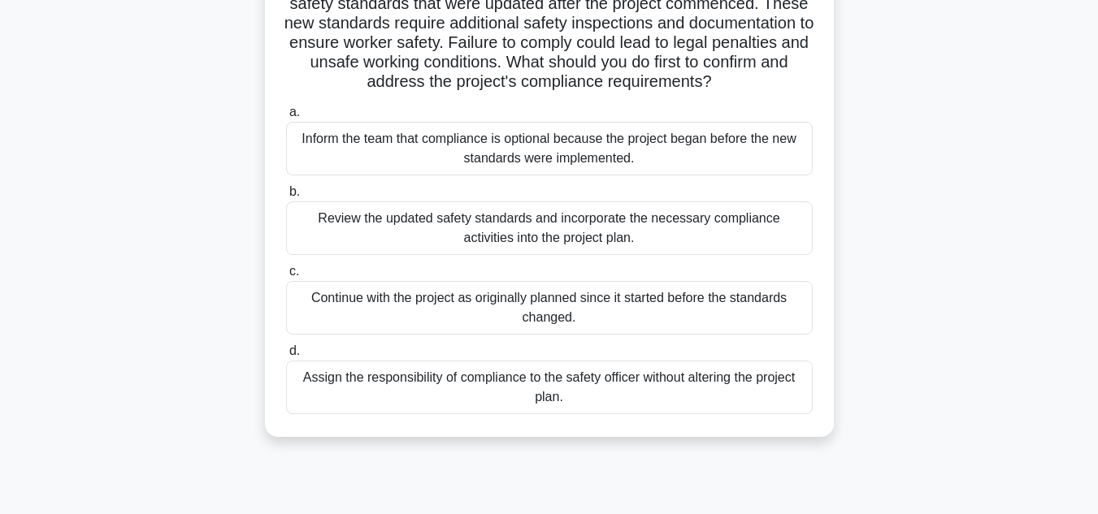
click at [609, 231] on div "Review the updated safety standards and incorporate the necessary compliance ac…" at bounding box center [549, 228] width 526 height 54
click at [286, 197] on input "b. Review the updated safety standards and incorporate the necessary compliance…" at bounding box center [286, 192] width 0 height 11
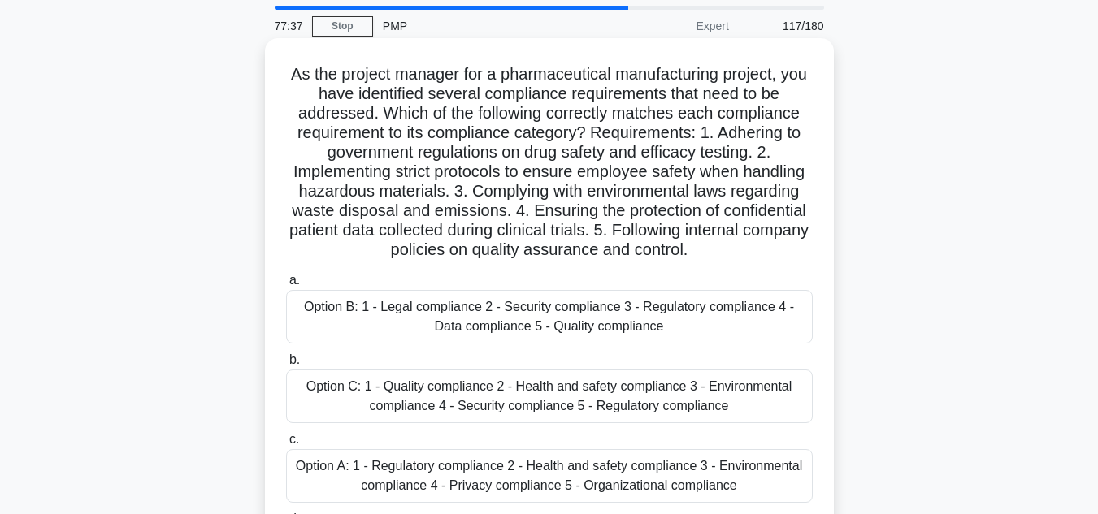
scroll to position [81, 0]
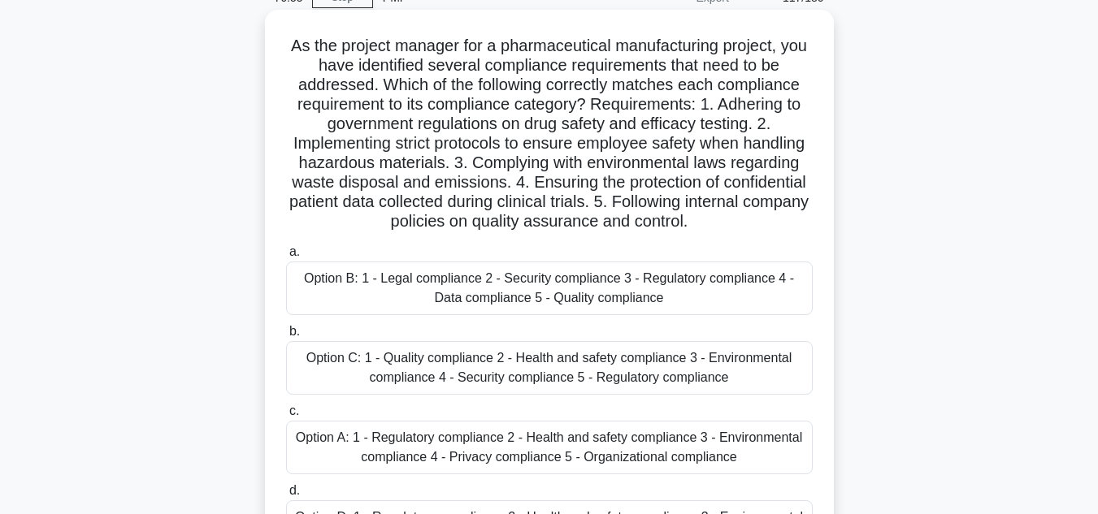
click at [603, 292] on div "Option B: 1 - Legal compliance 2 - Security compliance 3 - Regulatory complianc…" at bounding box center [549, 289] width 526 height 54
click at [286, 258] on input "a. Option B: 1 - Legal compliance 2 - Security compliance 3 - Regulatory compli…" at bounding box center [286, 252] width 0 height 11
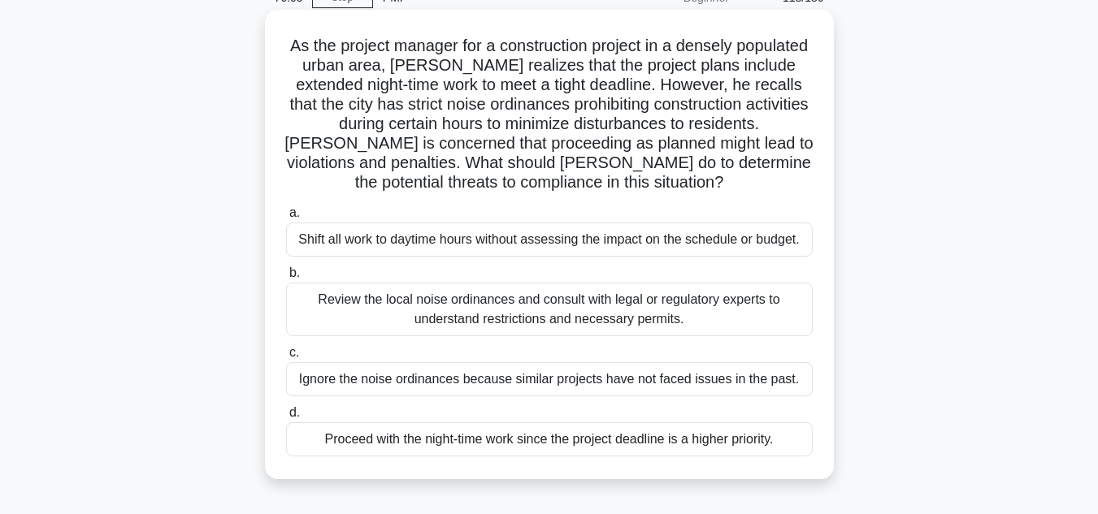
click at [635, 315] on div "Review the local noise ordinances and consult with legal or regulatory experts …" at bounding box center [549, 310] width 526 height 54
click at [286, 279] on input "b. Review the local noise ordinances and consult with legal or regulatory exper…" at bounding box center [286, 273] width 0 height 11
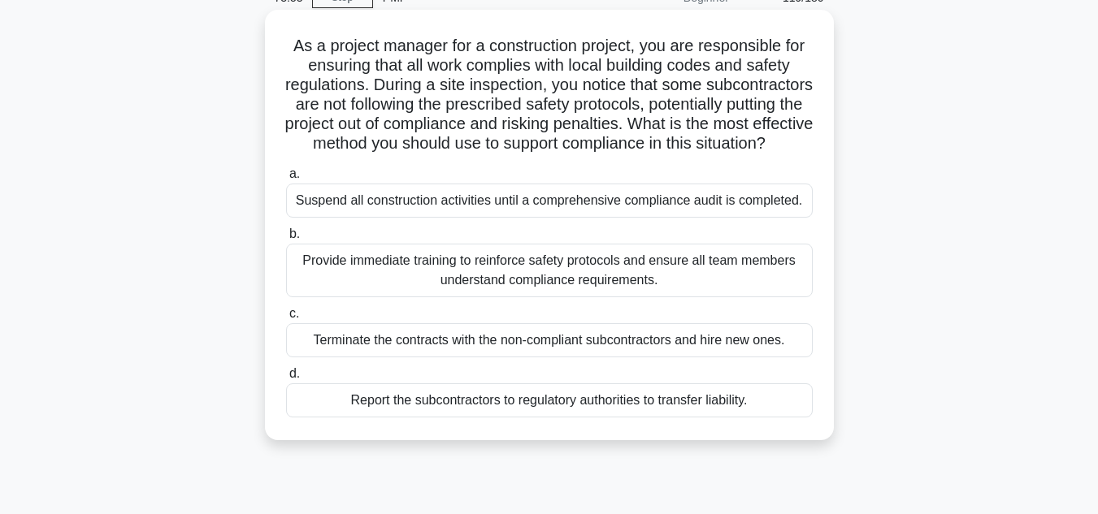
click at [686, 289] on div "Provide immediate training to reinforce safety protocols and ensure all team me…" at bounding box center [549, 271] width 526 height 54
click at [286, 240] on input "b. Provide immediate training to reinforce safety protocols and ensure all team…" at bounding box center [286, 234] width 0 height 11
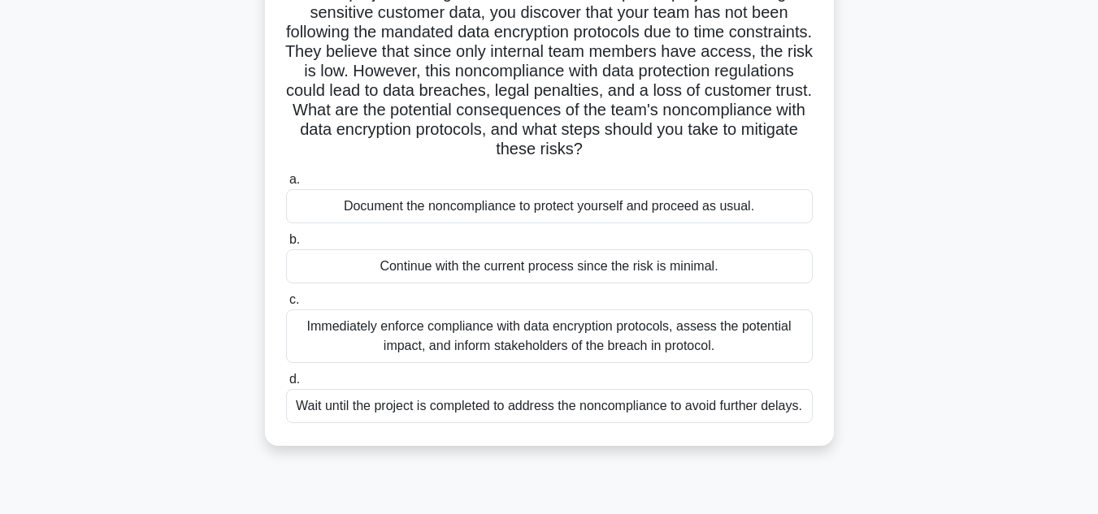
scroll to position [162, 0]
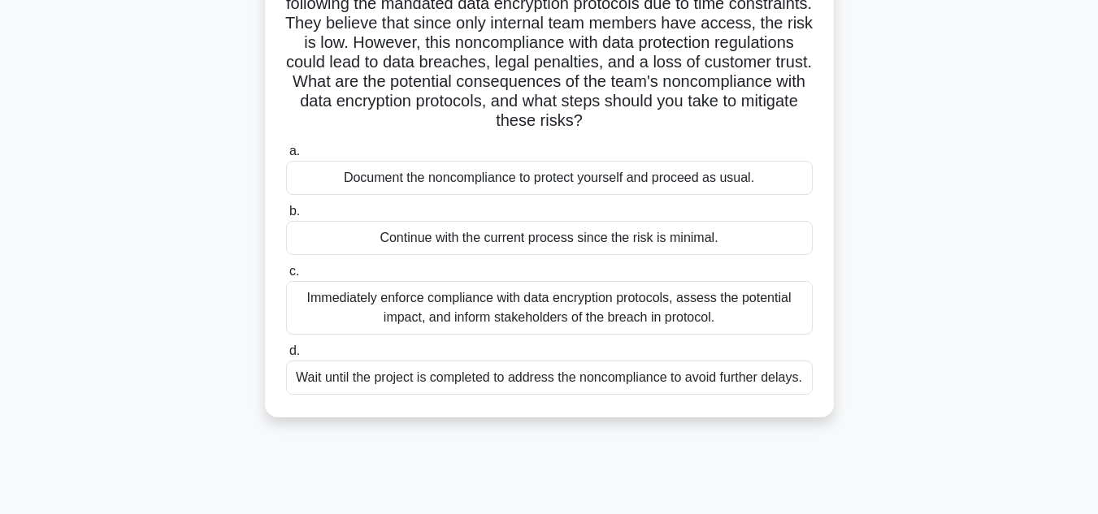
click at [541, 309] on div "Immediately enforce compliance with data encryption protocols, assess the poten…" at bounding box center [549, 308] width 526 height 54
click at [286, 277] on input "c. Immediately enforce compliance with data encryption protocols, assess the po…" at bounding box center [286, 271] width 0 height 11
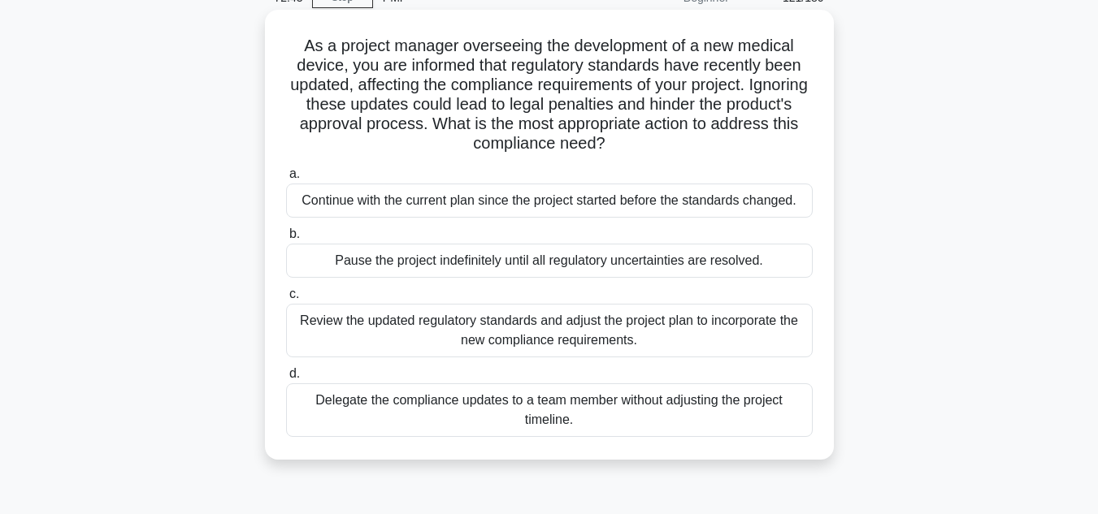
scroll to position [0, 0]
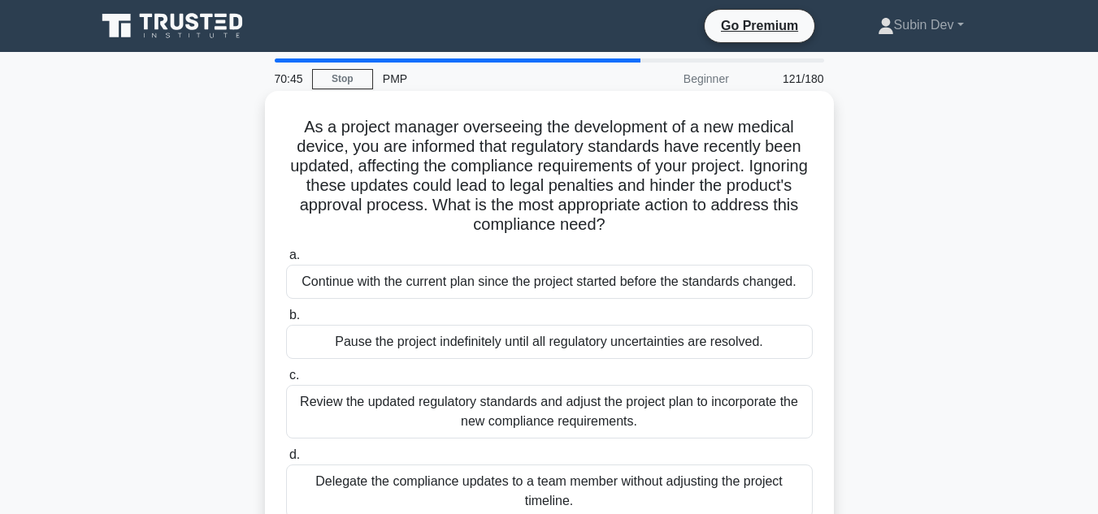
click at [549, 418] on div "Review the updated regulatory standards and adjust the project plan to incorpor…" at bounding box center [549, 412] width 526 height 54
click at [286, 381] on input "c. Review the updated regulatory standards and adjust the project plan to incor…" at bounding box center [286, 375] width 0 height 11
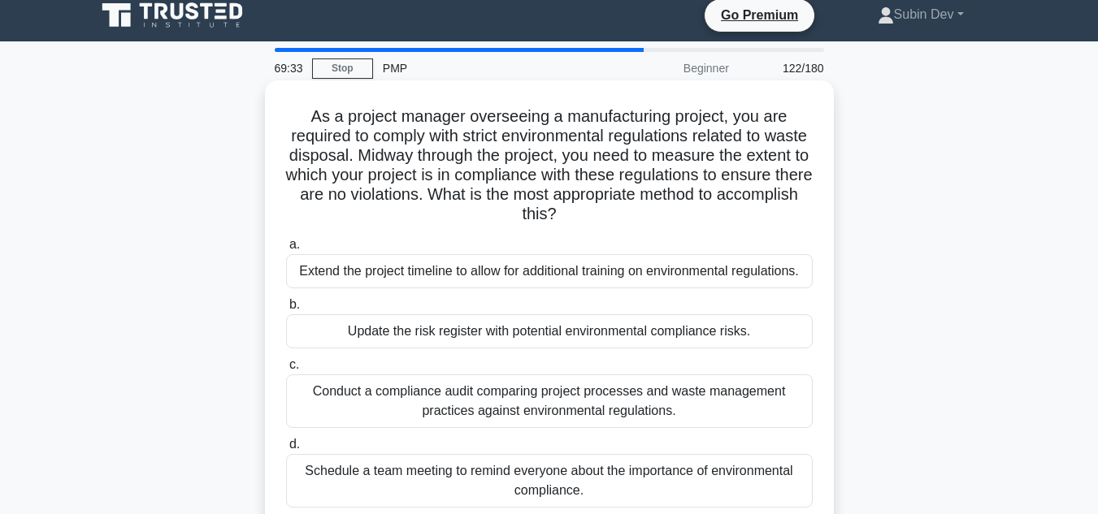
scroll to position [81, 0]
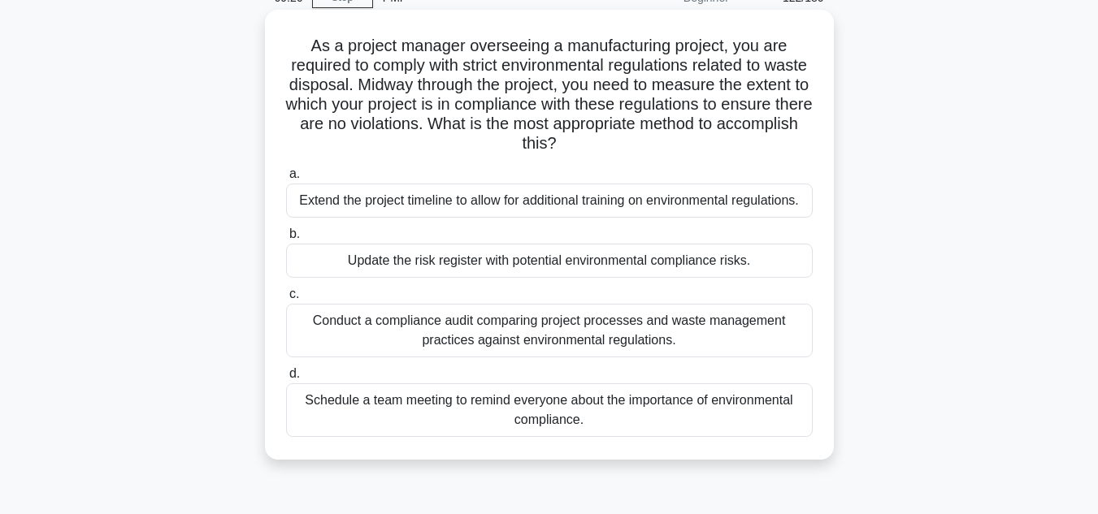
click at [675, 340] on div "Conduct a compliance audit comparing project processes and waste management pra…" at bounding box center [549, 331] width 526 height 54
click at [286, 300] on input "c. Conduct a compliance audit comparing project processes and waste management …" at bounding box center [286, 294] width 0 height 11
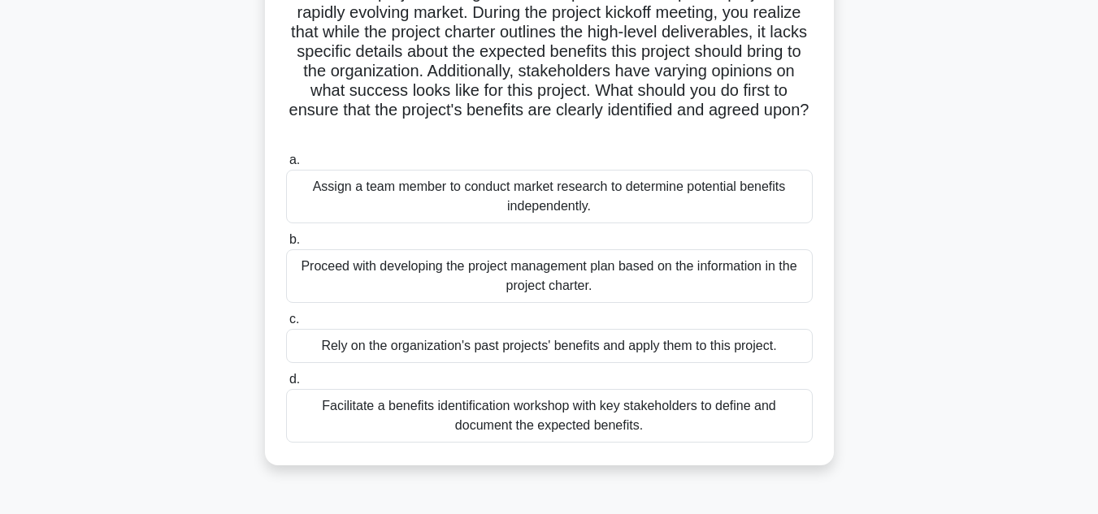
scroll to position [162, 0]
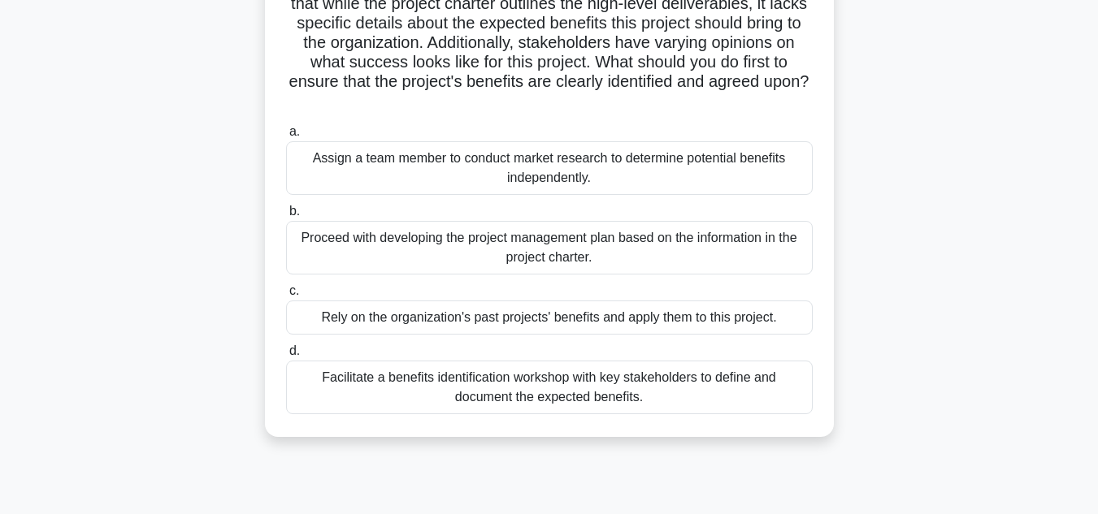
click at [631, 402] on div "Facilitate a benefits identification workshop with key stakeholders to define a…" at bounding box center [549, 388] width 526 height 54
click at [286, 357] on input "d. Facilitate a benefits identification workshop with key stakeholders to defin…" at bounding box center [286, 351] width 0 height 11
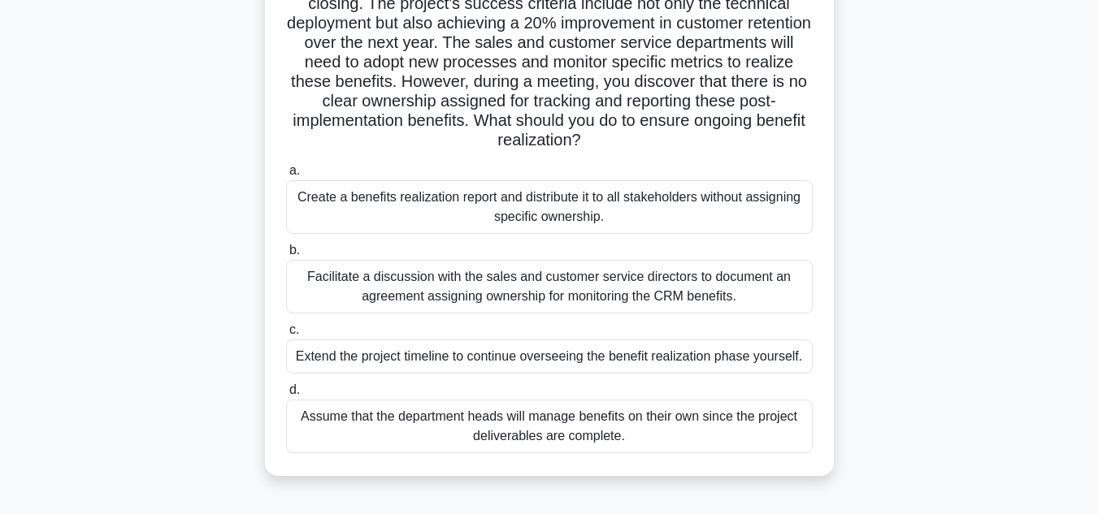
click at [529, 296] on div "Facilitate a discussion with the sales and customer service directors to docume…" at bounding box center [549, 287] width 526 height 54
click at [286, 256] on input "b. Facilitate a discussion with the sales and customer service directors to doc…" at bounding box center [286, 250] width 0 height 11
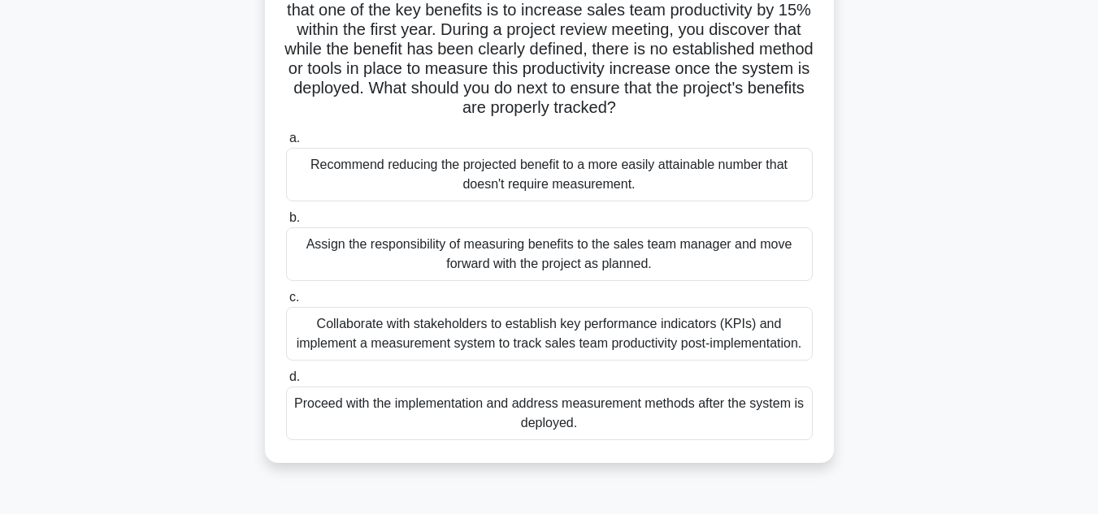
scroll to position [244, 0]
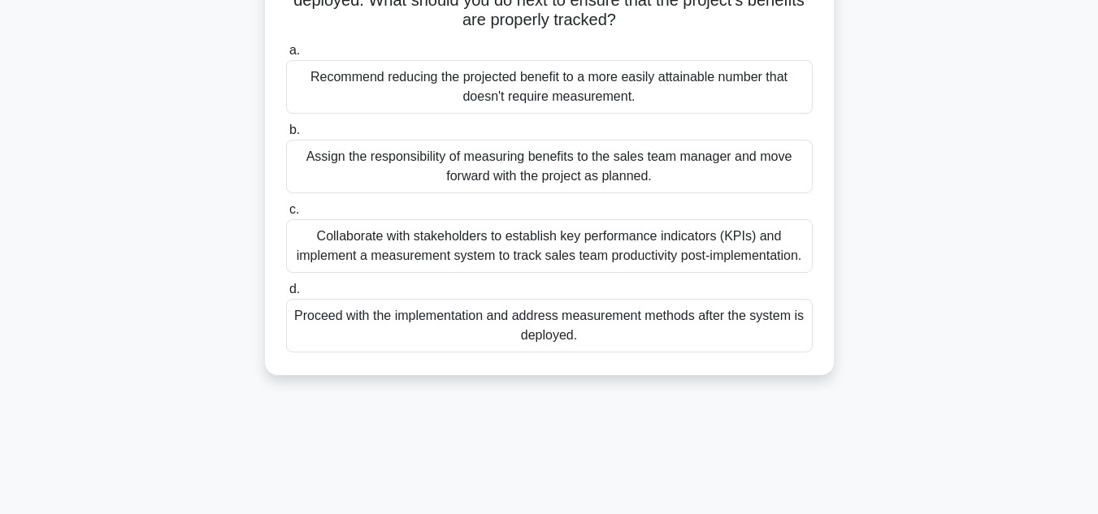
click at [483, 254] on div "Collaborate with stakeholders to establish key performance indicators (KPIs) an…" at bounding box center [549, 246] width 526 height 54
click at [286, 215] on input "c. Collaborate with stakeholders to establish key performance indicators (KPIs)…" at bounding box center [286, 210] width 0 height 11
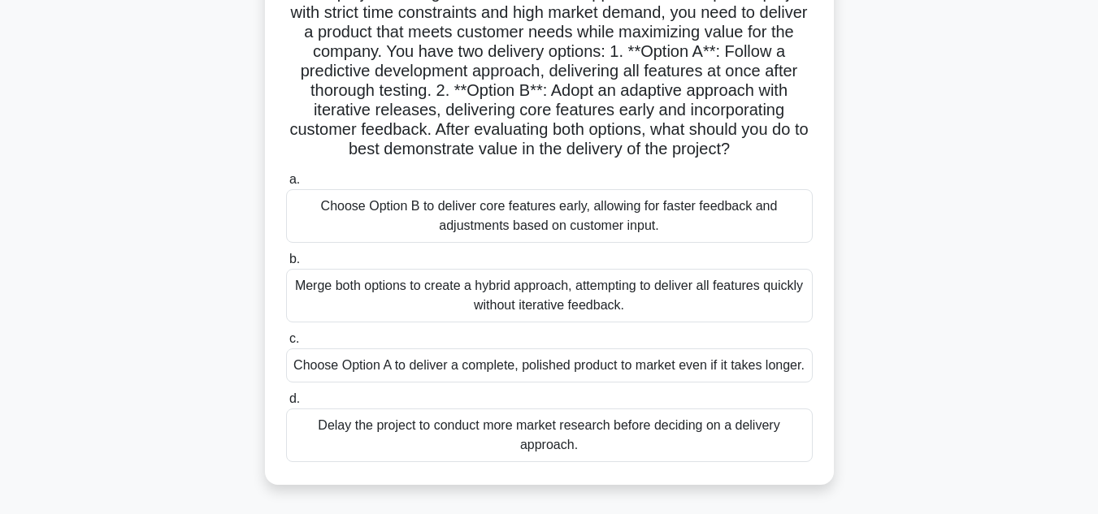
scroll to position [162, 0]
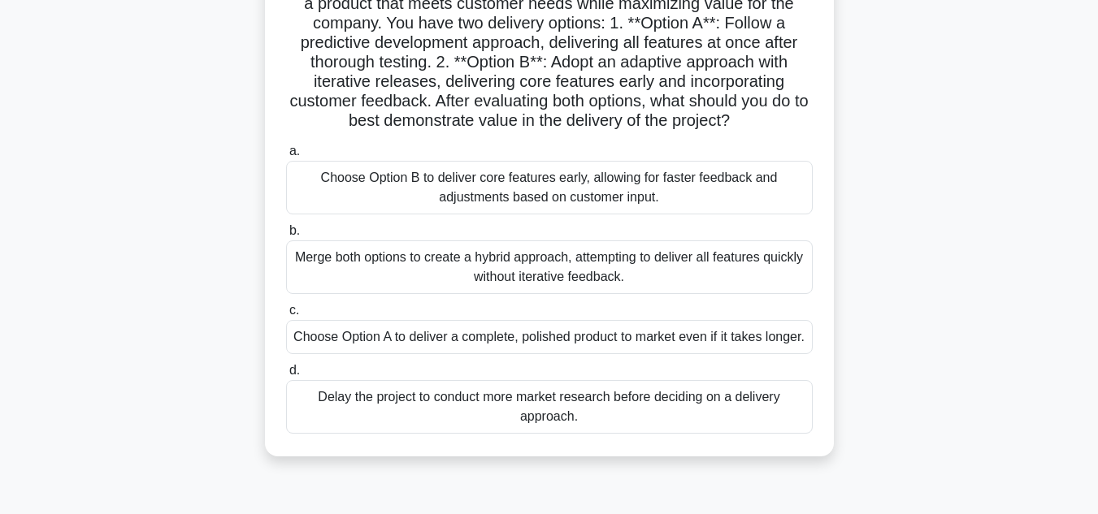
click at [709, 198] on div "Choose Option B to deliver core features early, allowing for faster feedback an…" at bounding box center [549, 188] width 526 height 54
click at [286, 157] on input "a. Choose Option B to deliver core features early, allowing for faster feedback…" at bounding box center [286, 151] width 0 height 11
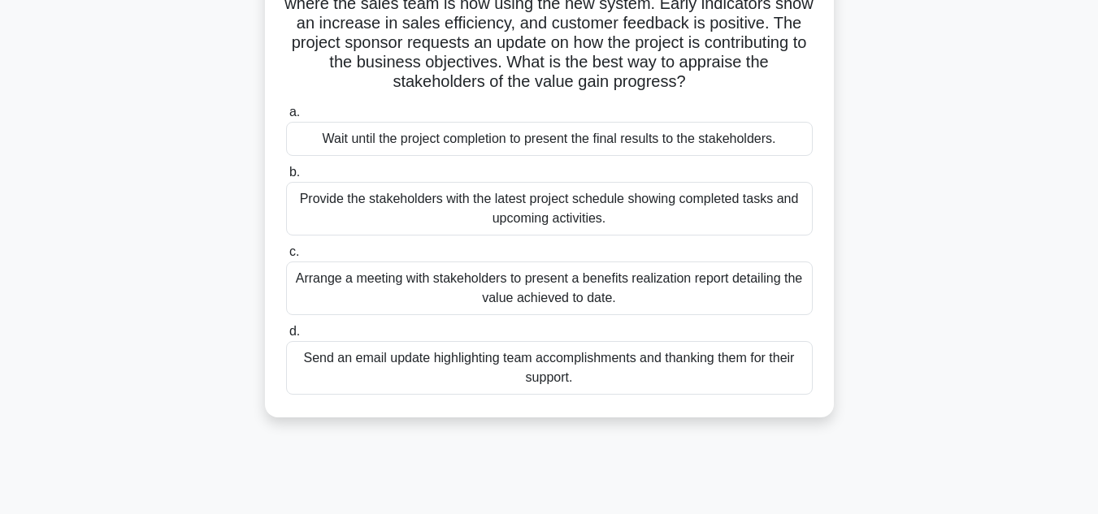
click at [552, 291] on div "Arrange a meeting with stakeholders to present a benefits realization report de…" at bounding box center [549, 289] width 526 height 54
click at [286, 258] on input "c. Arrange a meeting with stakeholders to present a benefits realization report…" at bounding box center [286, 252] width 0 height 11
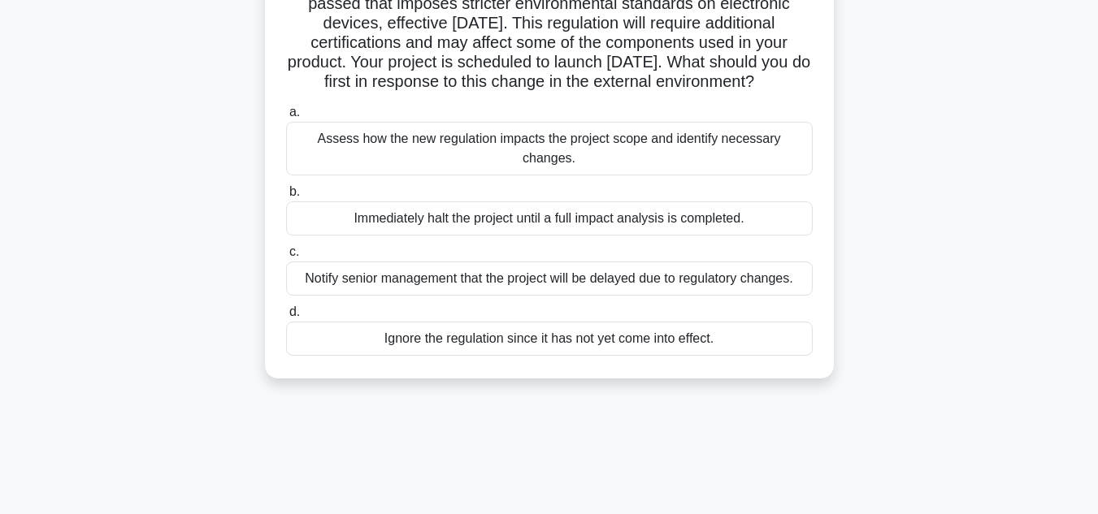
click at [610, 175] on div "Assess how the new regulation impacts the project scope and identify necessary …" at bounding box center [549, 149] width 526 height 54
click at [286, 118] on input "a. Assess how the new regulation impacts the project scope and identify necessa…" at bounding box center [286, 112] width 0 height 11
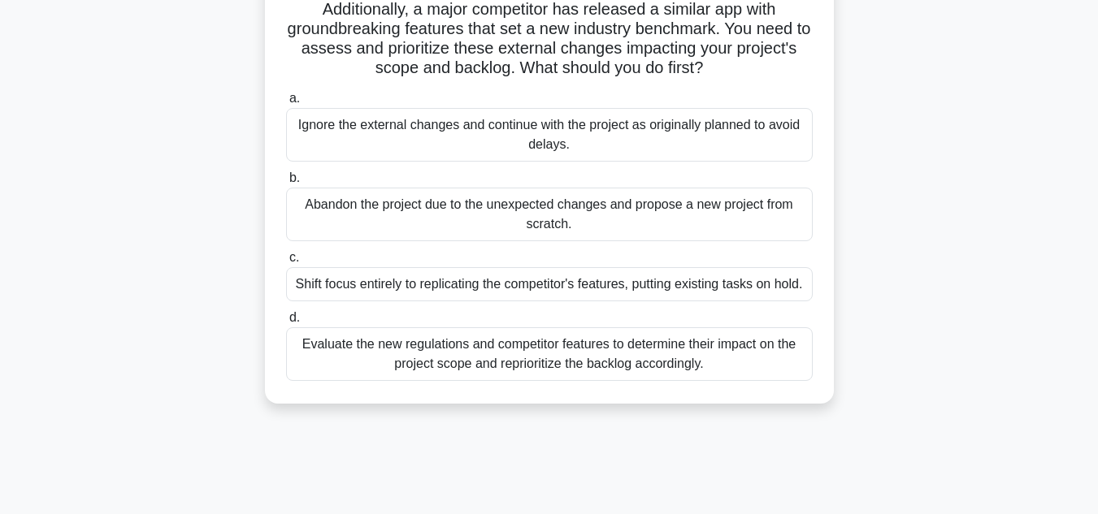
scroll to position [244, 0]
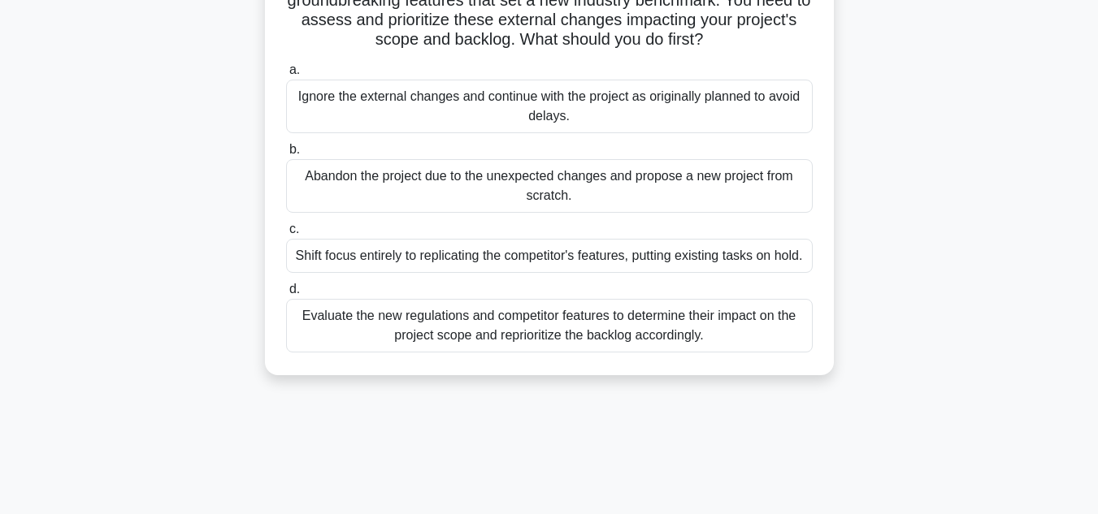
click at [589, 336] on div "Evaluate the new regulations and competitor features to determine their impact …" at bounding box center [549, 326] width 526 height 54
click at [286, 295] on input "d. Evaluate the new regulations and competitor features to determine their impa…" at bounding box center [286, 289] width 0 height 11
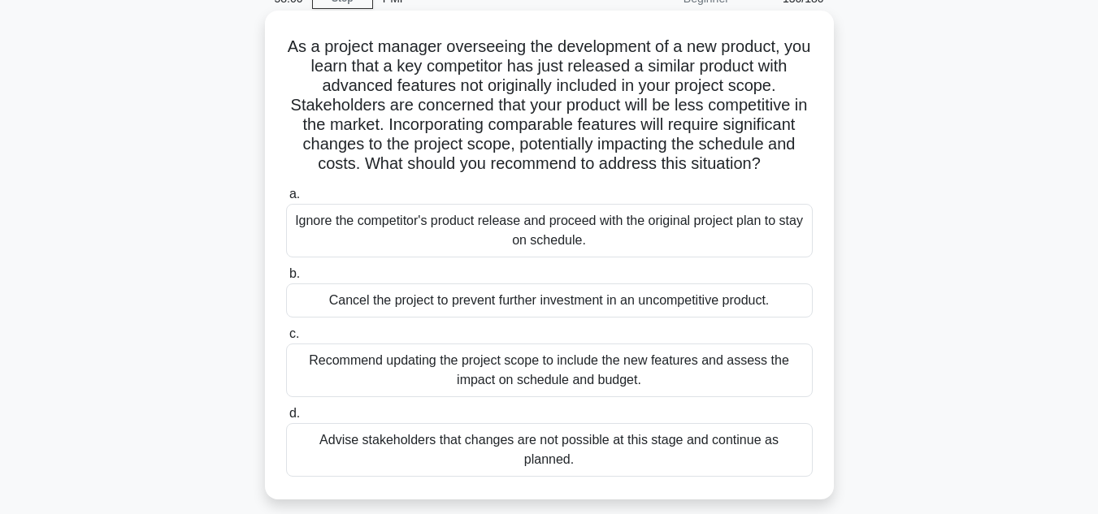
scroll to position [81, 0]
click at [612, 396] on div "Recommend updating the project scope to include the new features and assess the…" at bounding box center [549, 370] width 526 height 54
click at [286, 339] on input "c. Recommend updating the project scope to include the new features and assess …" at bounding box center [286, 333] width 0 height 11
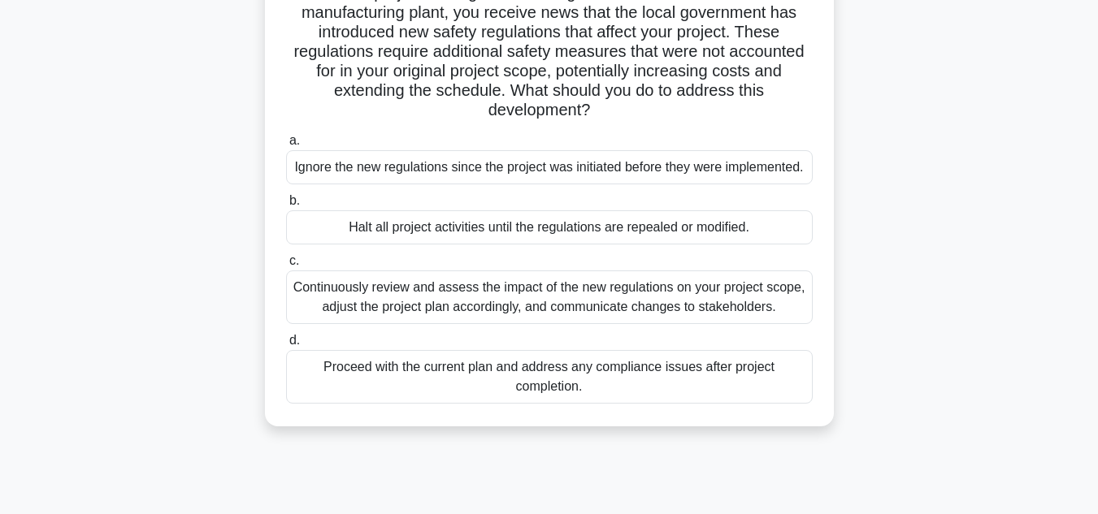
scroll to position [162, 0]
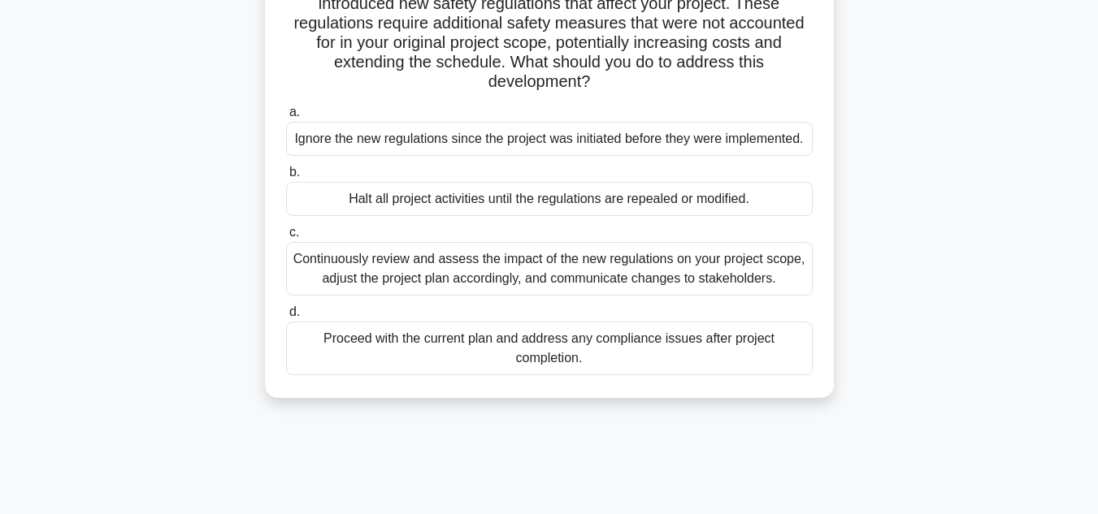
click at [582, 282] on div "Continuously review and assess the impact of the new regulations on your projec…" at bounding box center [549, 269] width 526 height 54
click at [286, 238] on input "c. Continuously review and assess the impact of the new regulations on your pro…" at bounding box center [286, 232] width 0 height 11
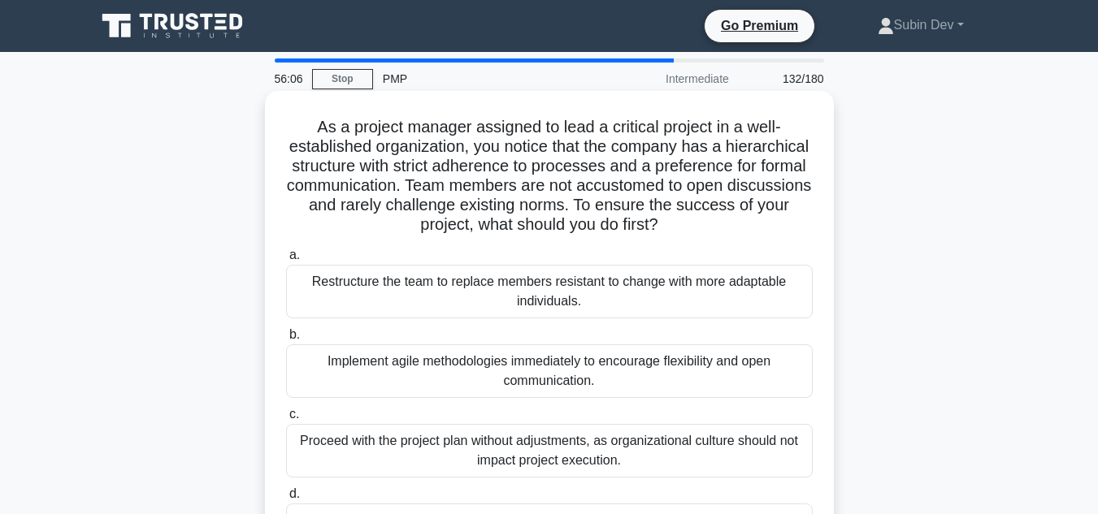
scroll to position [81, 0]
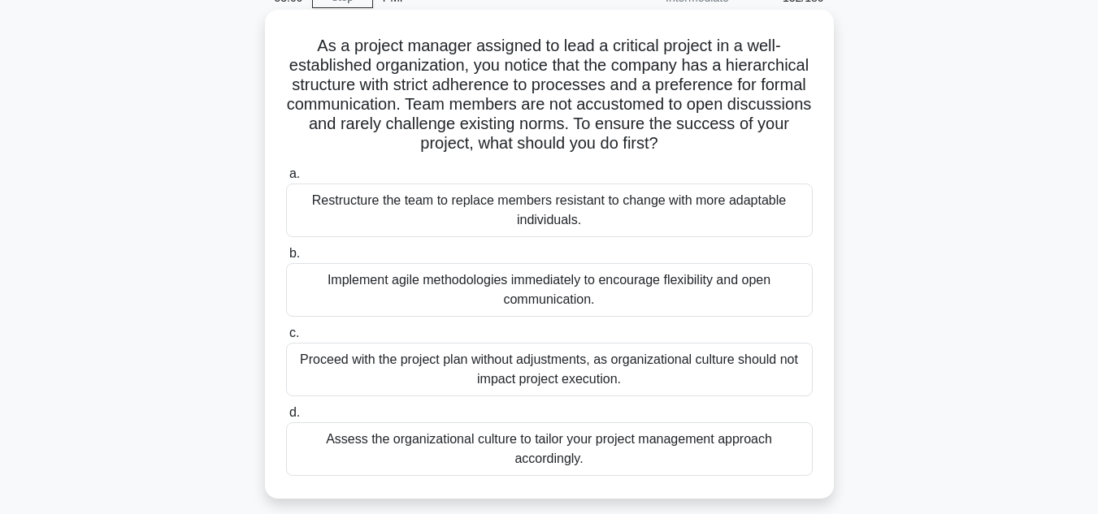
click at [517, 457] on div "Assess the organizational culture to tailor your project management approach ac…" at bounding box center [549, 449] width 526 height 54
click at [286, 418] on input "d. Assess the organizational culture to tailor your project management approach…" at bounding box center [286, 413] width 0 height 11
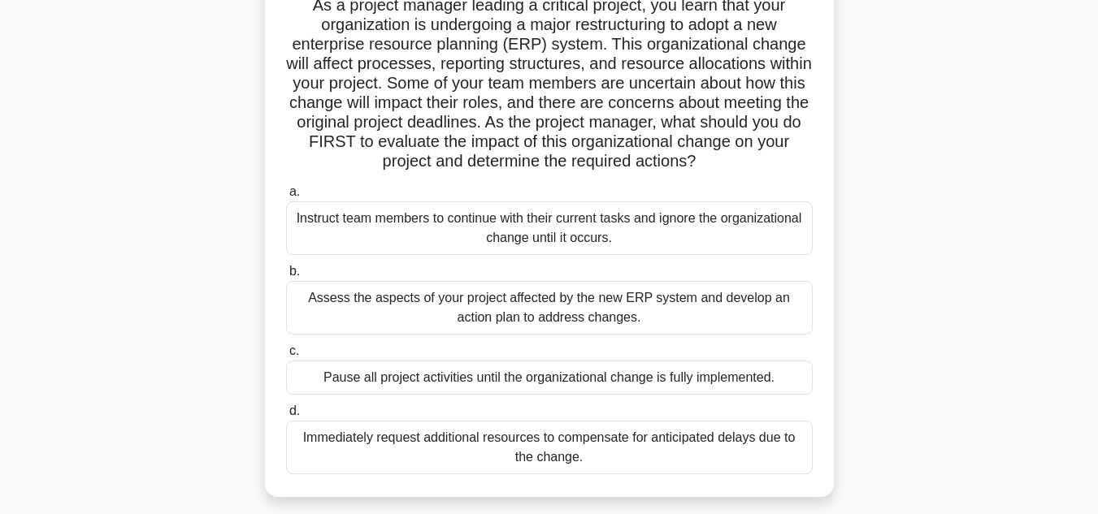
scroll to position [162, 0]
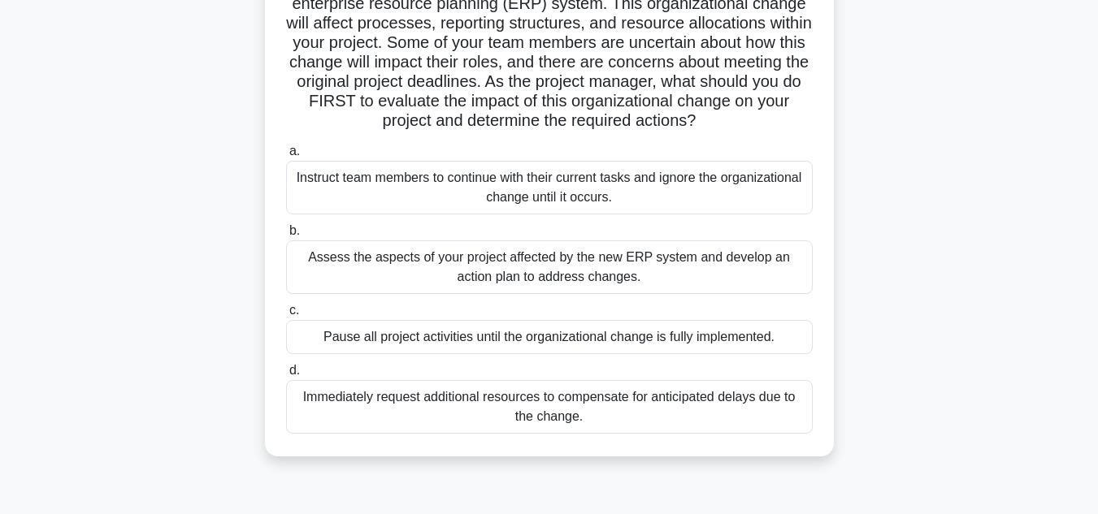
click at [609, 271] on div "Assess the aspects of your project affected by the new ERP system and develop a…" at bounding box center [549, 267] width 526 height 54
click at [286, 236] on input "b. Assess the aspects of your project affected by the new ERP system and develo…" at bounding box center [286, 231] width 0 height 11
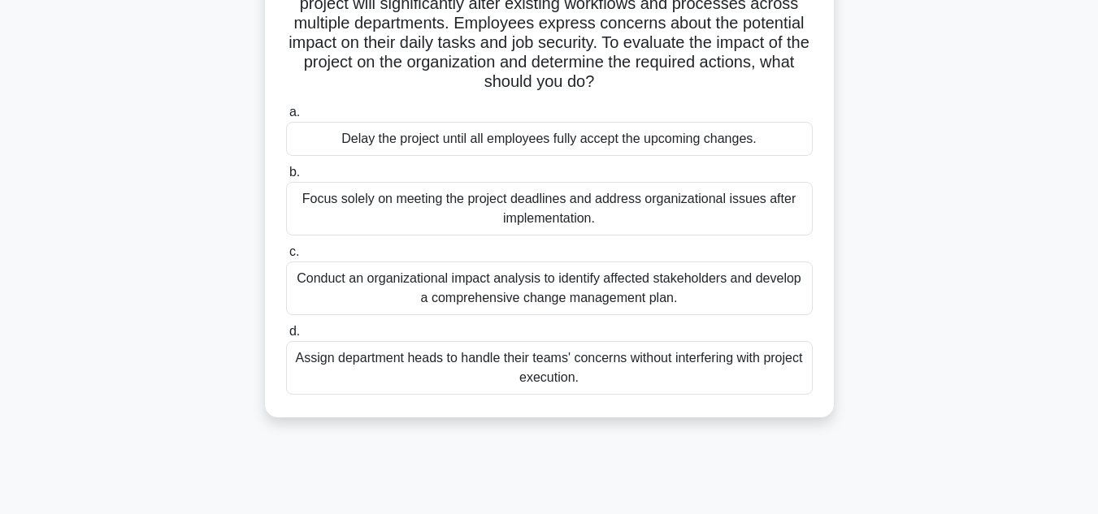
click at [638, 292] on div "Conduct an organizational impact analysis to identify affected stakeholders and…" at bounding box center [549, 289] width 526 height 54
click at [286, 258] on input "c. Conduct an organizational impact analysis to identify affected stakeholders …" at bounding box center [286, 252] width 0 height 11
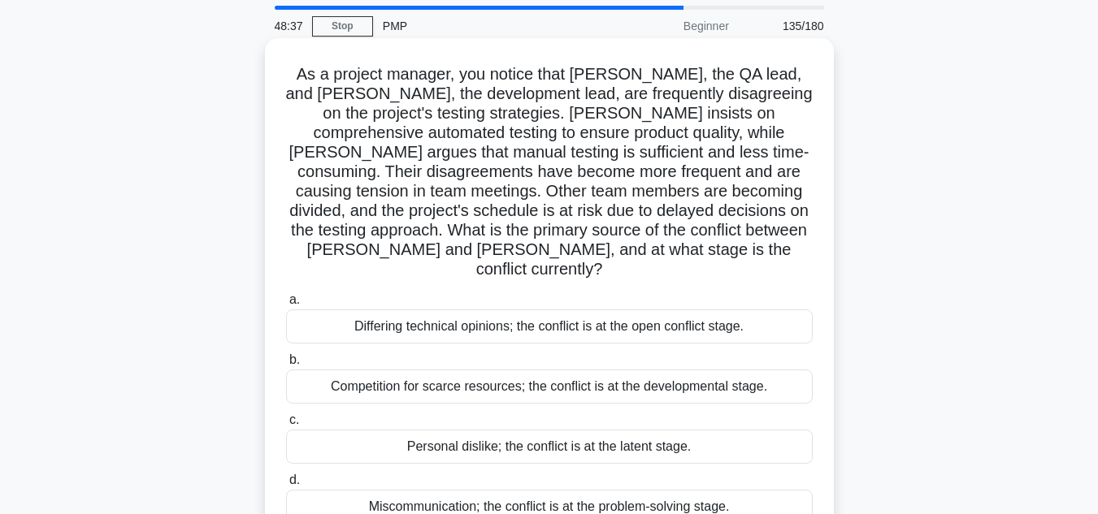
scroll to position [81, 0]
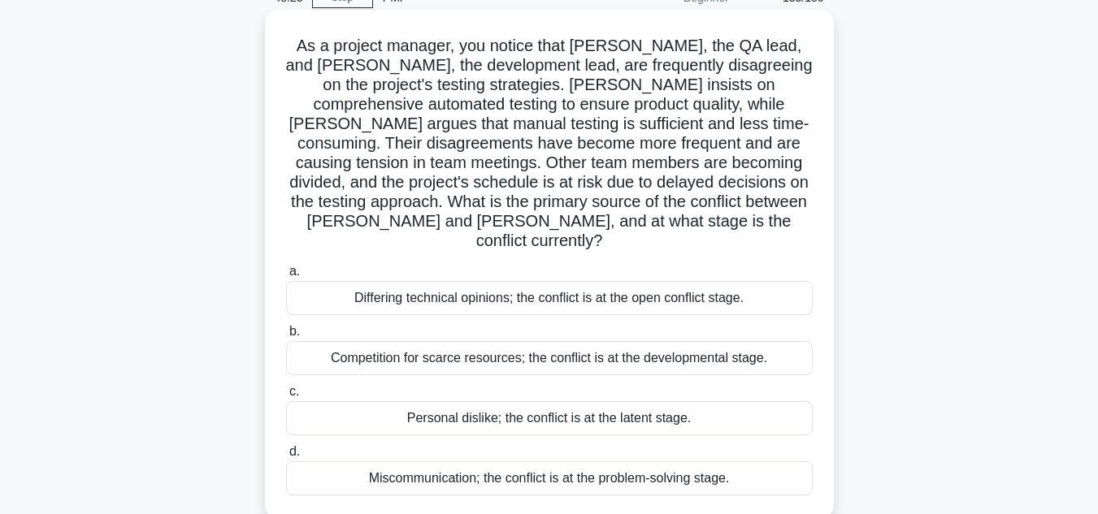
click at [650, 285] on div "Differing technical opinions; the conflict is at the open conflict stage." at bounding box center [549, 298] width 526 height 34
click at [286, 277] on input "a. Differing technical opinions; the conflict is at the open conflict stage." at bounding box center [286, 271] width 0 height 11
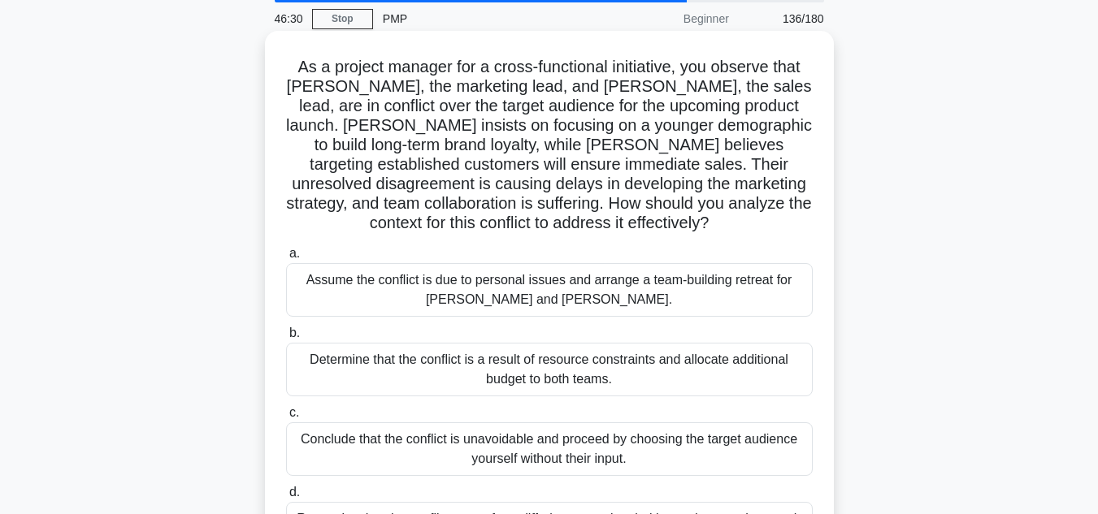
scroll to position [162, 0]
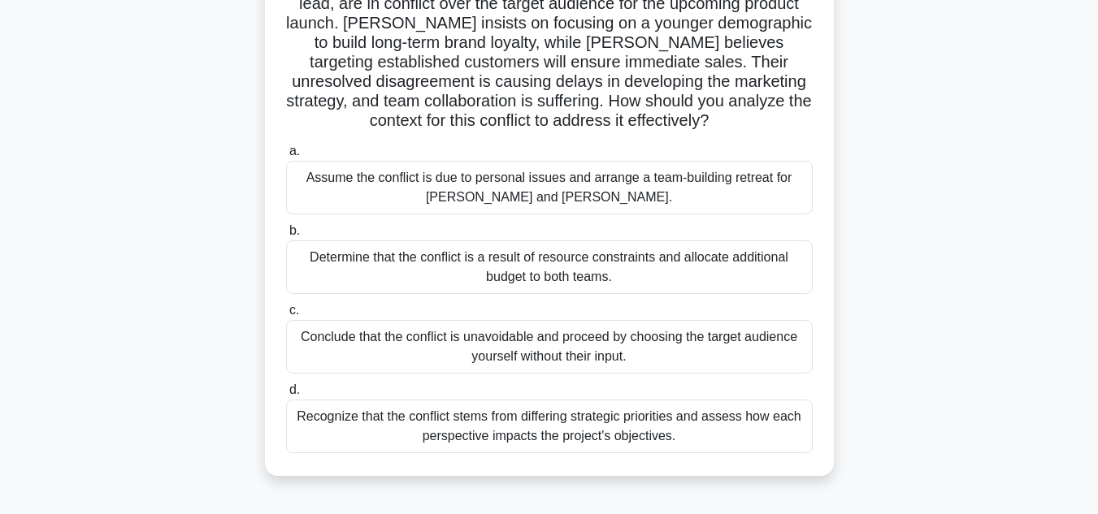
click at [629, 442] on div "Recognize that the conflict stems from differing strategic priorities and asses…" at bounding box center [549, 427] width 526 height 54
click at [286, 396] on input "d. Recognize that the conflict stems from differing strategic priorities and as…" at bounding box center [286, 390] width 0 height 11
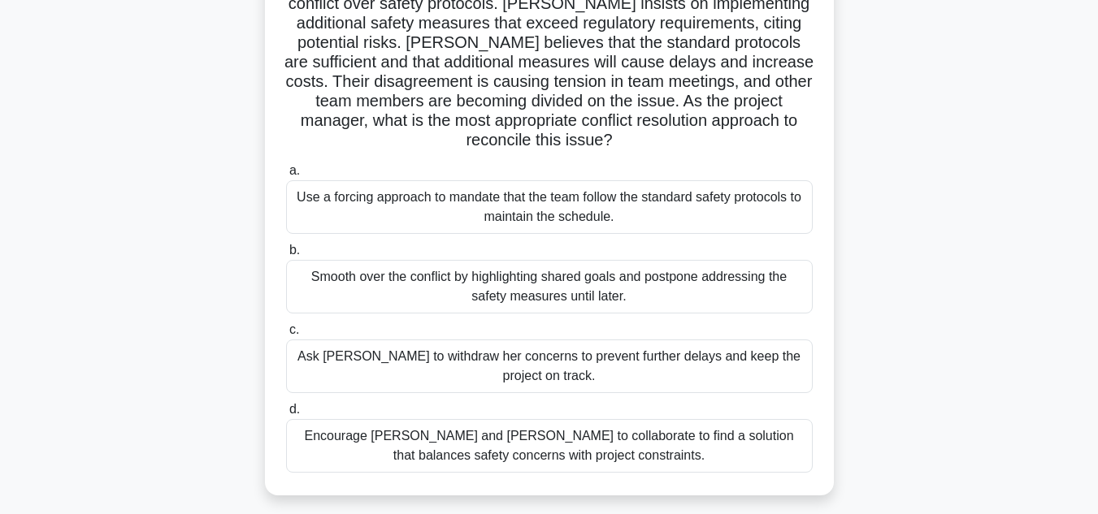
click at [596, 452] on div "Encourage [PERSON_NAME] and [PERSON_NAME] to collaborate to find a solution tha…" at bounding box center [549, 446] width 526 height 54
click at [286, 415] on input "d. Encourage [PERSON_NAME] and [PERSON_NAME] to collaborate to find a solution …" at bounding box center [286, 410] width 0 height 11
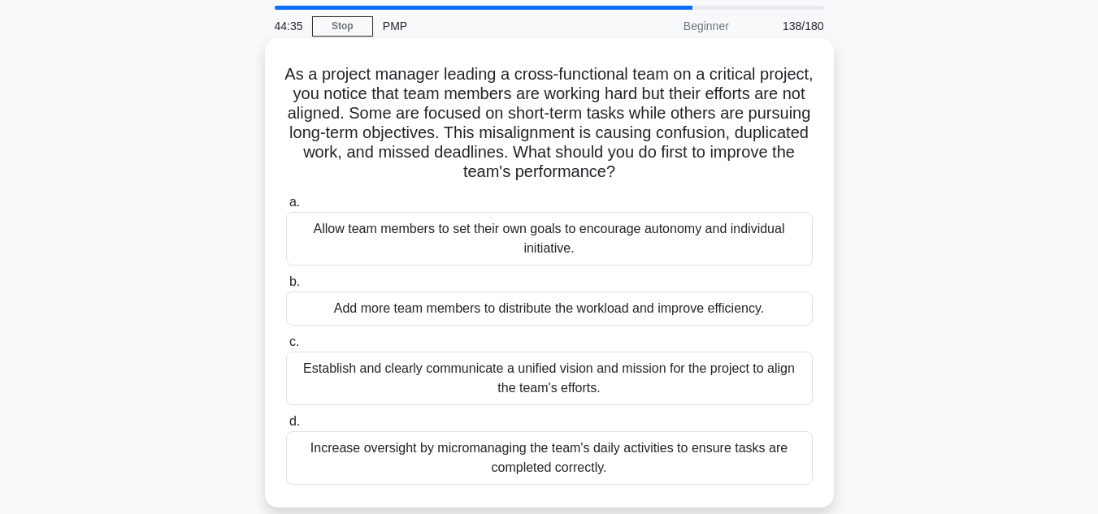
scroll to position [81, 0]
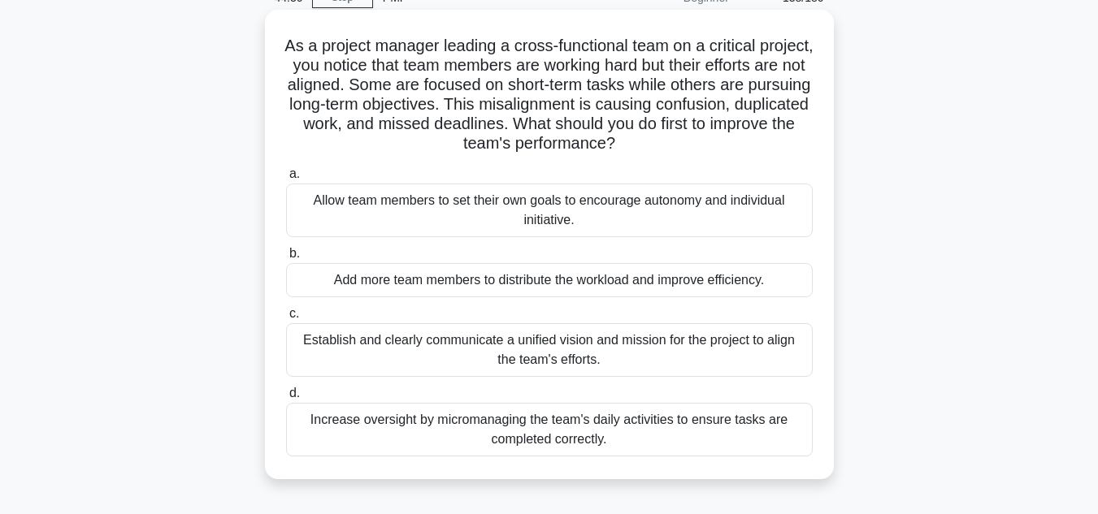
click at [586, 363] on div "Establish and clearly communicate a unified vision and mission for the project …" at bounding box center [549, 350] width 526 height 54
click at [286, 319] on input "c. Establish and clearly communicate a unified vision and mission for the proje…" at bounding box center [286, 314] width 0 height 11
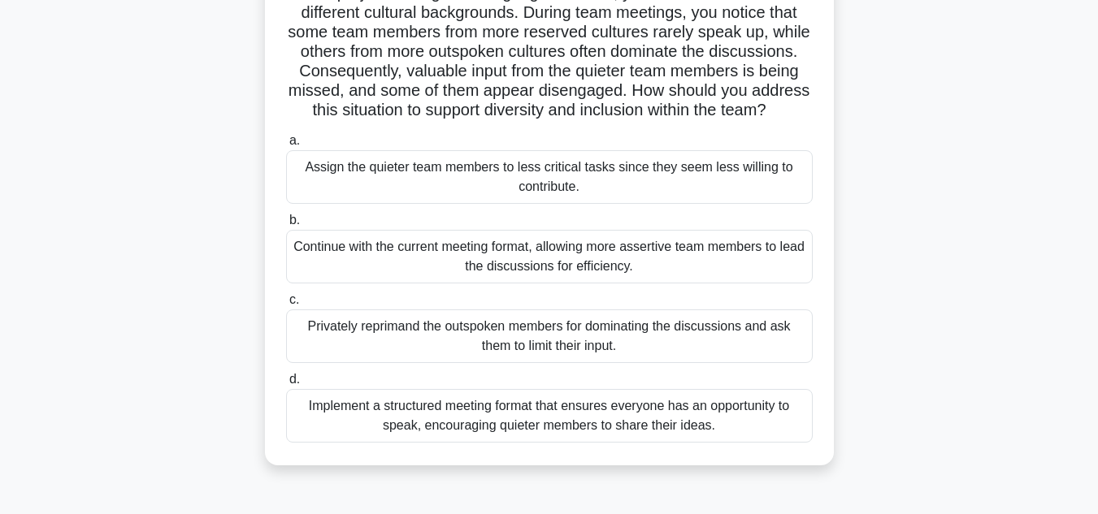
scroll to position [162, 0]
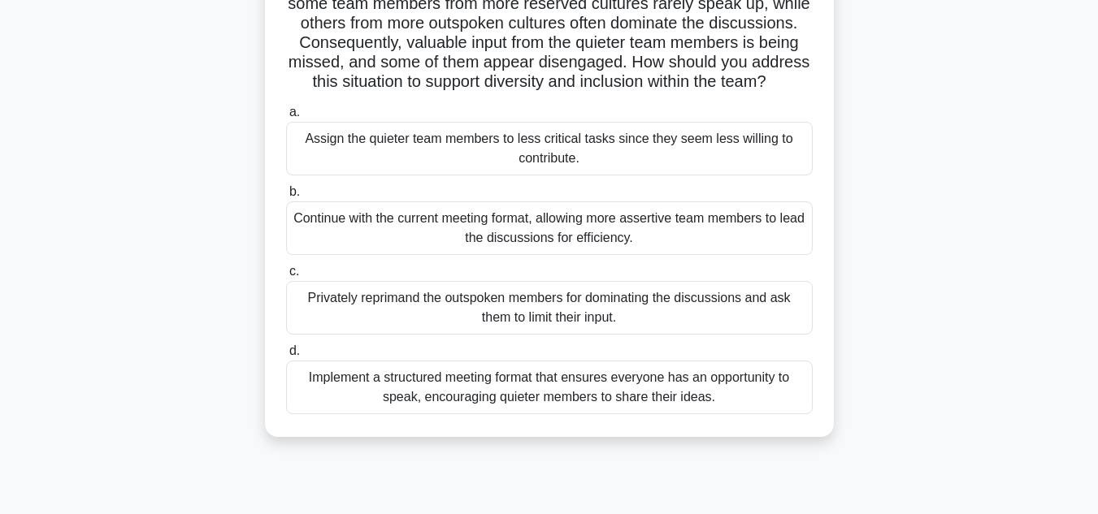
click at [613, 405] on div "Implement a structured meeting format that ensures everyone has an opportunity …" at bounding box center [549, 388] width 526 height 54
click at [286, 357] on input "d. Implement a structured meeting format that ensures everyone has an opportuni…" at bounding box center [286, 351] width 0 height 11
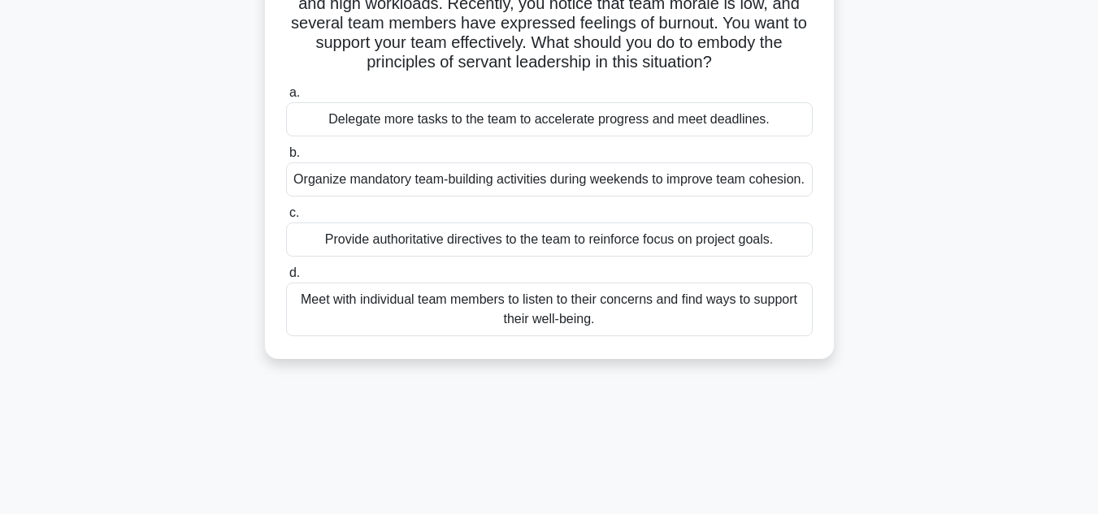
click at [593, 336] on div "Meet with individual team members to listen to their concerns and find ways to …" at bounding box center [549, 310] width 526 height 54
click at [286, 279] on input "d. Meet with individual team members to listen to their concerns and find ways …" at bounding box center [286, 273] width 0 height 11
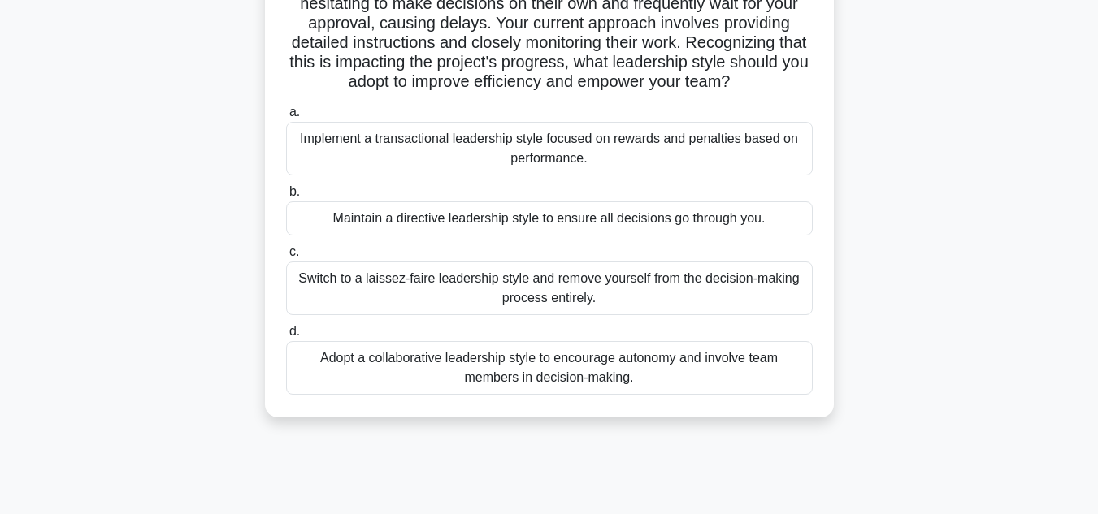
click at [609, 386] on div "Adopt a collaborative leadership style to encourage autonomy and involve team m…" at bounding box center [549, 368] width 526 height 54
click at [286, 337] on input "d. Adopt a collaborative leadership style to encourage autonomy and involve tea…" at bounding box center [286, 332] width 0 height 11
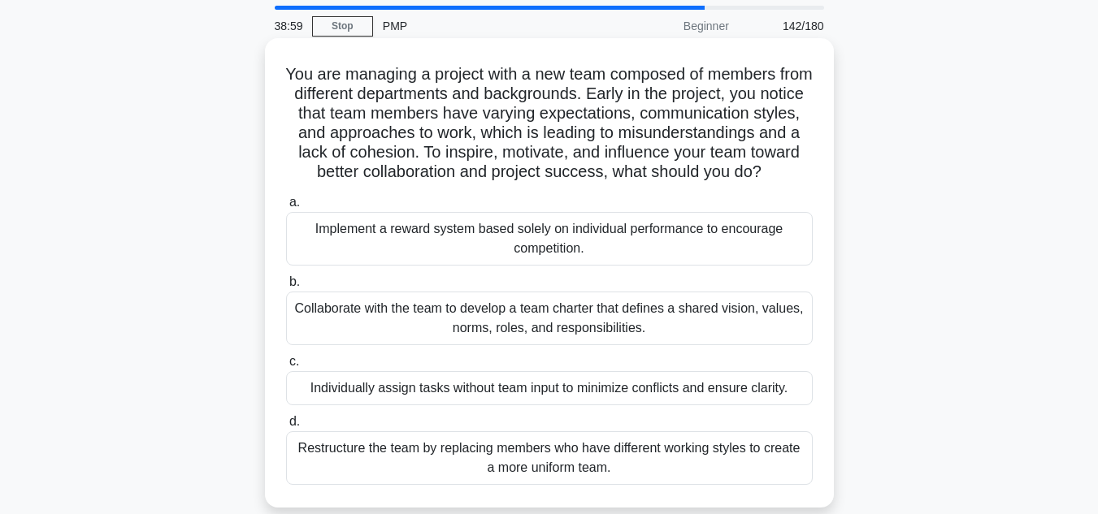
scroll to position [81, 0]
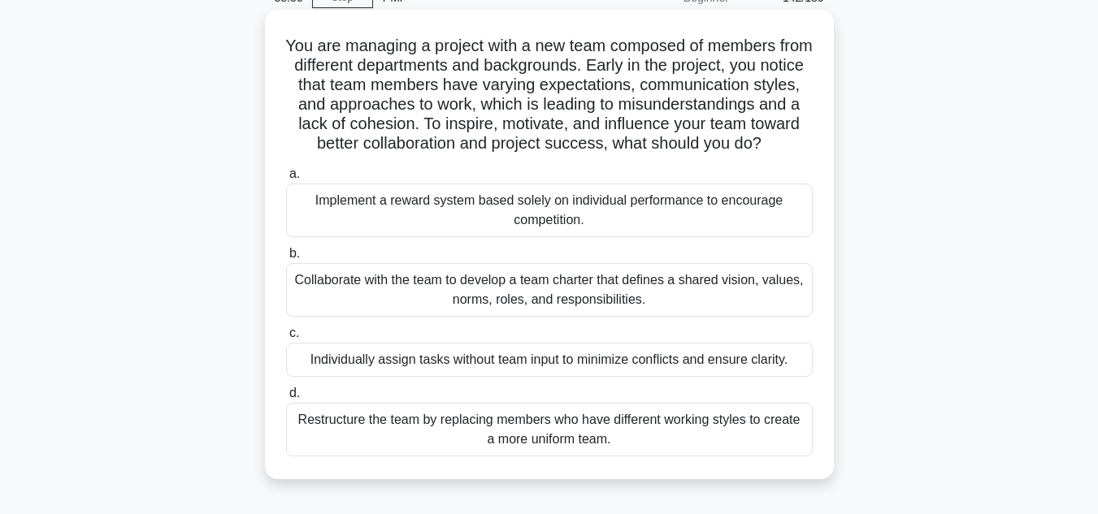
click at [594, 317] on div "Collaborate with the team to develop a team charter that defines a shared visio…" at bounding box center [549, 290] width 526 height 54
click at [286, 259] on input "b. Collaborate with the team to develop a team charter that defines a shared vi…" at bounding box center [286, 254] width 0 height 11
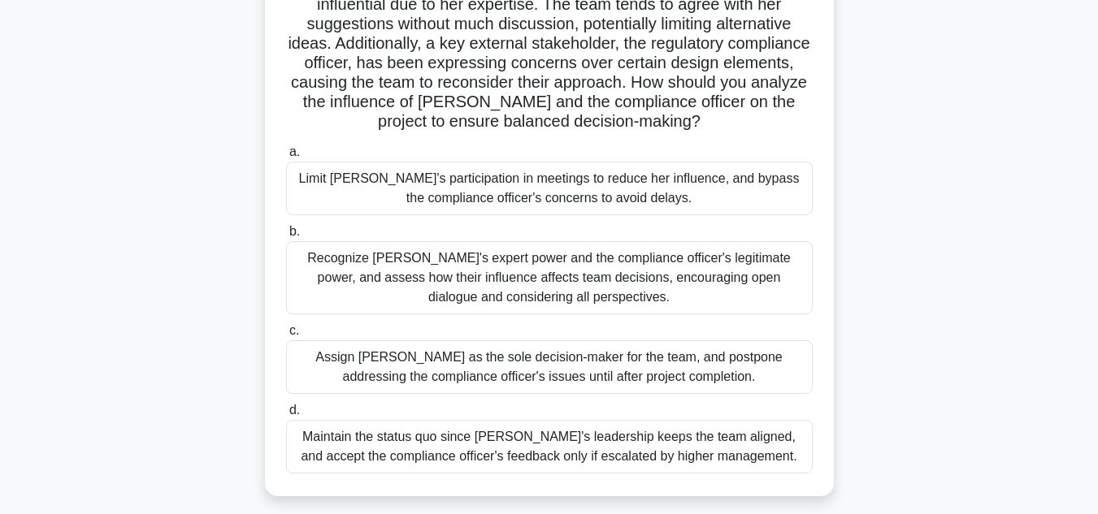
scroll to position [162, 0]
click at [547, 279] on div "Recognize [PERSON_NAME]'s expert power and the compliance officer's legitimate …" at bounding box center [549, 276] width 526 height 73
click at [286, 236] on input "b. Recognize [PERSON_NAME]'s expert power and the compliance officer's legitima…" at bounding box center [286, 231] width 0 height 11
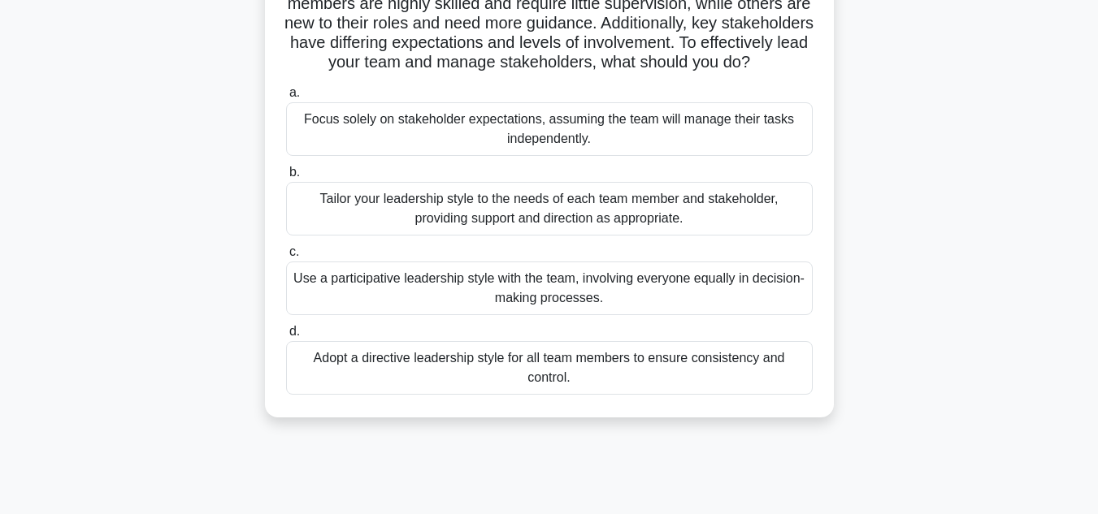
click at [565, 236] on div "Tailor your leadership style to the needs of each team member and stakeholder, …" at bounding box center [549, 209] width 526 height 54
click at [286, 178] on input "b. Tailor your leadership style to the needs of each team member and stakeholde…" at bounding box center [286, 172] width 0 height 11
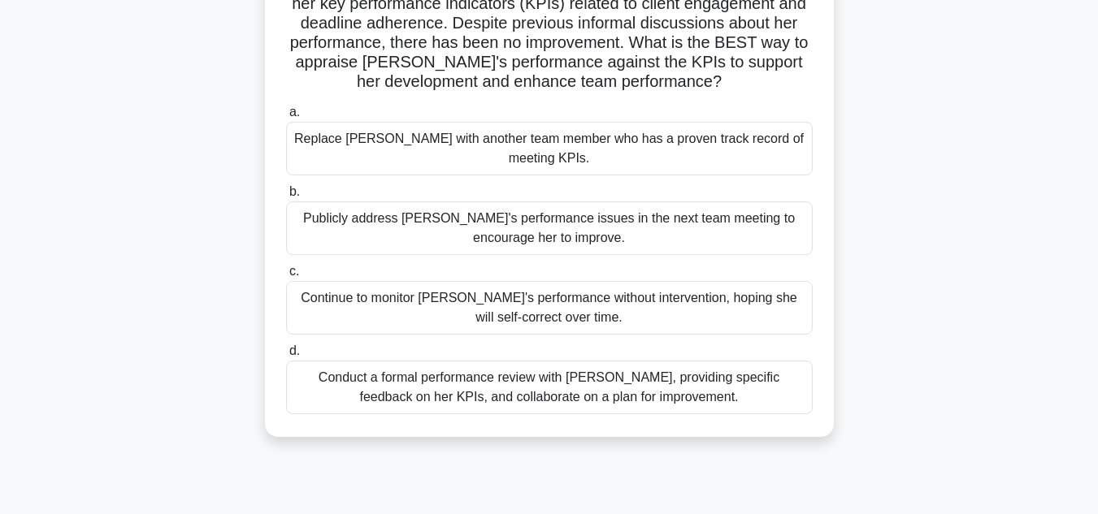
click at [596, 399] on div "Conduct a formal performance review with [PERSON_NAME], providing specific feed…" at bounding box center [549, 388] width 526 height 54
click at [286, 357] on input "d. Conduct a formal performance review with [PERSON_NAME], providing specific f…" at bounding box center [286, 351] width 0 height 11
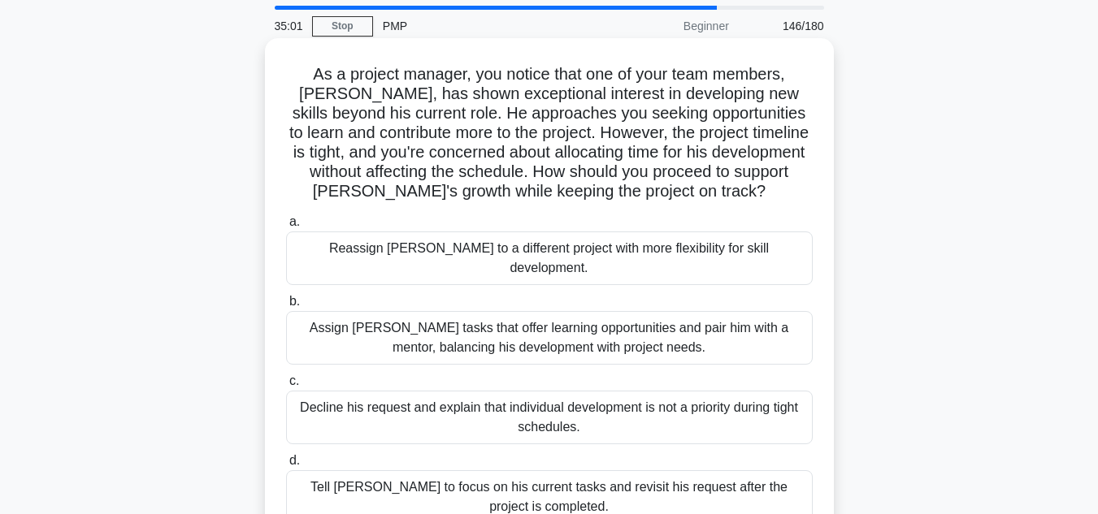
scroll to position [81, 0]
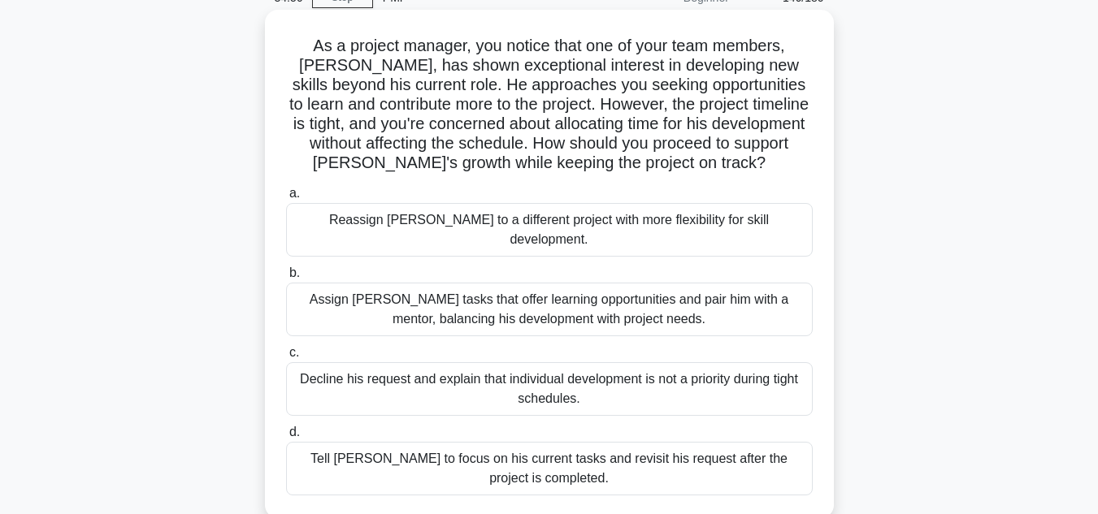
click at [568, 304] on div "Assign [PERSON_NAME] tasks that offer learning opportunities and pair him with …" at bounding box center [549, 310] width 526 height 54
click at [286, 279] on input "b. Assign [PERSON_NAME] tasks that offer learning opportunities and pair him wi…" at bounding box center [286, 273] width 0 height 11
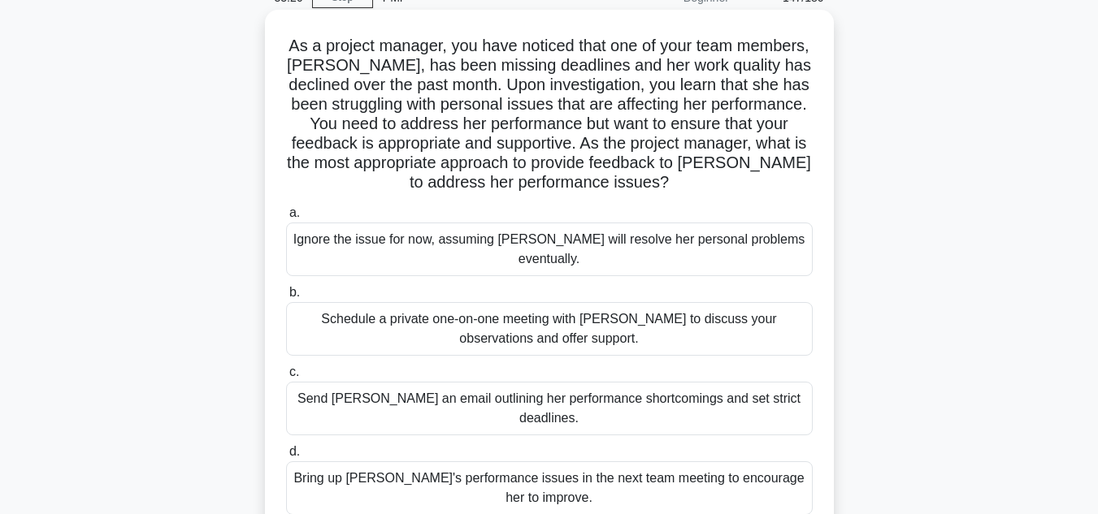
click at [583, 318] on div "Schedule a private one-on-one meeting with [PERSON_NAME] to discuss your observ…" at bounding box center [549, 329] width 526 height 54
click at [286, 298] on input "b. Schedule a private one-on-one meeting with [PERSON_NAME] to discuss your obs…" at bounding box center [286, 293] width 0 height 11
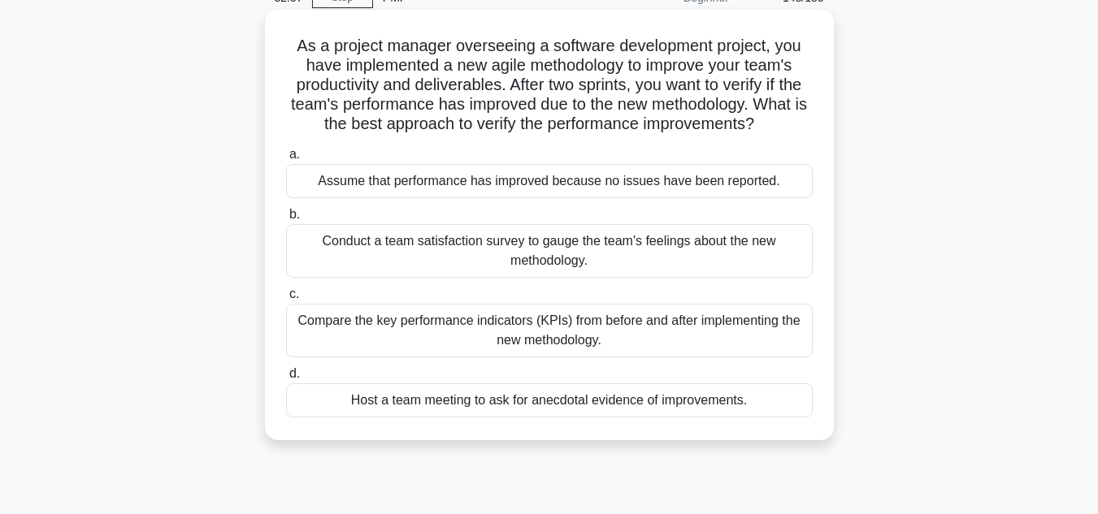
click at [600, 327] on div "Compare the key performance indicators (KPIs) from before and after implementin…" at bounding box center [549, 331] width 526 height 54
click at [286, 300] on input "c. Compare the key performance indicators (KPIs) from before and after implemen…" at bounding box center [286, 294] width 0 height 11
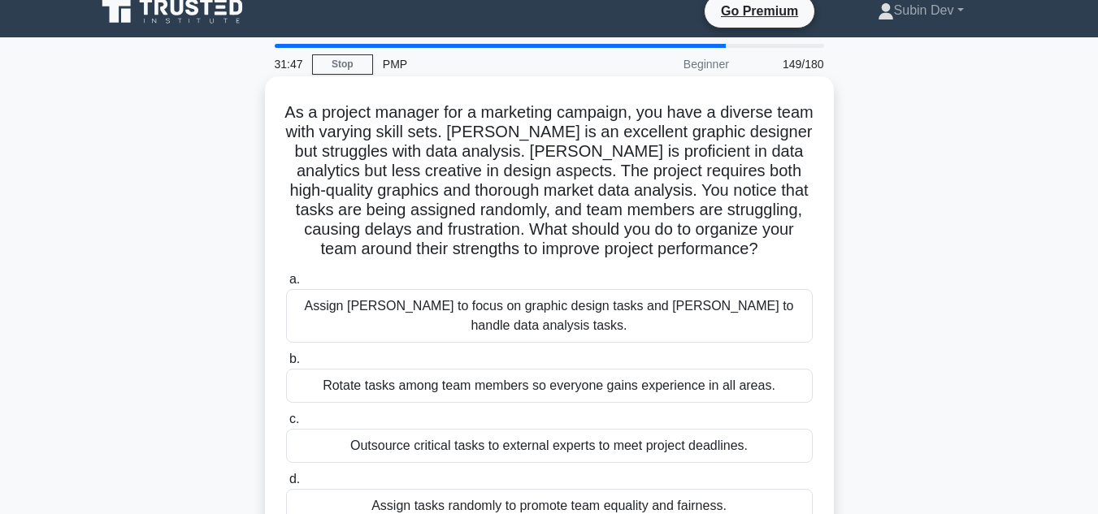
scroll to position [0, 0]
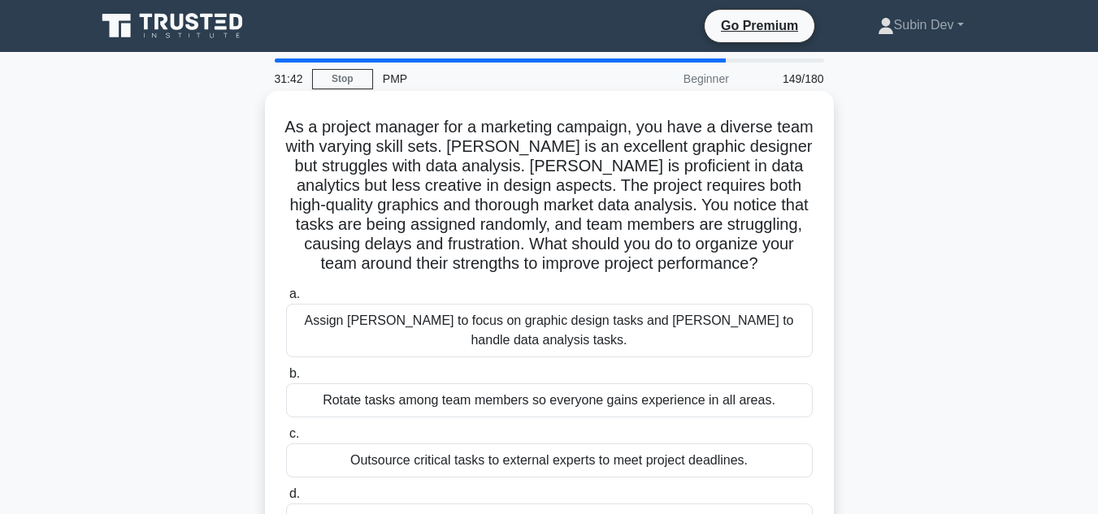
click at [520, 330] on div "Assign [PERSON_NAME] to focus on graphic design tasks and [PERSON_NAME] to hand…" at bounding box center [549, 331] width 526 height 54
click at [286, 300] on input "a. Assign [PERSON_NAME] to focus on graphic design tasks and [PERSON_NAME] to h…" at bounding box center [286, 294] width 0 height 11
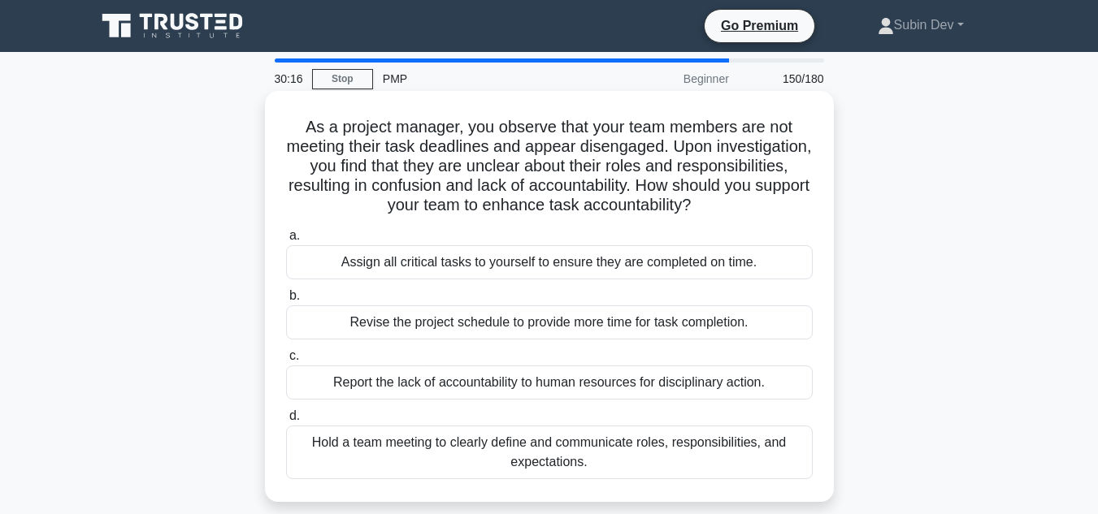
click at [577, 460] on div "Hold a team meeting to clearly define and communicate roles, responsibilities, …" at bounding box center [549, 453] width 526 height 54
click at [286, 422] on input "d. Hold a team meeting to clearly define and communicate roles, responsibilitie…" at bounding box center [286, 416] width 0 height 11
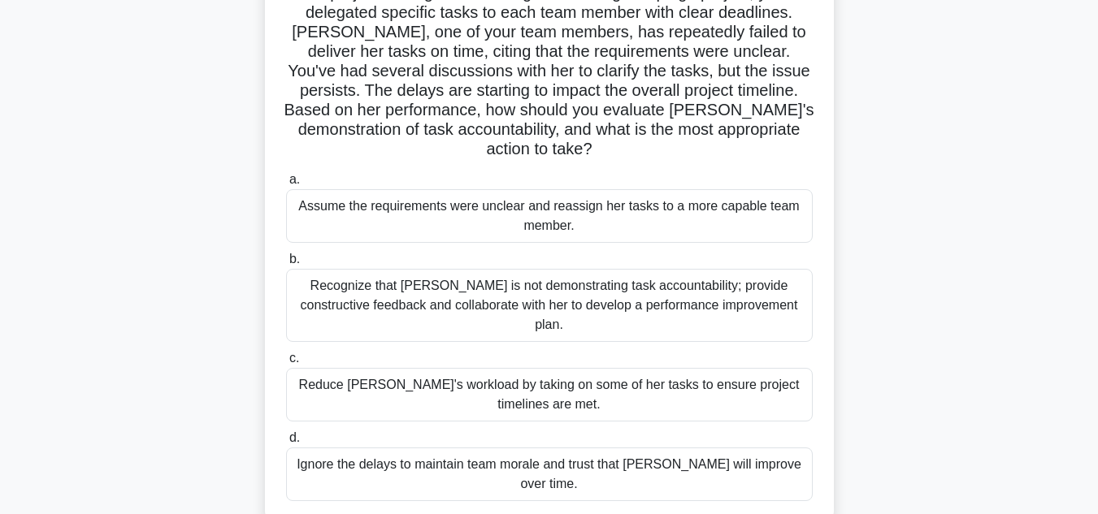
scroll to position [162, 0]
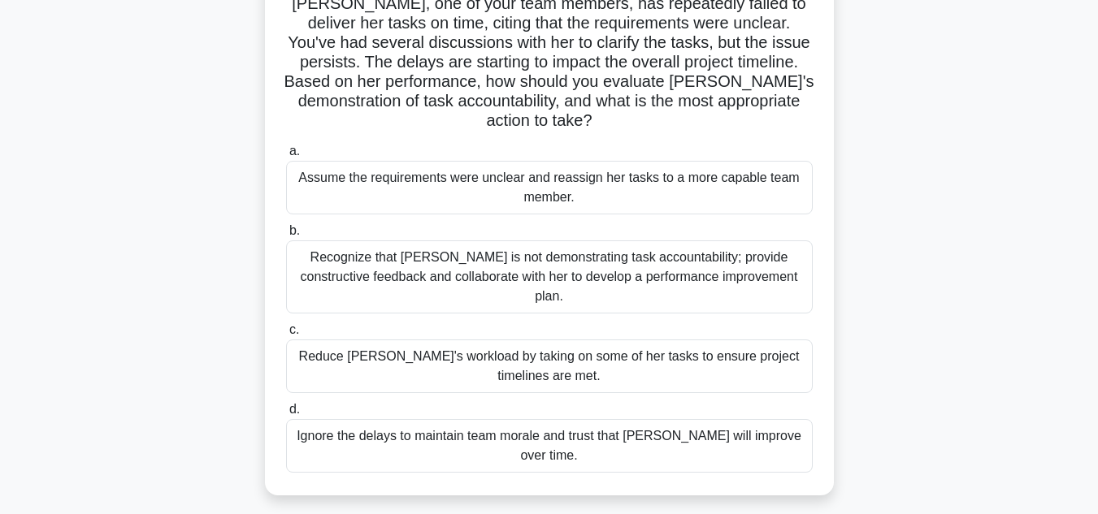
click at [672, 254] on div "Recognize that [PERSON_NAME] is not demonstrating task accountability; provide …" at bounding box center [549, 276] width 526 height 73
click at [286, 236] on input "b. Recognize that [PERSON_NAME] is not demonstrating task accountability; provi…" at bounding box center [286, 231] width 0 height 11
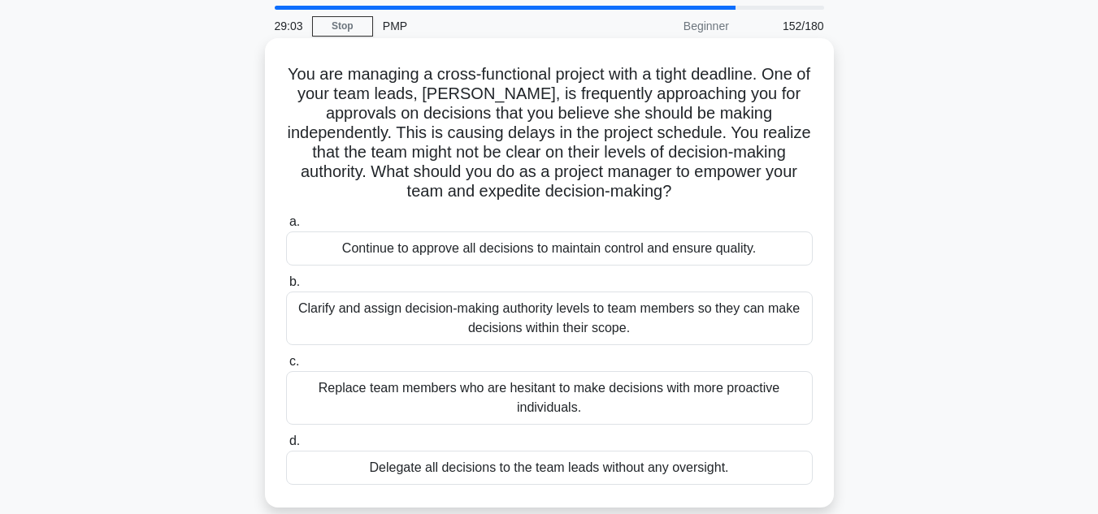
scroll to position [81, 0]
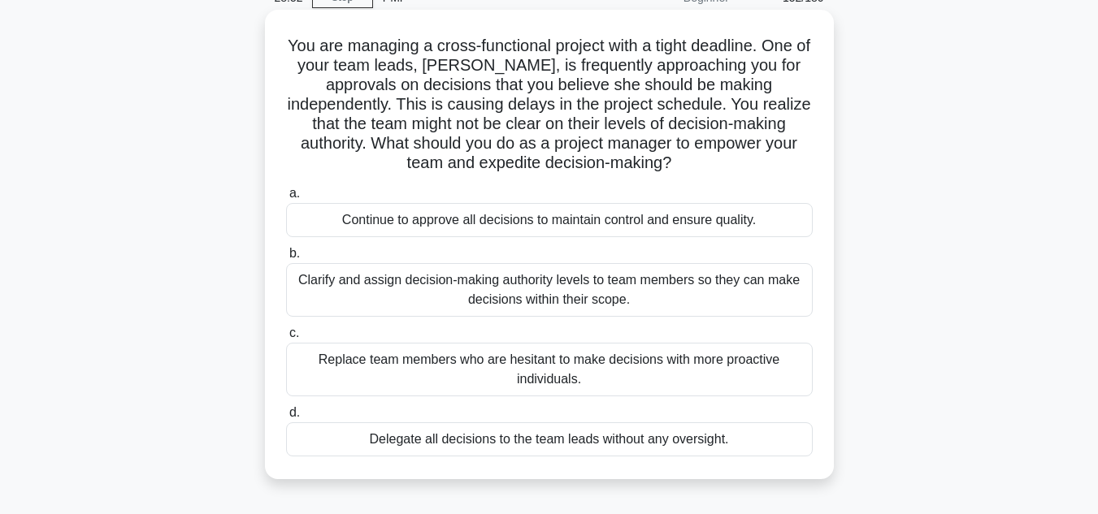
click at [527, 300] on div "Clarify and assign decision-making authority levels to team members so they can…" at bounding box center [549, 290] width 526 height 54
click at [286, 259] on input "b. [PERSON_NAME] and assign decision-making authority levels to team members so…" at bounding box center [286, 254] width 0 height 11
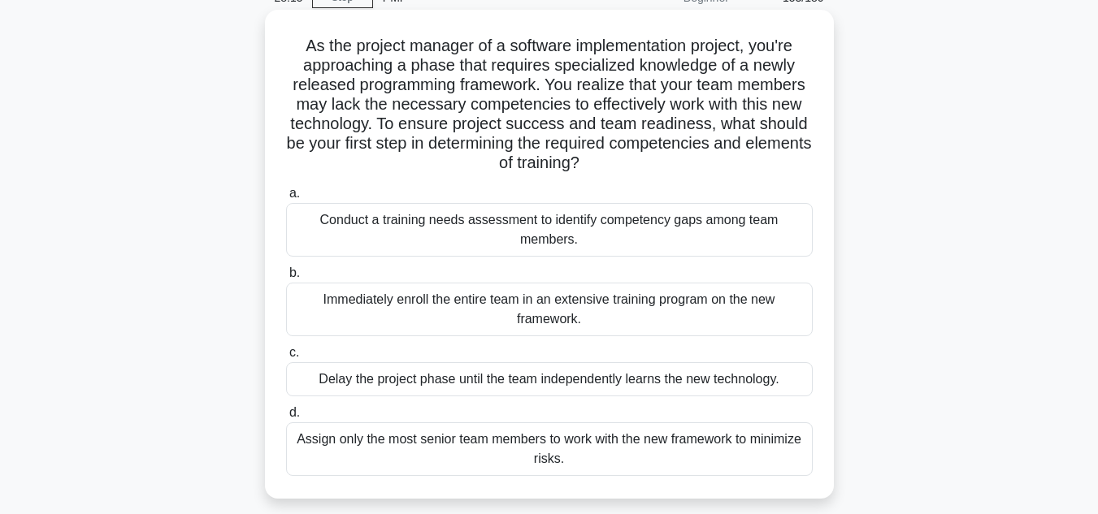
click at [594, 250] on div "Conduct a training needs assessment to identify competency gaps among team memb…" at bounding box center [549, 230] width 526 height 54
click at [286, 199] on input "a. Conduct a training needs assessment to identify competency gaps among team m…" at bounding box center [286, 193] width 0 height 11
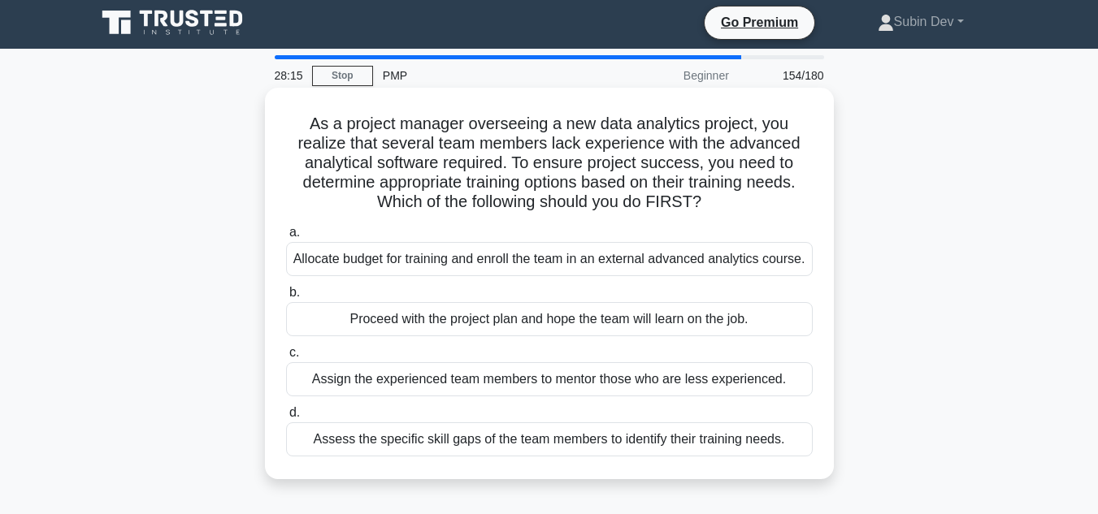
scroll to position [0, 0]
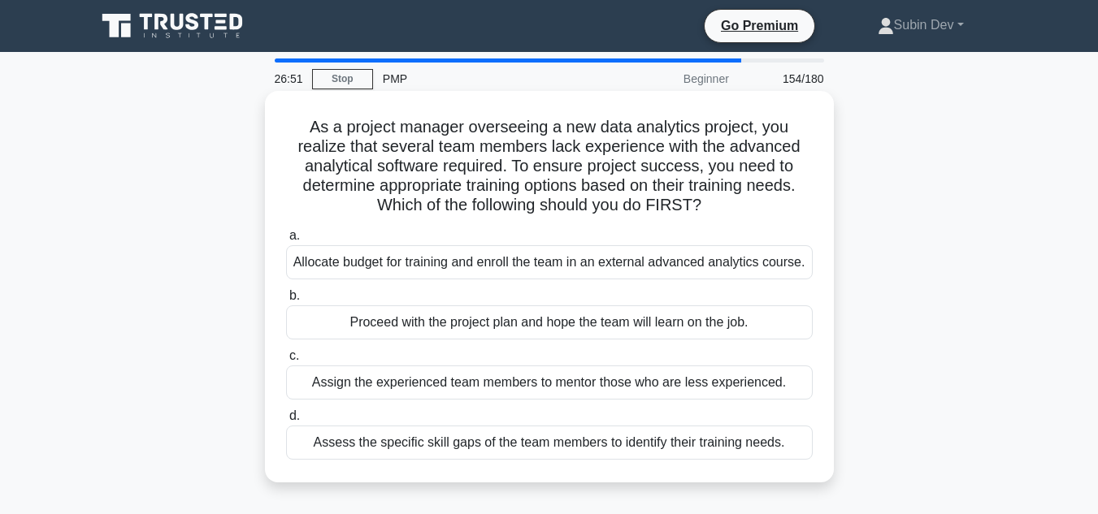
click at [591, 448] on div "Assess the specific skill gaps of the team members to identify their training n…" at bounding box center [549, 443] width 526 height 34
click at [286, 422] on input "d. Assess the specific skill gaps of the team members to identify their trainin…" at bounding box center [286, 416] width 0 height 11
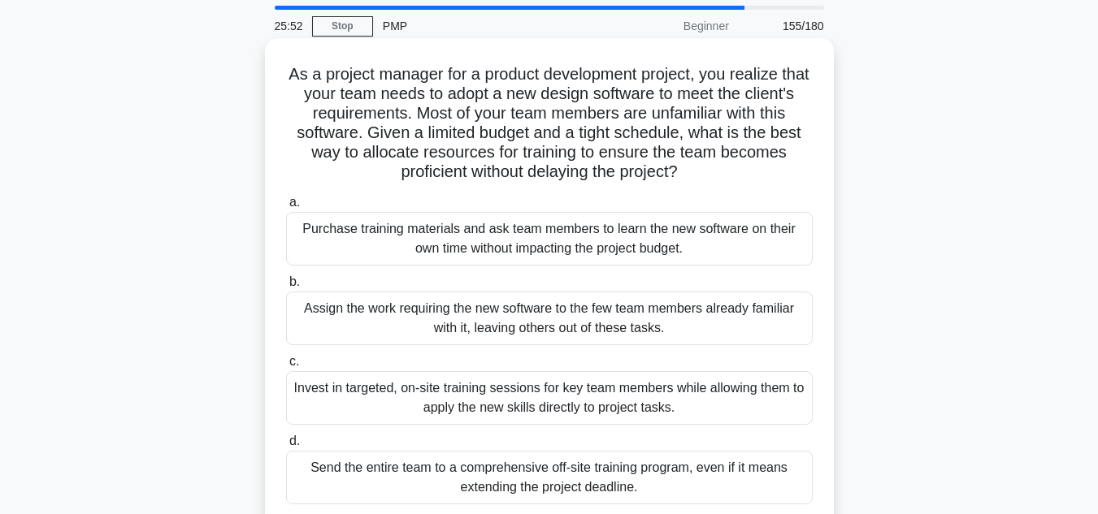
scroll to position [81, 0]
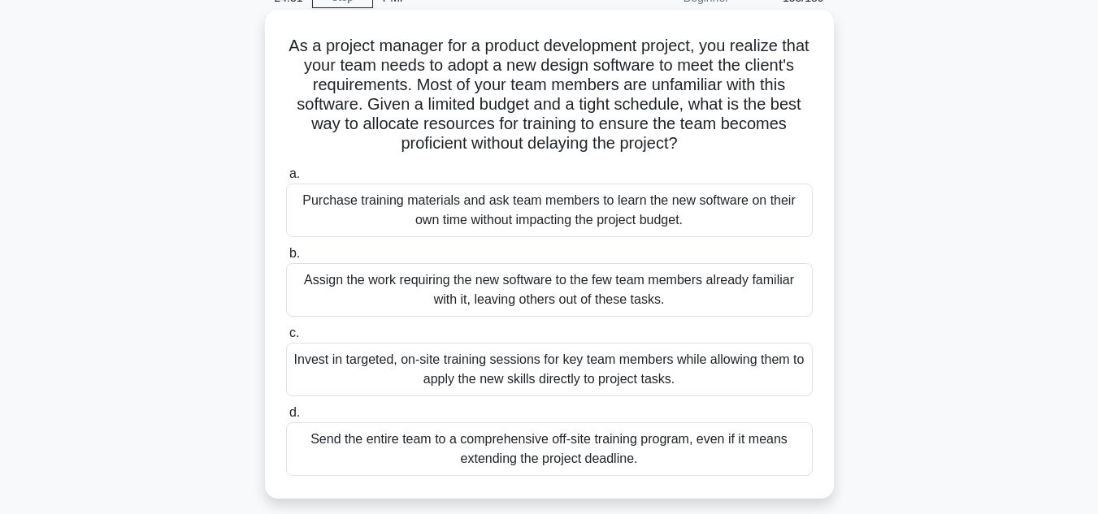
click at [594, 372] on div "Invest in targeted, on-site training sessions for key team members while allowi…" at bounding box center [549, 370] width 526 height 54
click at [286, 339] on input "c. Invest in targeted, on-site training sessions for key team members while all…" at bounding box center [286, 333] width 0 height 11
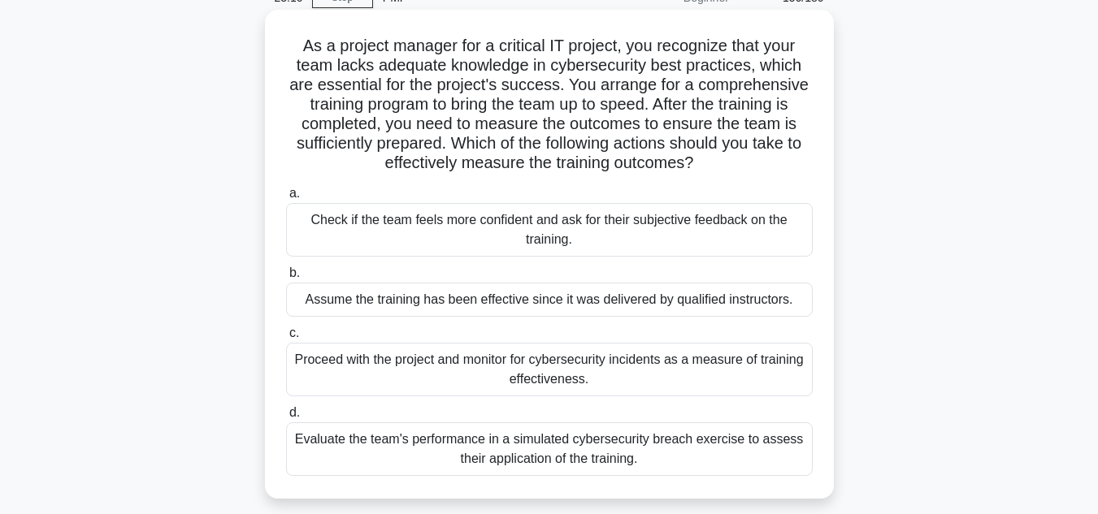
click at [546, 461] on div "Evaluate the team's performance in a simulated cybersecurity breach exercise to…" at bounding box center [549, 449] width 526 height 54
click at [286, 418] on input "d. Evaluate the team's performance in a simulated cybersecurity breach exercise…" at bounding box center [286, 413] width 0 height 11
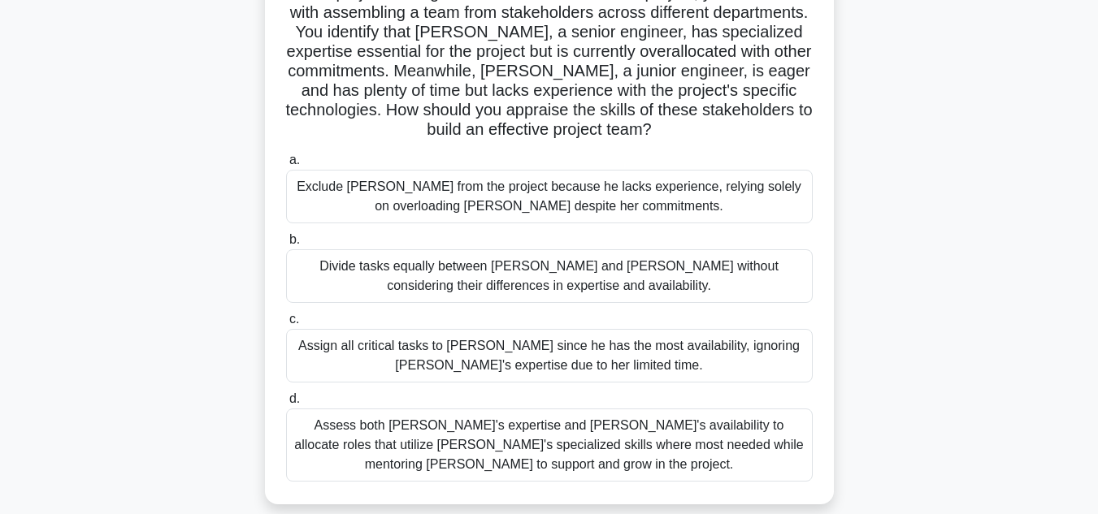
scroll to position [162, 0]
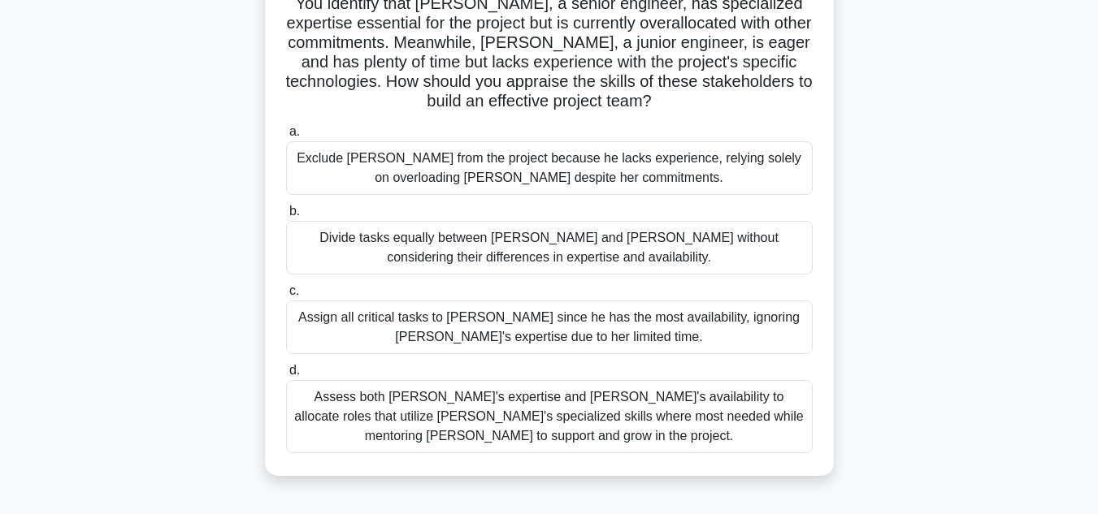
click at [584, 429] on div "Assess both [PERSON_NAME]'s expertise and [PERSON_NAME]'s availability to alloc…" at bounding box center [549, 416] width 526 height 73
click at [286, 376] on input "d. Assess both [PERSON_NAME]'s expertise and [PERSON_NAME]'s availability to al…" at bounding box center [286, 371] width 0 height 11
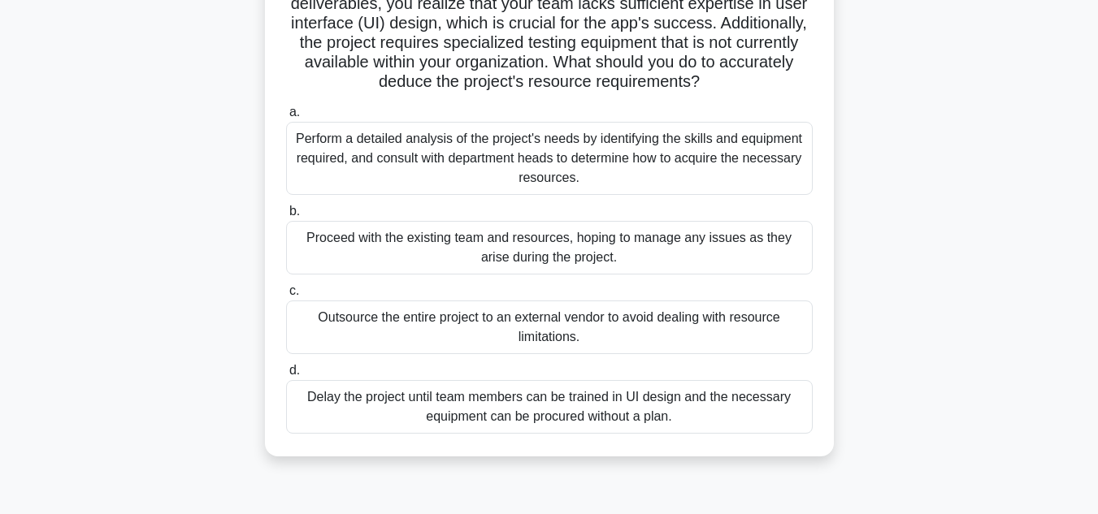
click at [542, 146] on div "Perform a detailed analysis of the project's needs by identifying the skills an…" at bounding box center [549, 158] width 526 height 73
click at [286, 118] on input "a. Perform a detailed analysis of the project's needs by identifying the skills…" at bounding box center [286, 112] width 0 height 11
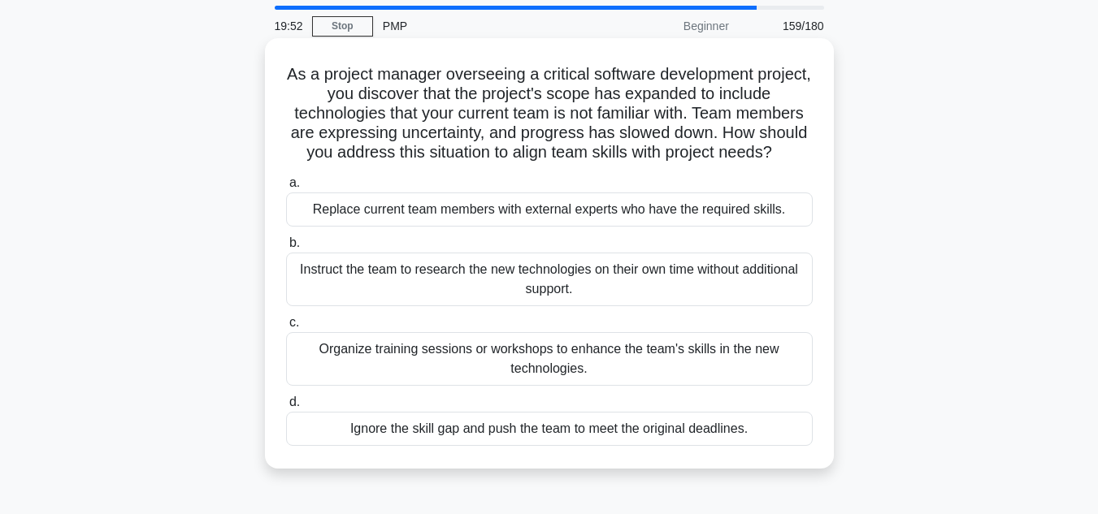
scroll to position [81, 0]
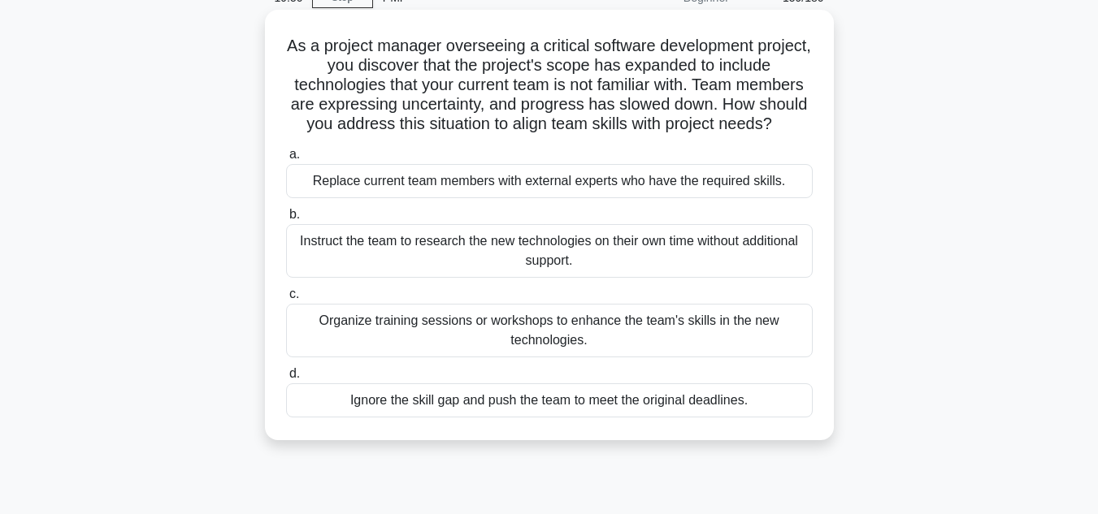
click at [595, 340] on div "Organize training sessions or workshops to enhance the team's skills in the new…" at bounding box center [549, 331] width 526 height 54
click at [286, 300] on input "c. Organize training sessions or workshops to enhance the team's skills in the …" at bounding box center [286, 294] width 0 height 11
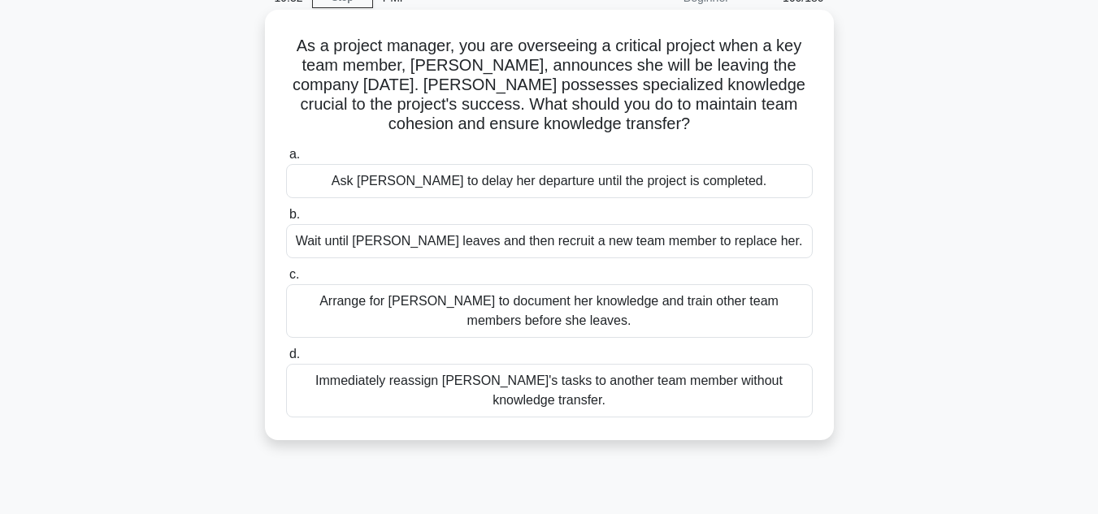
click at [609, 314] on div "Arrange for [PERSON_NAME] to document her knowledge and train other team member…" at bounding box center [549, 311] width 526 height 54
click at [286, 280] on input "c. Arrange for [PERSON_NAME] to document her knowledge and train other team mem…" at bounding box center [286, 275] width 0 height 11
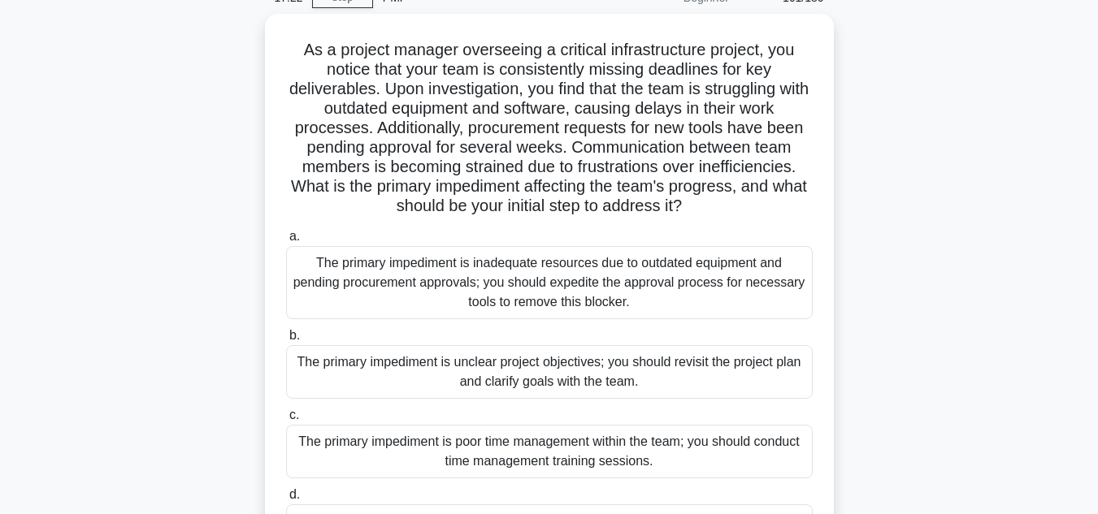
scroll to position [162, 0]
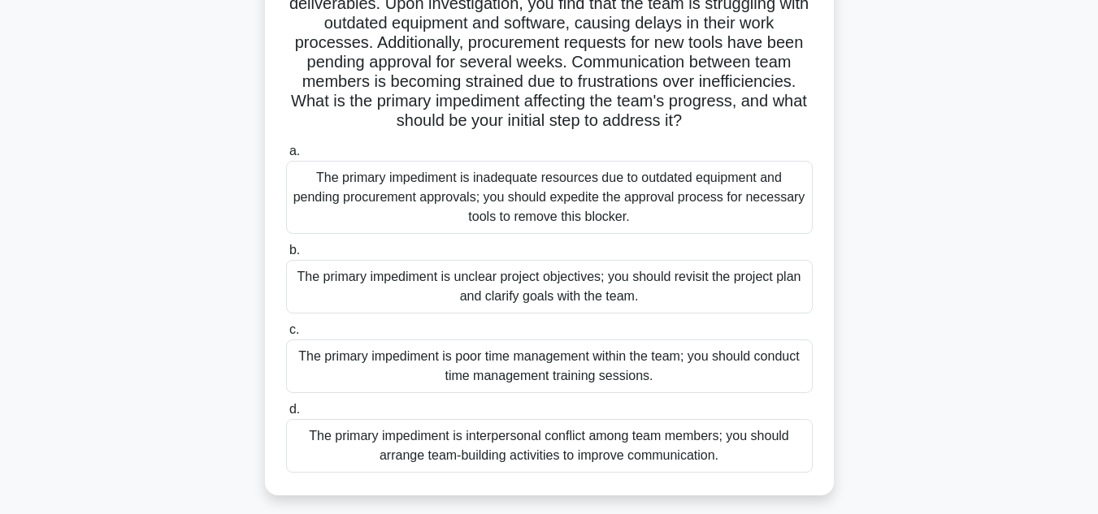
click at [617, 212] on div "The primary impediment is inadequate resources due to outdated equipment and pe…" at bounding box center [549, 197] width 526 height 73
click at [286, 157] on input "a. The primary impediment is inadequate resources due to outdated equipment and…" at bounding box center [286, 151] width 0 height 11
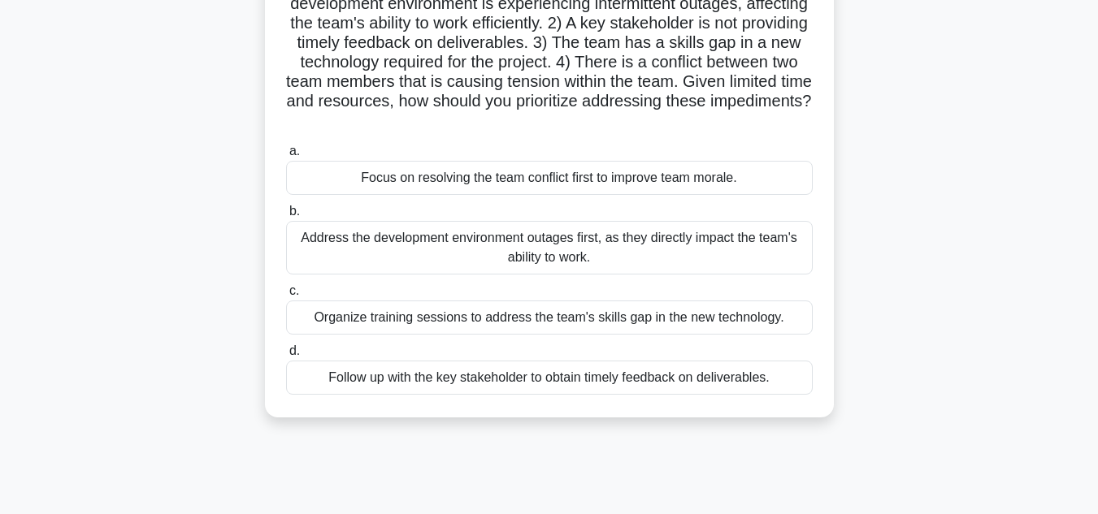
click at [580, 260] on div "Address the development environment outages first, as they directly impact the …" at bounding box center [549, 248] width 526 height 54
click at [286, 217] on input "b. Address the development environment outages first, as they directly impact t…" at bounding box center [286, 211] width 0 height 11
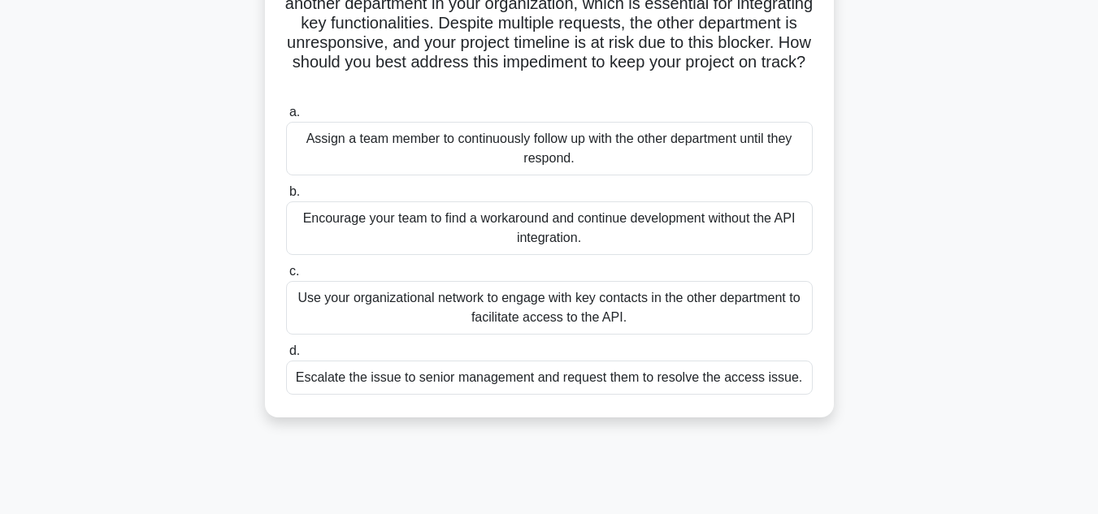
click at [606, 317] on div "Use your organizational network to engage with key contacts in the other depart…" at bounding box center [549, 308] width 526 height 54
click at [286, 277] on input "c. Use your organizational network to engage with key contacts in the other dep…" at bounding box center [286, 271] width 0 height 11
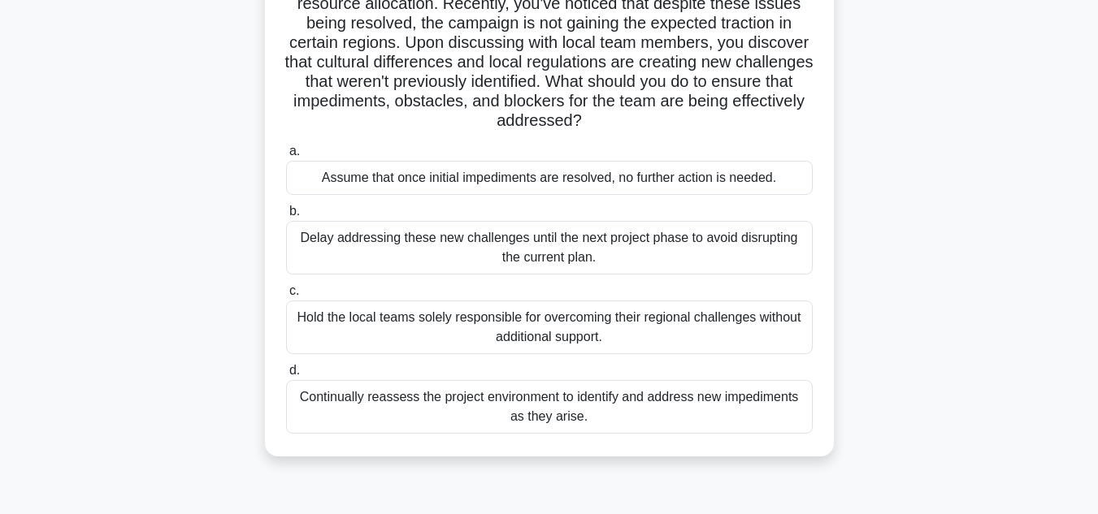
click at [576, 421] on div "Continually reassess the project environment to identify and address new impedi…" at bounding box center [549, 407] width 526 height 54
click at [286, 376] on input "d. Continually reassess the project environment to identify and address new imp…" at bounding box center [286, 371] width 0 height 11
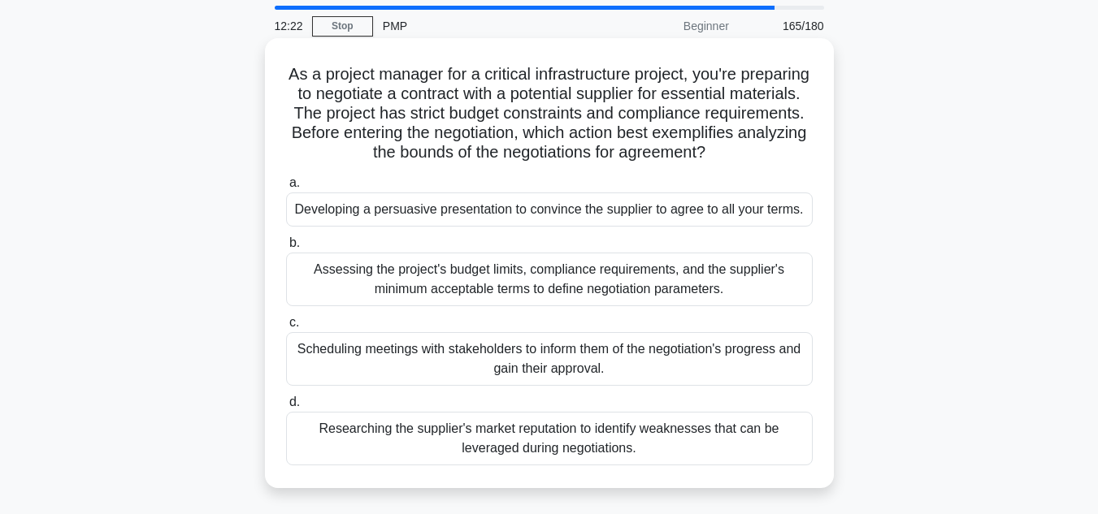
scroll to position [81, 0]
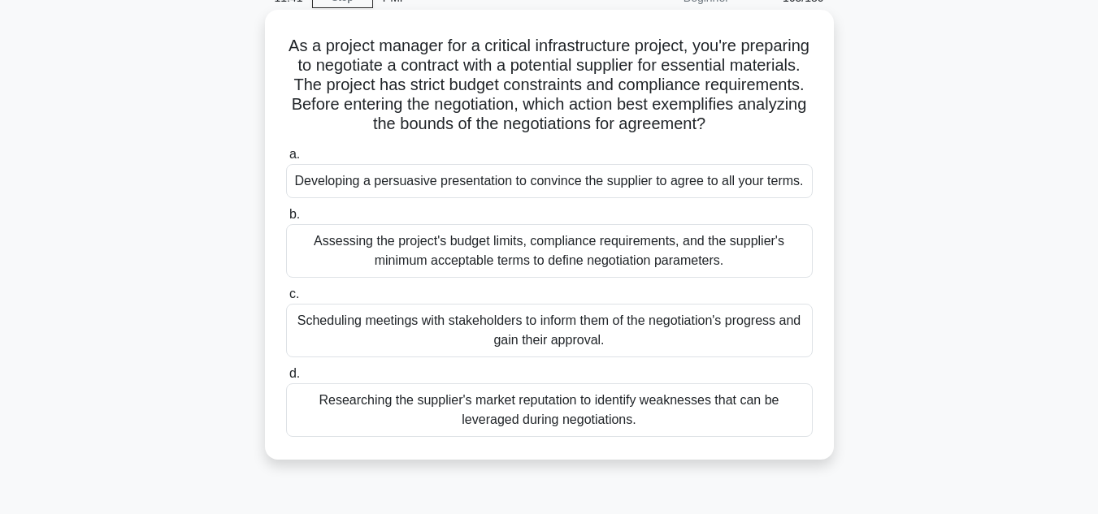
click at [578, 278] on div "Assessing the project's budget limits, compliance requirements, and the supplie…" at bounding box center [549, 251] width 526 height 54
click at [286, 220] on input "b. Assessing the project's budget limits, compliance requirements, and the supp…" at bounding box center [286, 215] width 0 height 11
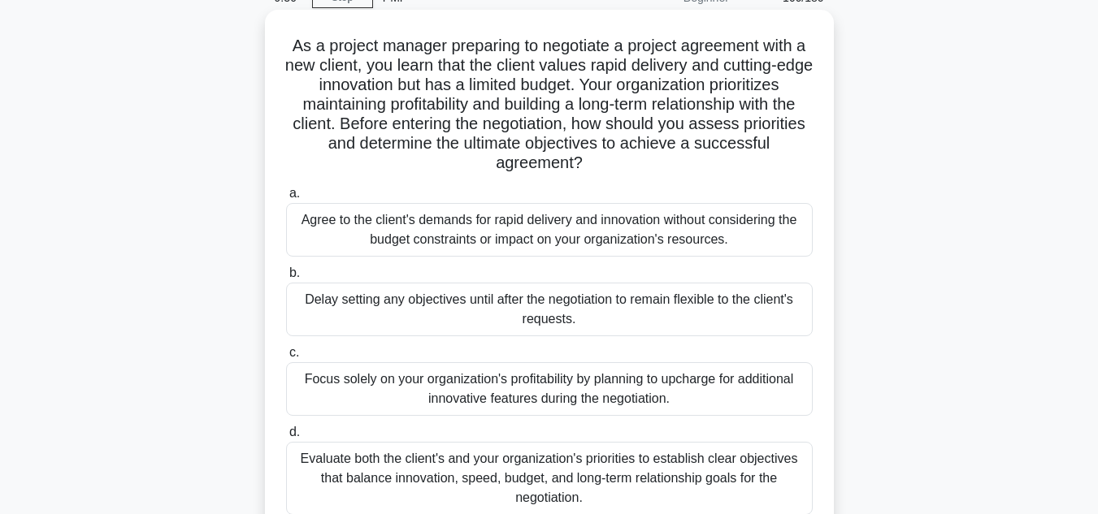
scroll to position [162, 0]
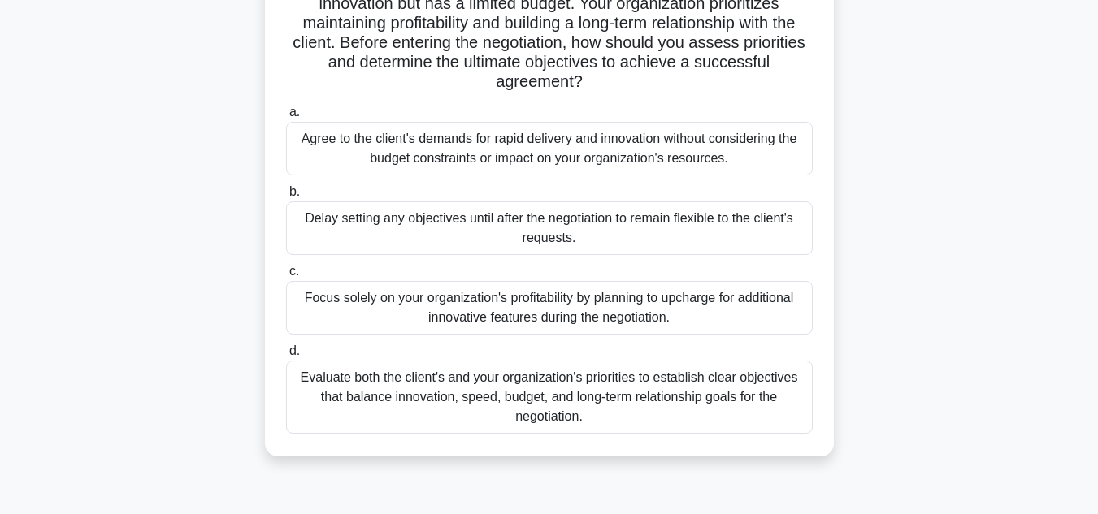
click at [642, 404] on div "Evaluate both the client's and your organization's priorities to establish clea…" at bounding box center [549, 397] width 526 height 73
click at [286, 357] on input "d. Evaluate both the client's and your organization's priorities to establish c…" at bounding box center [286, 351] width 0 height 11
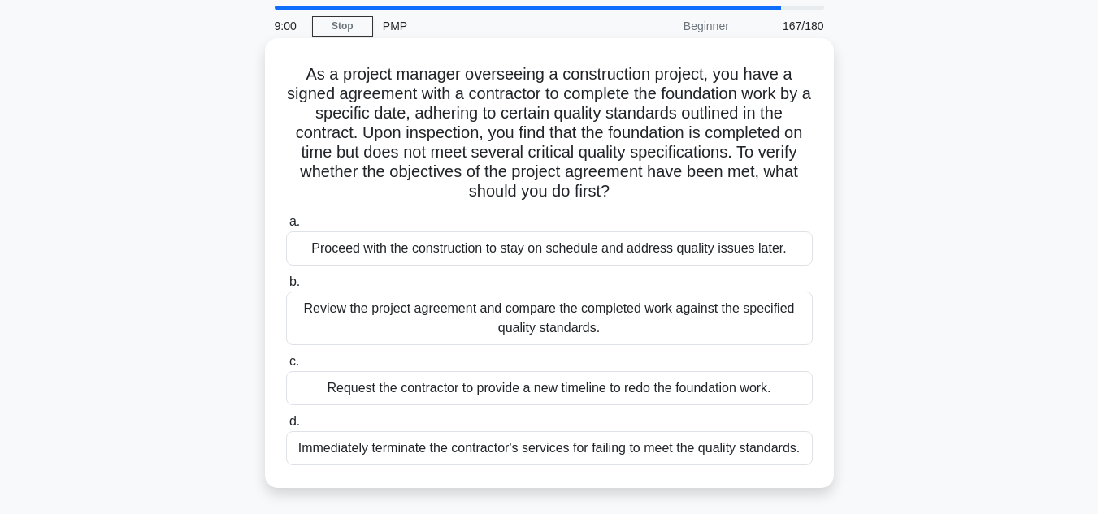
scroll to position [81, 0]
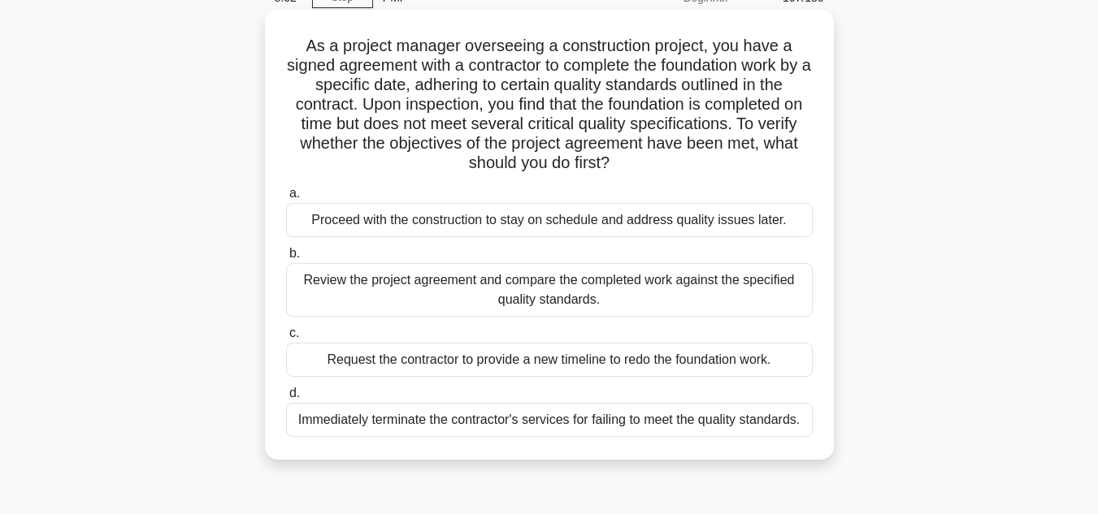
click at [601, 296] on div "Review the project agreement and compare the completed work against the specifi…" at bounding box center [549, 290] width 526 height 54
click at [286, 259] on input "b. Review the project agreement and compare the completed work against the spec…" at bounding box center [286, 254] width 0 height 11
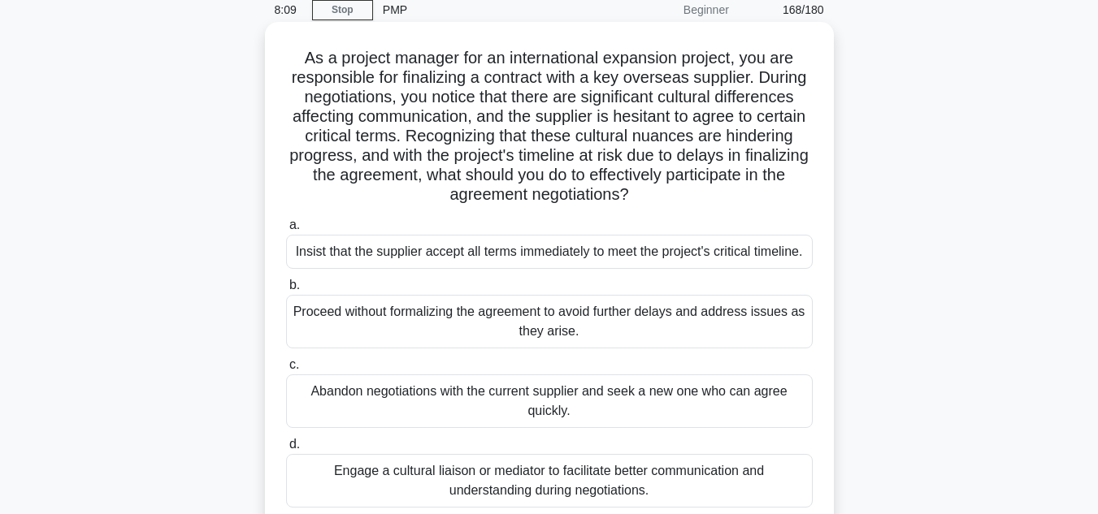
scroll to position [162, 0]
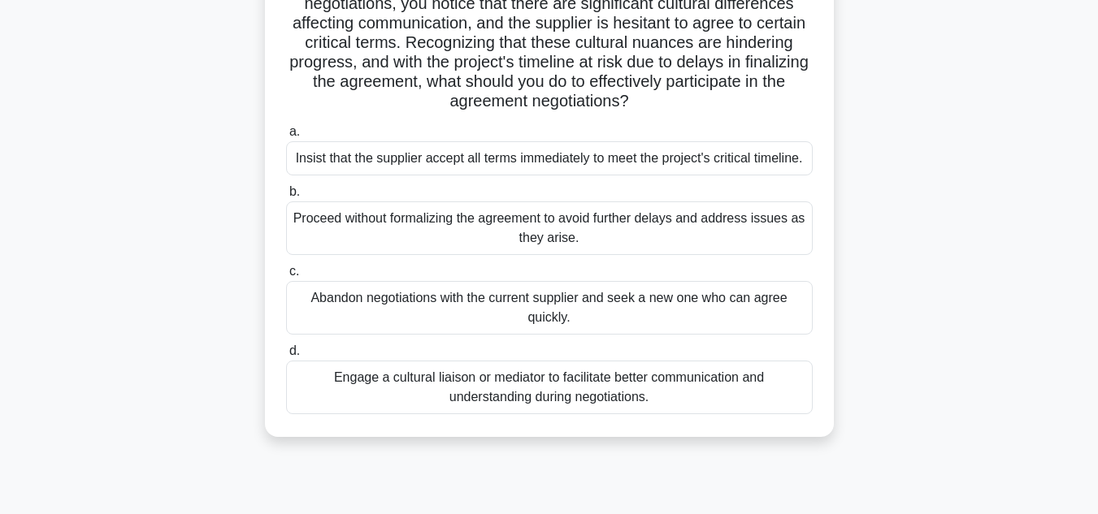
click at [589, 386] on div "Engage a cultural liaison or mediator to facilitate better communication and un…" at bounding box center [549, 388] width 526 height 54
click at [286, 357] on input "d. Engage a cultural liaison or mediator to facilitate better communication and…" at bounding box center [286, 351] width 0 height 11
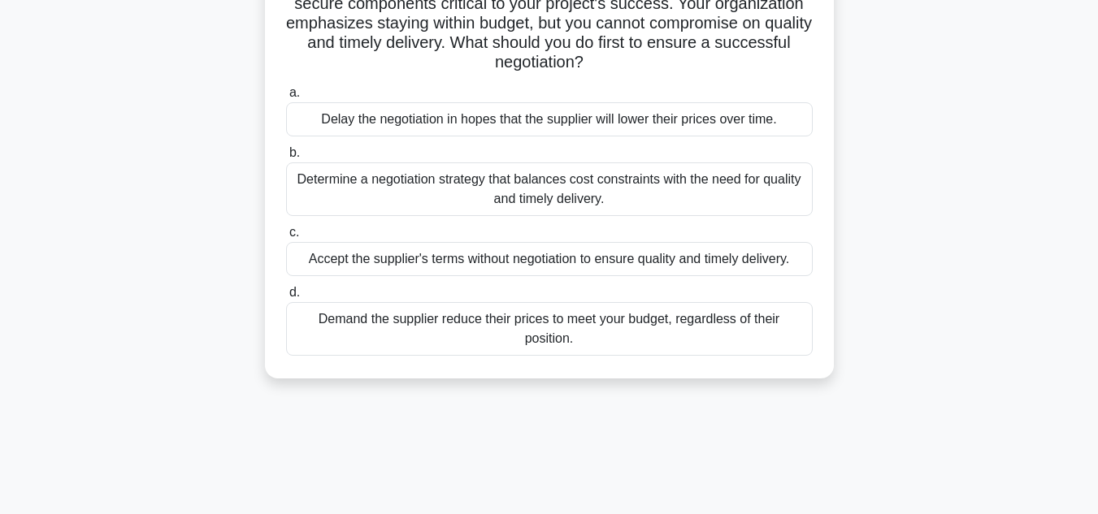
click at [596, 193] on div "Determine a negotiation strategy that balances cost constraints with the need f…" at bounding box center [549, 189] width 526 height 54
click at [286, 158] on input "b. Determine a negotiation strategy that balances cost constraints with the nee…" at bounding box center [286, 153] width 0 height 11
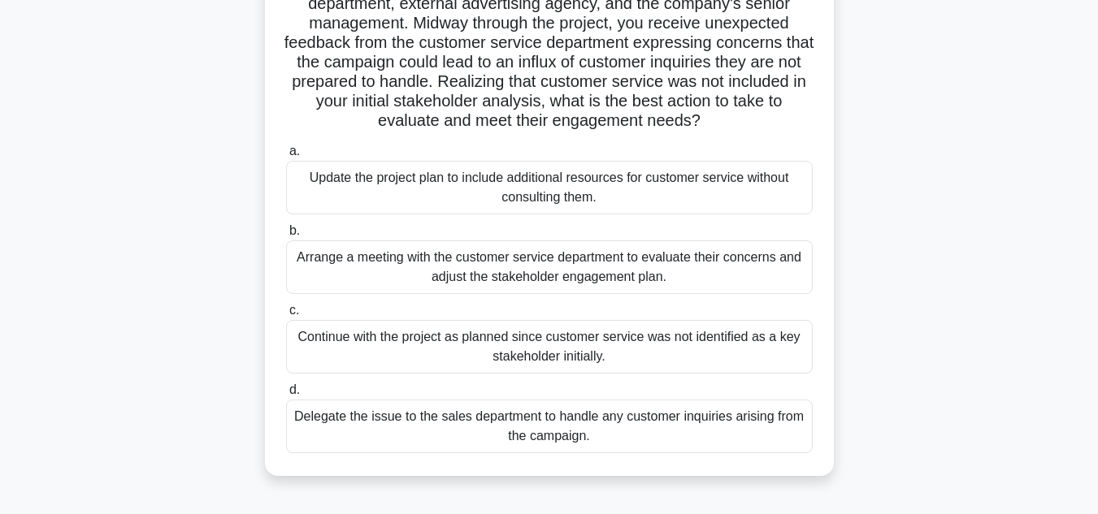
click at [629, 280] on div "Arrange a meeting with the customer service department to evaluate their concer…" at bounding box center [549, 267] width 526 height 54
click at [286, 236] on input "b. Arrange a meeting with the customer service department to evaluate their con…" at bounding box center [286, 231] width 0 height 11
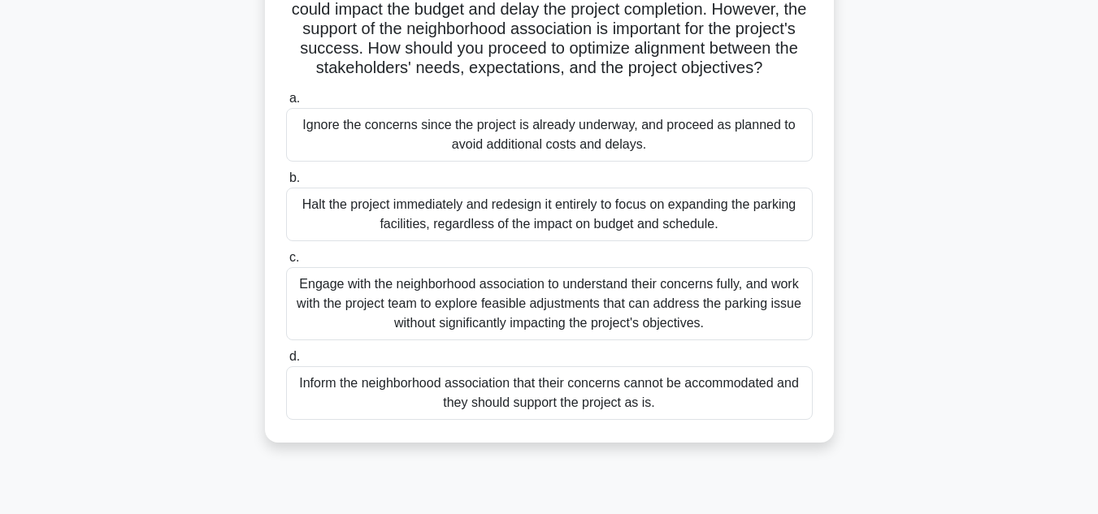
scroll to position [244, 0]
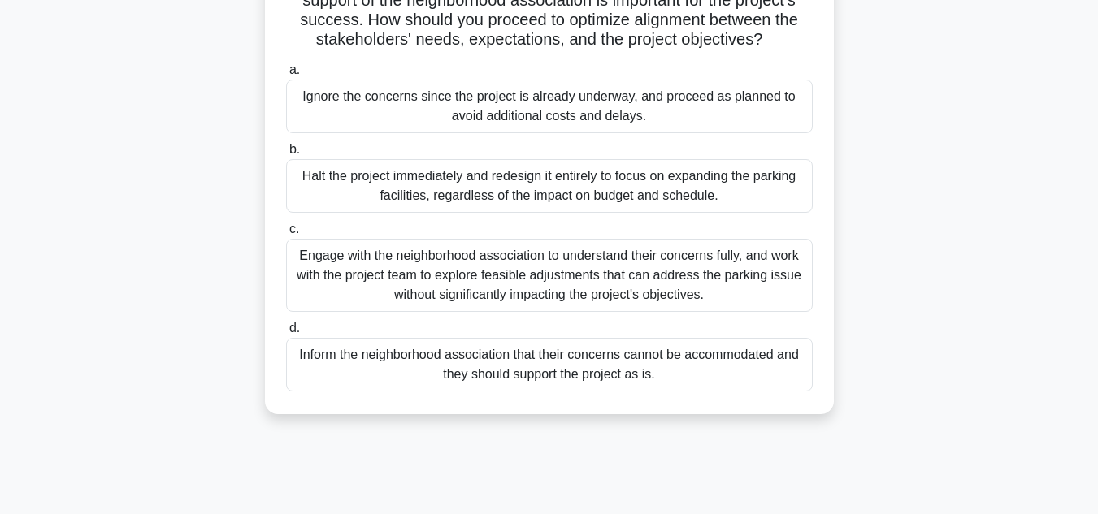
click at [600, 301] on div "Engage with the neighborhood association to understand their concerns fully, an…" at bounding box center [549, 275] width 526 height 73
click at [286, 235] on input "c. Engage with the neighborhood association to understand their concerns fully,…" at bounding box center [286, 229] width 0 height 11
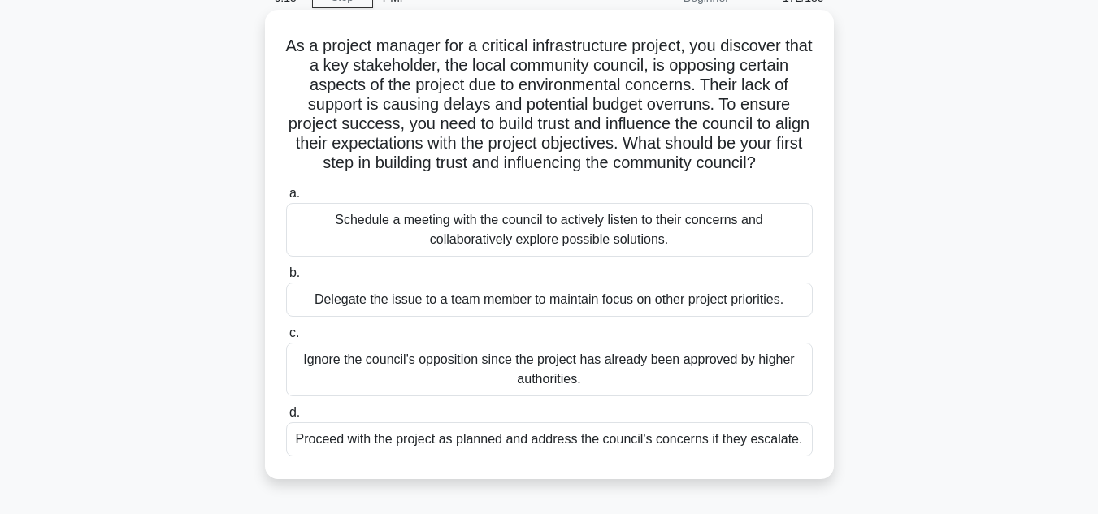
scroll to position [162, 0]
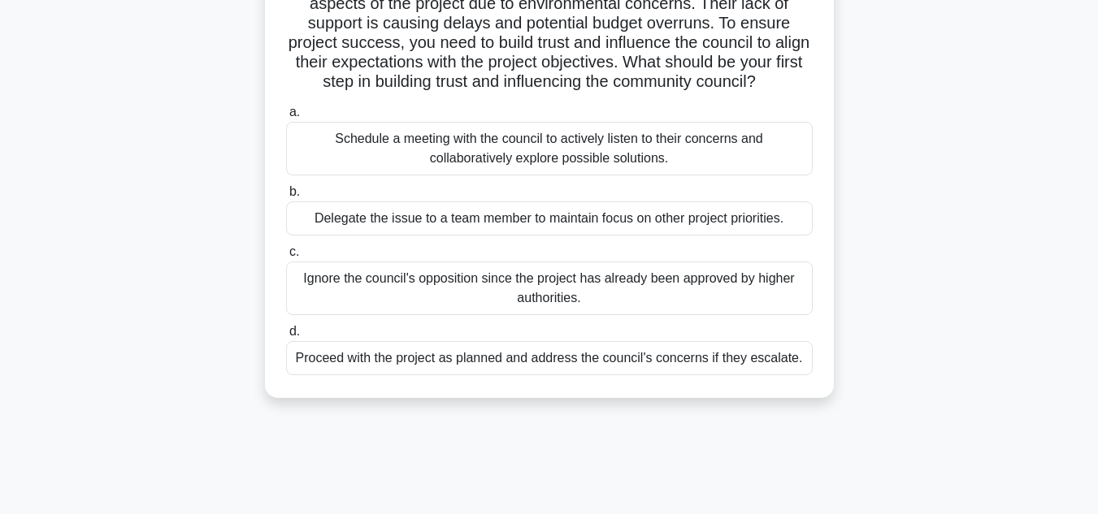
click at [626, 173] on div "Schedule a meeting with the council to actively listen to their concerns and co…" at bounding box center [549, 149] width 526 height 54
click at [286, 118] on input "a. Schedule a meeting with the council to actively listen to their concerns and…" at bounding box center [286, 112] width 0 height 11
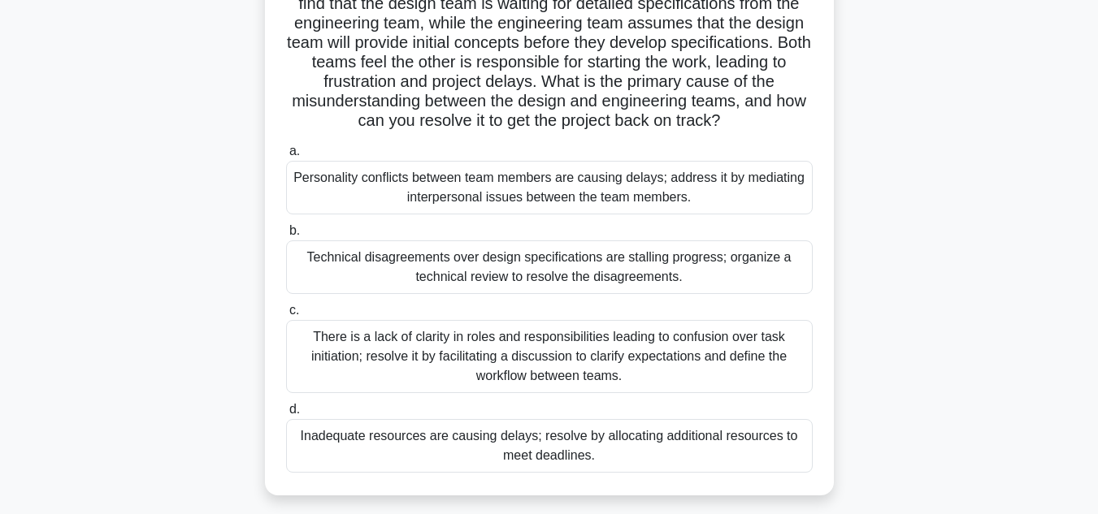
scroll to position [244, 0]
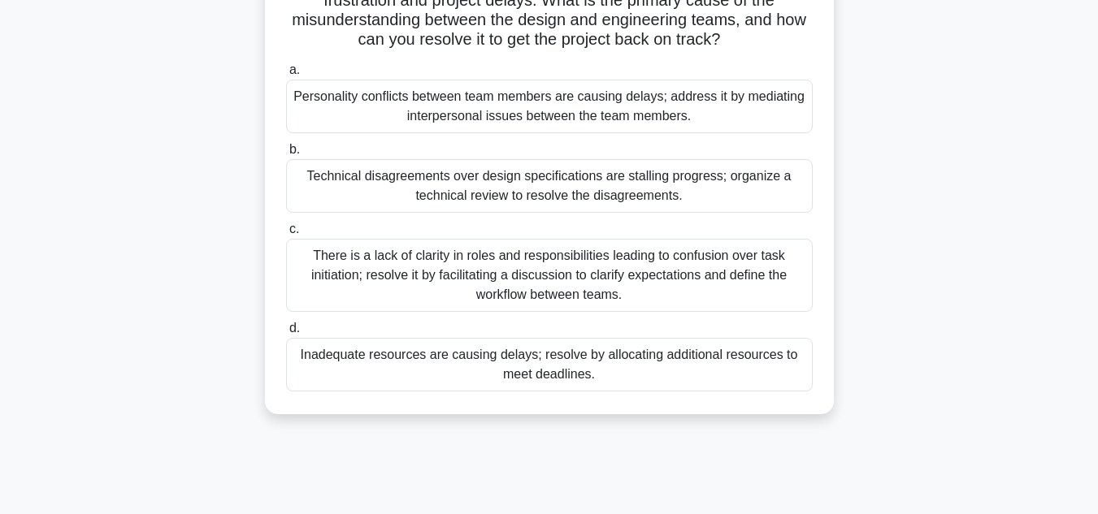
click at [562, 280] on div "There is a lack of clarity in roles and responsibilities leading to confusion o…" at bounding box center [549, 275] width 526 height 73
click at [286, 235] on input "c. There is a lack of clarity in roles and responsibilities leading to confusio…" at bounding box center [286, 229] width 0 height 11
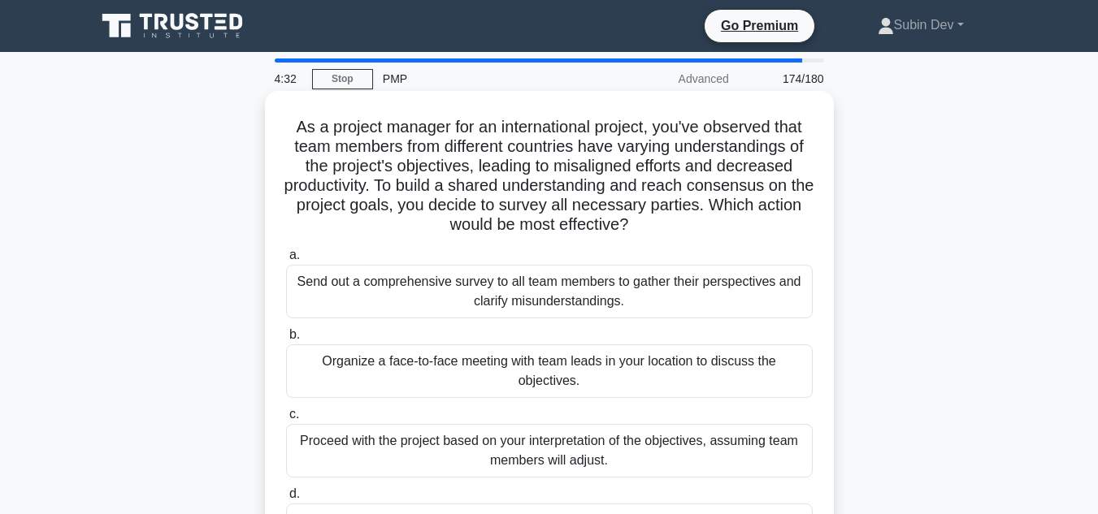
scroll to position [81, 0]
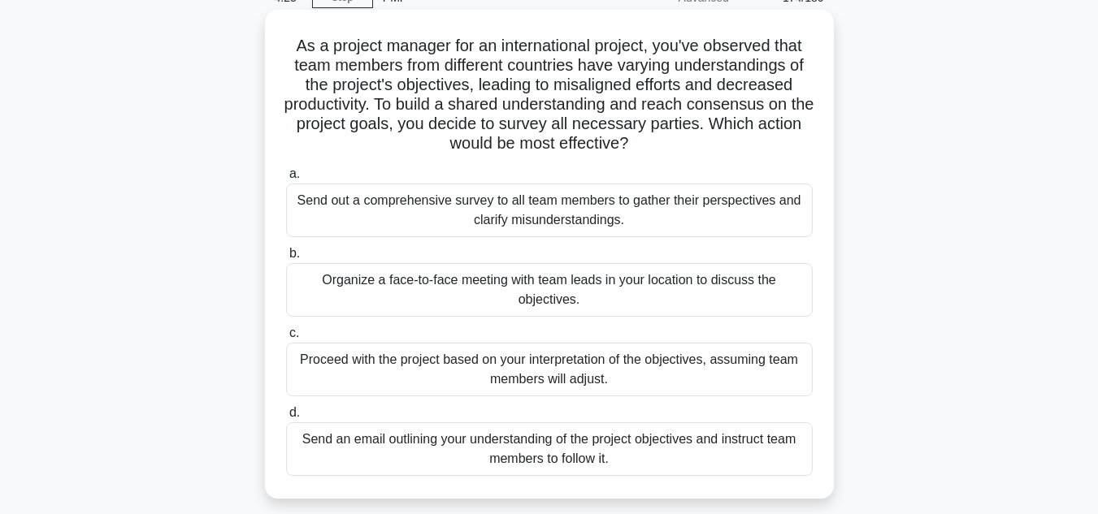
click at [519, 220] on div "Send out a comprehensive survey to all team members to gather their perspective…" at bounding box center [549, 211] width 526 height 54
click at [286, 180] on input "a. Send out a comprehensive survey to all team members to gather their perspect…" at bounding box center [286, 174] width 0 height 11
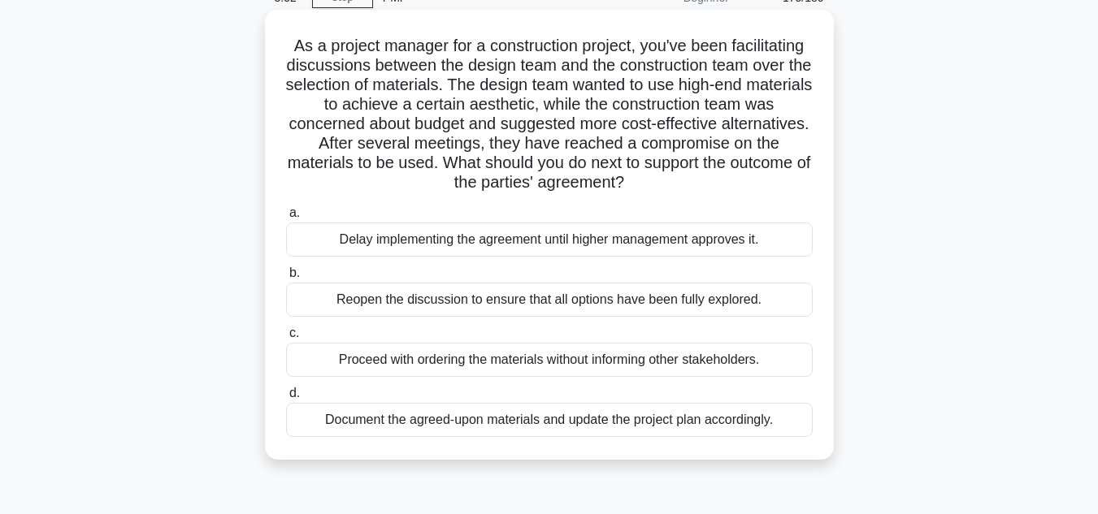
click at [522, 421] on div "Document the agreed-upon materials and update the project plan accordingly." at bounding box center [549, 420] width 526 height 34
click at [286, 399] on input "d. Document the agreed-upon materials and update the project plan accordingly." at bounding box center [286, 393] width 0 height 11
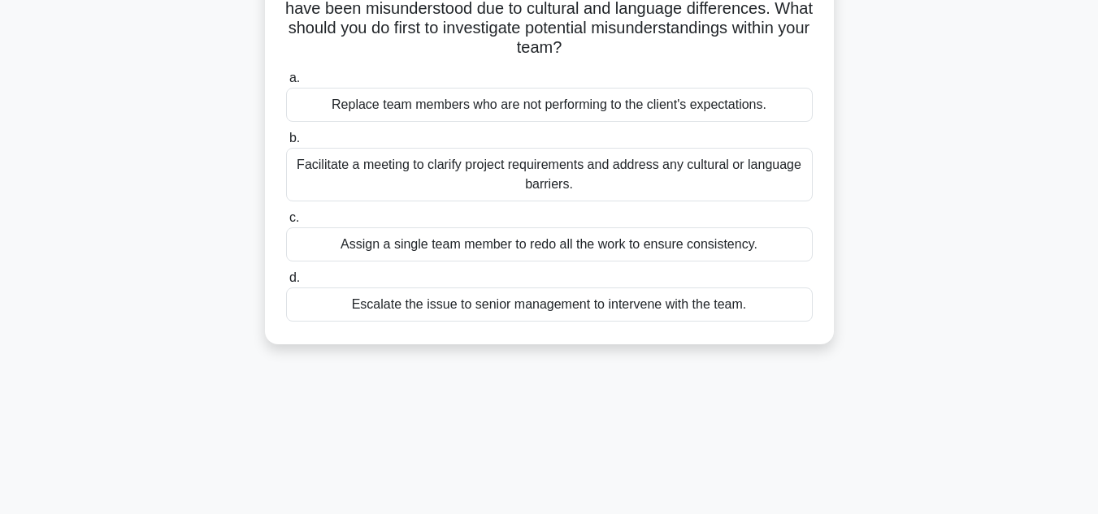
scroll to position [244, 0]
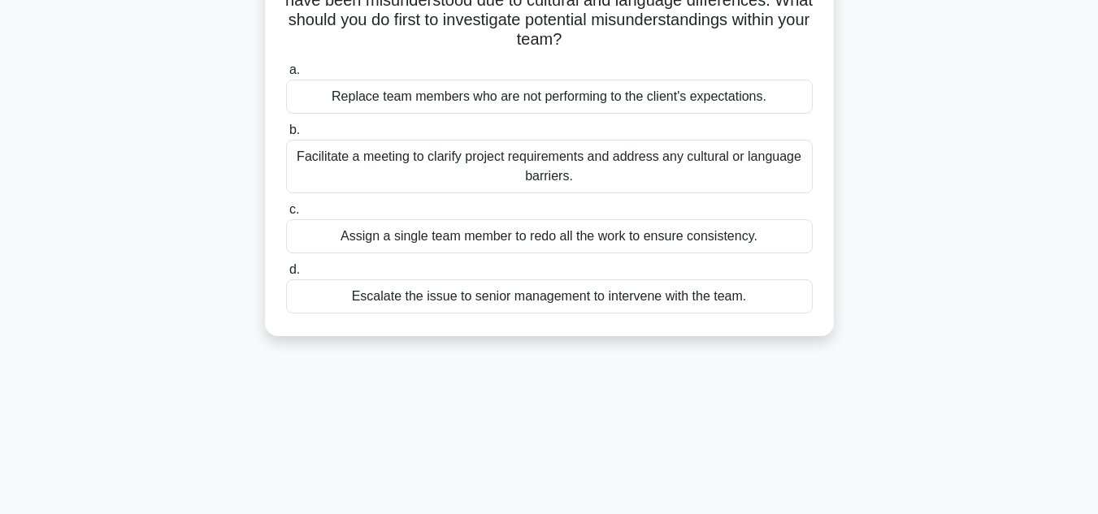
click at [564, 175] on div "Facilitate a meeting to clarify project requirements and address any cultural o…" at bounding box center [549, 167] width 526 height 54
click at [286, 136] on input "b. Facilitate a meeting to clarify project requirements and address any cultura…" at bounding box center [286, 130] width 0 height 11
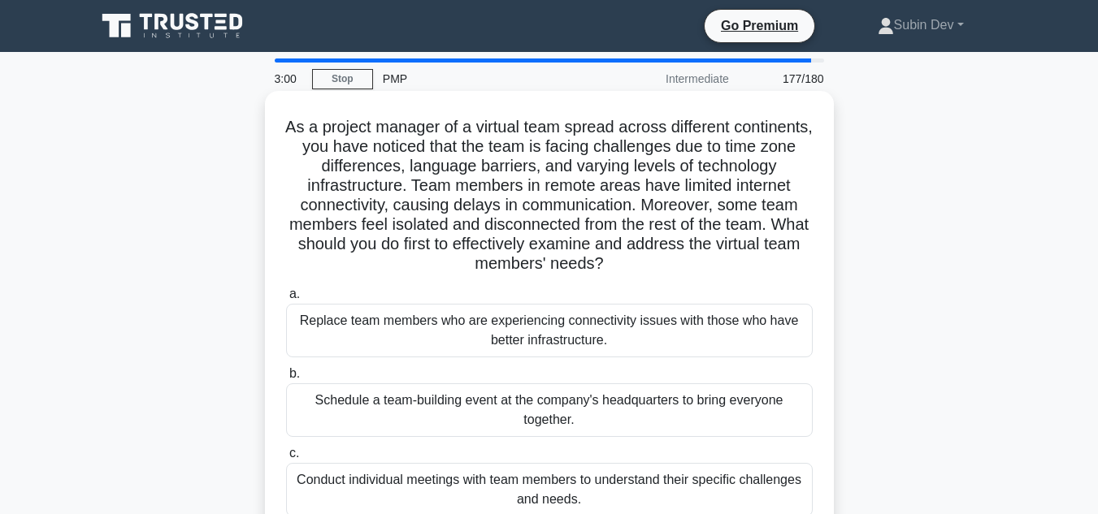
scroll to position [162, 0]
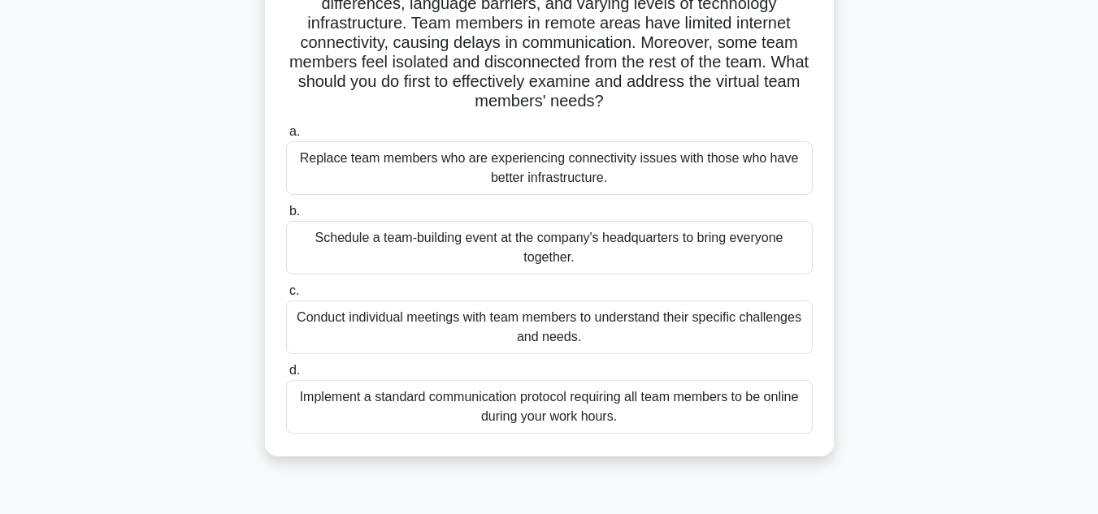
click at [569, 329] on div "Conduct individual meetings with team members to understand their specific chal…" at bounding box center [549, 328] width 526 height 54
click at [286, 297] on input "c. Conduct individual meetings with team members to understand their specific c…" at bounding box center [286, 291] width 0 height 11
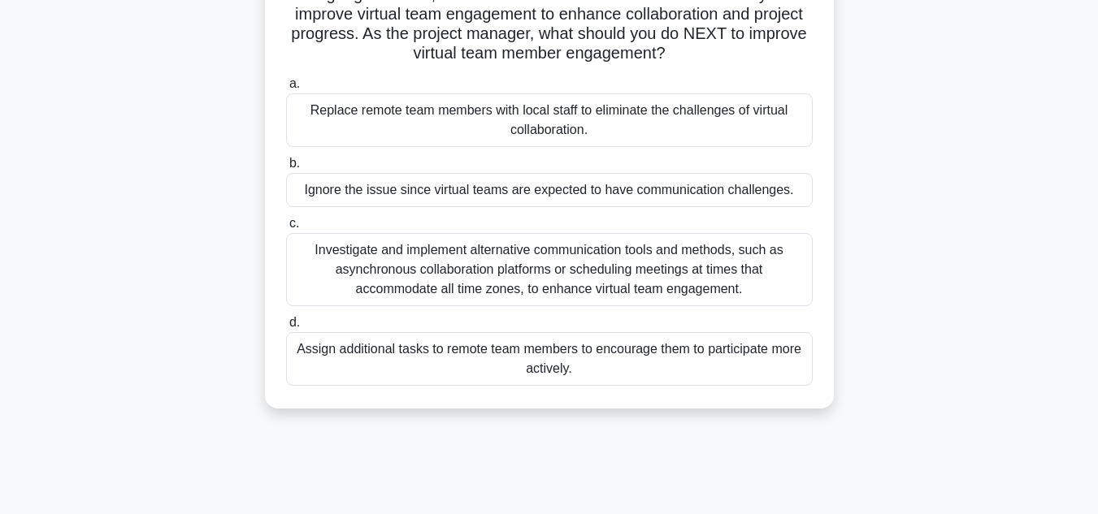
scroll to position [244, 0]
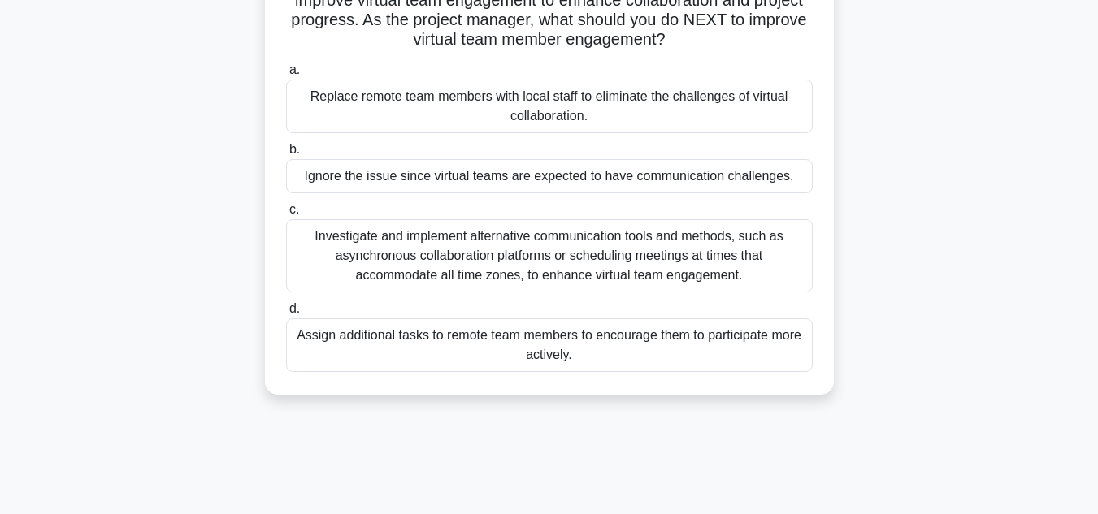
click at [546, 262] on div "Investigate and implement alternative communication tools and methods, such as …" at bounding box center [549, 255] width 526 height 73
click at [286, 215] on input "c. Investigate and implement alternative communication tools and methods, such …" at bounding box center [286, 210] width 0 height 11
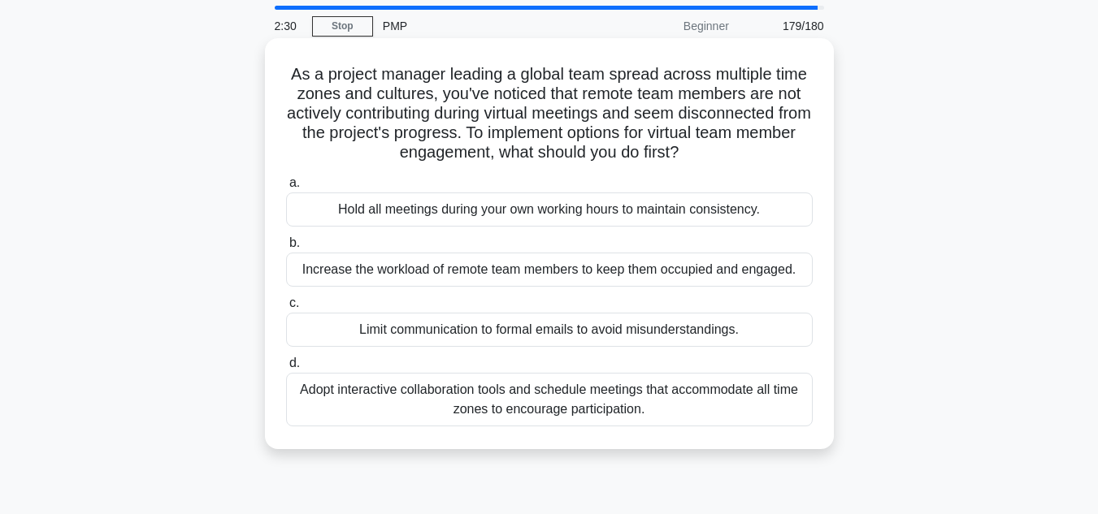
scroll to position [81, 0]
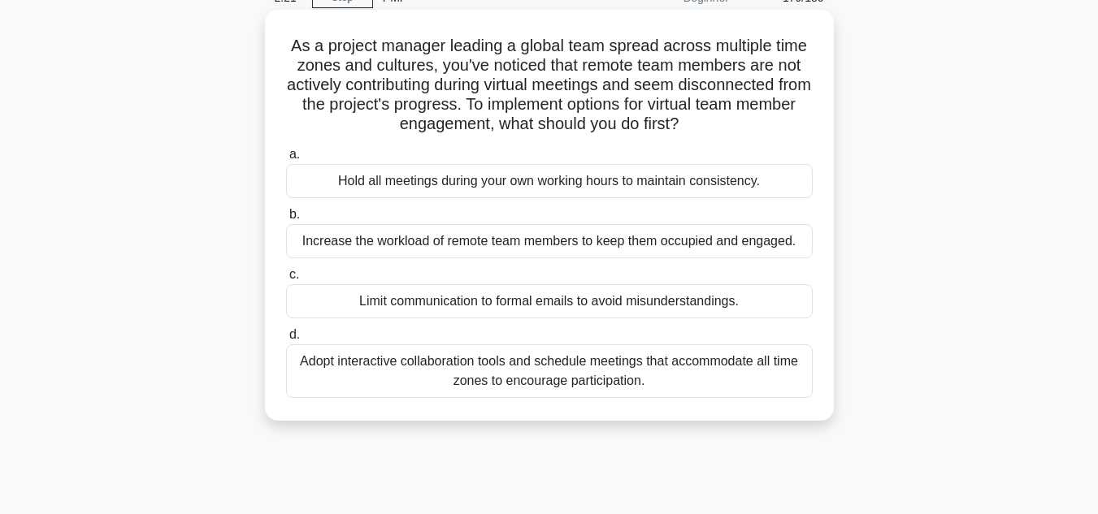
click at [559, 377] on div "Adopt interactive collaboration tools and schedule meetings that accommodate al…" at bounding box center [549, 371] width 526 height 54
click at [286, 340] on input "d. Adopt interactive collaboration tools and schedule meetings that accommodate…" at bounding box center [286, 335] width 0 height 11
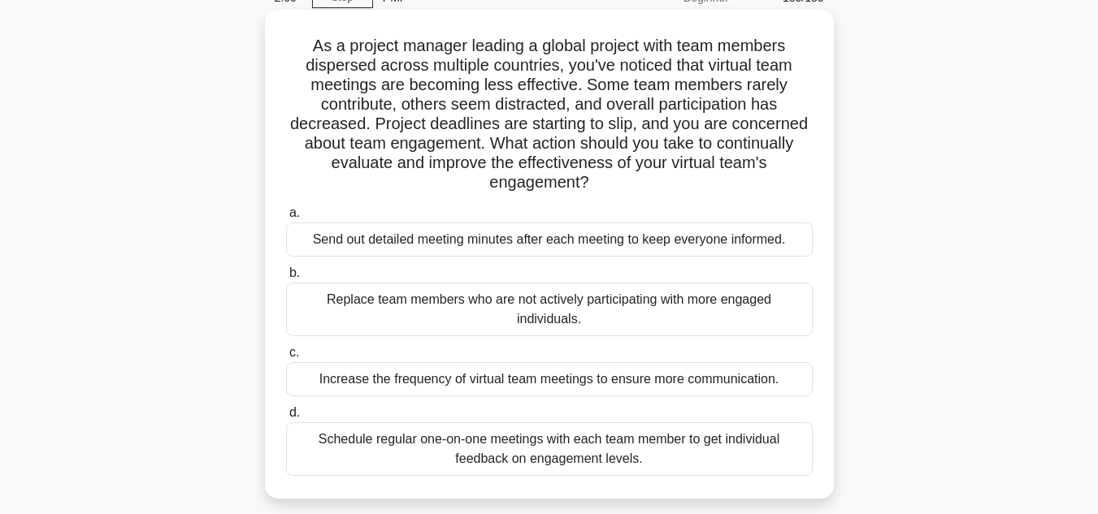
click at [480, 440] on div "Schedule regular one-on-one meetings with each team member to get individual fe…" at bounding box center [549, 449] width 526 height 54
click at [286, 418] on input "d. Schedule regular one-on-one meetings with each team member to get individual…" at bounding box center [286, 413] width 0 height 11
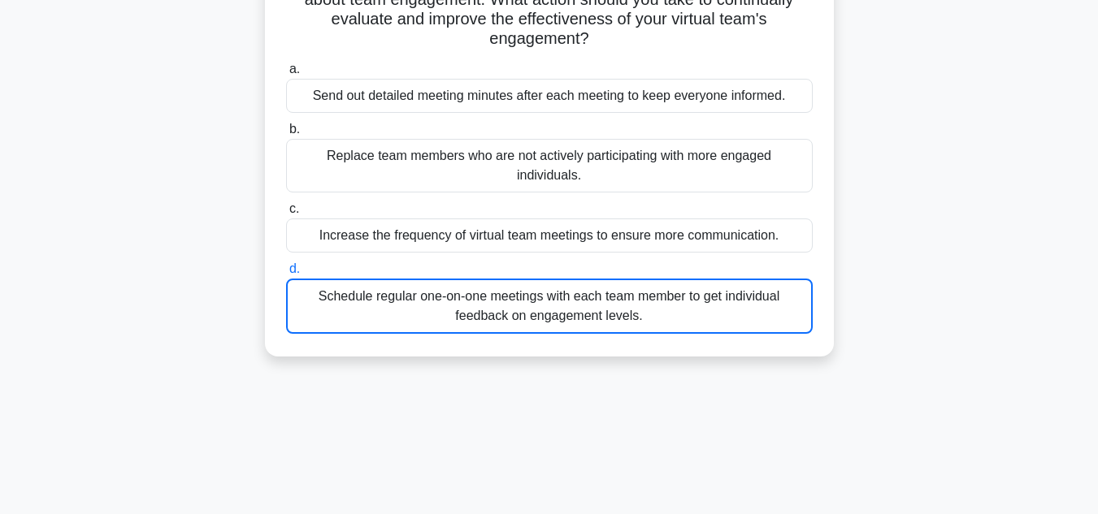
scroll to position [244, 0]
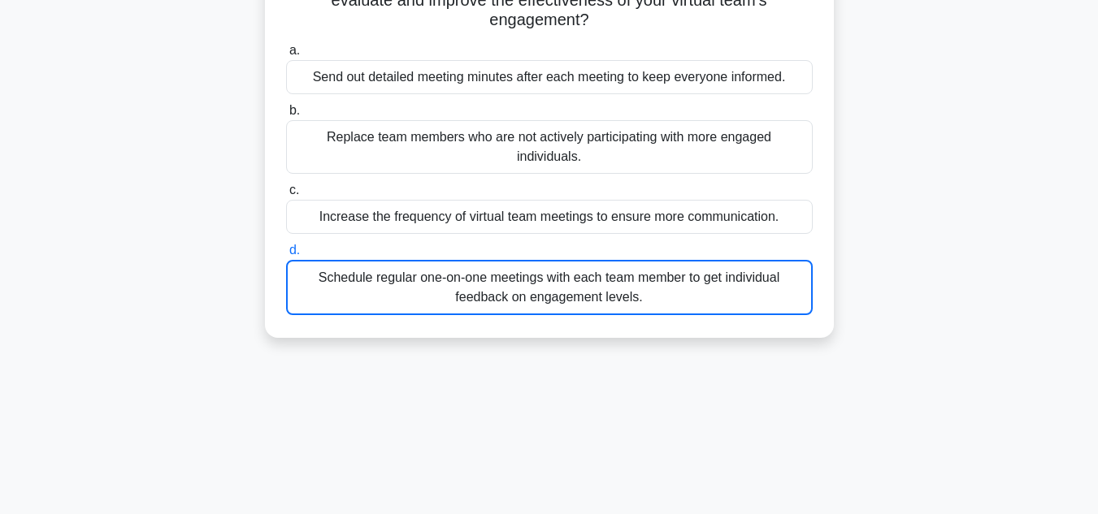
click at [646, 278] on div "Schedule regular one-on-one meetings with each team member to get individual fe…" at bounding box center [549, 287] width 526 height 55
click at [286, 256] on input "d. Schedule regular one-on-one meetings with each team member to get individual…" at bounding box center [286, 250] width 0 height 11
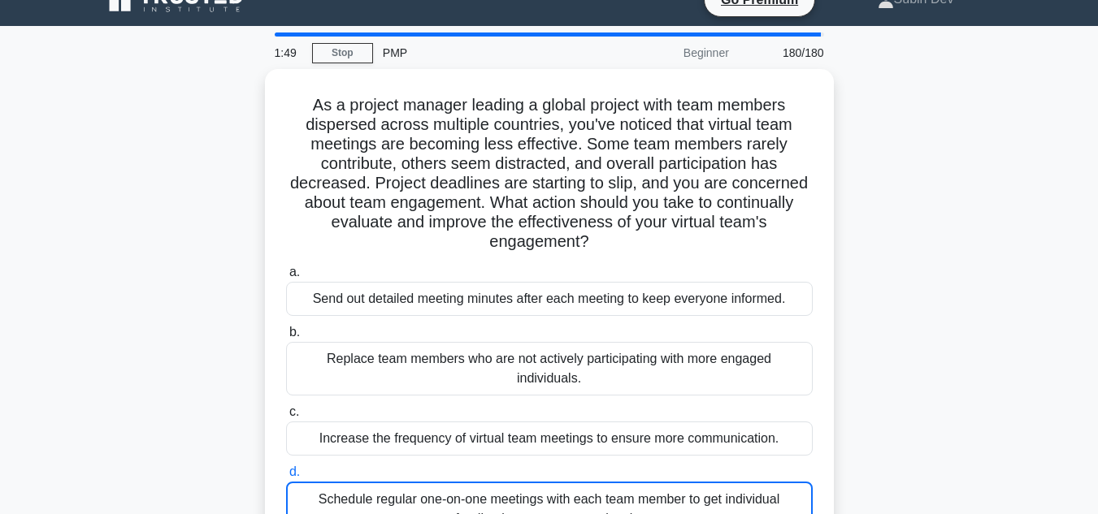
scroll to position [0, 0]
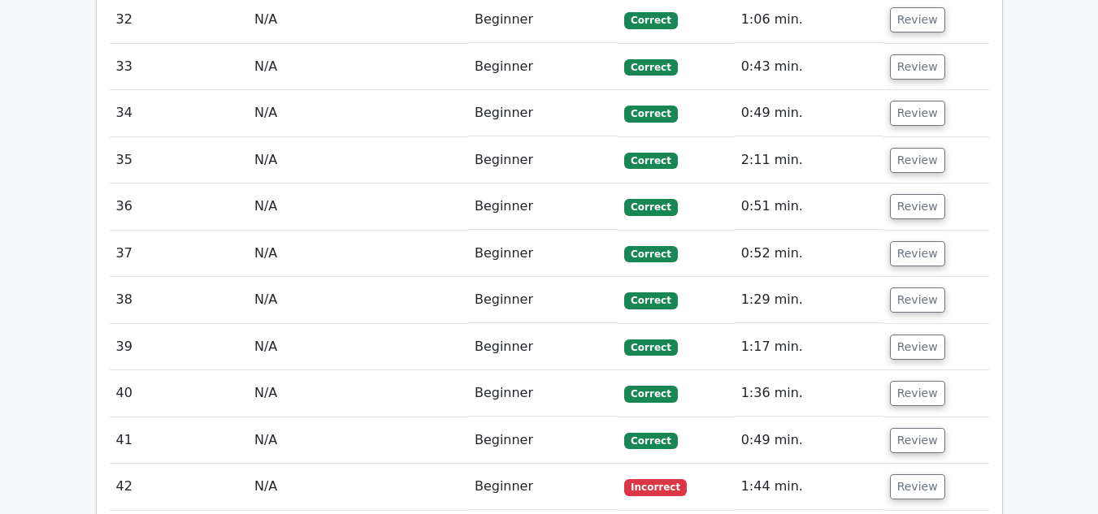
scroll to position [3656, 0]
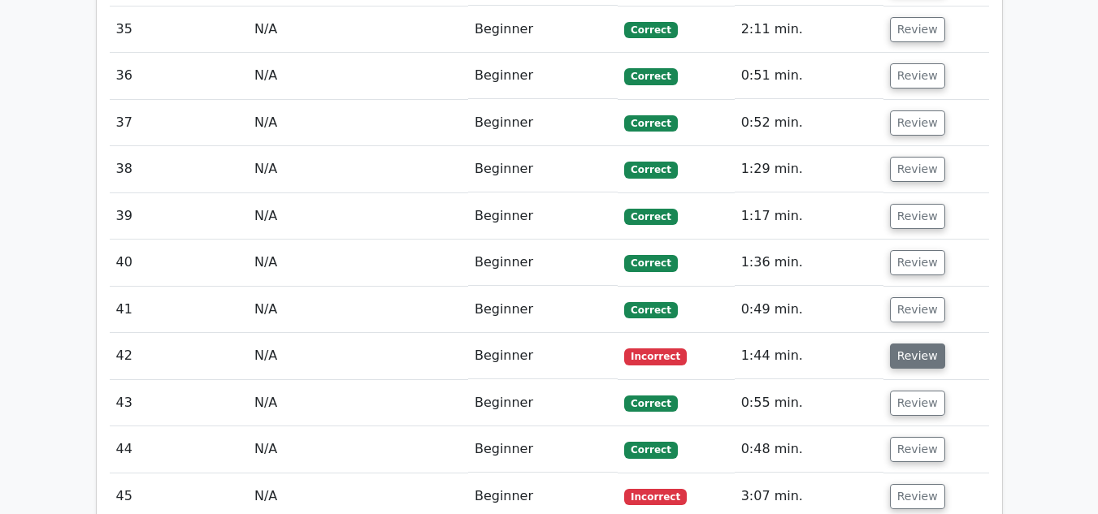
click at [908, 344] on button "Review" at bounding box center [917, 356] width 55 height 25
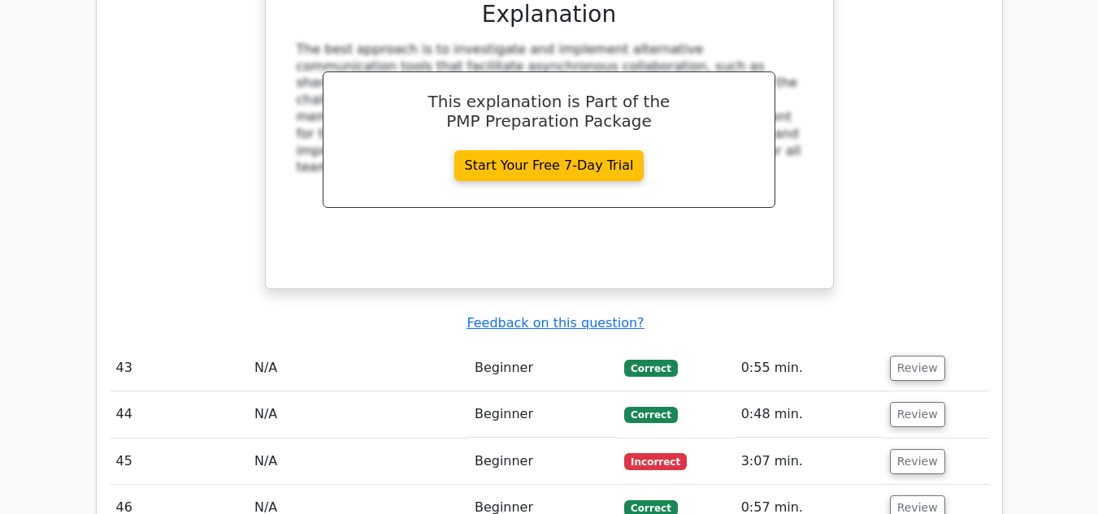
scroll to position [4550, 0]
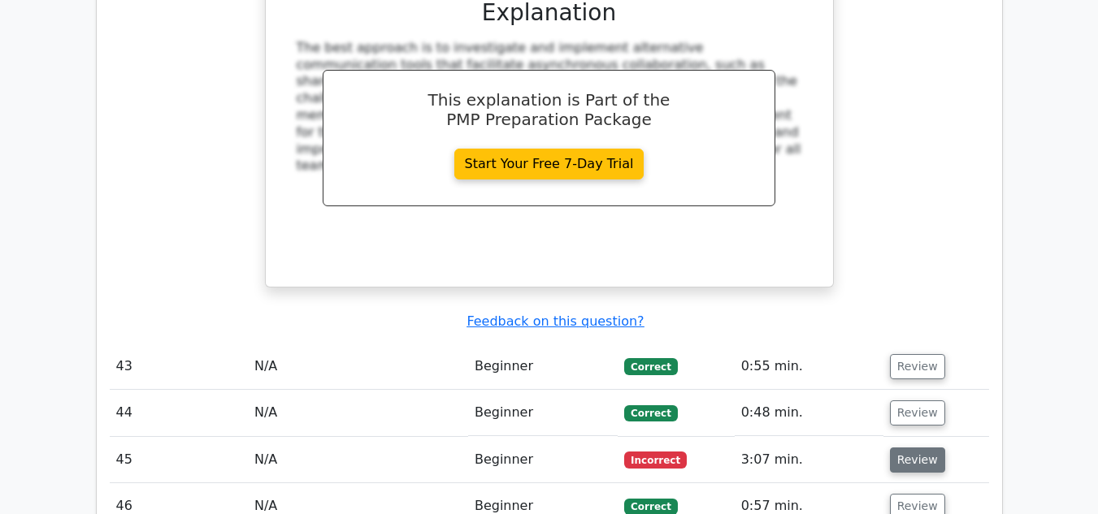
click at [908, 448] on button "Review" at bounding box center [917, 460] width 55 height 25
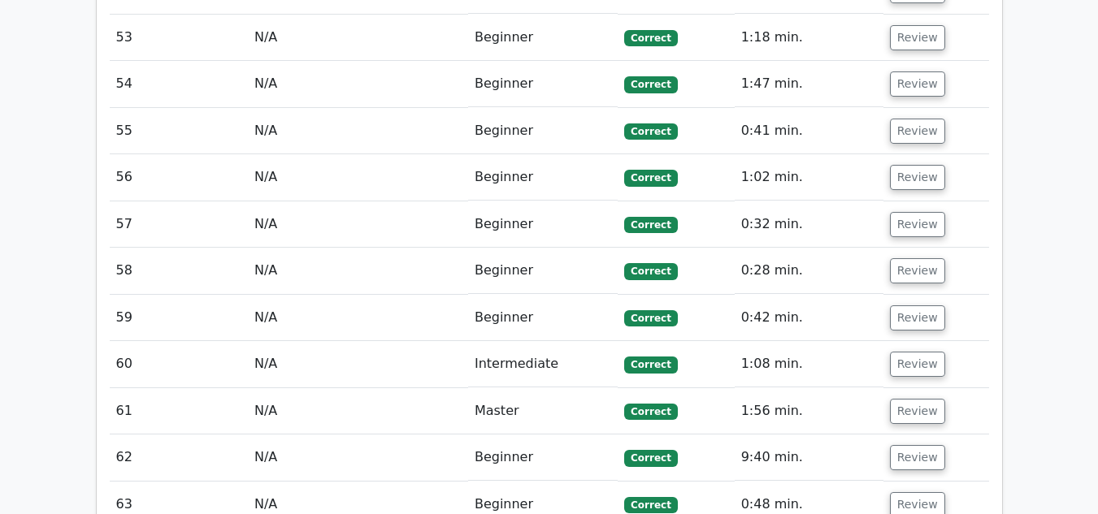
scroll to position [6581, 0]
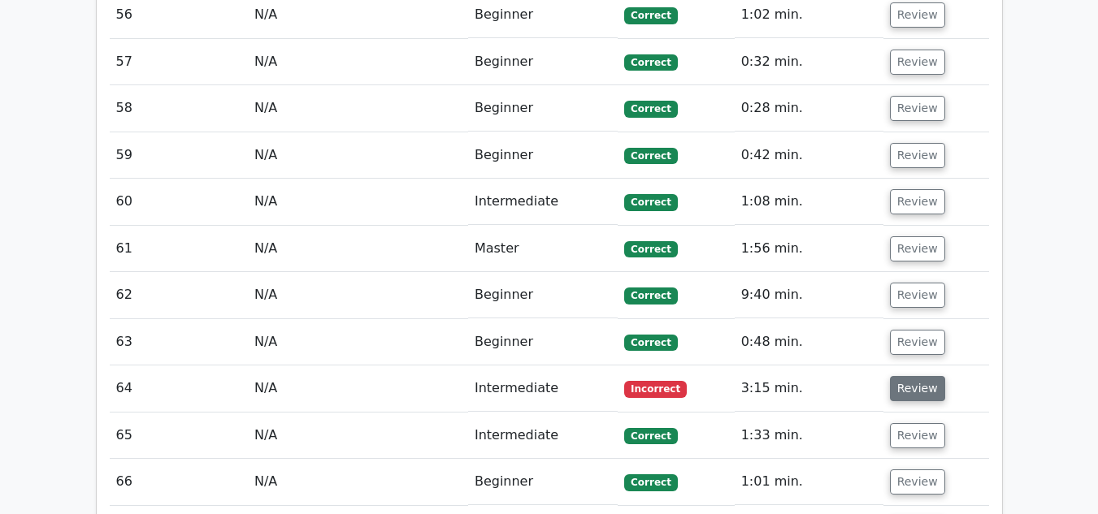
click at [920, 376] on button "Review" at bounding box center [917, 388] width 55 height 25
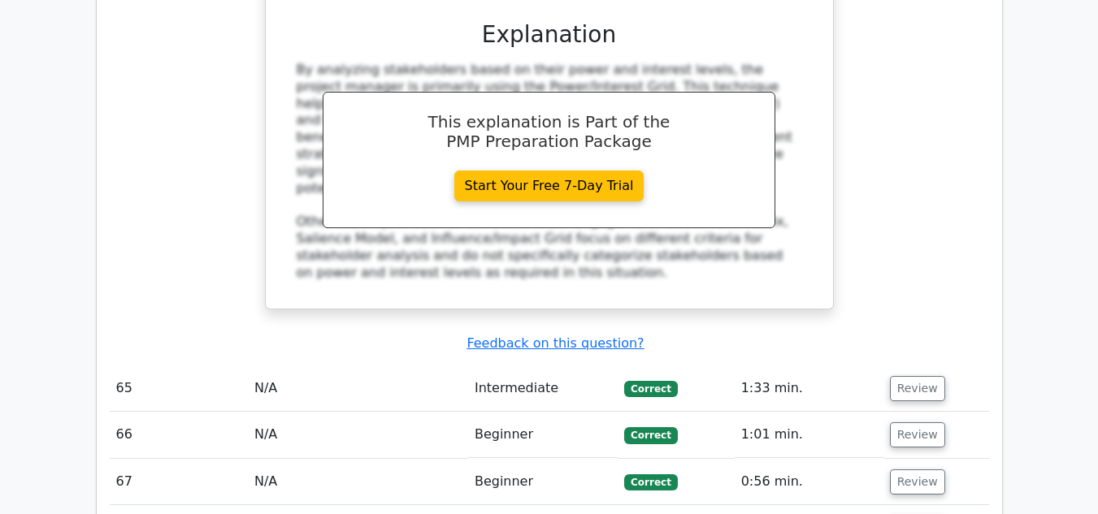
scroll to position [7637, 0]
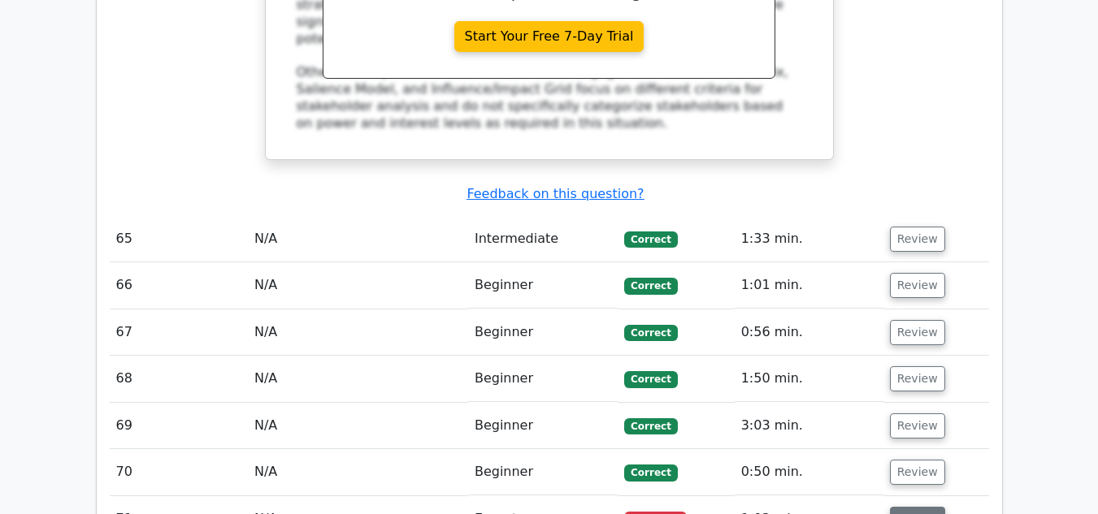
click at [913, 507] on button "Review" at bounding box center [917, 519] width 55 height 25
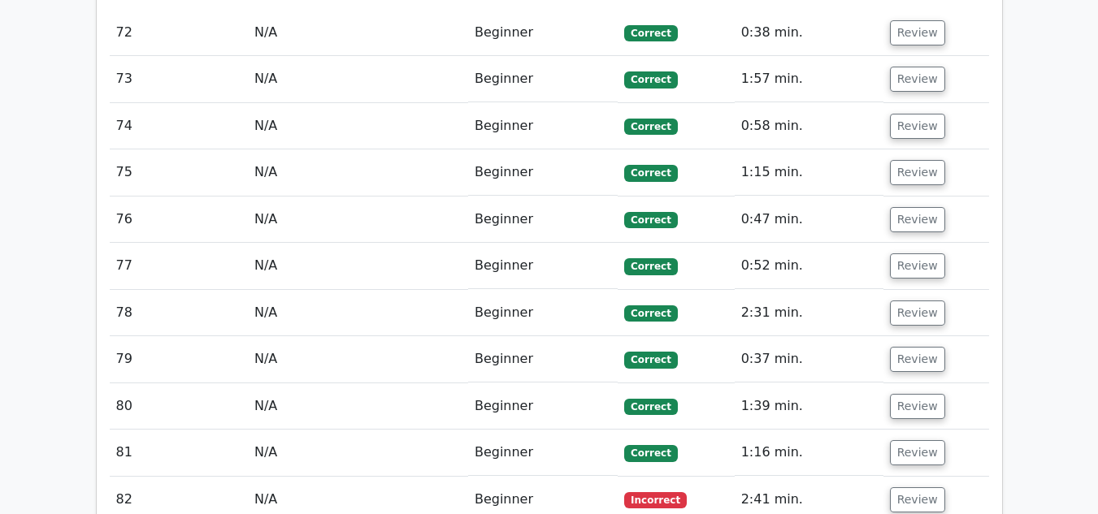
scroll to position [8937, 0]
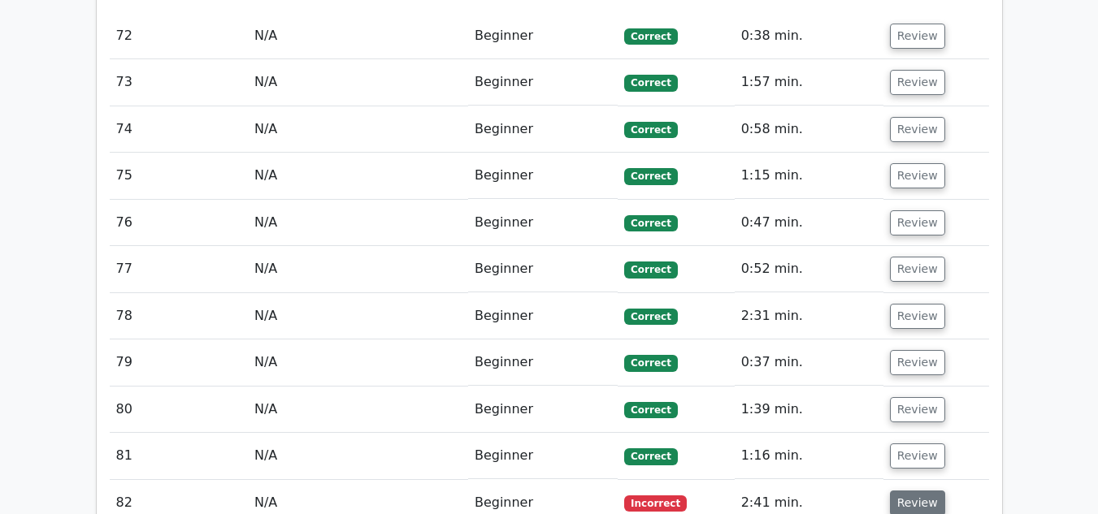
click at [908, 491] on button "Review" at bounding box center [917, 503] width 55 height 25
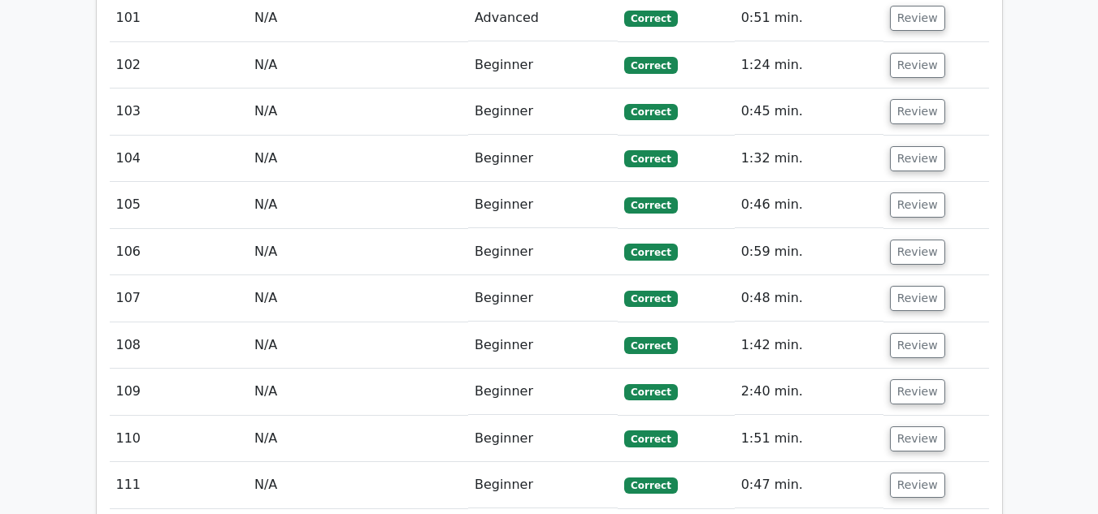
scroll to position [11294, 0]
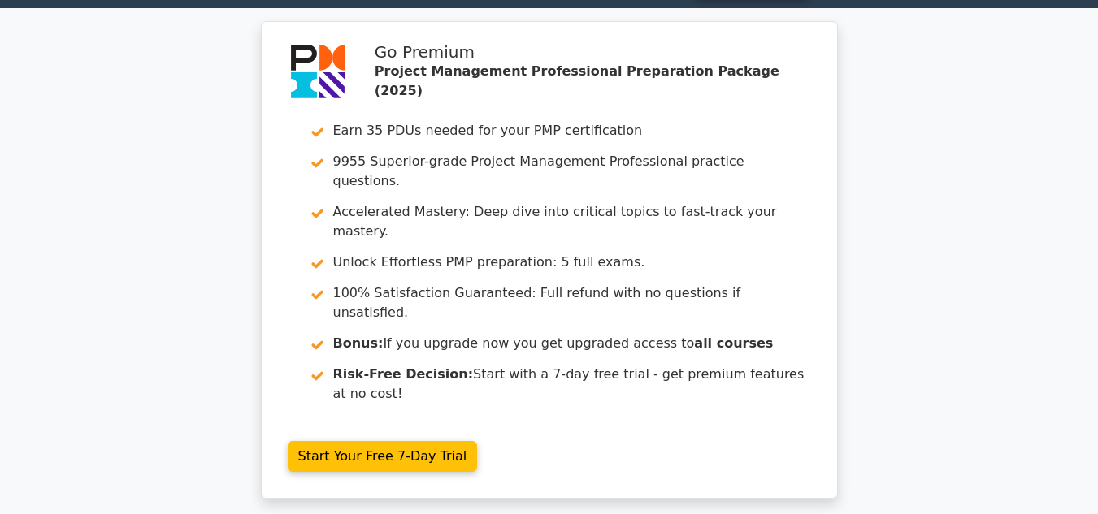
scroll to position [0, 0]
